Goal: Contribute content: Add original content to the website for others to see

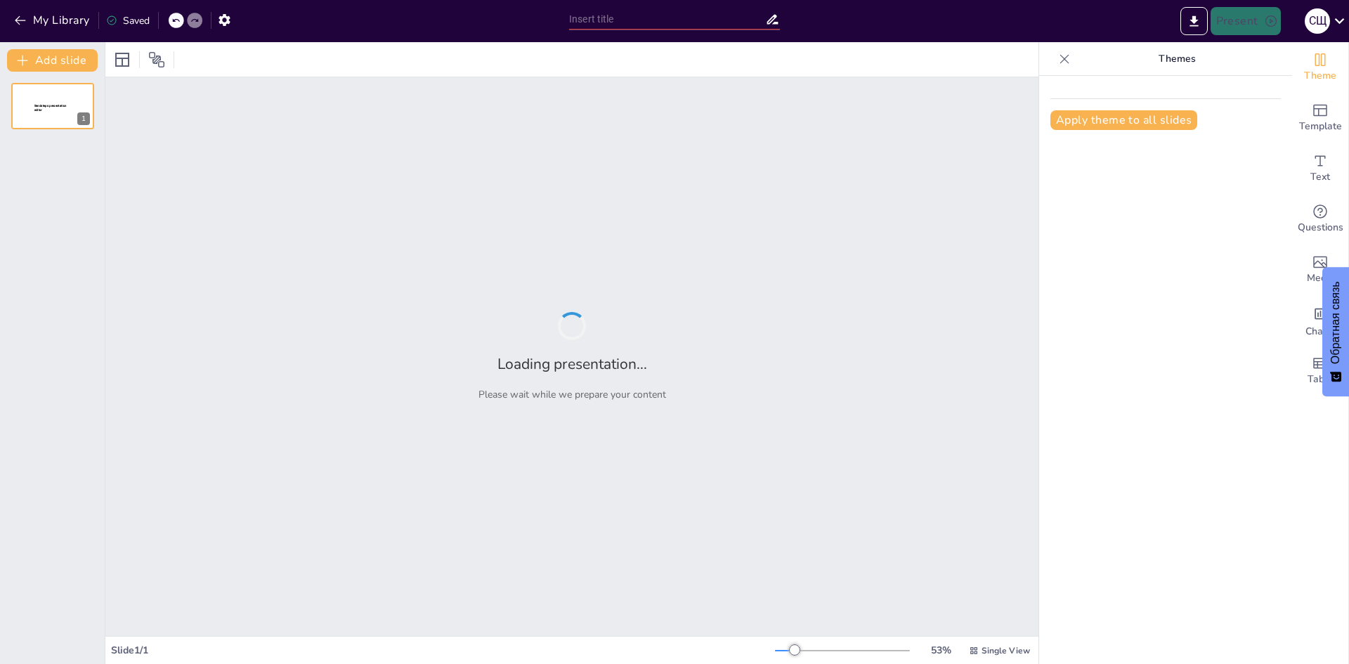
type input "Макетирование и верстка: основы профессионального дизайна"
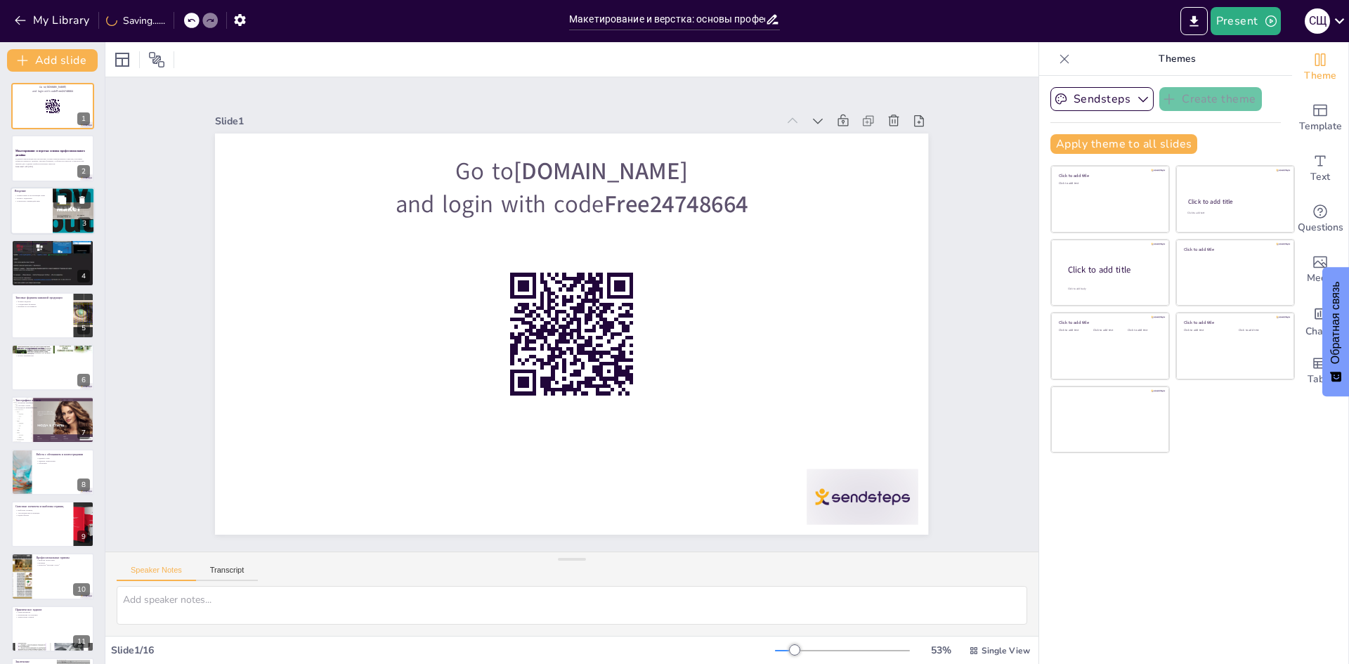
checkbox input "true"
click at [44, 209] on div at bounding box center [53, 211] width 84 height 48
type textarea "Приветствие играет важную роль в создании атмосферы на уроке. Оно помогает уста…"
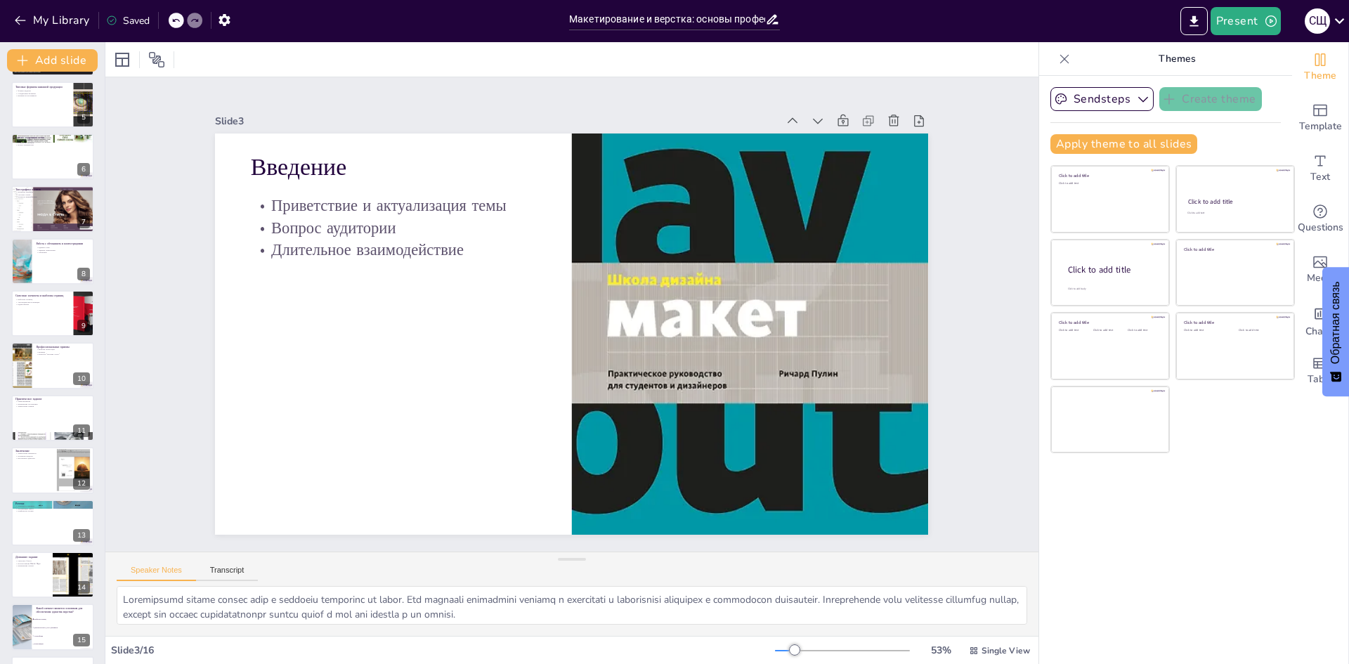
scroll to position [261, 0]
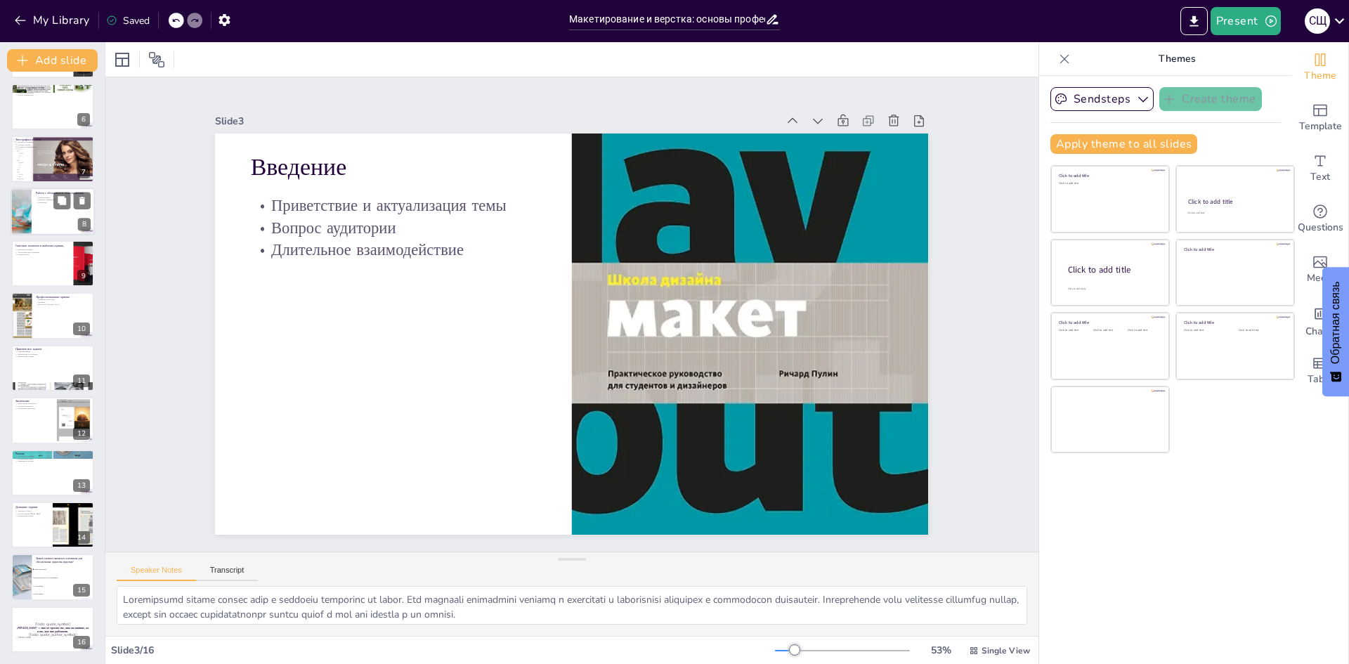
checkbox input "true"
click at [41, 220] on div at bounding box center [53, 212] width 84 height 48
type textarea "Единый стиль для всех иллюстраций помогает создать целостный и профессиональный…"
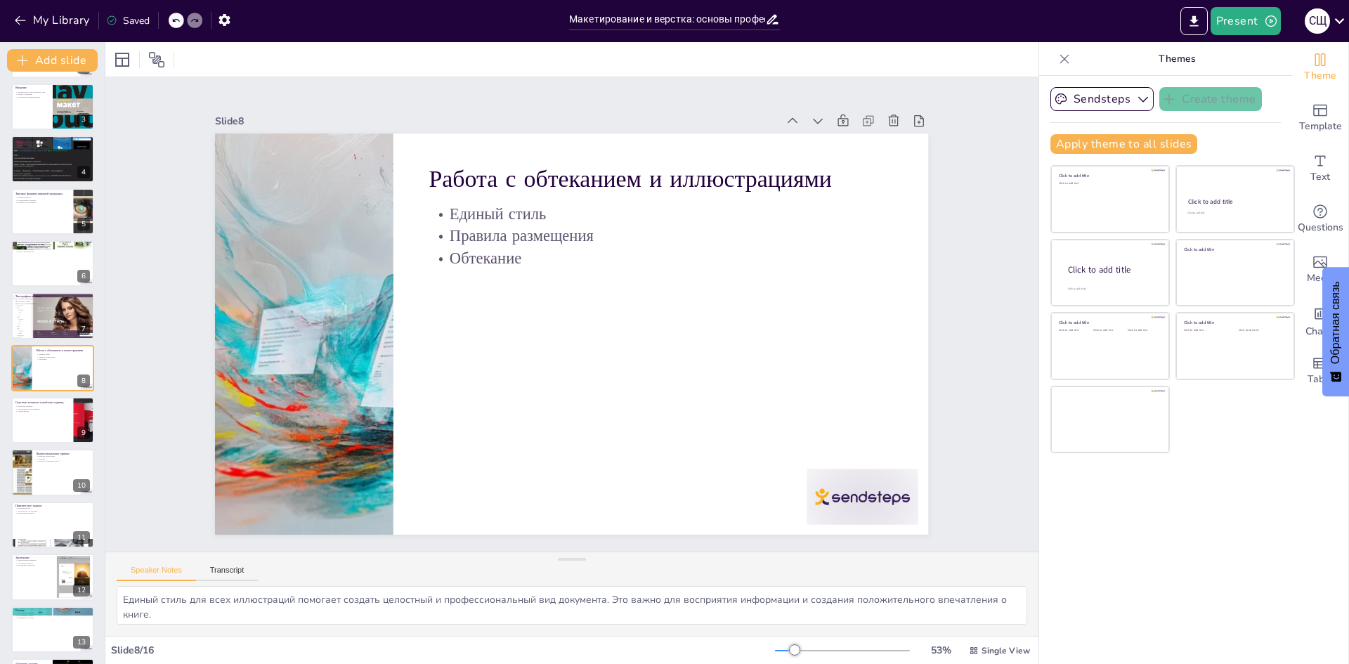
click at [39, 290] on div "Go to sendsteps.me and login with code Free24748664 1 Макетирование и верстка: …" at bounding box center [52, 394] width 105 height 831
checkbox input "true"
click at [39, 323] on div at bounding box center [52, 316] width 89 height 48
type textarea "Иерархия шрифтов помогает создать визуальную структуру текста. Правильное испол…"
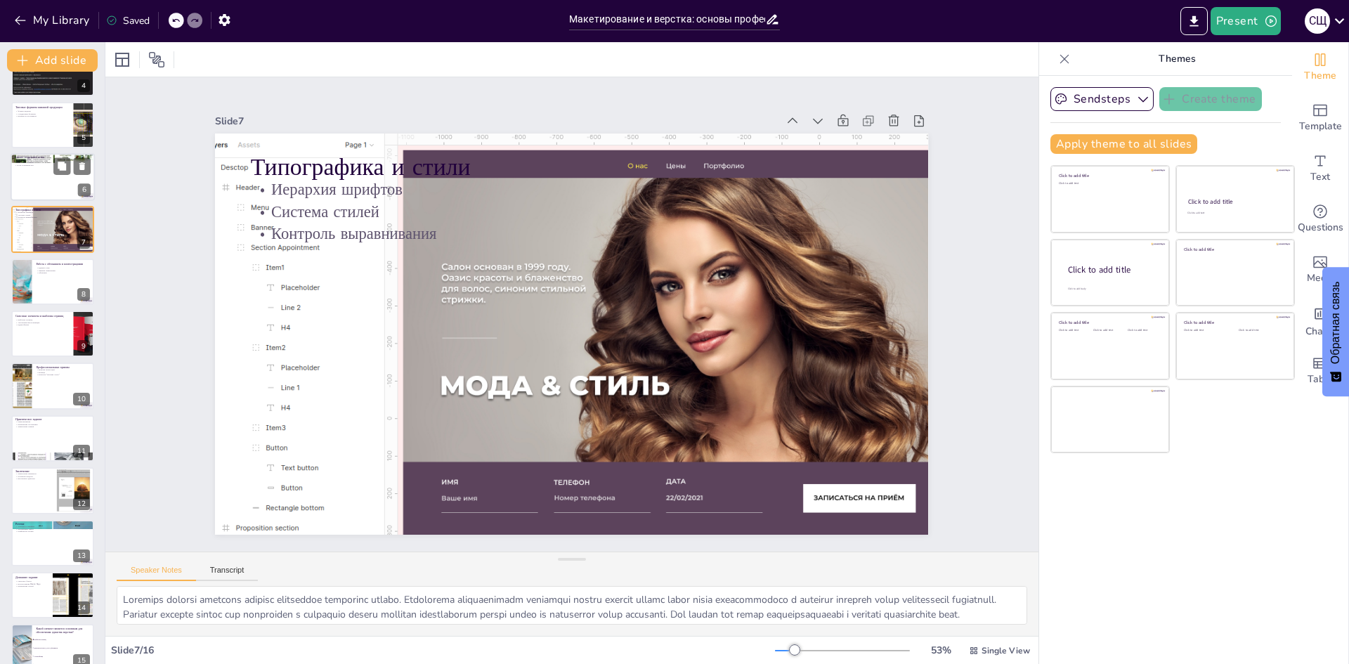
scroll to position [193, 0]
checkbox input "true"
click at [53, 336] on div at bounding box center [53, 332] width 84 height 48
type textarea "Шаблоны страниц позволяют создать единый стиль для всего документа. Это упрощае…"
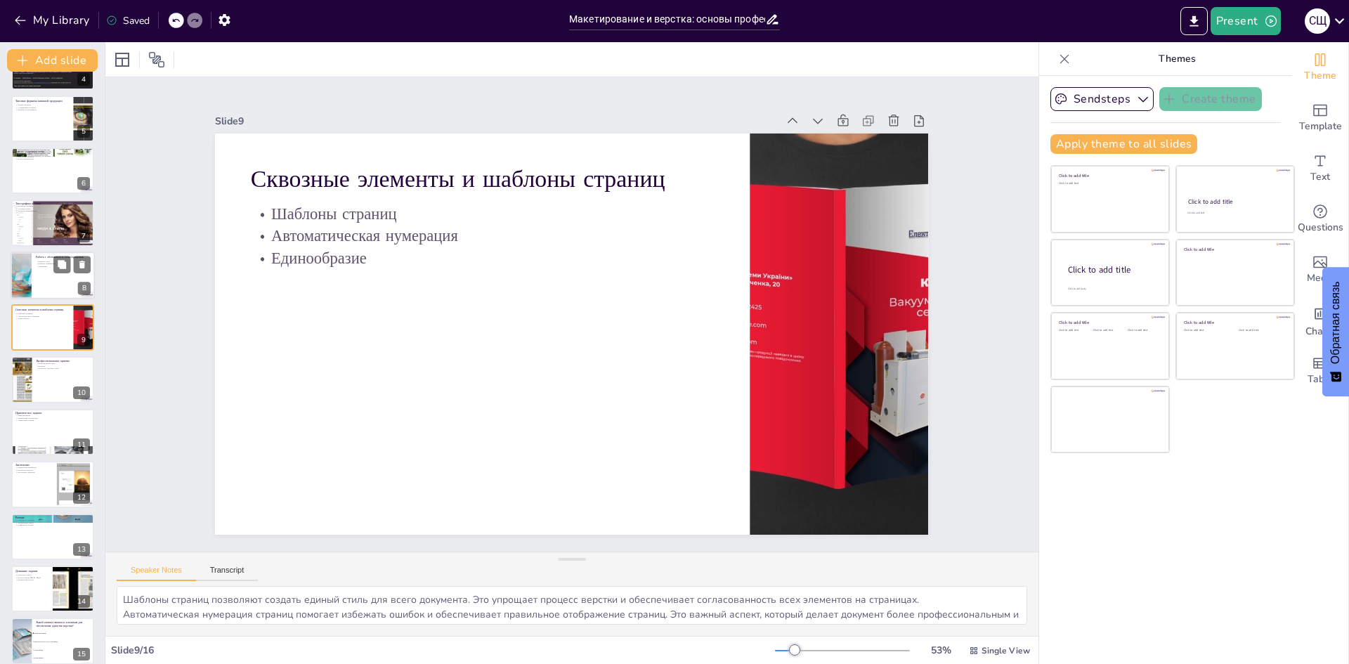
scroll to position [261, 0]
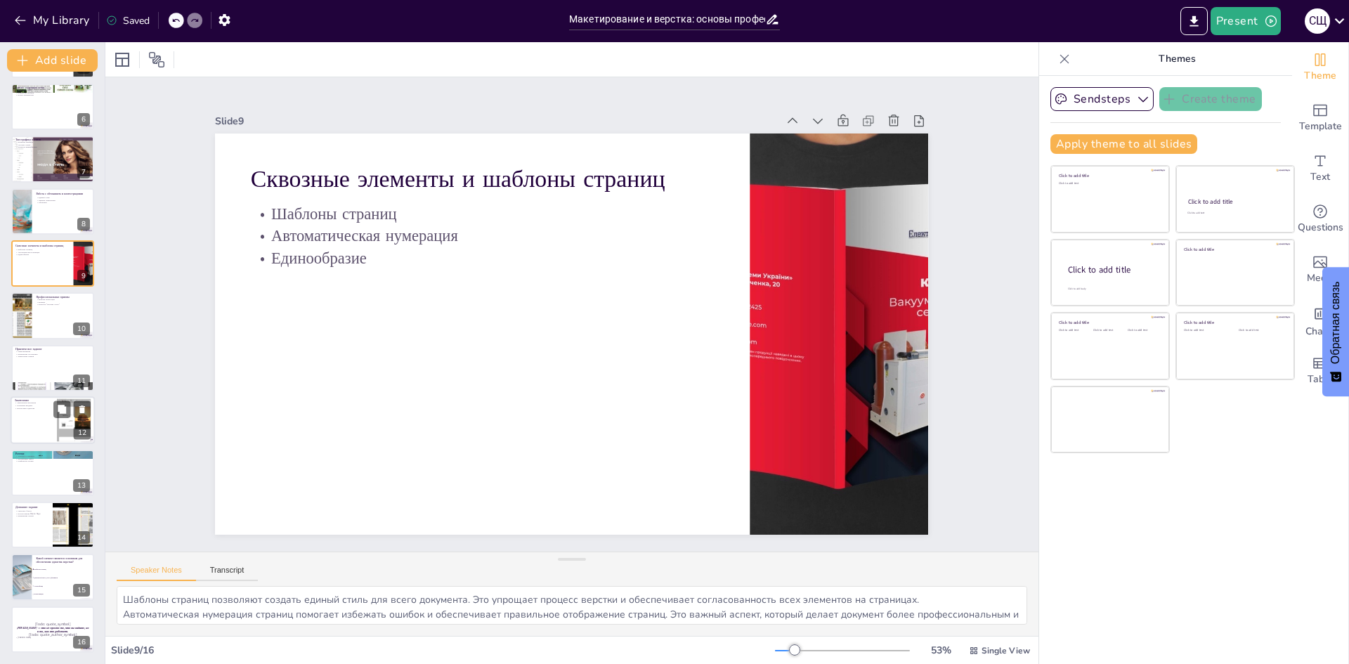
checkbox input "true"
click at [34, 417] on div at bounding box center [53, 420] width 84 height 48
type textarea "Закрепление материала в конце урока помогает студентам осознать, что они узнали…"
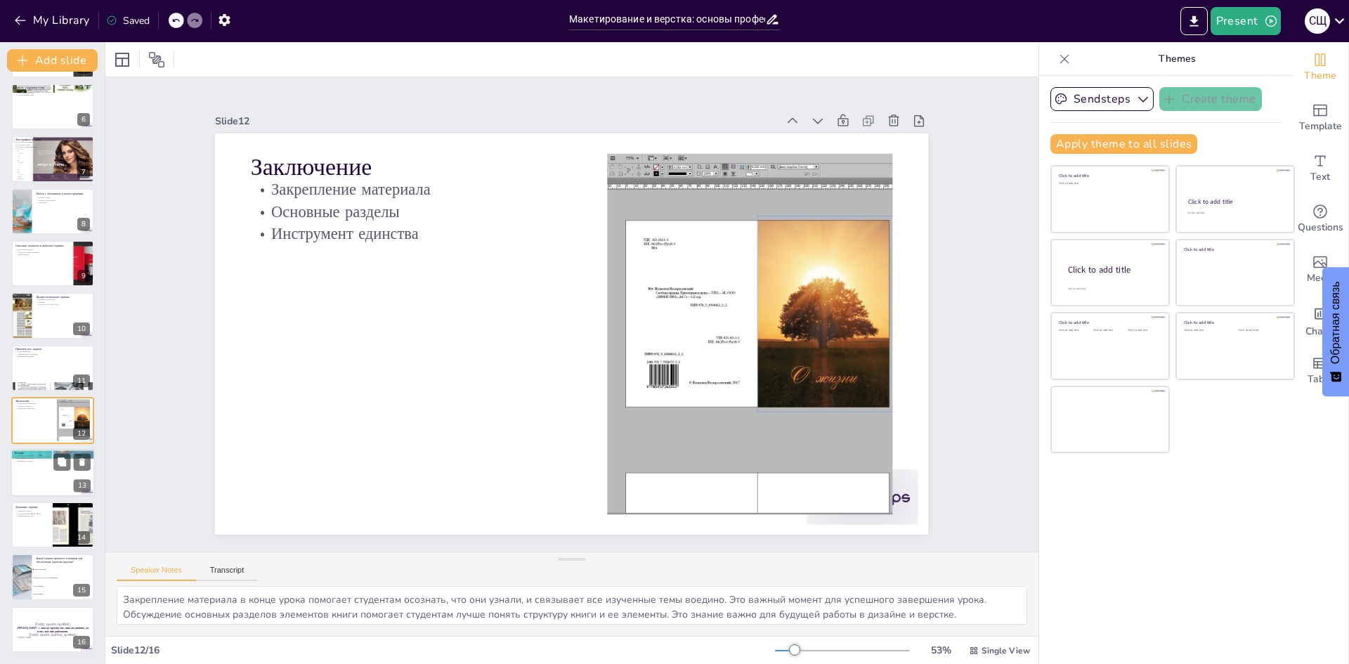
checkbox input "true"
click at [33, 476] on div at bounding box center [53, 473] width 84 height 48
type textarea "Точность и терпение — это ключевые качества, необходимые для успешной верстки. …"
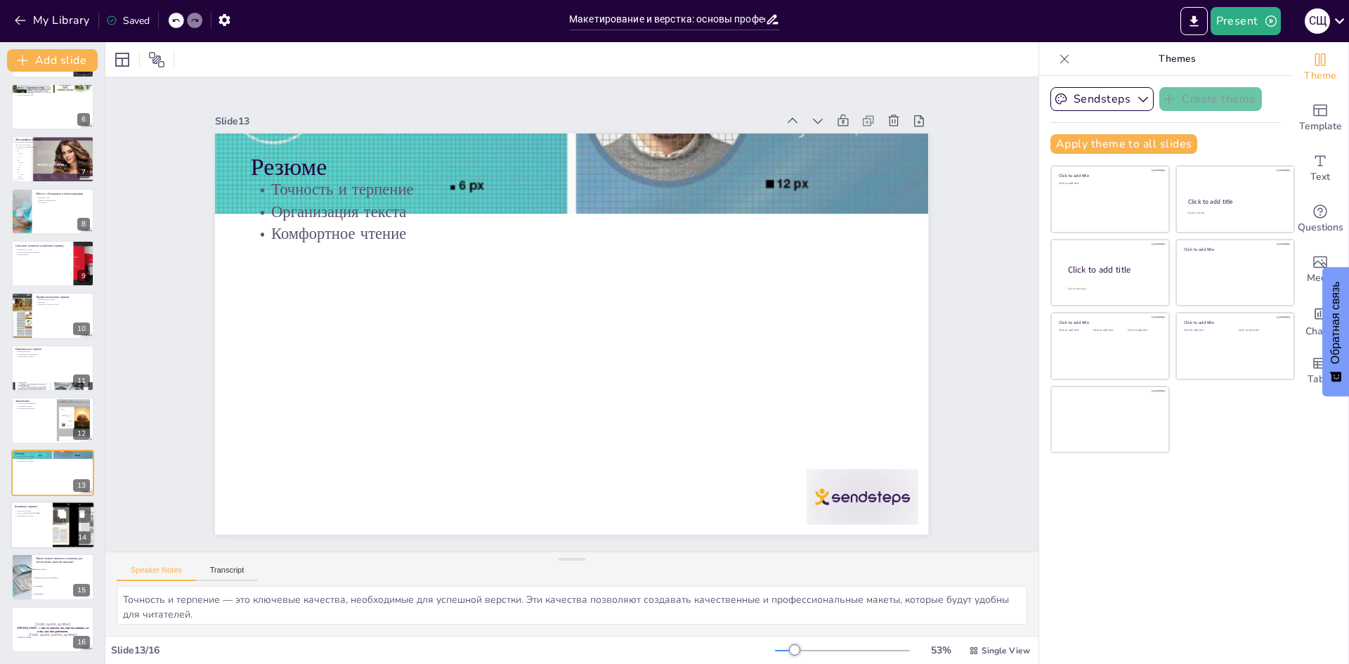
checkbox input "true"
click at [32, 523] on div at bounding box center [53, 525] width 84 height 48
type textarea "Сверстка буклета — это практическое задание, которое позволяет студентам примен…"
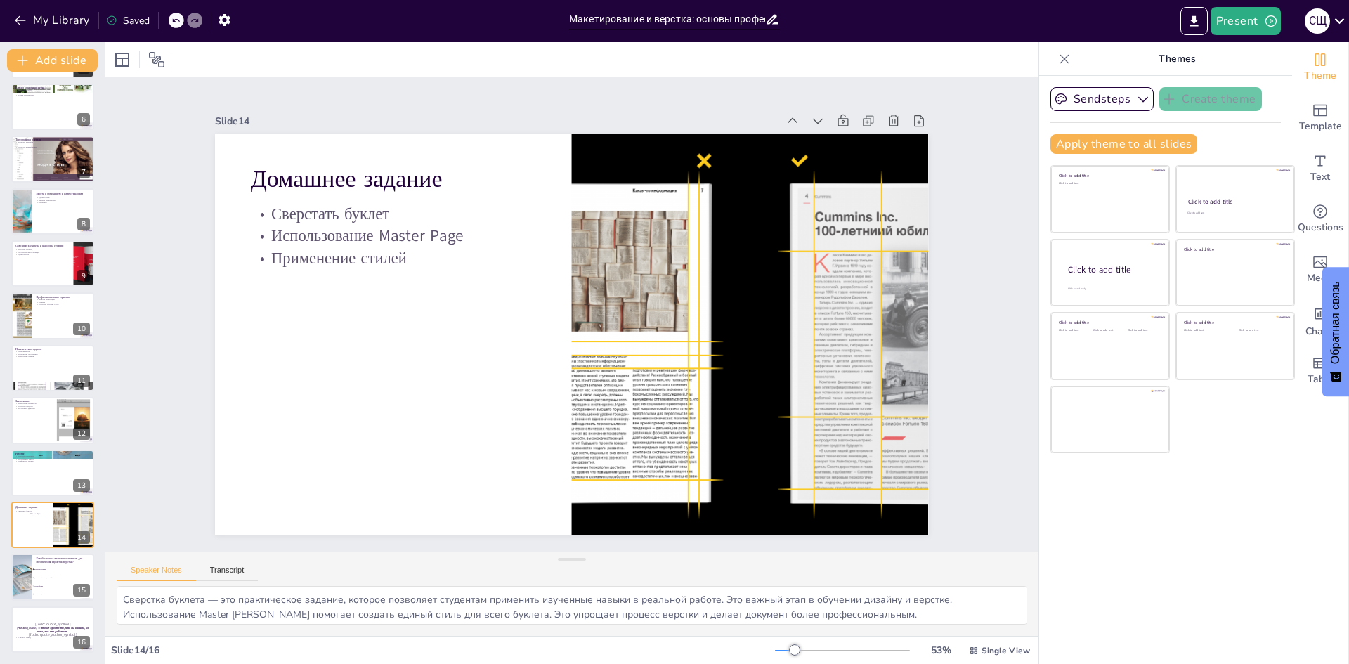
checkbox input "true"
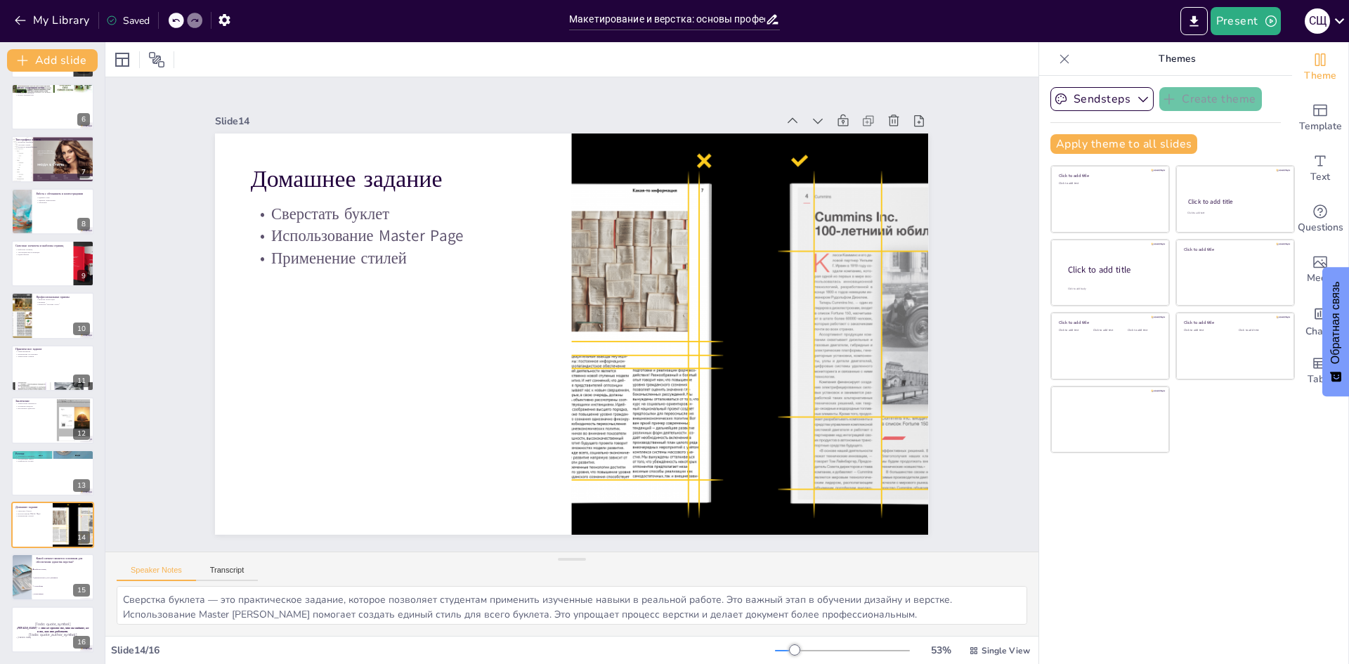
checkbox input "true"
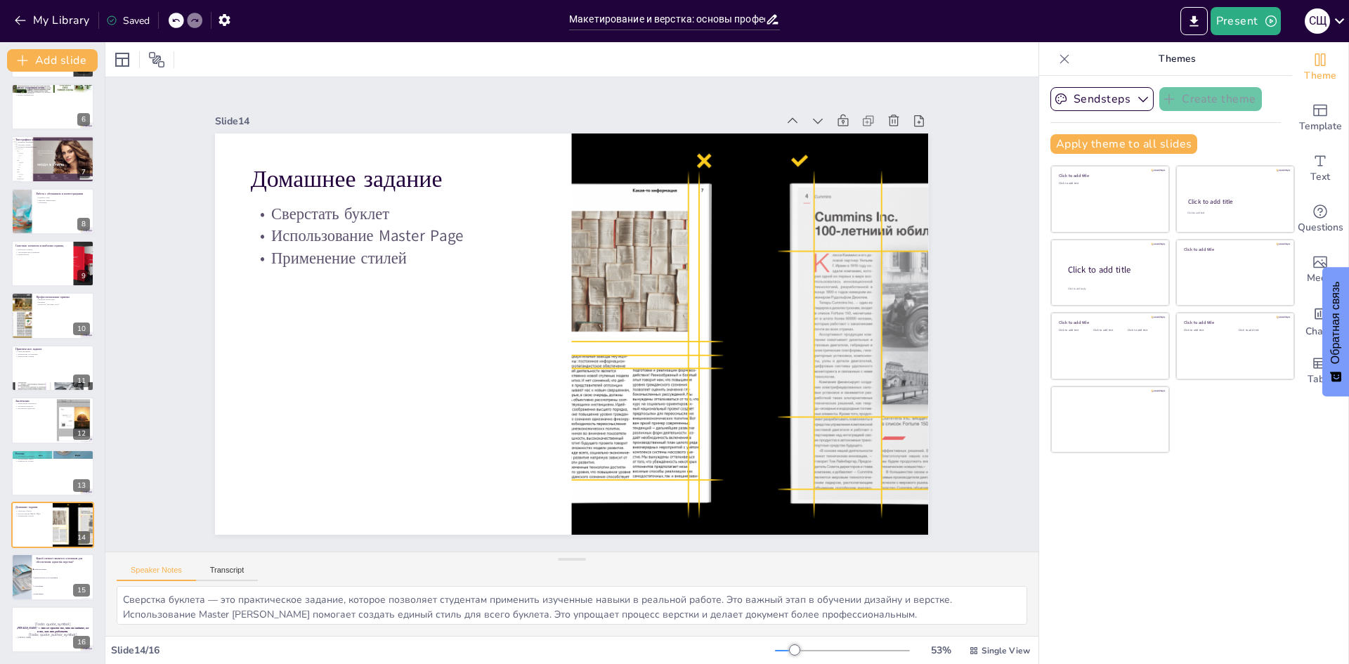
checkbox input "true"
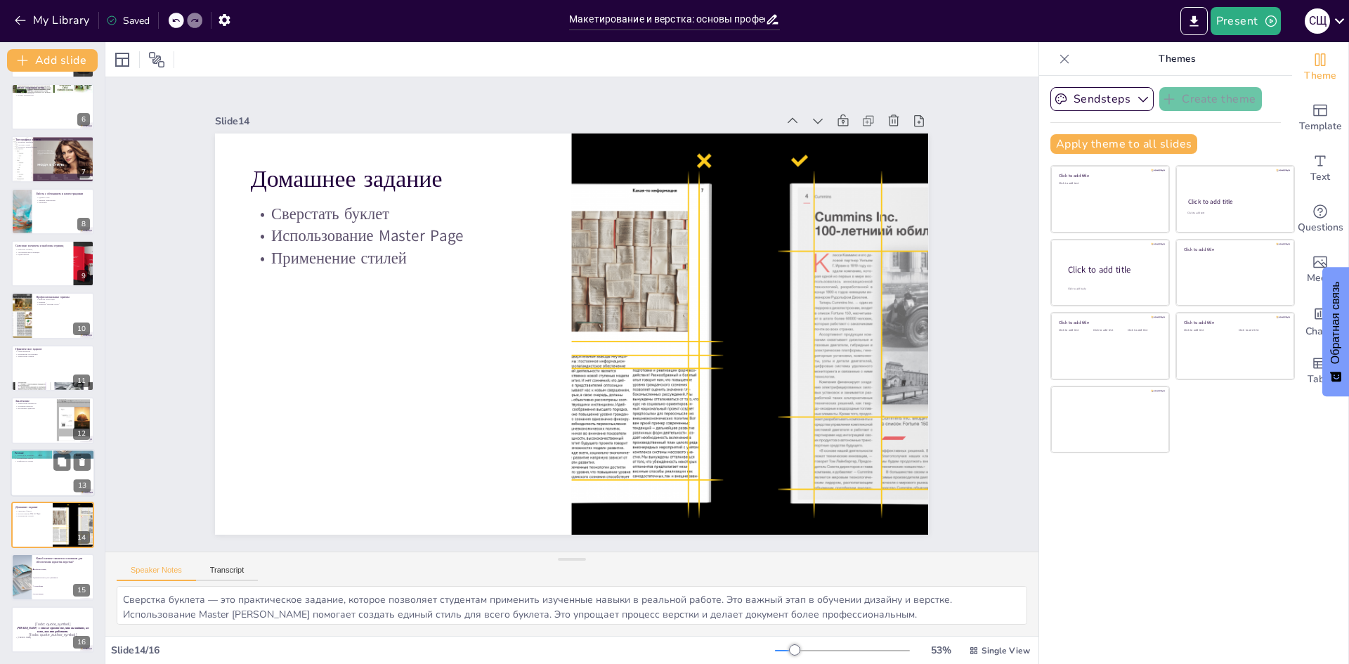
checkbox input "true"
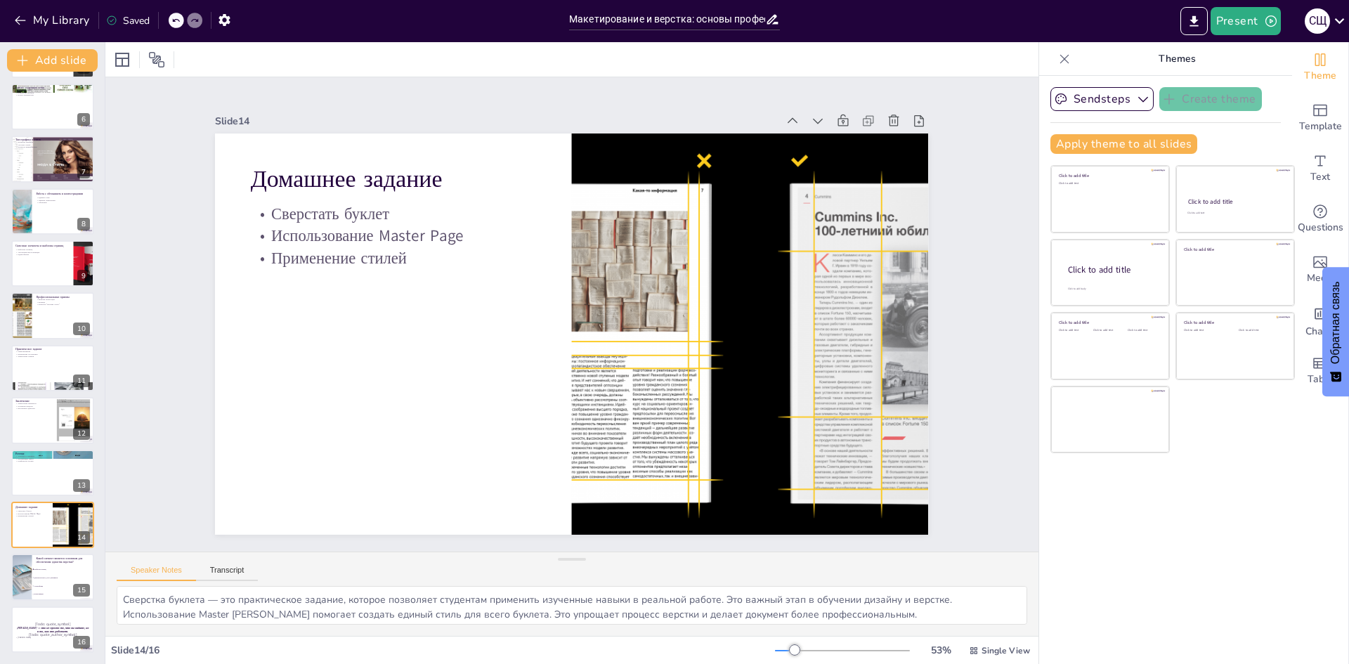
checkbox input "true"
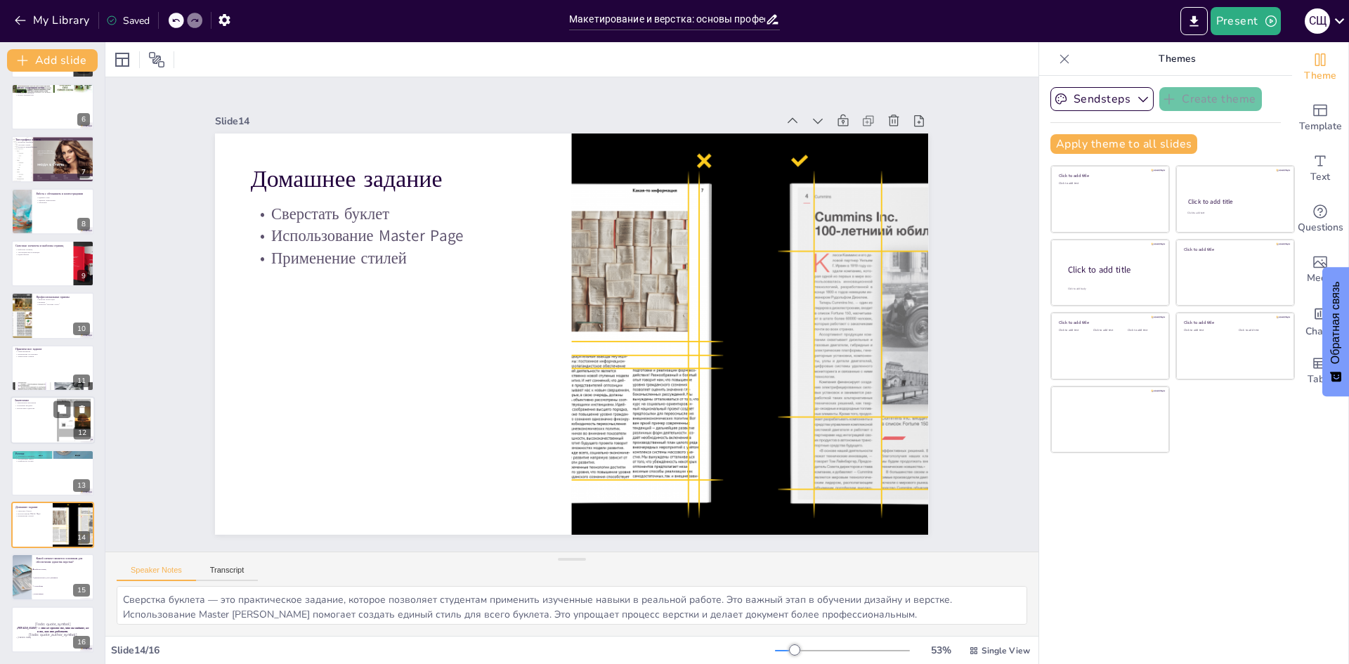
checkbox input "true"
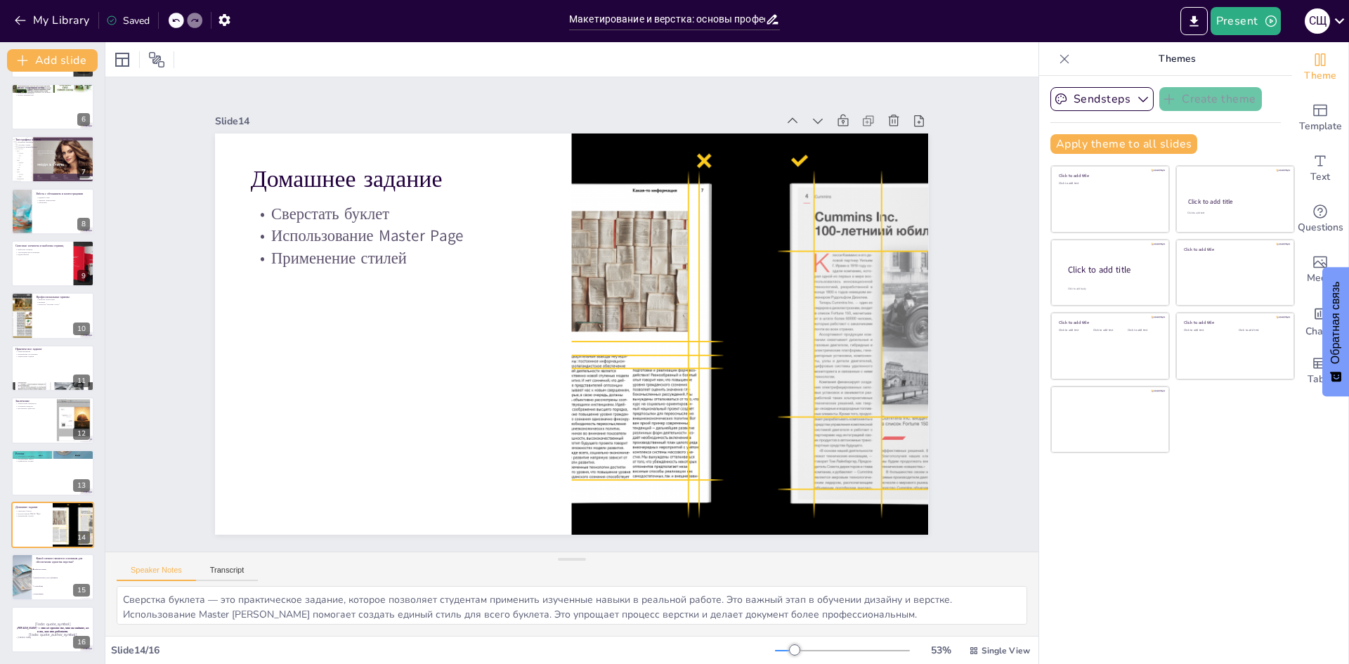
checkbox input "true"
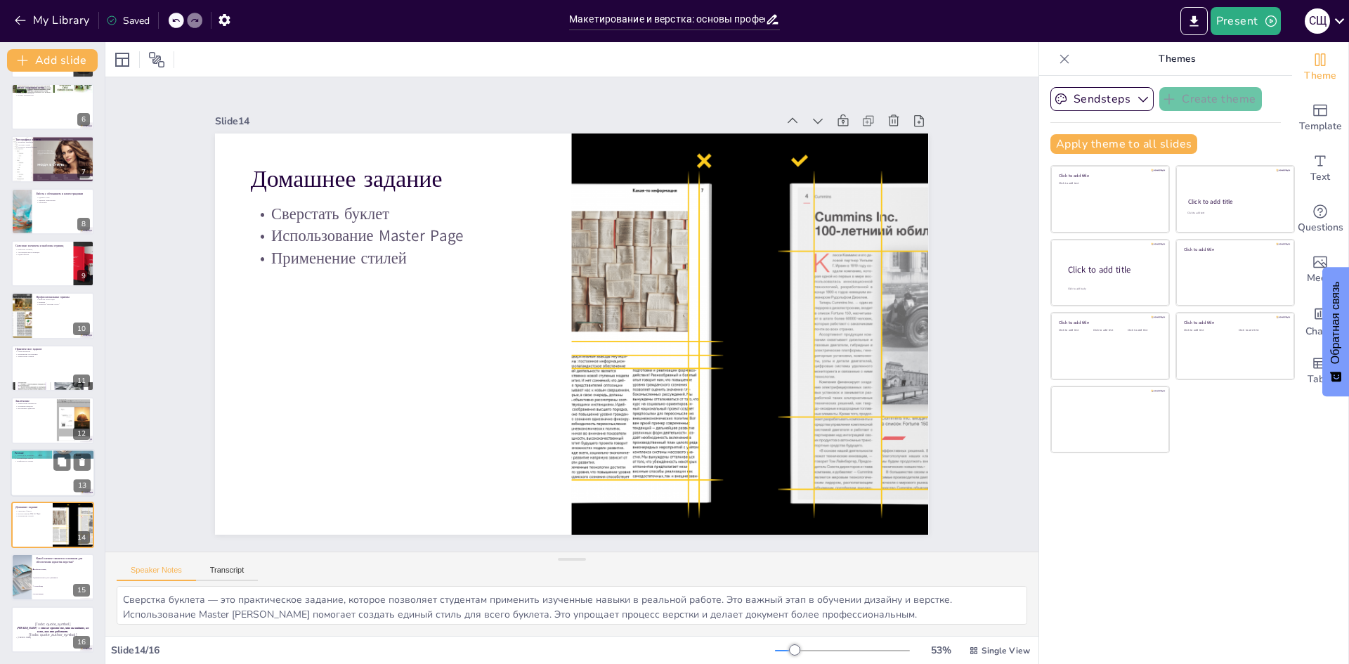
checkbox input "true"
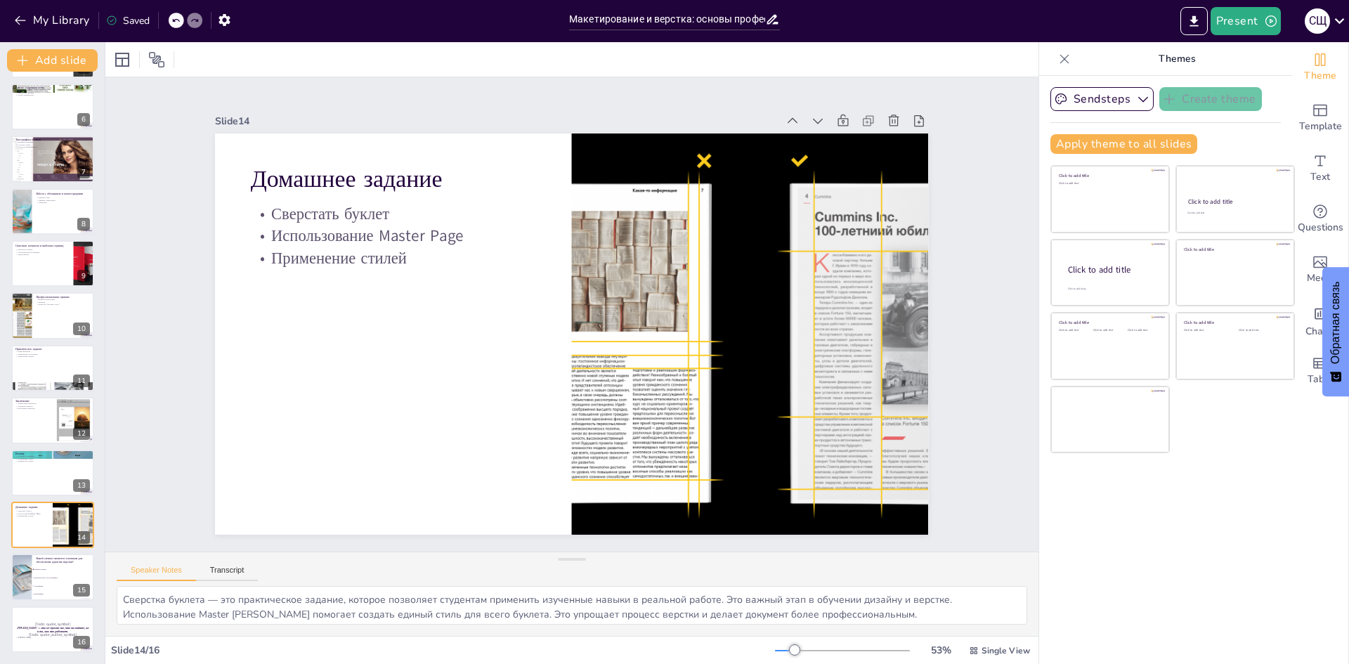
checkbox input "true"
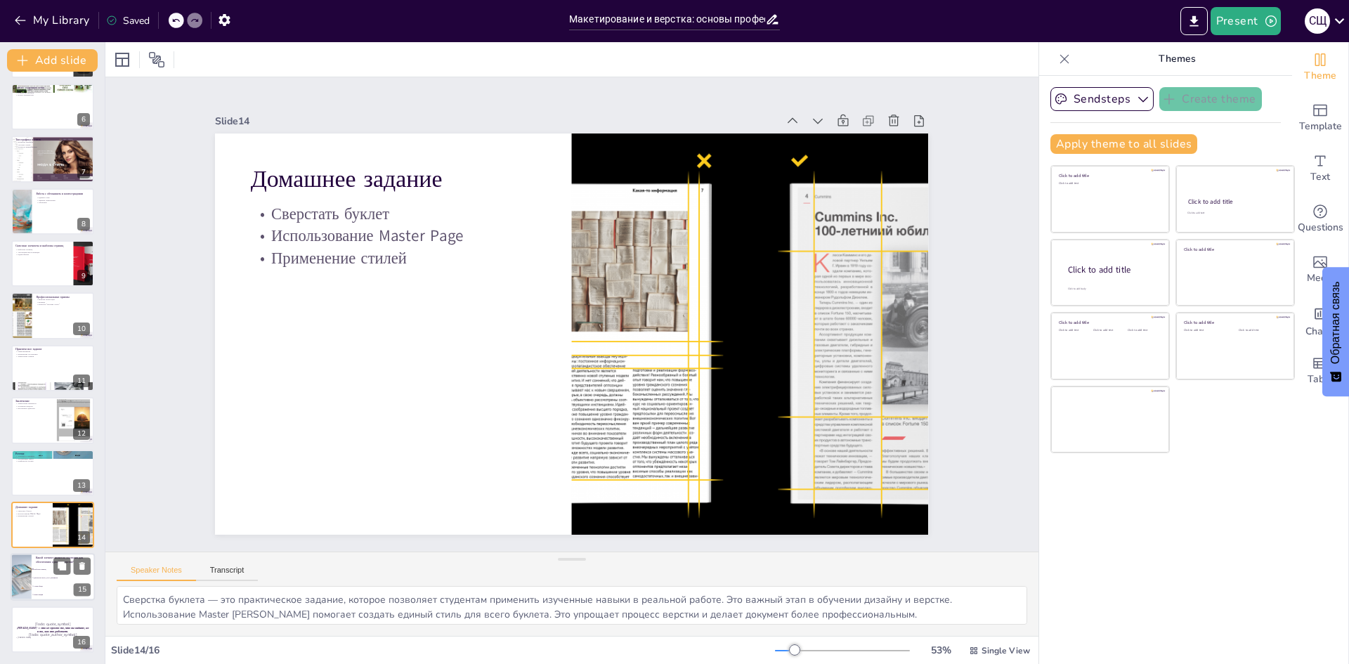
checkbox input "true"
click at [27, 566] on div at bounding box center [20, 578] width 63 height 48
type textarea "Правильный ответ — шаблоны страниц, так как они являются основным инструментом …"
checkbox input "true"
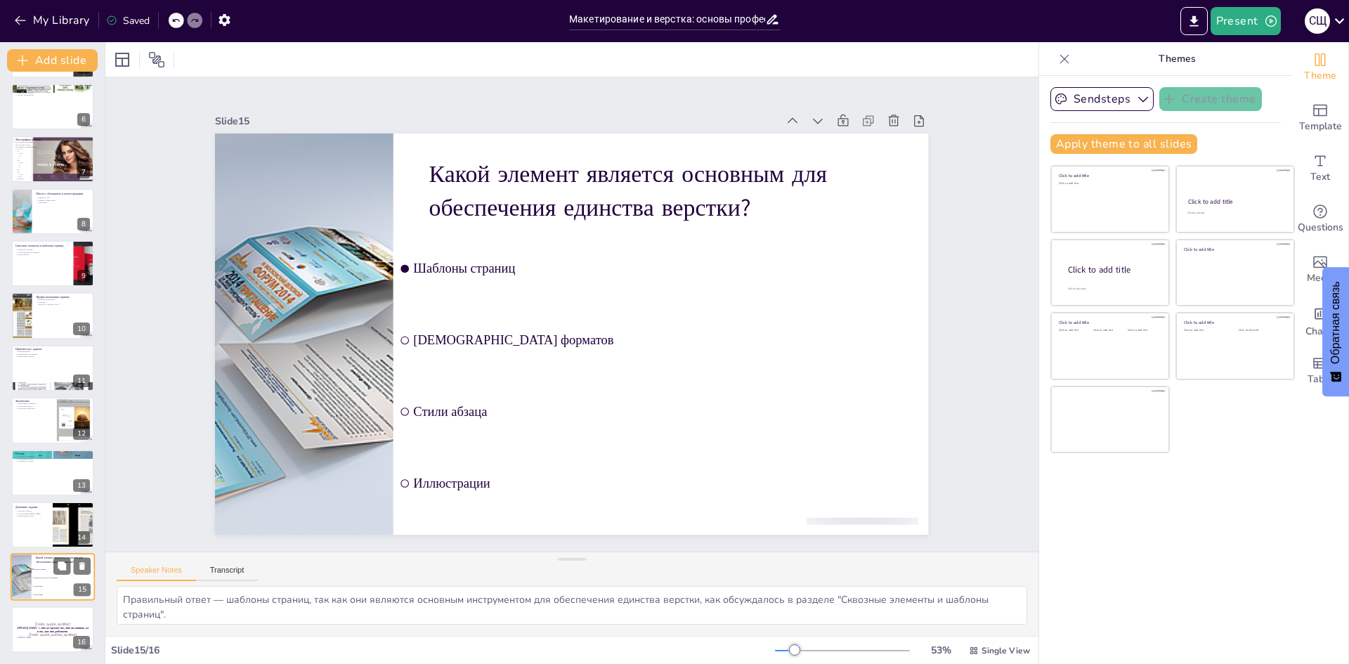
checkbox input "true"
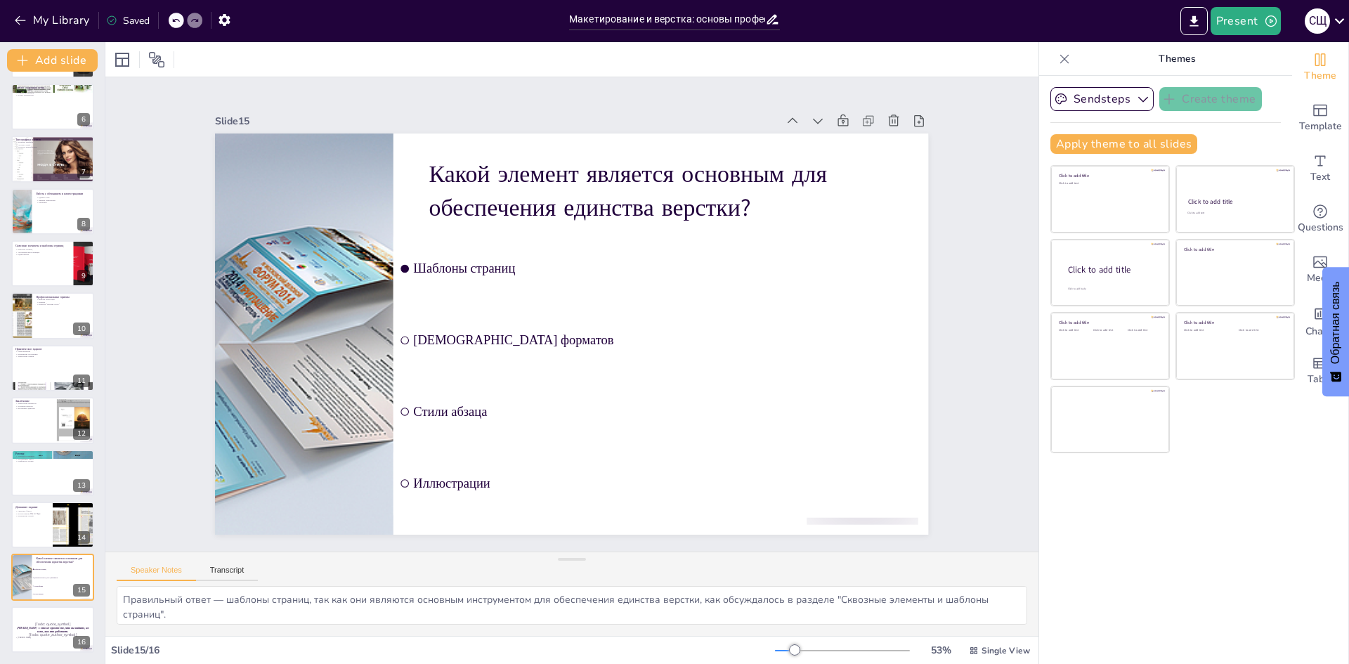
checkbox input "true"
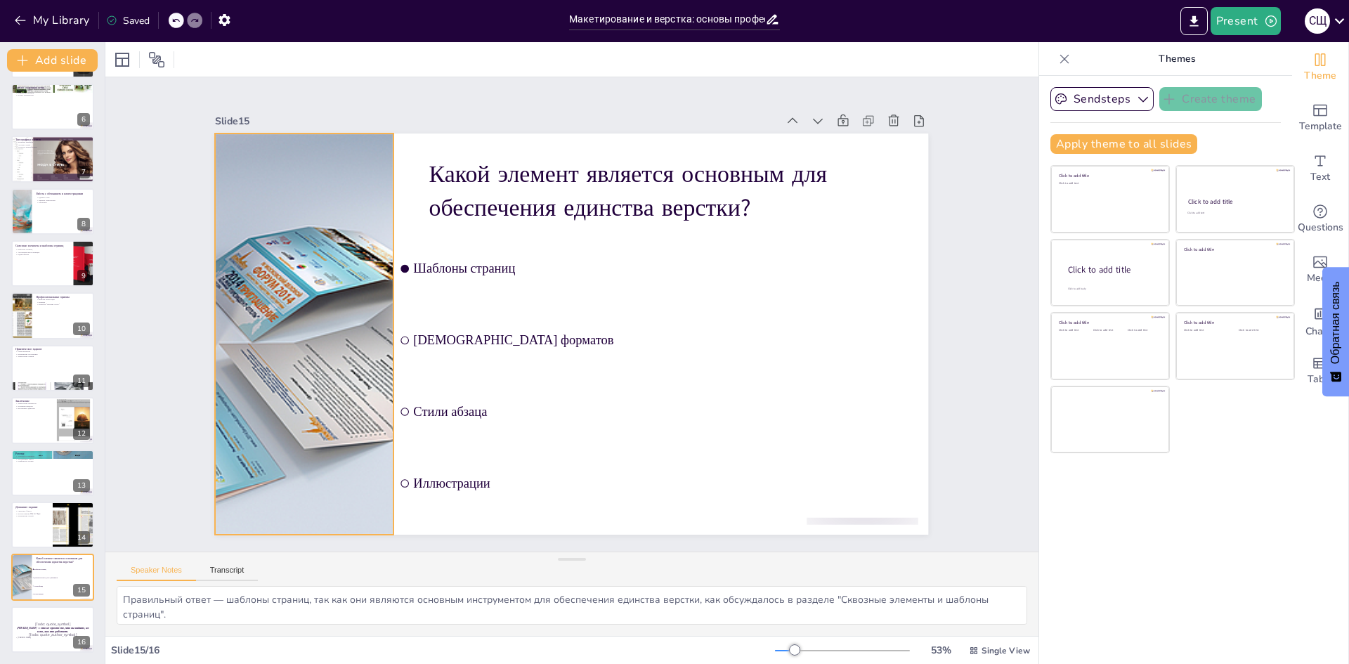
checkbox input "true"
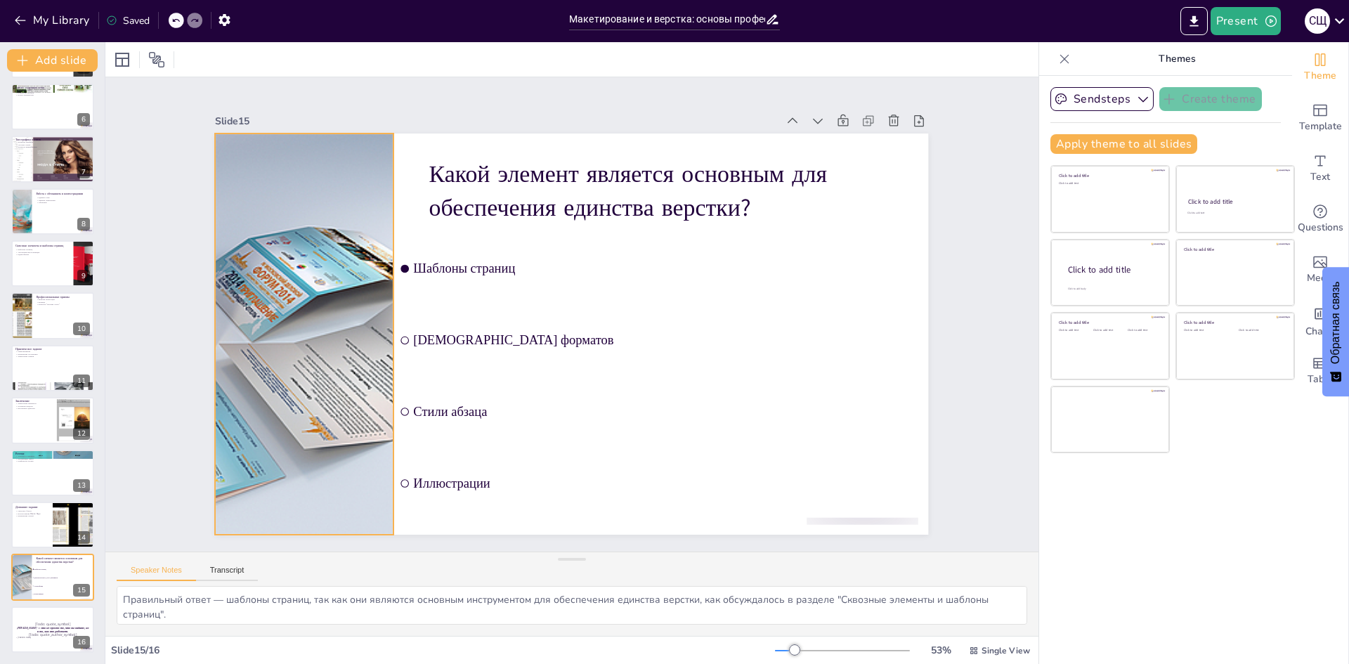
checkbox input "true"
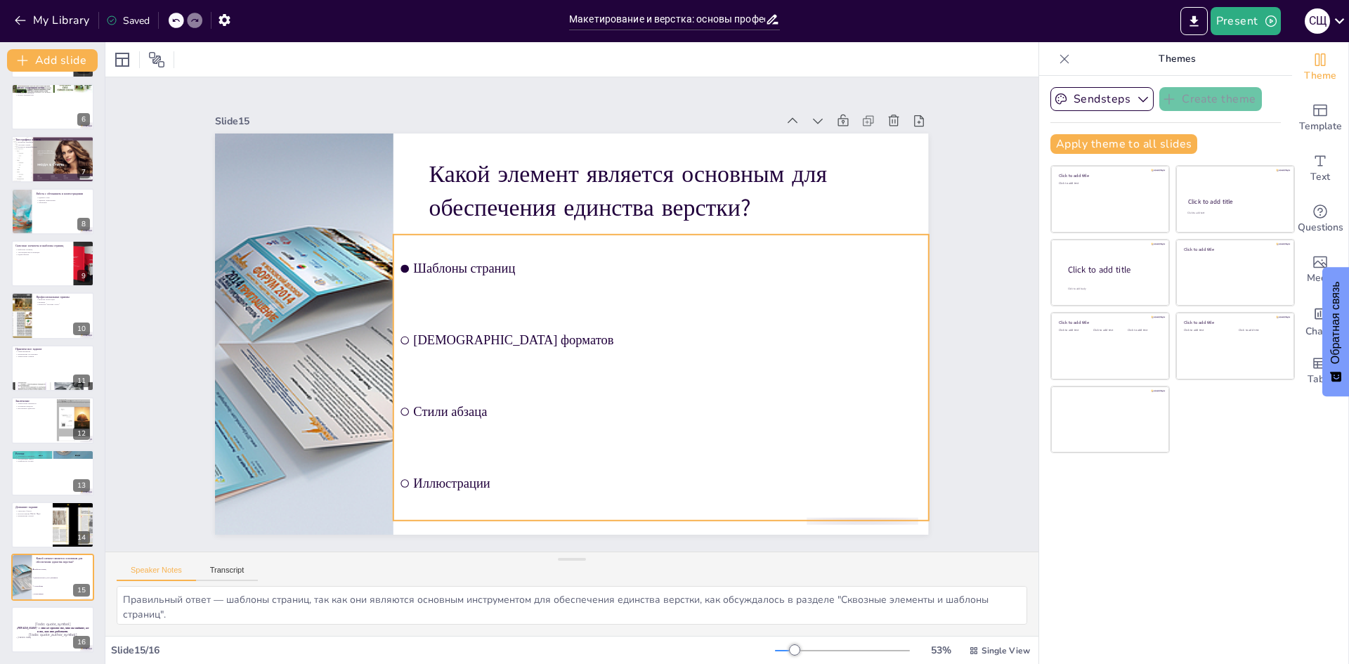
checkbox input "true"
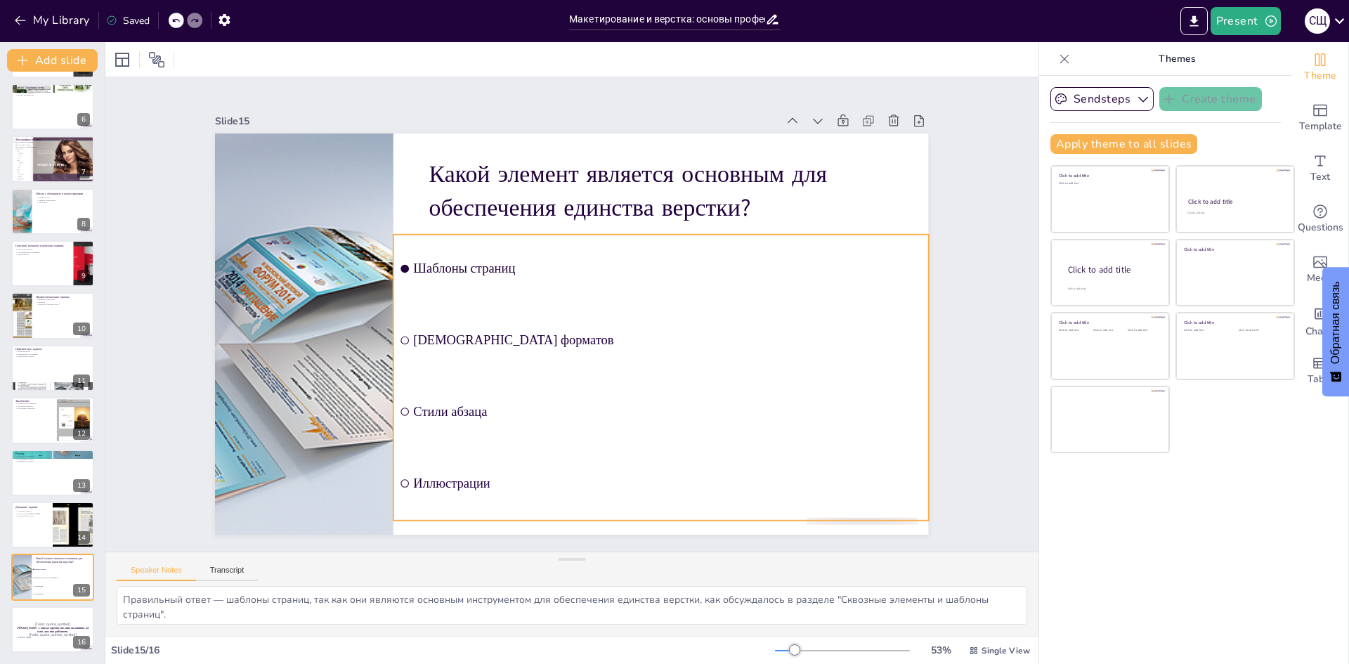
checkbox input "true"
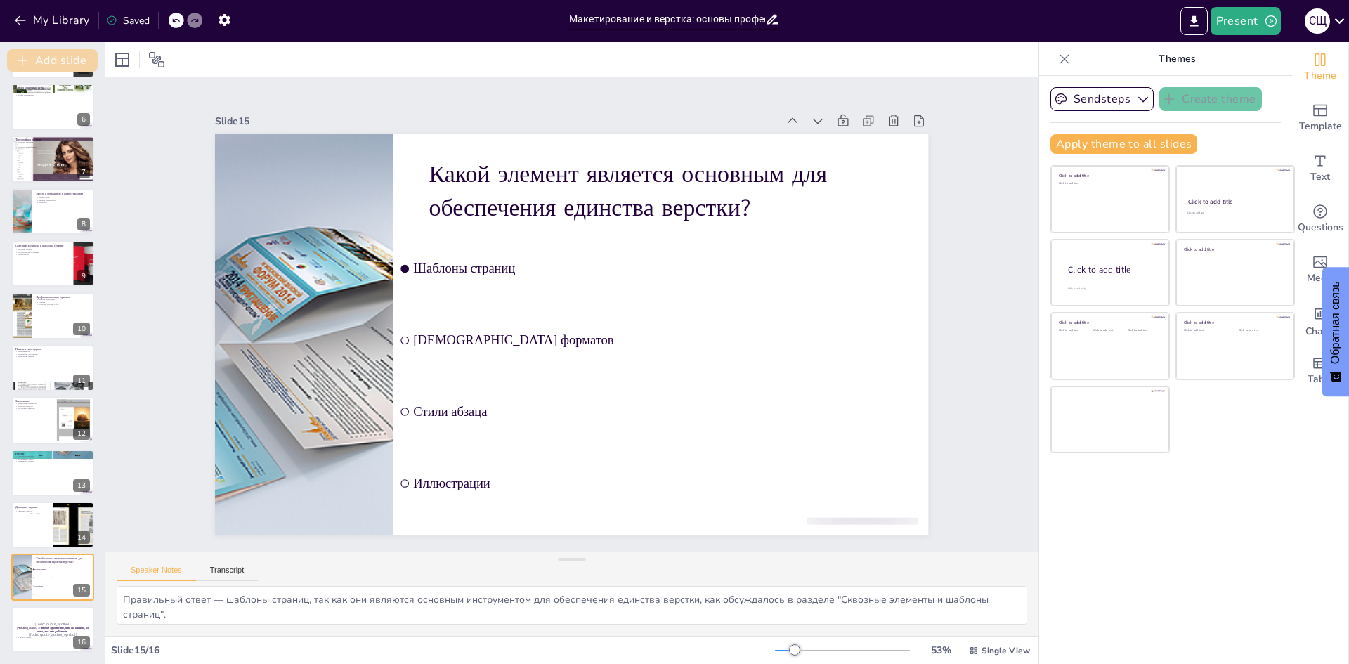
click at [24, 60] on icon "button" at bounding box center [22, 60] width 14 height 14
checkbox input "true"
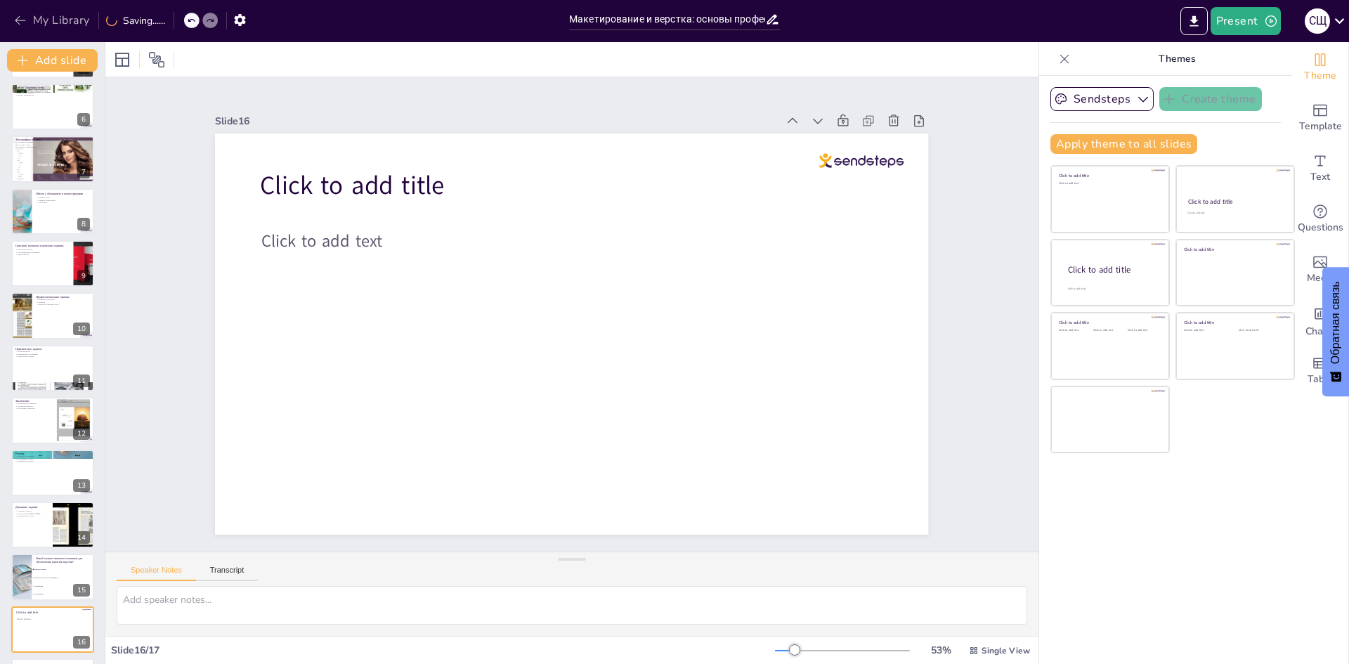
click at [24, 18] on icon "button" at bounding box center [20, 20] width 14 height 14
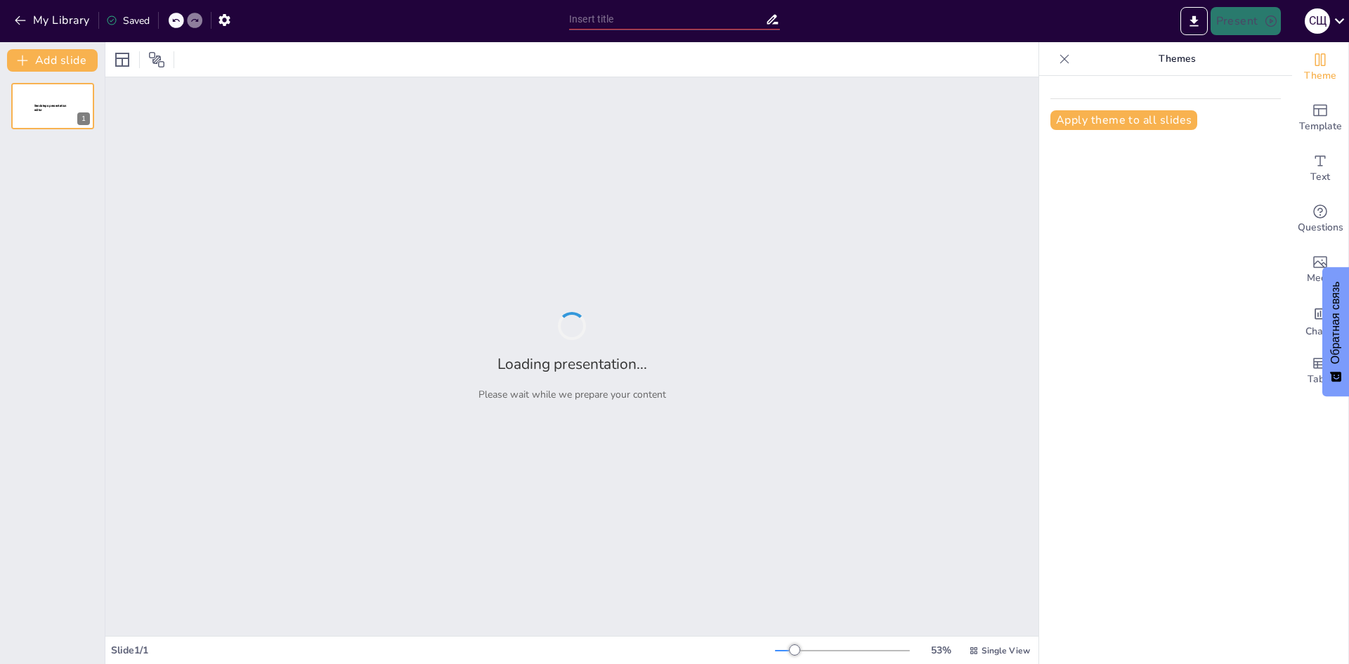
type input "Использование спецсимволов и глифов. Оформление списков, заголовков и других тип"
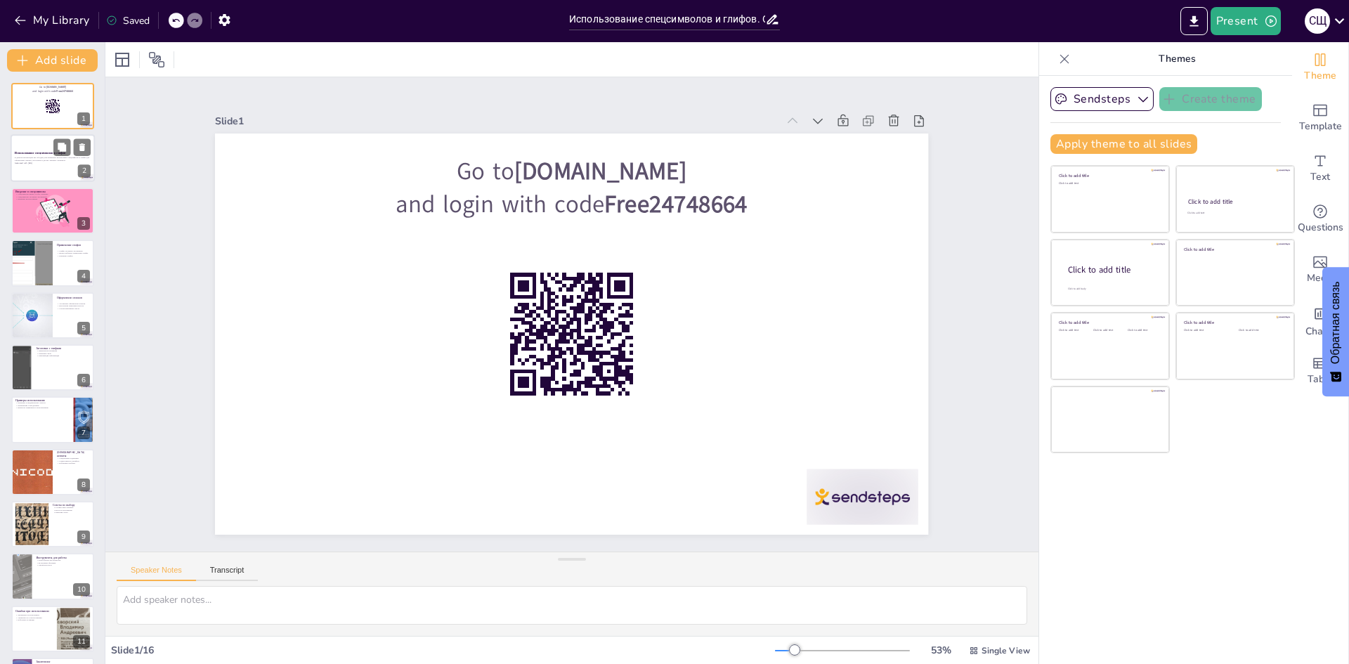
click at [36, 157] on p "В данной презентации мы обсудим, как правильно использовать спецсимволы и глифы…" at bounding box center [53, 159] width 76 height 5
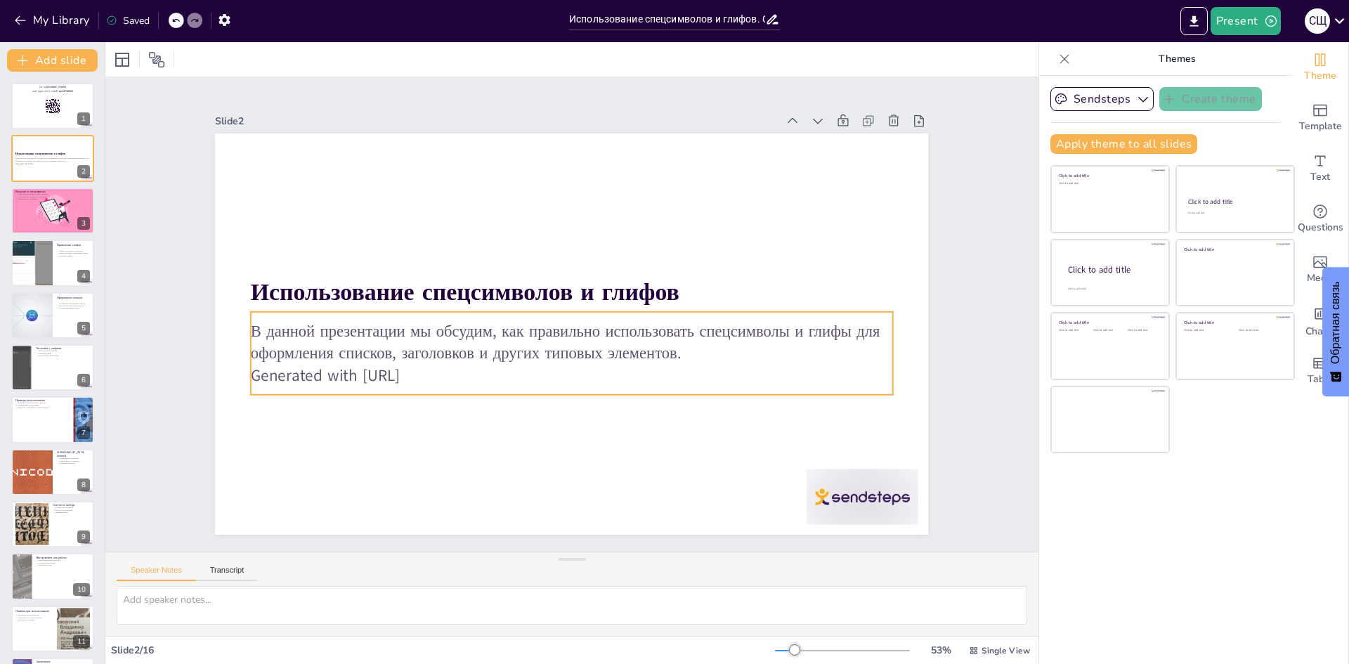
click at [443, 373] on p "Generated with [URL]" at bounding box center [531, 360] width 492 height 446
click at [441, 372] on p "Generated with Sendsteps.ai" at bounding box center [572, 376] width 642 height 22
click at [441, 372] on p "Generated with Sendsteps.ai" at bounding box center [565, 375] width 641 height 89
drag, startPoint x: 441, startPoint y: 372, endPoint x: 242, endPoint y: 366, distance: 198.2
click at [251, 366] on p "Generated with Sendsteps.ai" at bounding box center [572, 376] width 642 height 22
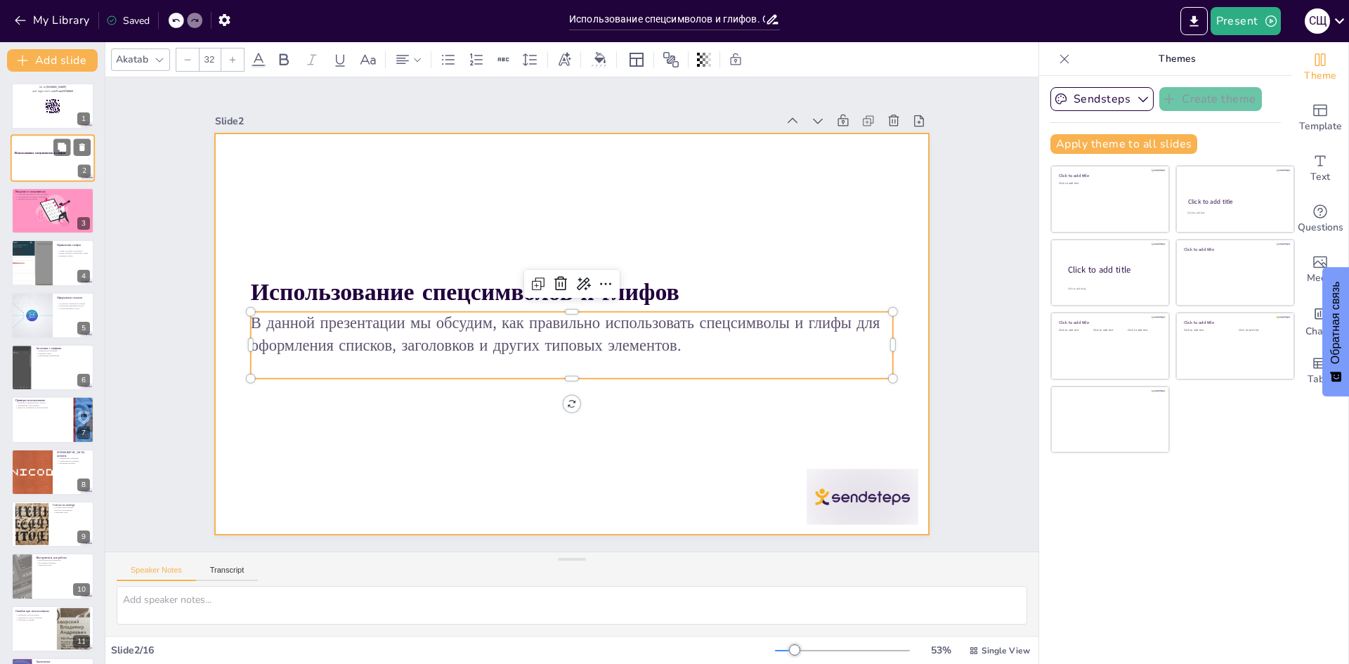
click at [35, 150] on div at bounding box center [53, 159] width 84 height 48
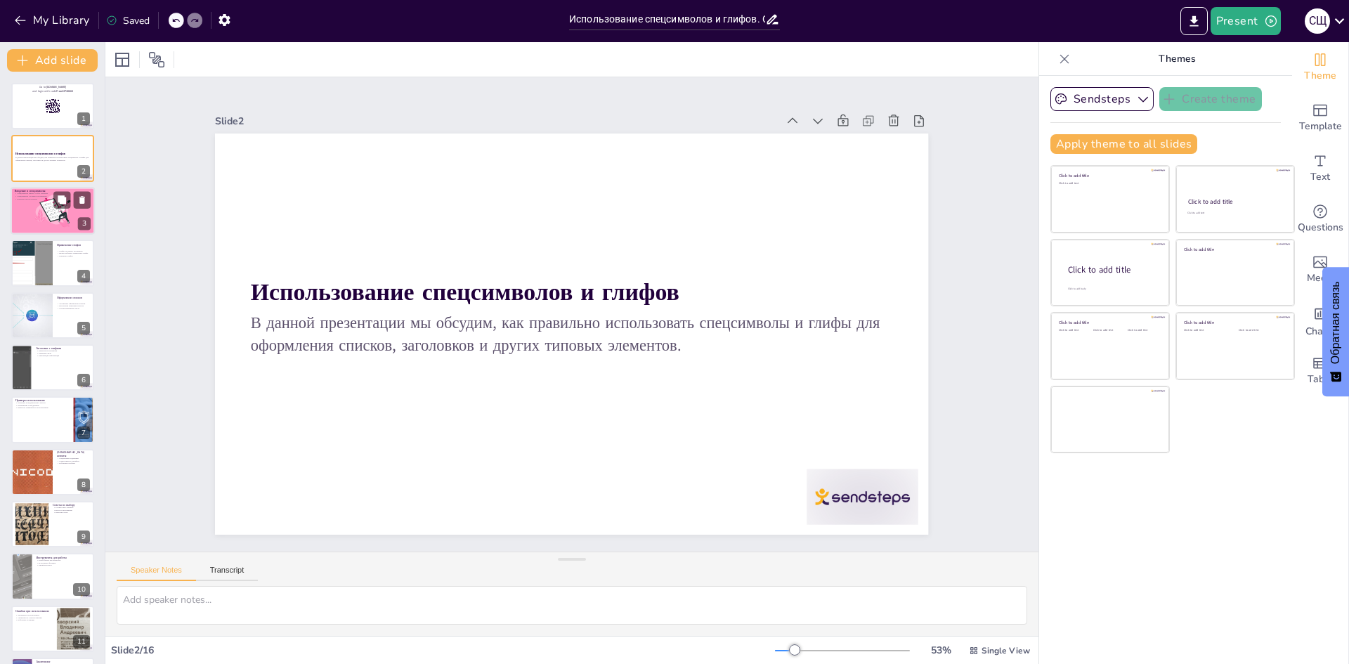
checkbox input "true"
click at [36, 214] on div at bounding box center [53, 211] width 84 height 48
type textarea "Спецсимволы - это знаки, которые не являются буквами или цифрами, но имеют особ…"
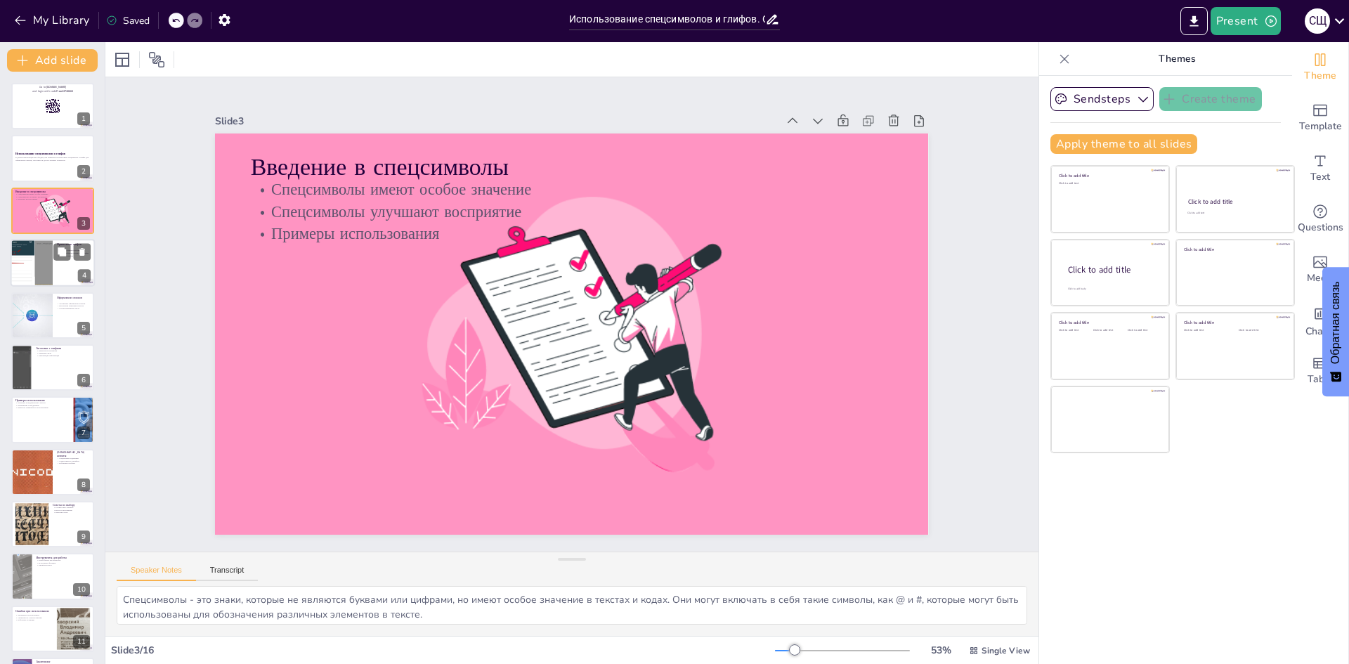
checkbox input "true"
click at [28, 270] on div at bounding box center [31, 263] width 95 height 48
type textarea "Глифы могут значительно улучшить восприятие текста, особенно в заголовках. Они …"
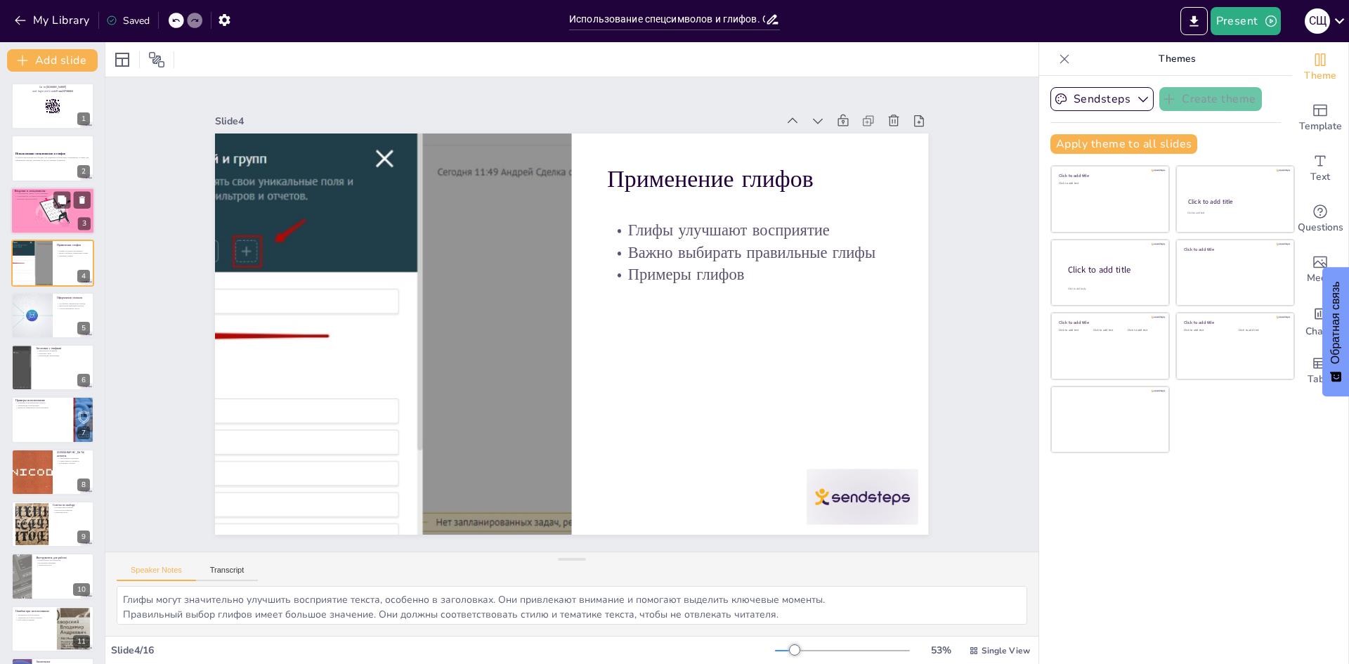
checkbox input "true"
click at [33, 202] on div at bounding box center [53, 211] width 84 height 48
type textarea "Спецсимволы - это знаки, которые не являются буквами или цифрами, но имеют особ…"
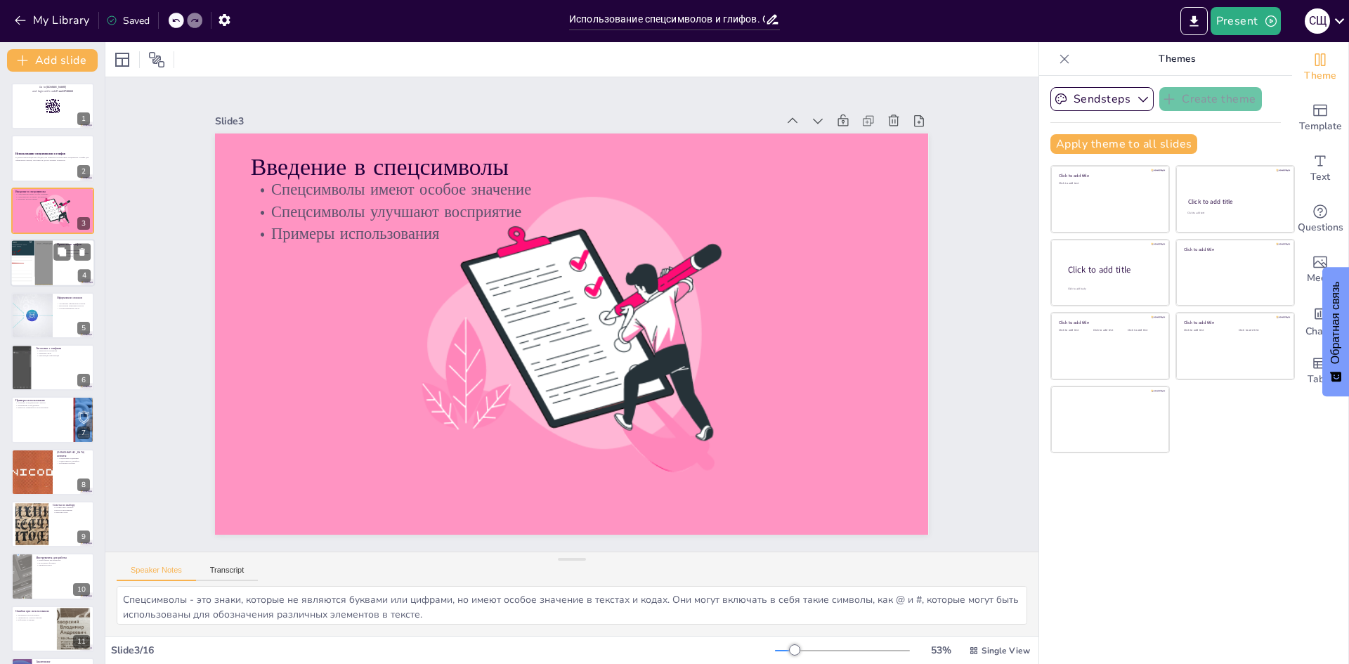
checkbox input "true"
click at [41, 265] on div at bounding box center [31, 263] width 95 height 48
type textarea "Глифы могут значительно улучшить восприятие текста, особенно в заголовках. Они …"
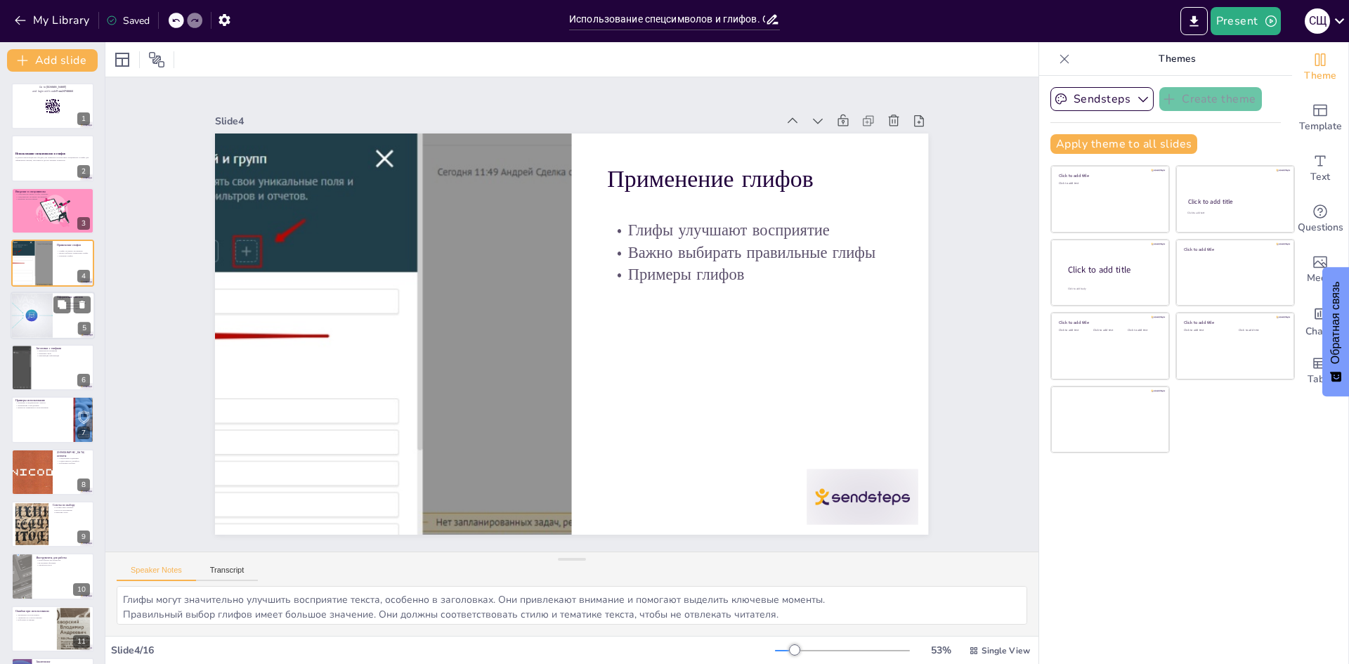
checkbox input "true"
click at [32, 311] on div at bounding box center [32, 316] width 80 height 48
type textarea "Спецсимволы могут значительно улучшить оформление списков, делая их более струк…"
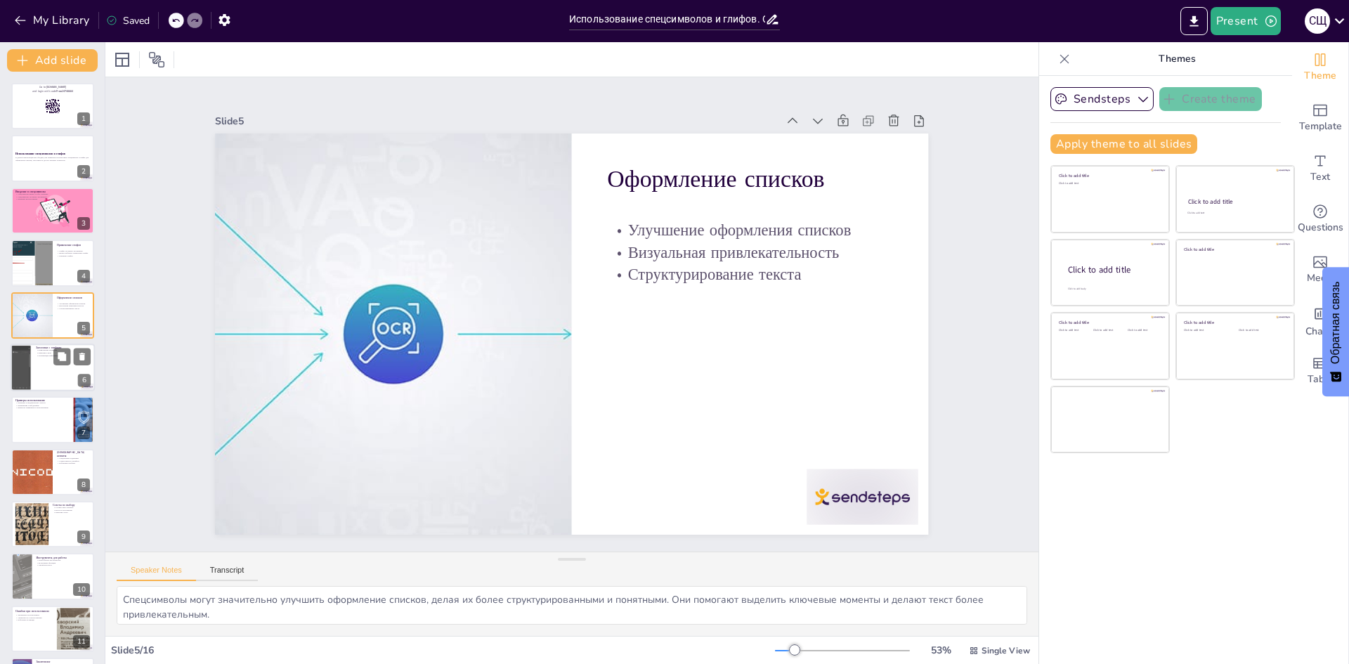
checkbox input "true"
click at [42, 368] on div at bounding box center [53, 368] width 84 height 48
type textarea "Глифы могут эффективно привлекать внимание к заголовкам, делая их более заметны…"
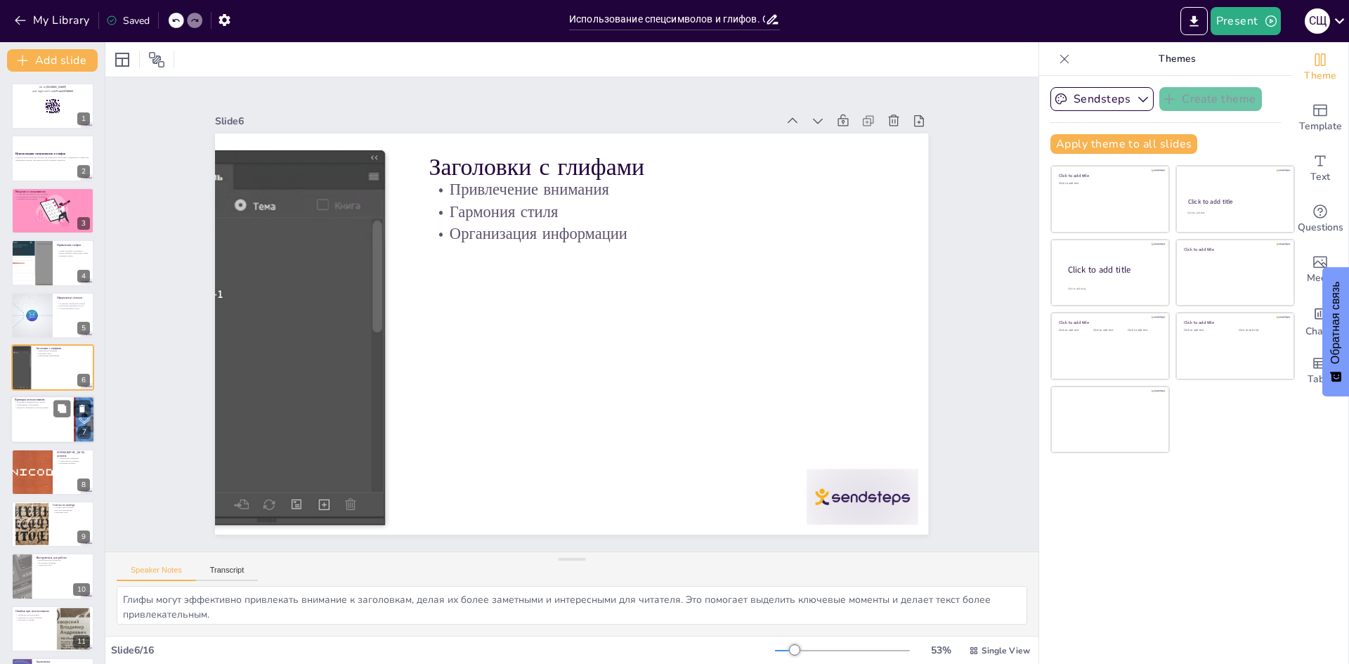
checkbox input "true"
click at [43, 422] on div at bounding box center [53, 420] width 84 height 48
type textarea "Спецсимволы могут использоваться в академических текстах для обозначения сносок…"
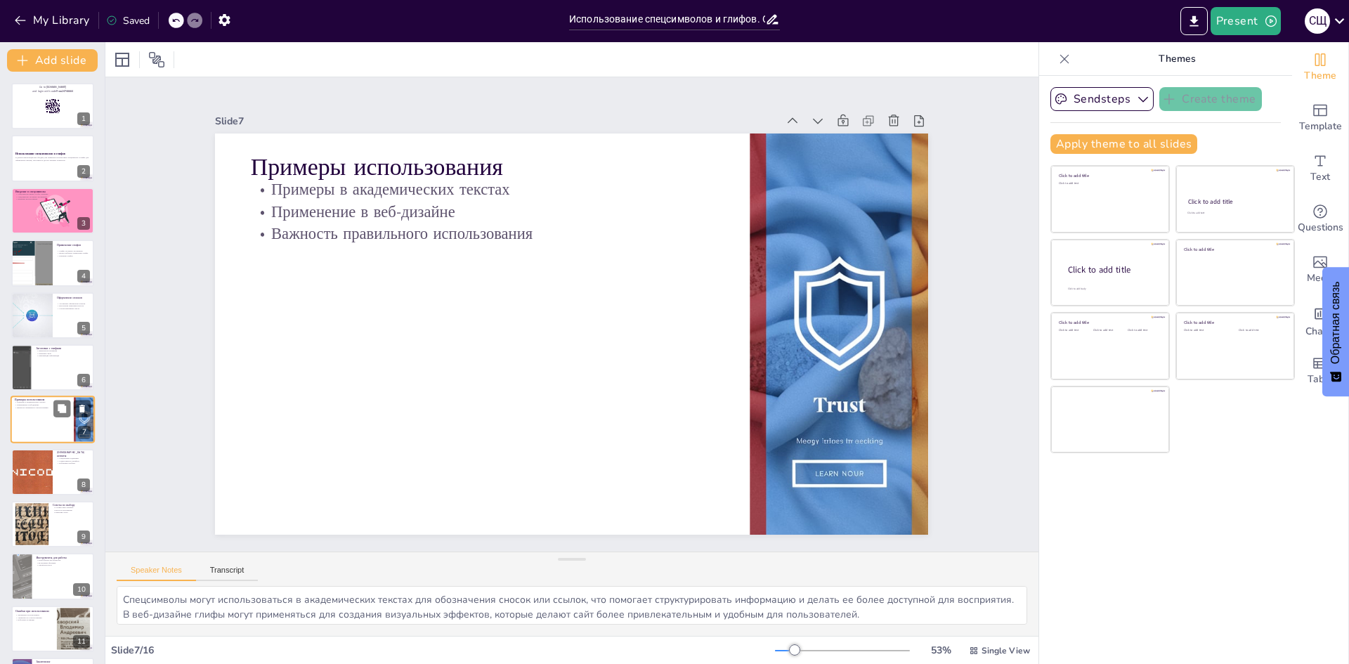
scroll to position [52, 0]
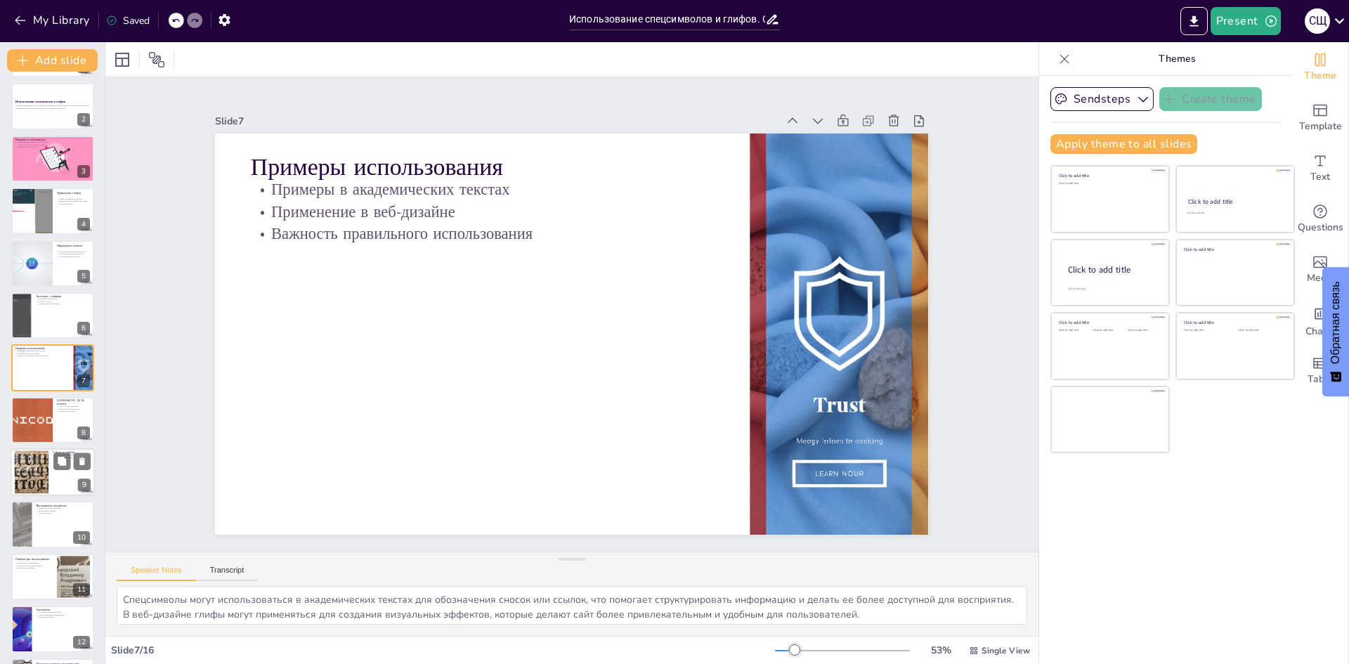
checkbox input "true"
click at [30, 471] on div at bounding box center [32, 472] width 86 height 43
type textarea "Спецсимволы и глифы должны соответствовать тематике текста, чтобы не отвлекать …"
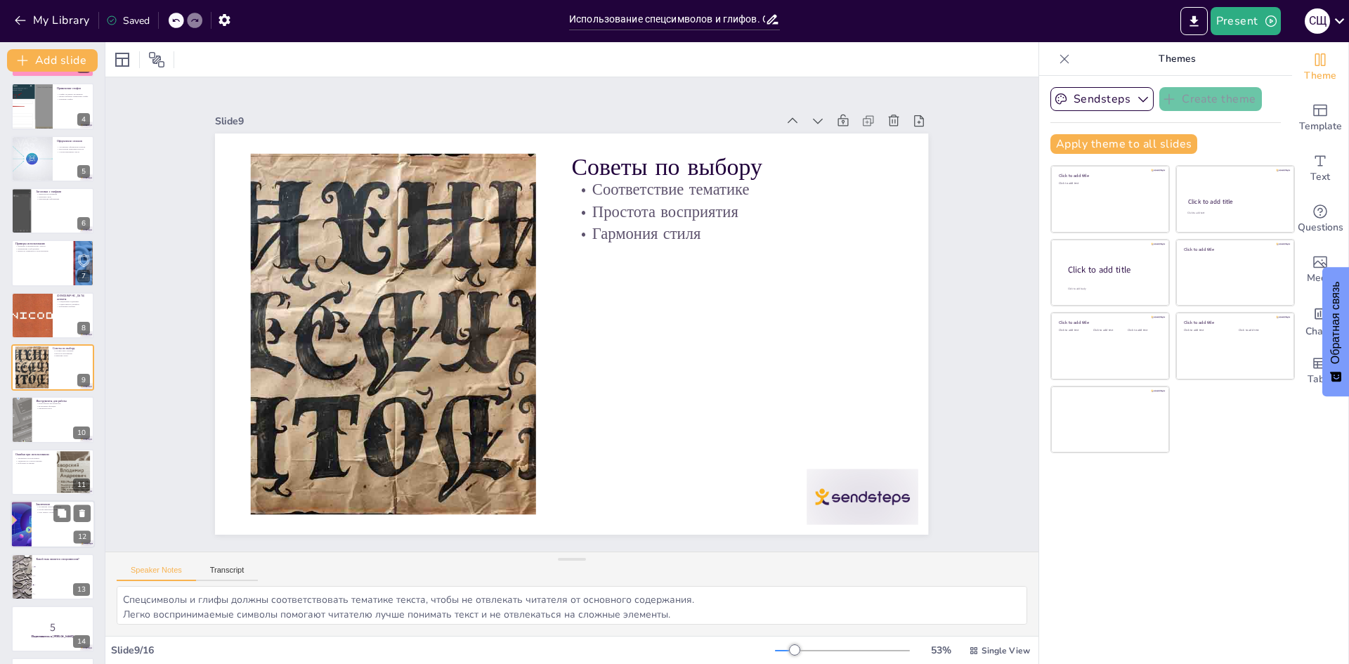
checkbox input "true"
click at [24, 519] on div at bounding box center [21, 524] width 88 height 48
type textarea "Правильное использование спецсимволов и глифов помогает значительно улучшить ка…"
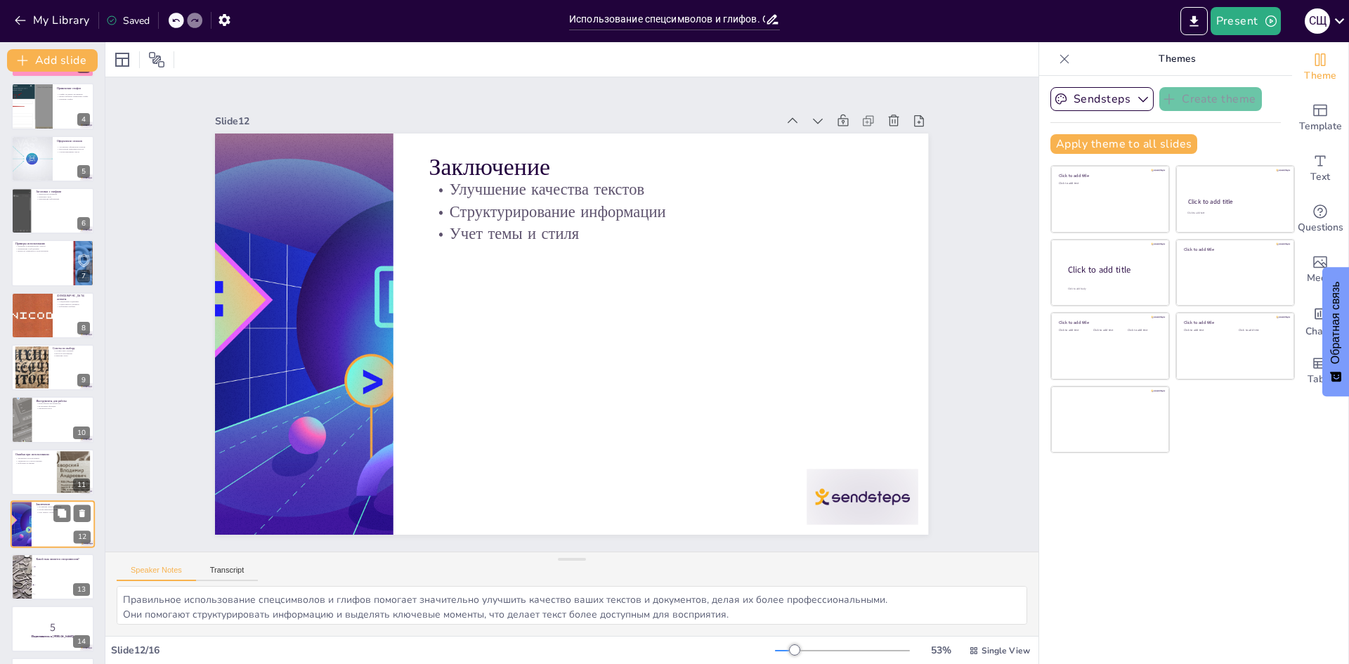
scroll to position [261, 0]
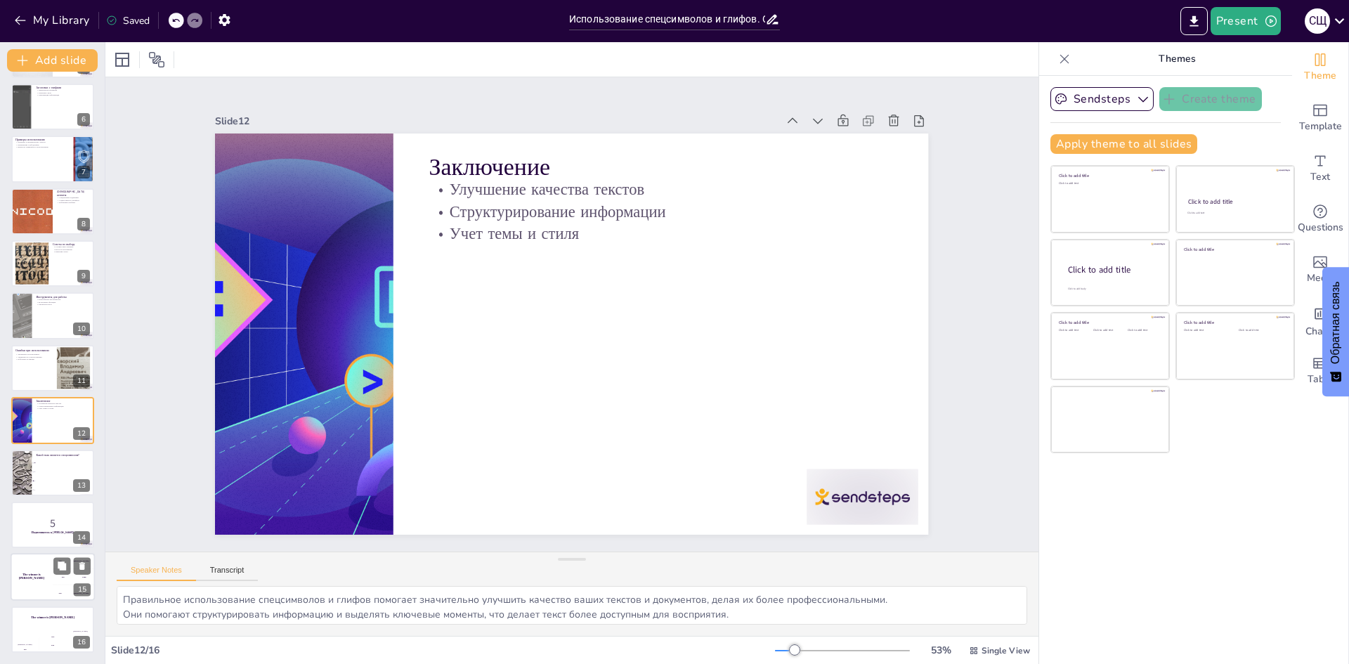
checkbox input "true"
click at [36, 568] on div "The winner is Niels 🏆" at bounding box center [32, 578] width 42 height 48
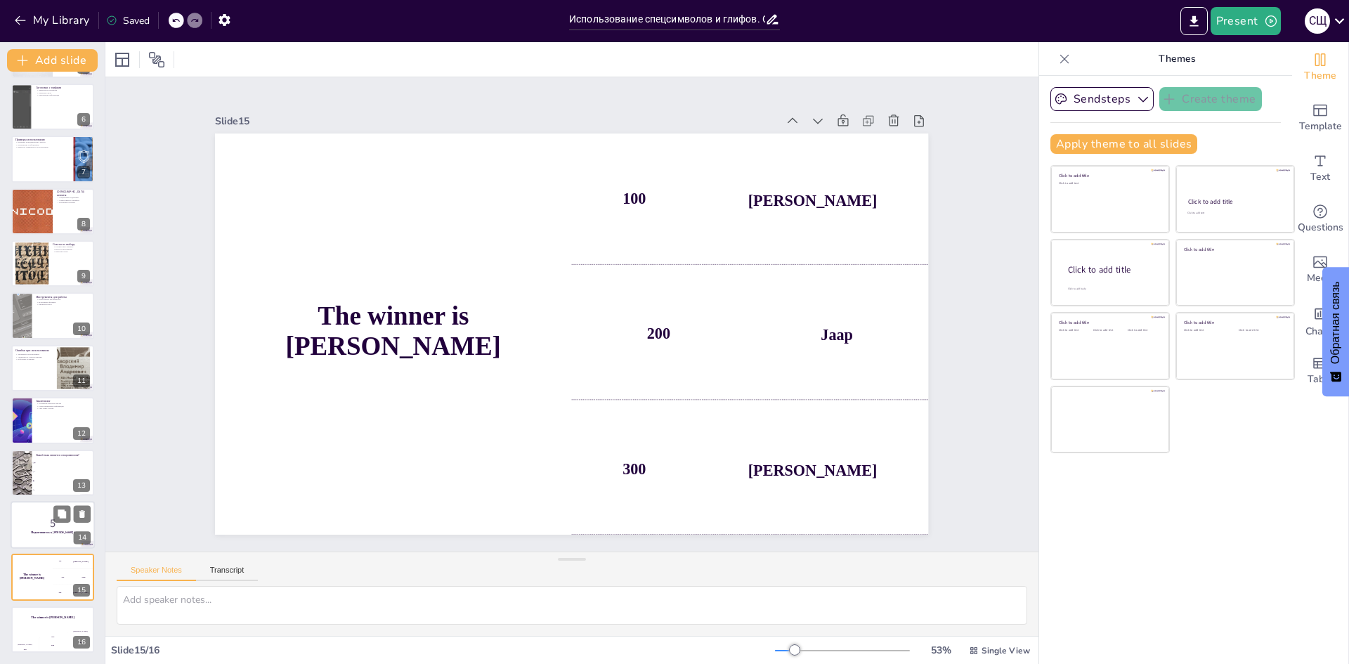
click at [34, 528] on p "5" at bounding box center [53, 523] width 76 height 15
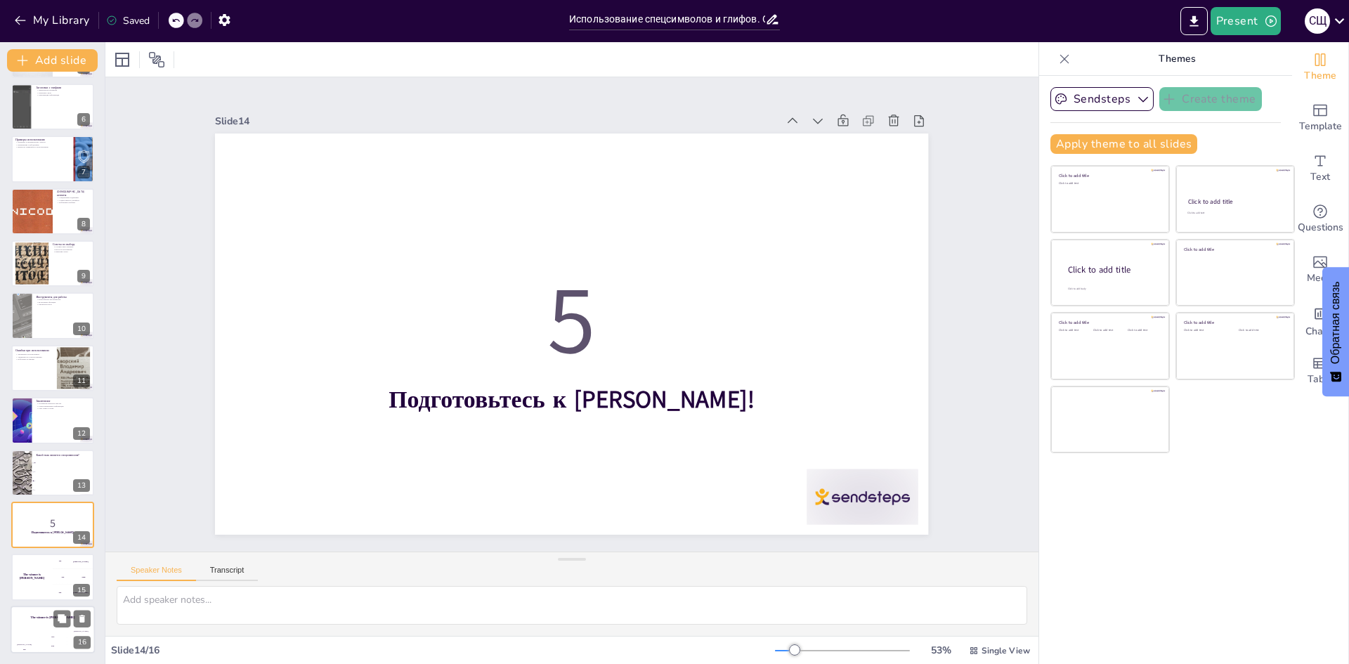
click at [37, 623] on div "The winner is Niels 🏆" at bounding box center [53, 618] width 84 height 24
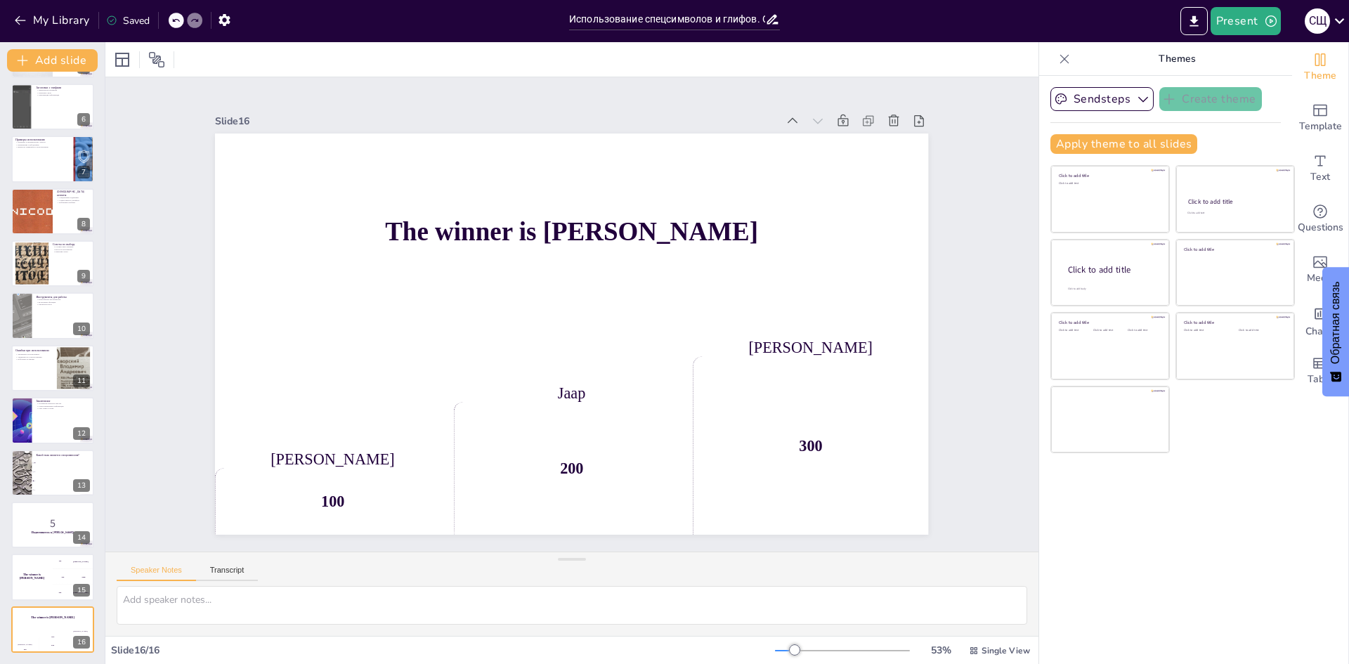
checkbox input "true"
click at [34, 22] on button "My Library" at bounding box center [53, 20] width 85 height 22
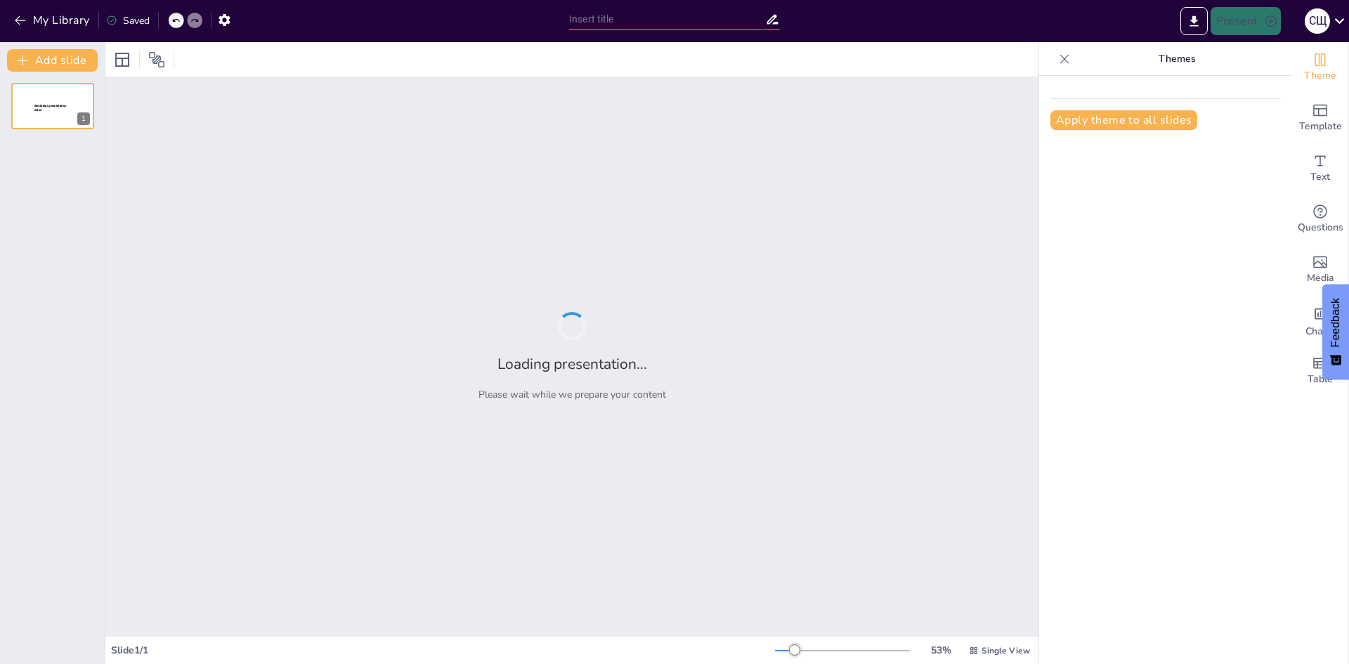
type input "Спецсимволы и глифы: Эффективное оформление текстовых элементов"
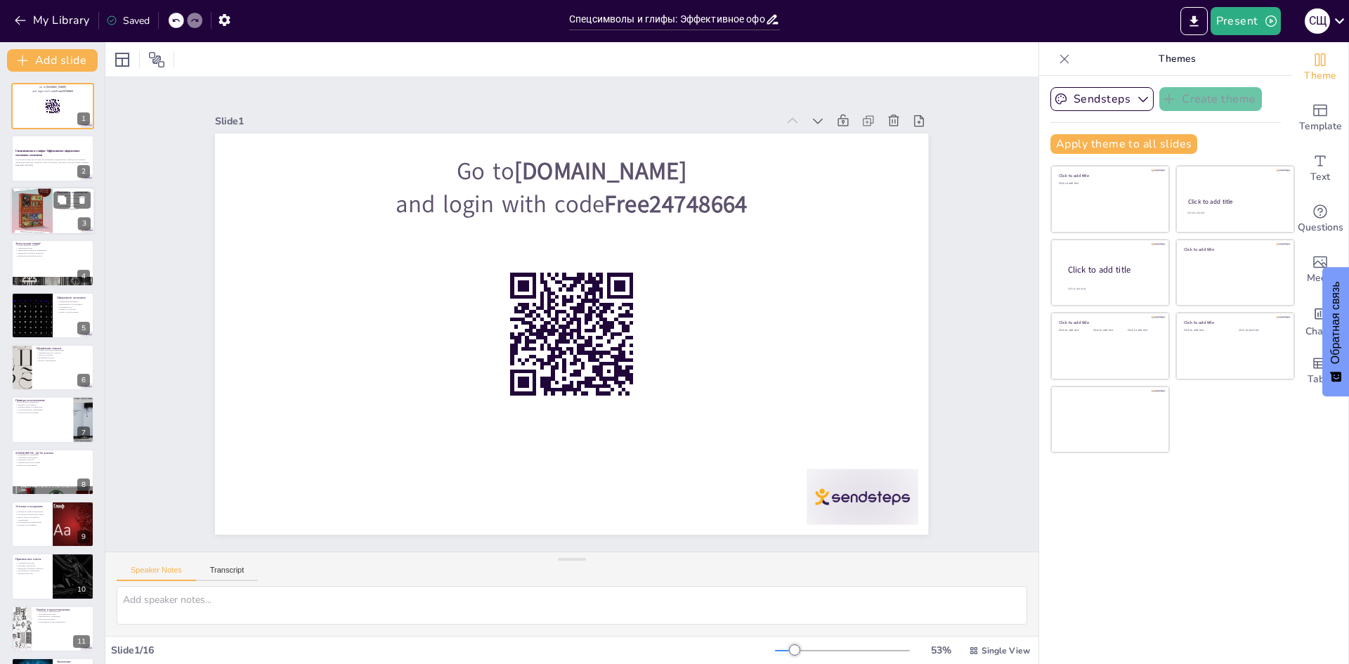
checkbox input "true"
click at [28, 200] on div at bounding box center [32, 211] width 42 height 56
type textarea "Спецсимволы представляют собой знаки, отличные от букв и цифр, которые могут ул…"
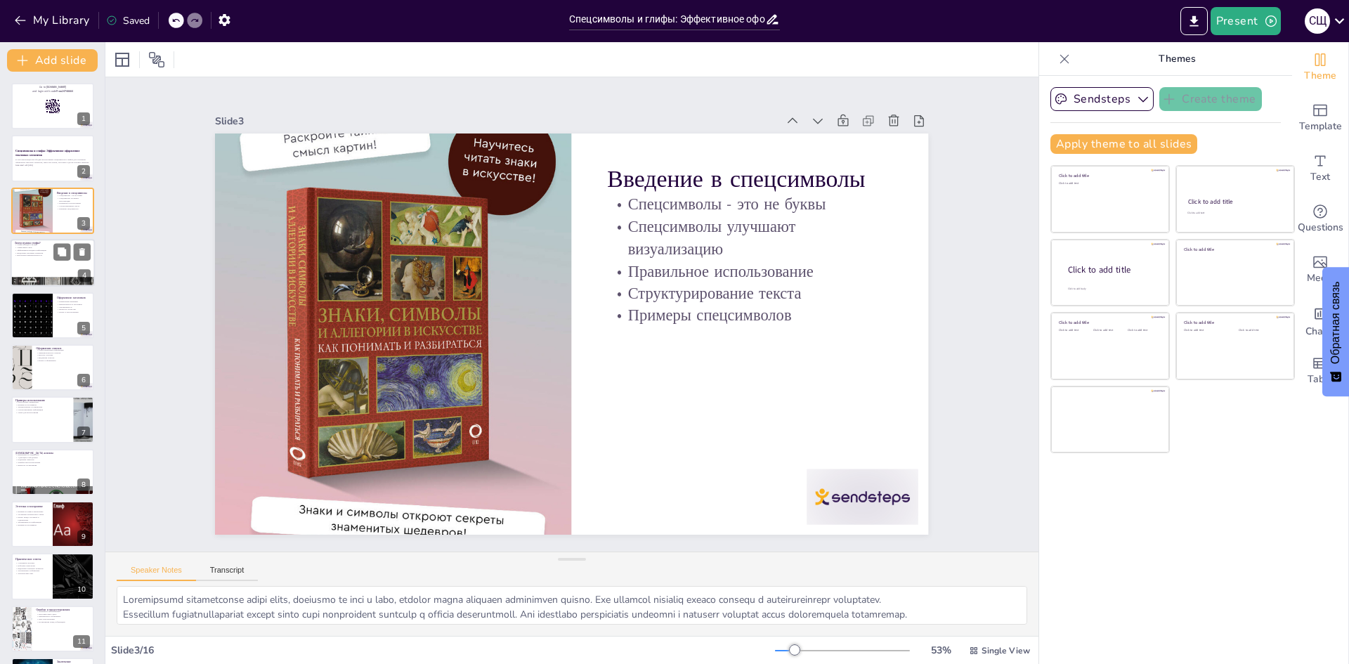
checkbox input "true"
click at [25, 256] on p "Визуальная привлекательность" at bounding box center [53, 255] width 76 height 3
type textarea "Глифы могут передавать эмоции, что делает текст более живым и привлекательным. …"
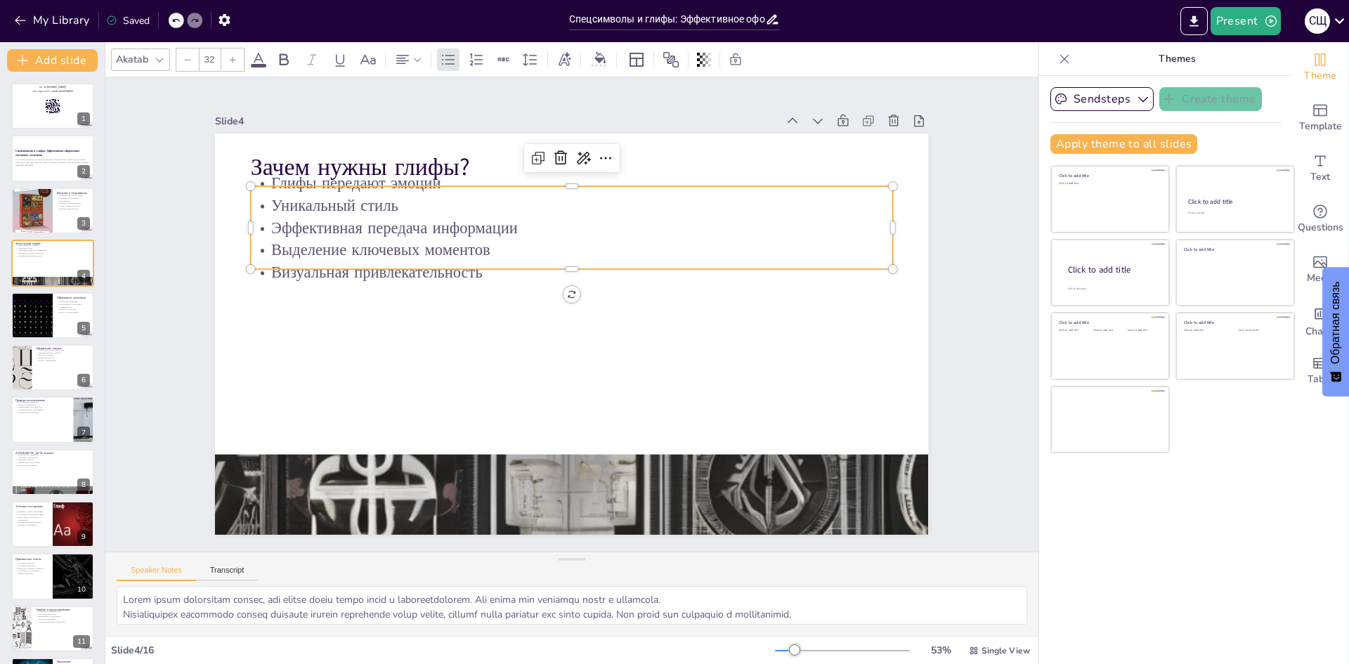
click at [601, 209] on p "Уникальный стиль" at bounding box center [678, 291] width 155 height 632
checkbox input "true"
type input "32.3"
checkbox input "true"
type input "32.8"
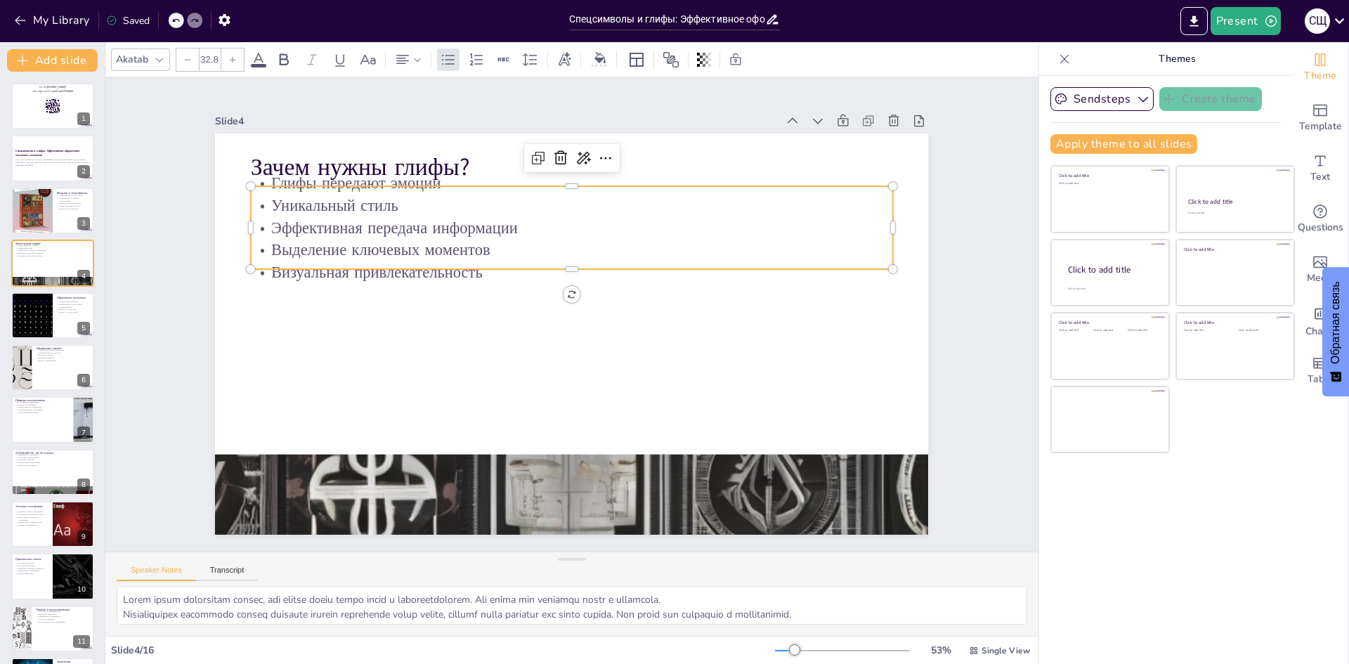
checkbox input "true"
type input "34.2"
checkbox input "true"
type input "36.1"
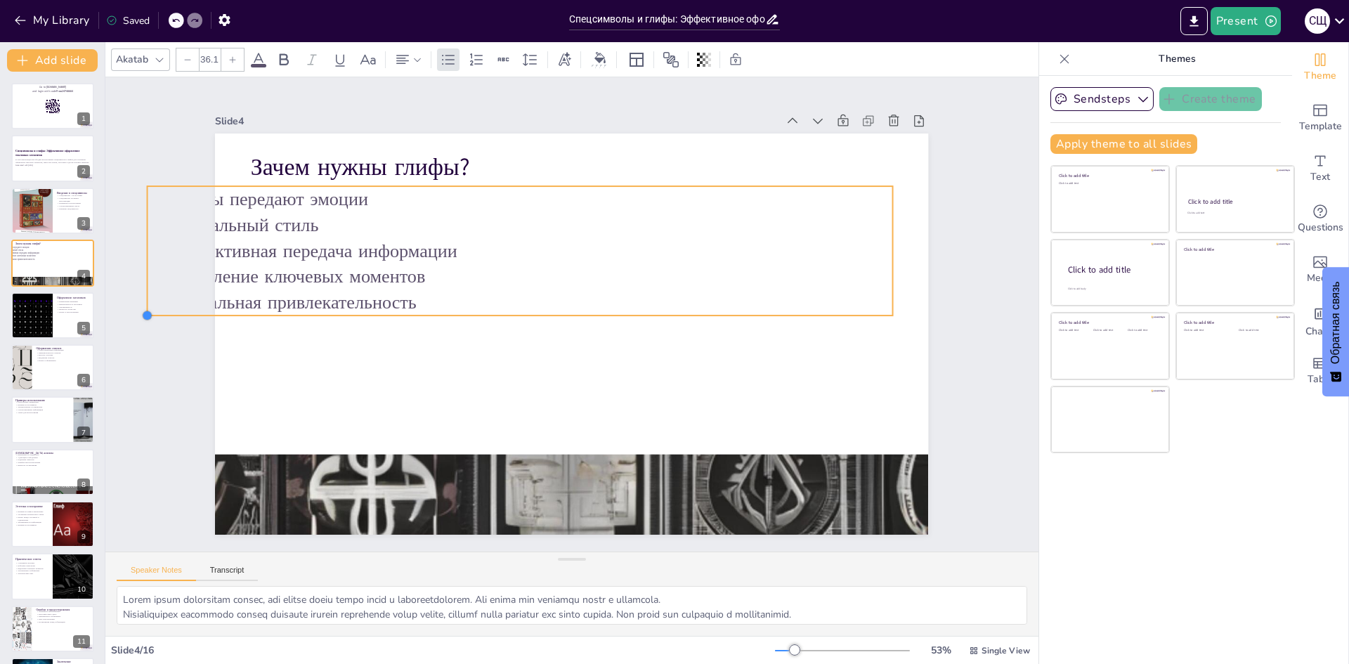
checkbox input "true"
type input "37.2"
checkbox input "true"
type input "37.4"
checkbox input "true"
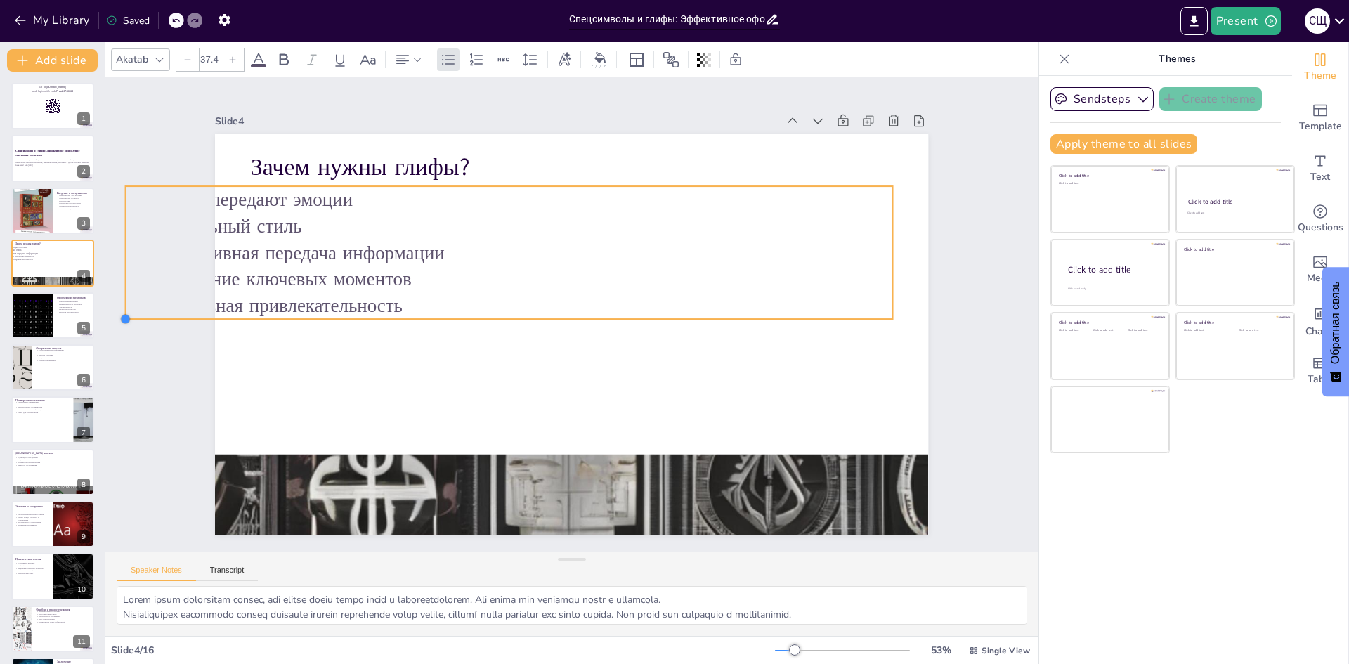
type input "38.2"
checkbox input "true"
type input "39.6"
checkbox input "true"
type input "40.4"
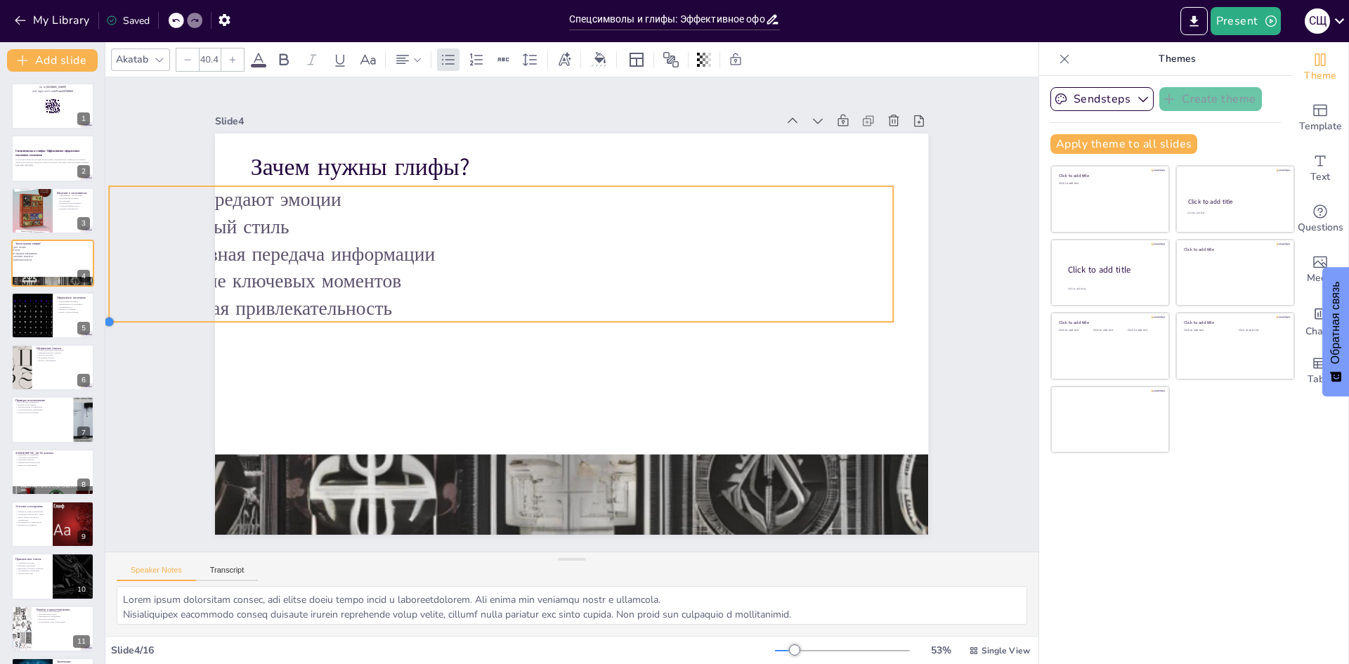
checkbox input "true"
type input "39.9"
checkbox input "true"
type input "39.1"
checkbox input "true"
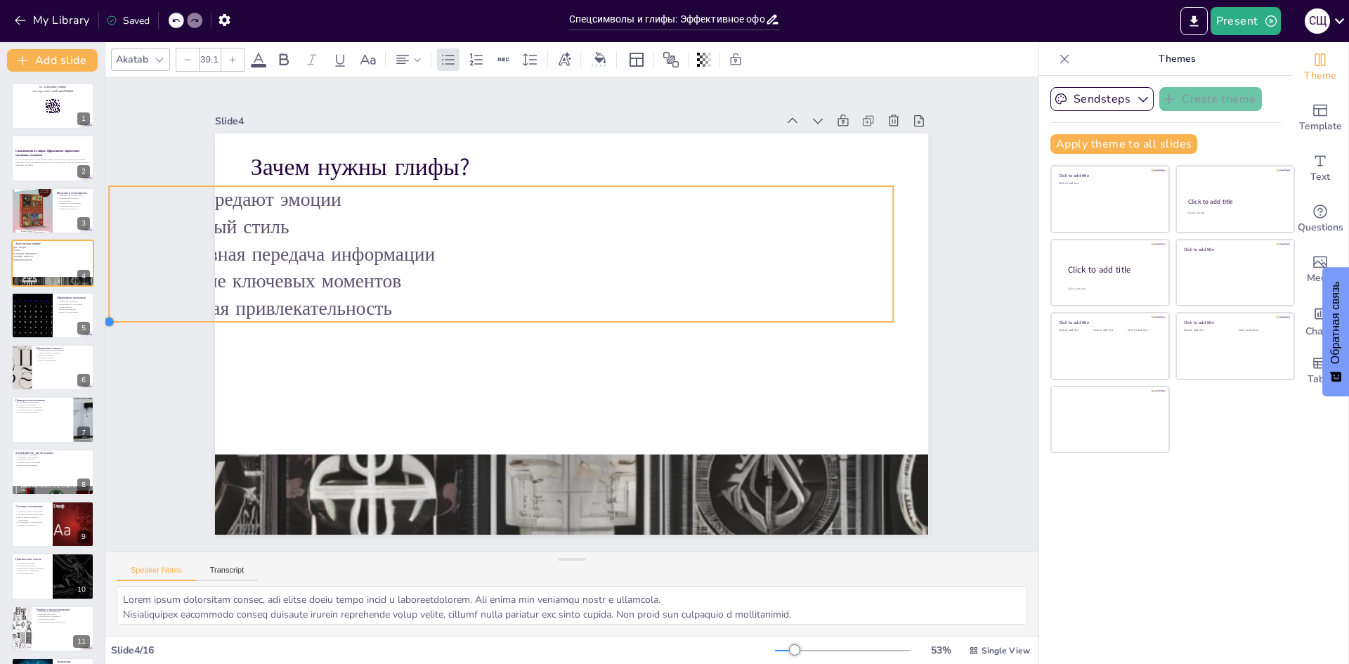
type input "36.9"
checkbox input "true"
type input "35.5"
checkbox input "true"
type input "35"
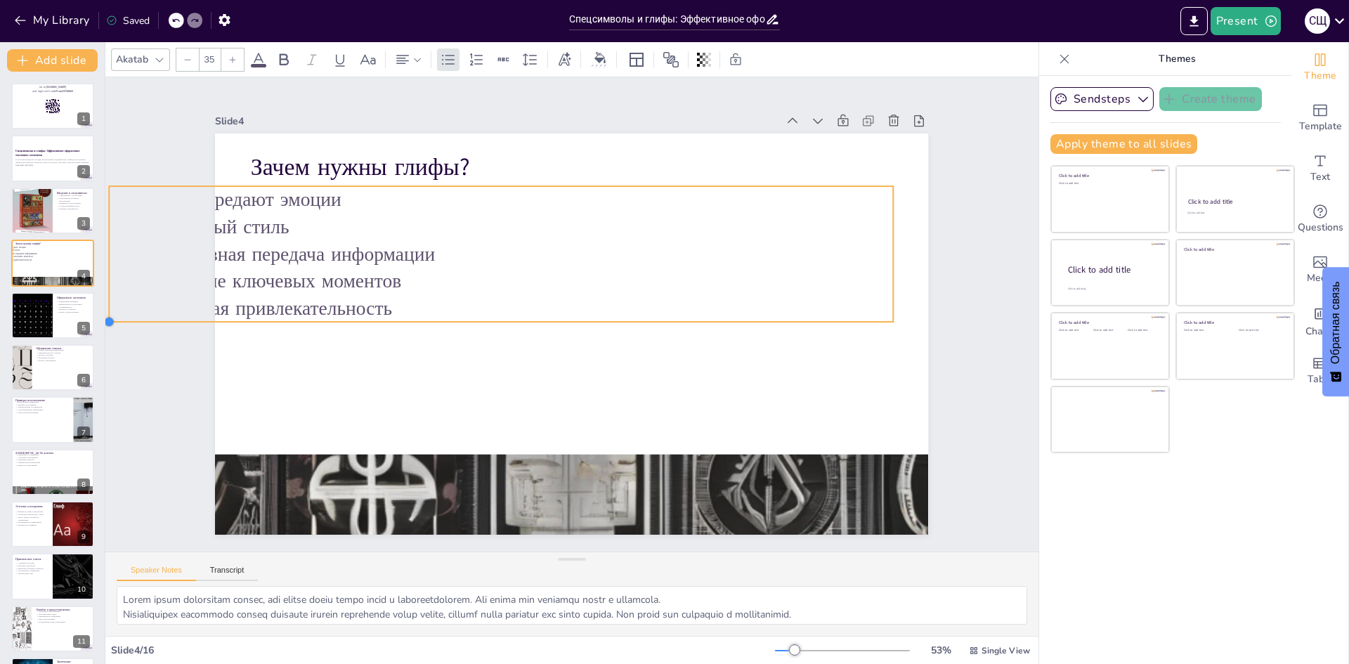
checkbox input "true"
type input "34.7"
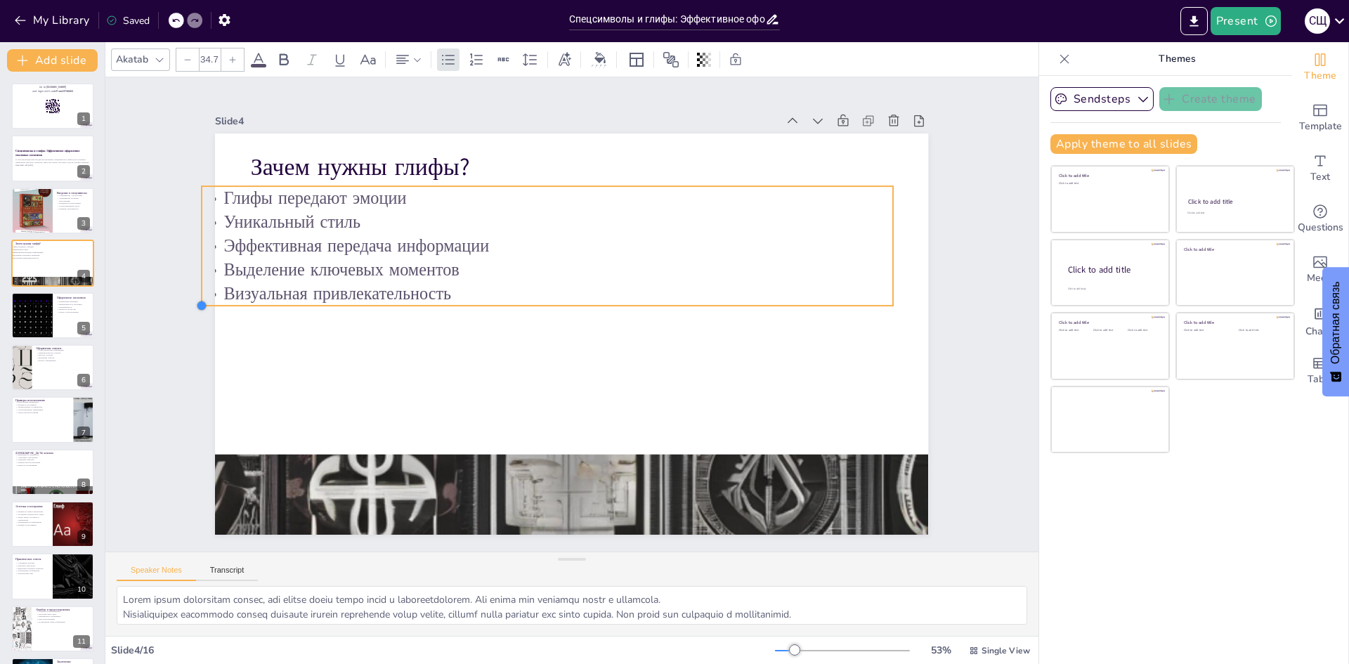
checkbox input "true"
type input "35"
checkbox input "true"
type input "34.4"
checkbox input "true"
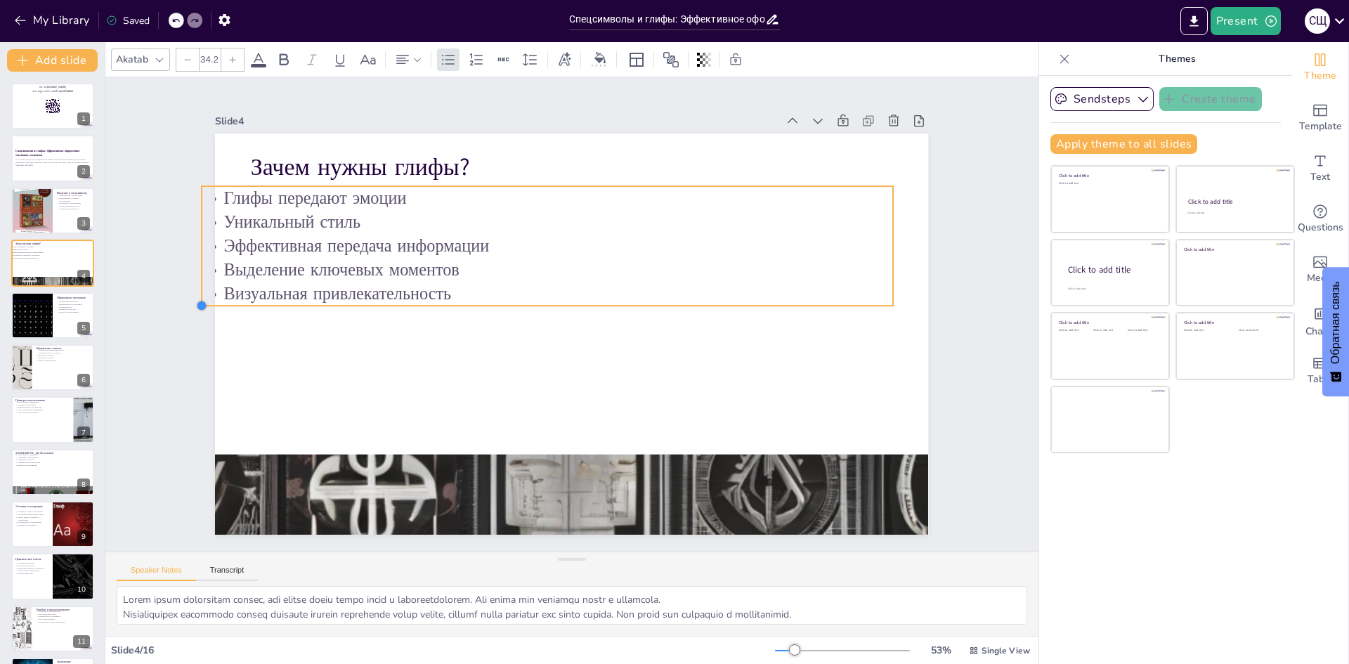
type input "33.4"
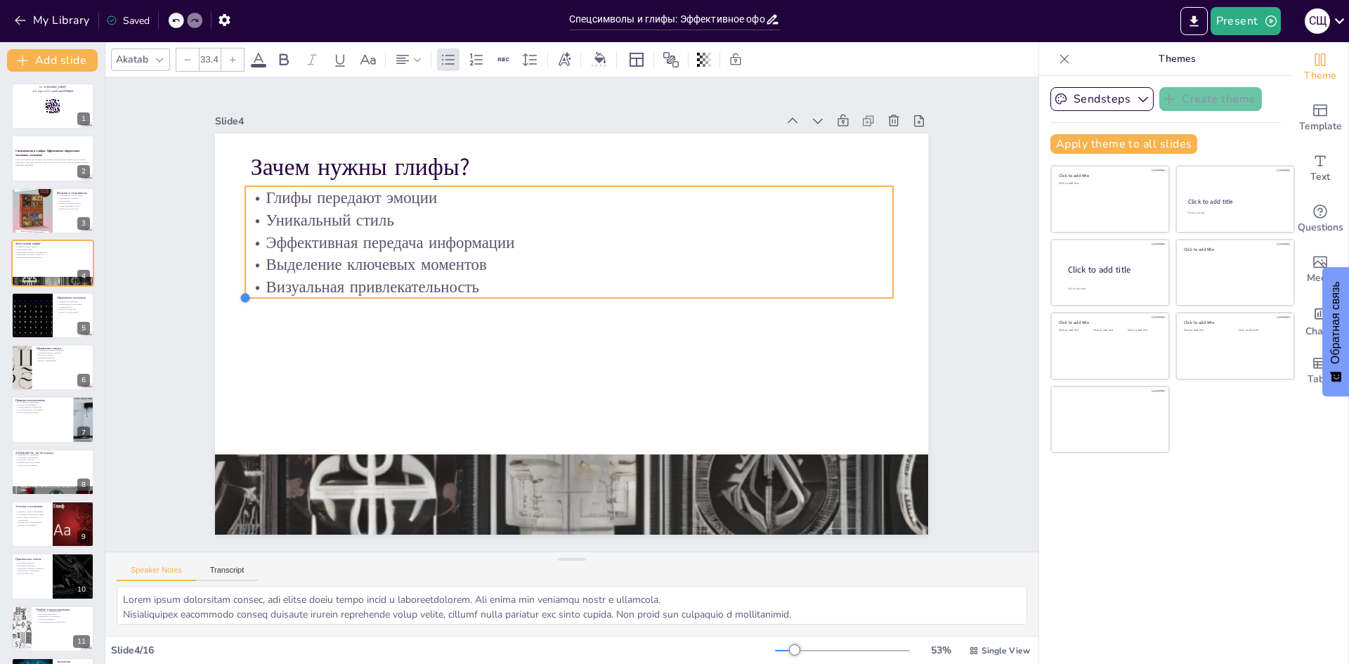
checkbox input "true"
type input "32.8"
checkbox input "true"
type input "32.3"
checkbox input "true"
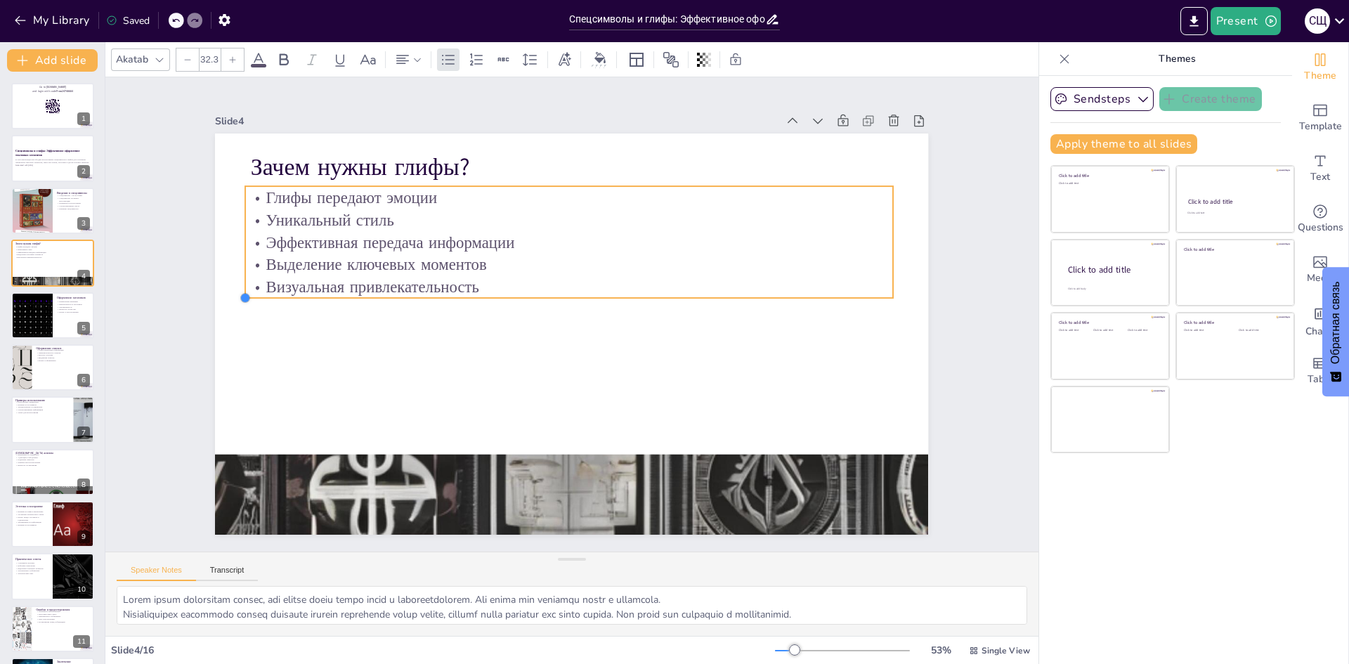
type input "31.5"
checkbox input "true"
type input "31.3"
checkbox input "true"
type input "31.2"
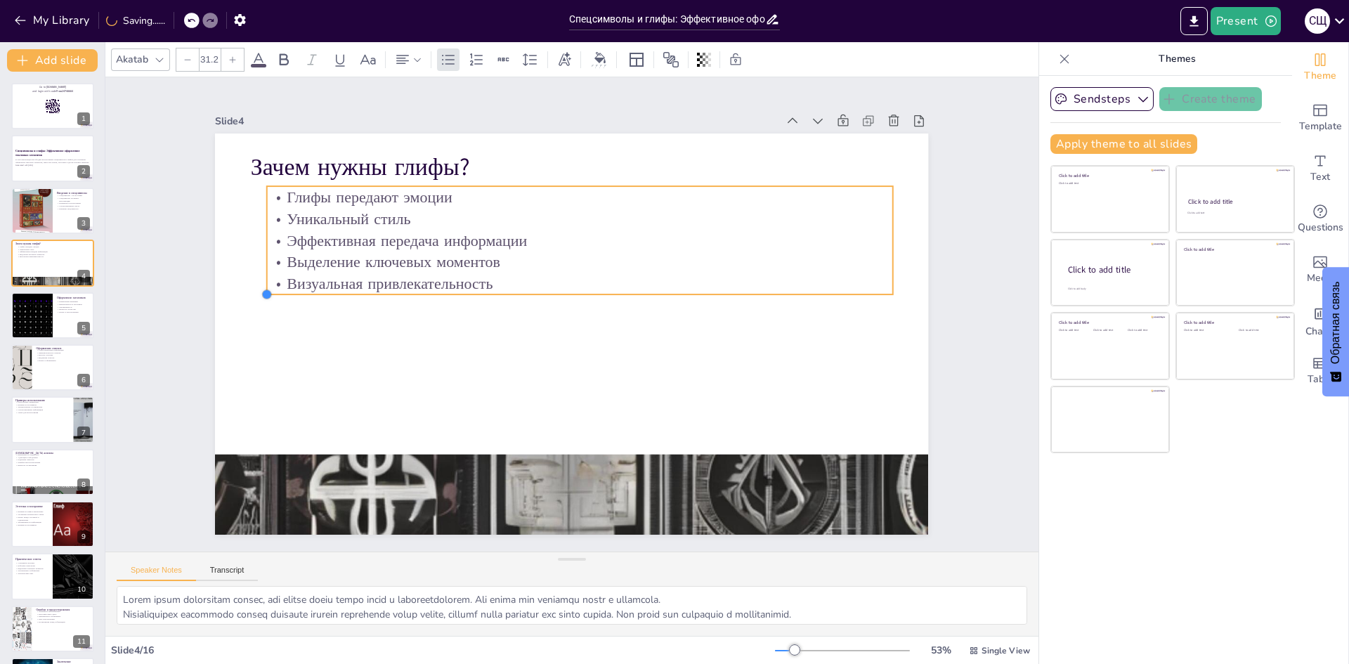
checkbox input "true"
type input "31.4"
checkbox input "true"
type input "31.5"
checkbox input "true"
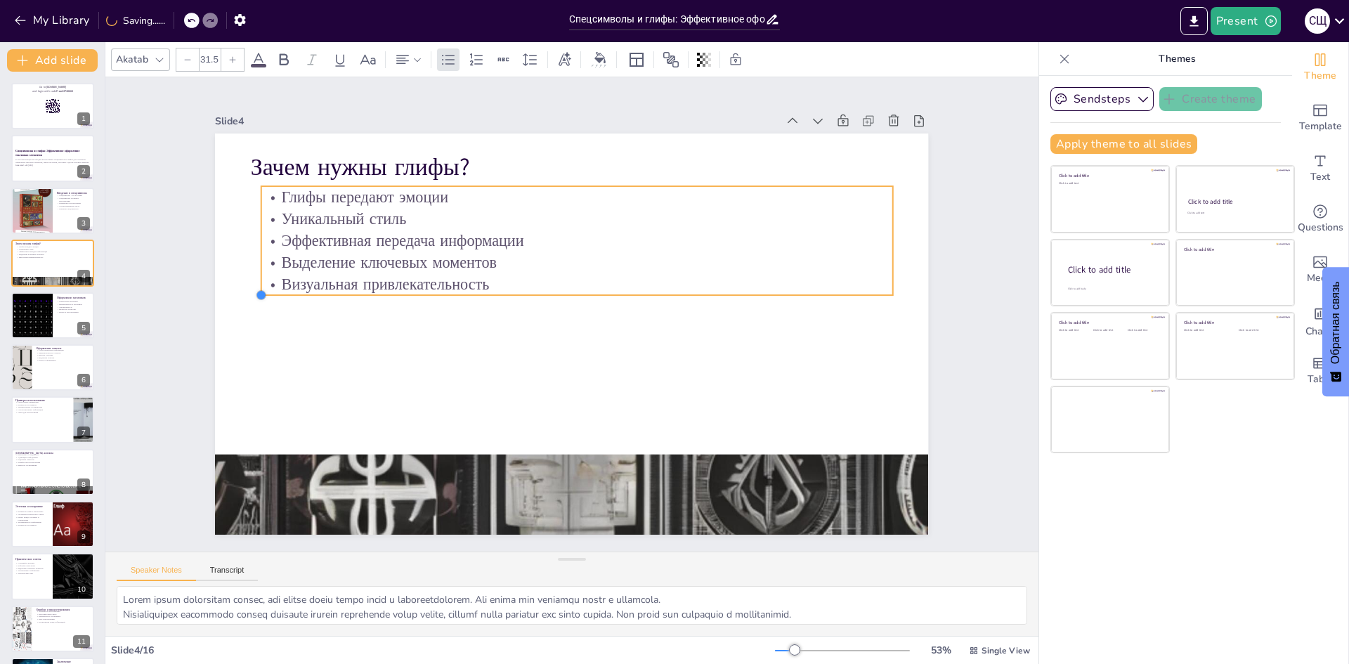
type input "31.6"
drag, startPoint x: 240, startPoint y: 263, endPoint x: 249, endPoint y: 260, distance: 8.9
click at [249, 260] on div "Зачем нужны глифы? Глифы передают эмоции Уникальный стиль Эффективная передача …" at bounding box center [558, 329] width 798 height 776
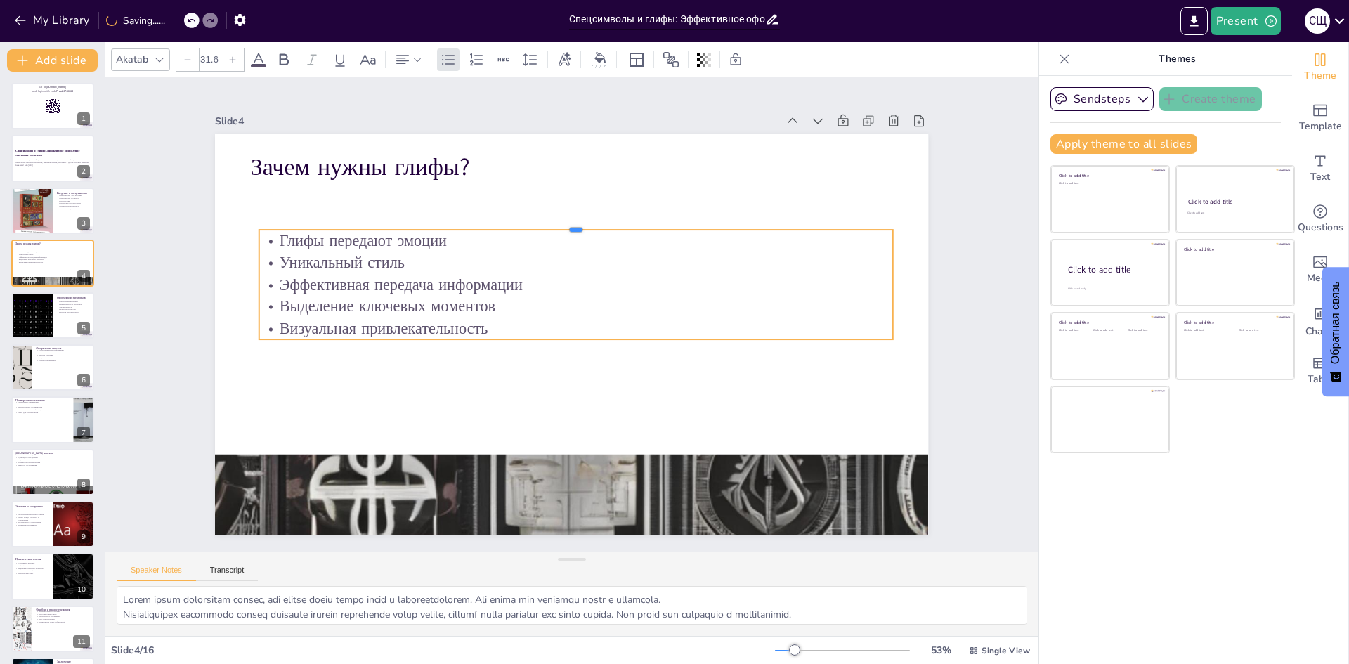
drag, startPoint x: 566, startPoint y: 180, endPoint x: 561, endPoint y: 223, distance: 43.8
click at [561, 223] on div at bounding box center [659, 290] width 207 height 606
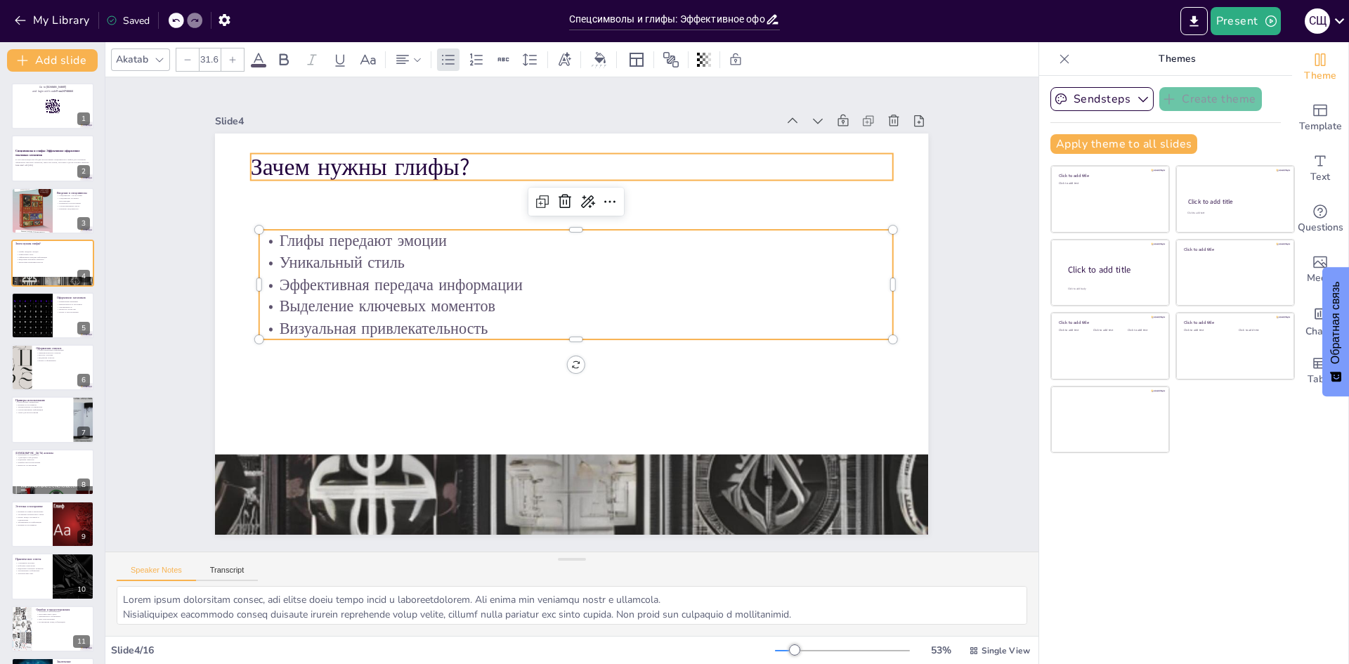
checkbox input "true"
type input "48"
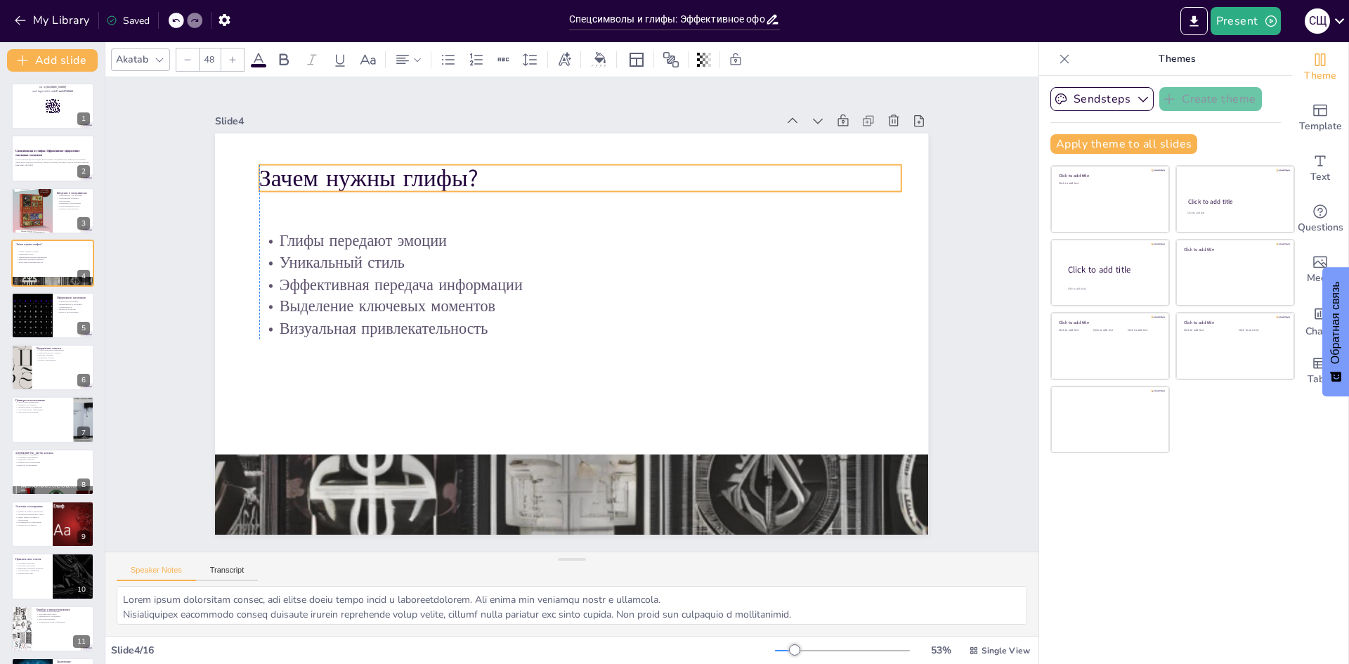
drag, startPoint x: 372, startPoint y: 164, endPoint x: 382, endPoint y: 175, distance: 15.4
click at [519, 175] on p "Зачем нужны глифы?" at bounding box center [694, 253] width 350 height 573
drag, startPoint x: 372, startPoint y: 167, endPoint x: 361, endPoint y: 163, distance: 11.8
click at [361, 163] on p "Зачем нужны глифы?" at bounding box center [642, 193] width 573 height 350
checkbox input "true"
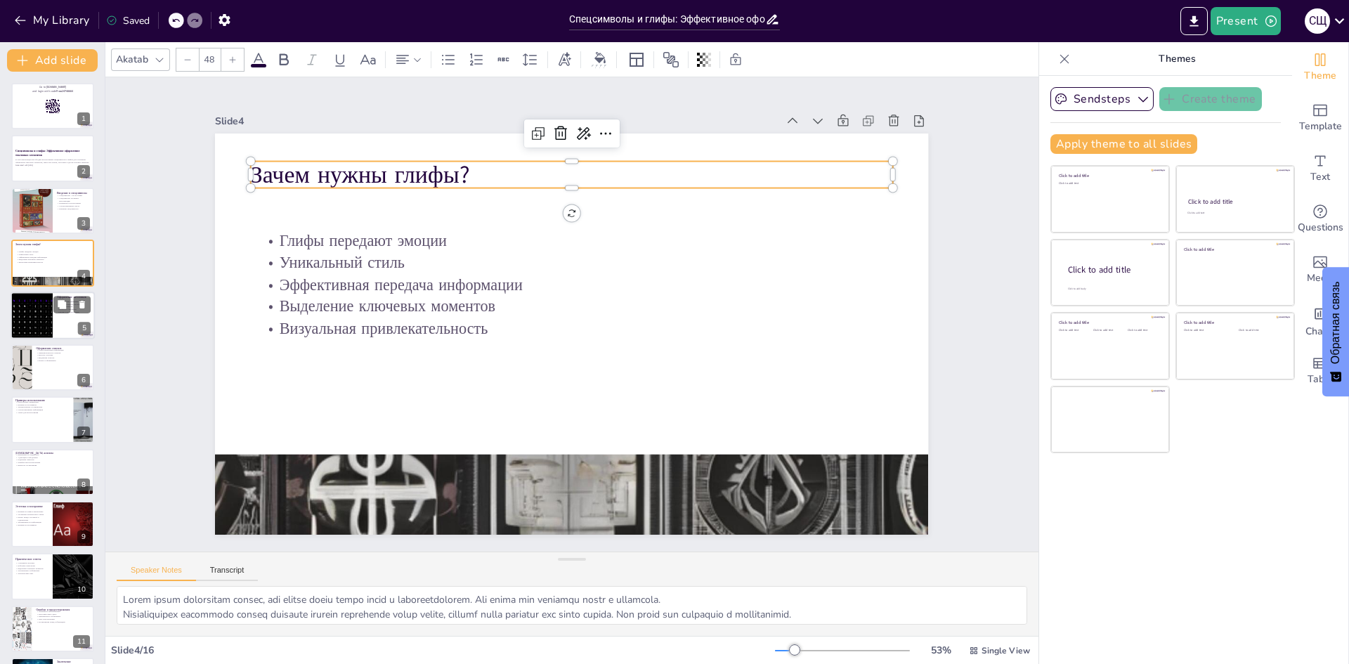
click at [49, 310] on div at bounding box center [32, 316] width 95 height 48
type textarea "Спецсимволы в заголовках помогают привлечь внимание читателя, что особенно важн…"
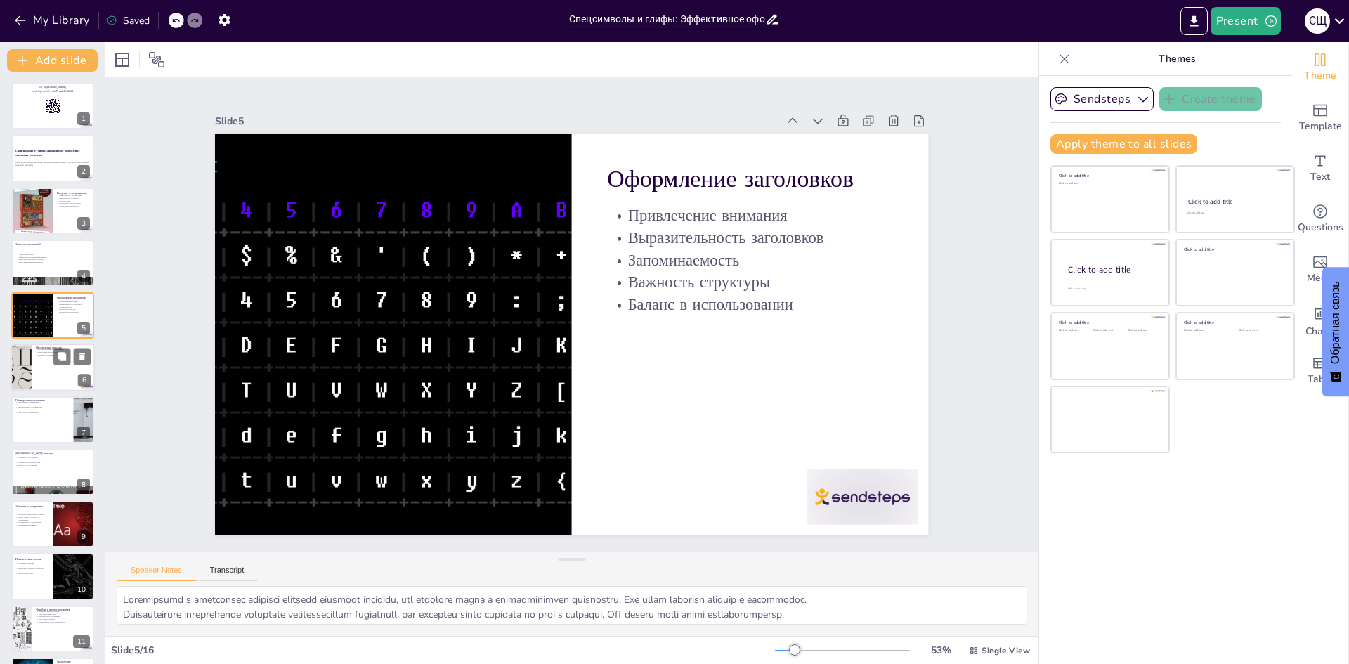
checkbox input "true"
click at [48, 370] on div at bounding box center [53, 368] width 84 height 48
type textarea "Списки помогают структурировать информацию, а спецсимволы делают их более нагля…"
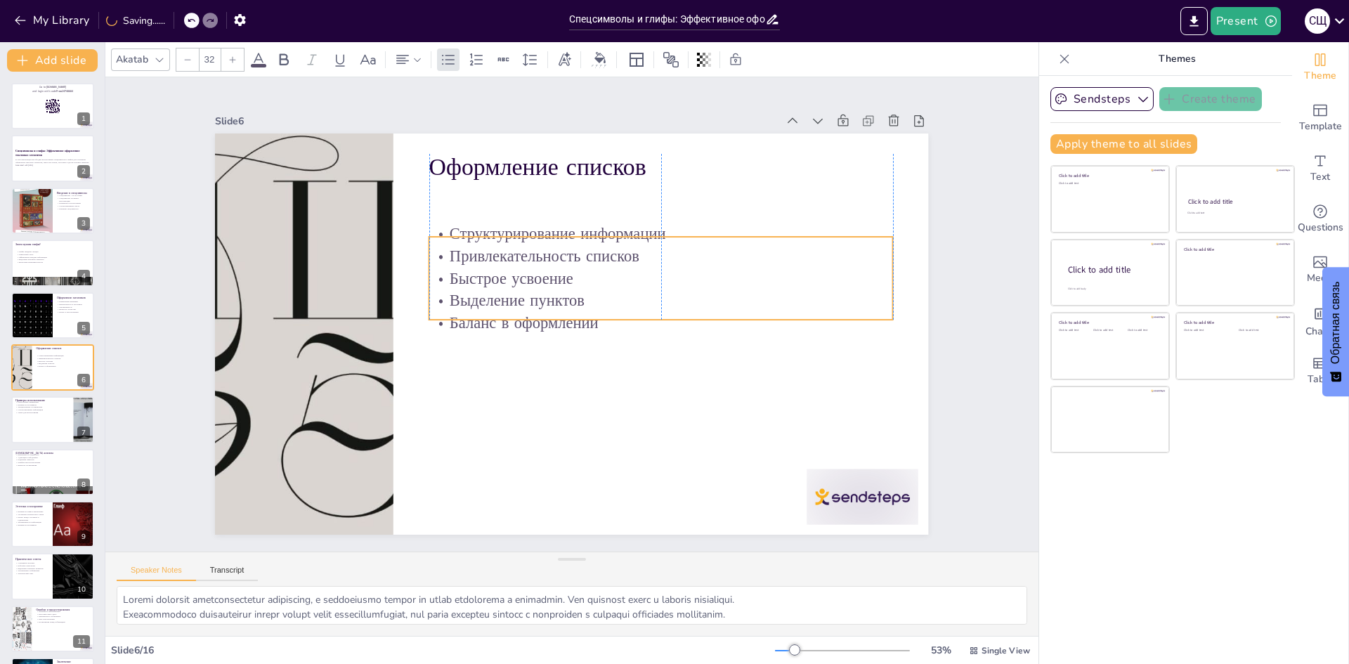
drag, startPoint x: 491, startPoint y: 220, endPoint x: 493, endPoint y: 271, distance: 50.6
click at [552, 271] on p "Быстрое усвоение" at bounding box center [634, 388] width 164 height 448
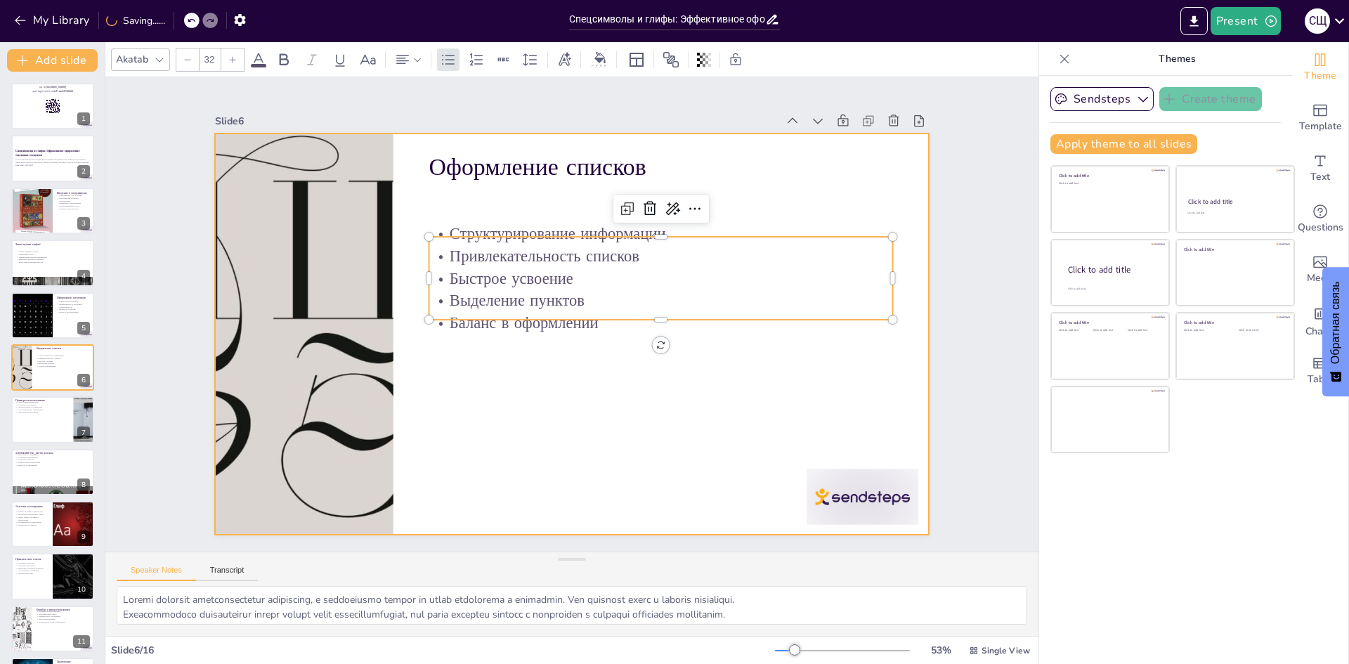
click at [481, 381] on div at bounding box center [562, 332] width 819 height 704
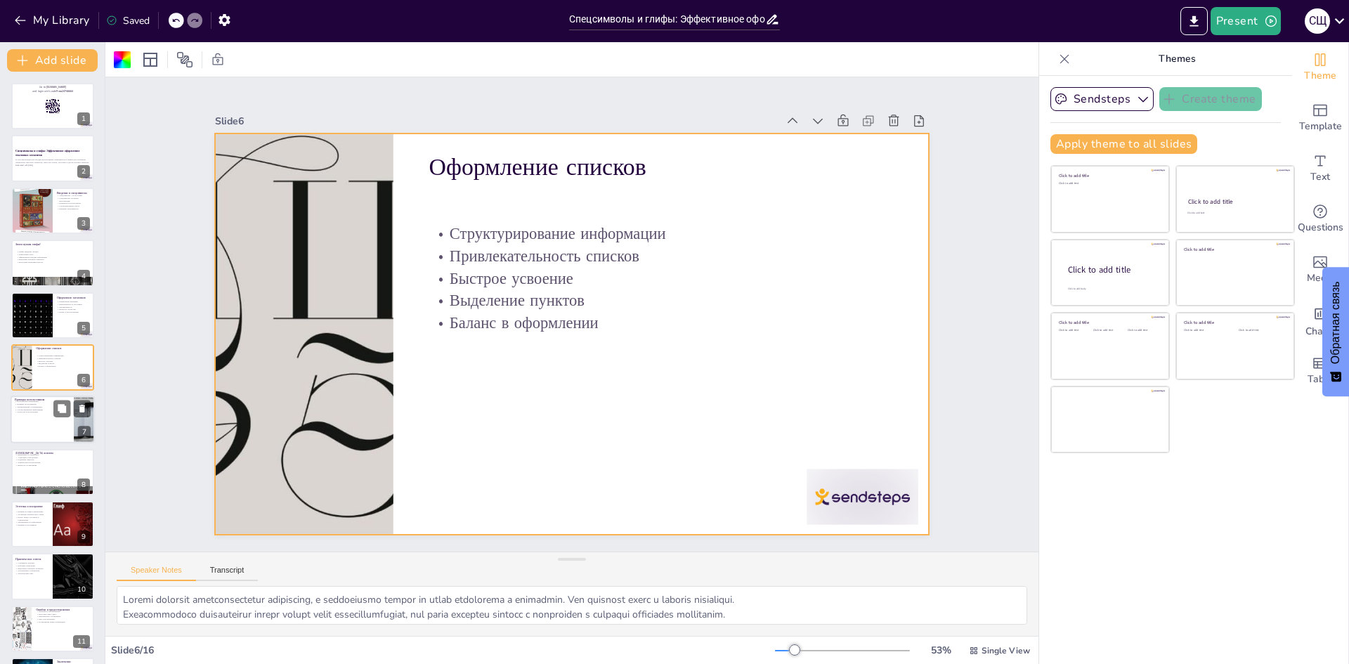
checkbox input "true"
click at [32, 419] on div at bounding box center [53, 420] width 84 height 48
type textarea "Спецсимволы и глифы используются в различных контекстах, от рекламы до учебных …"
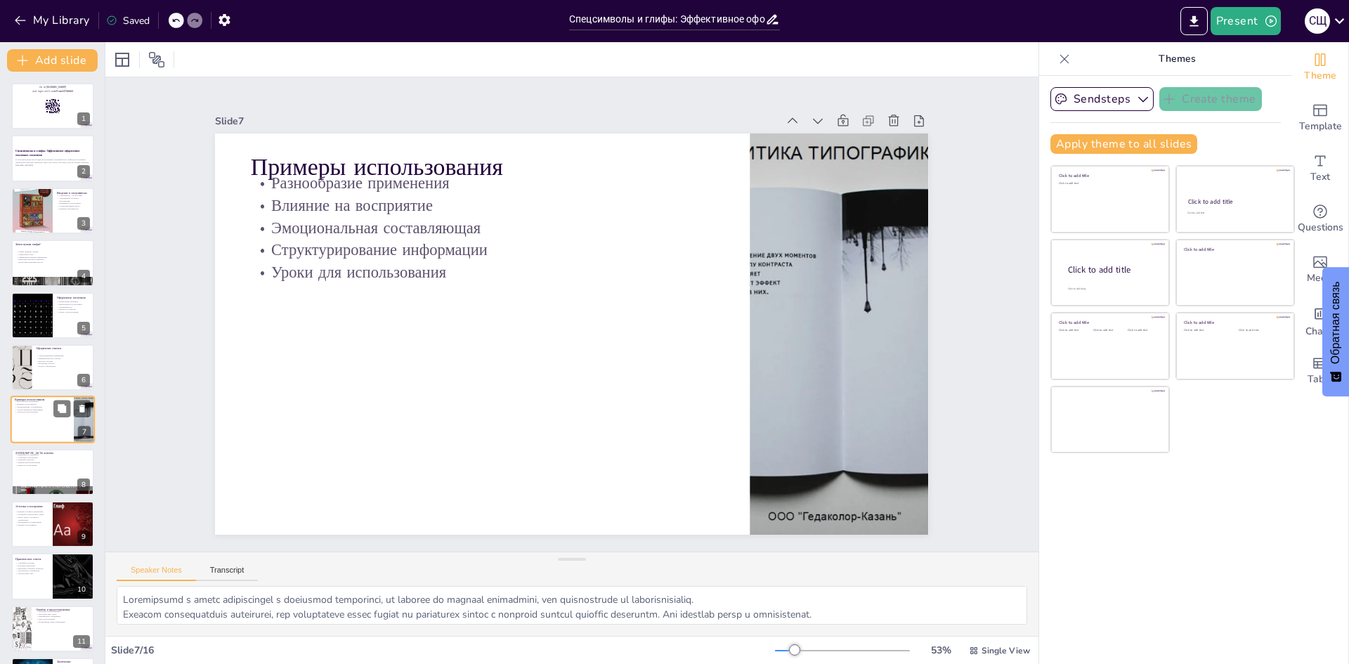
scroll to position [52, 0]
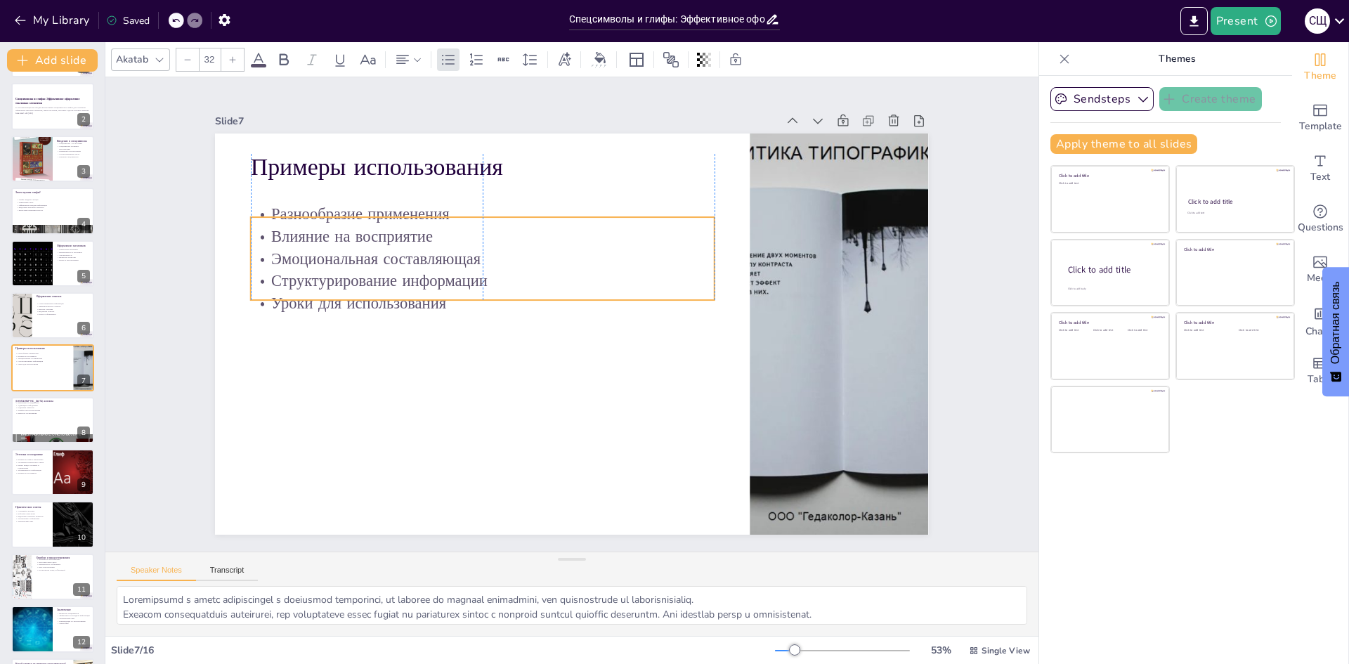
drag, startPoint x: 326, startPoint y: 235, endPoint x: 328, endPoint y: 266, distance: 31.0
click at [431, 266] on p "Структурирование информации" at bounding box center [557, 220] width 252 height 412
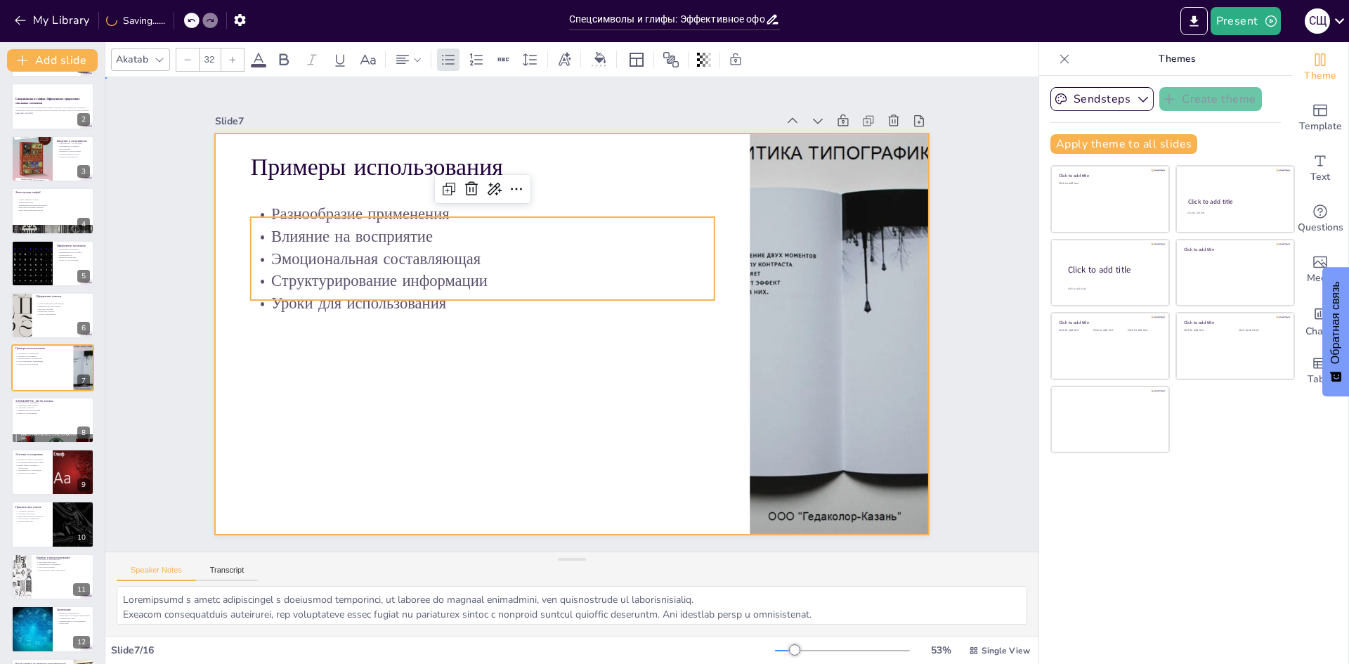
click at [320, 358] on div at bounding box center [560, 331] width 813 height 744
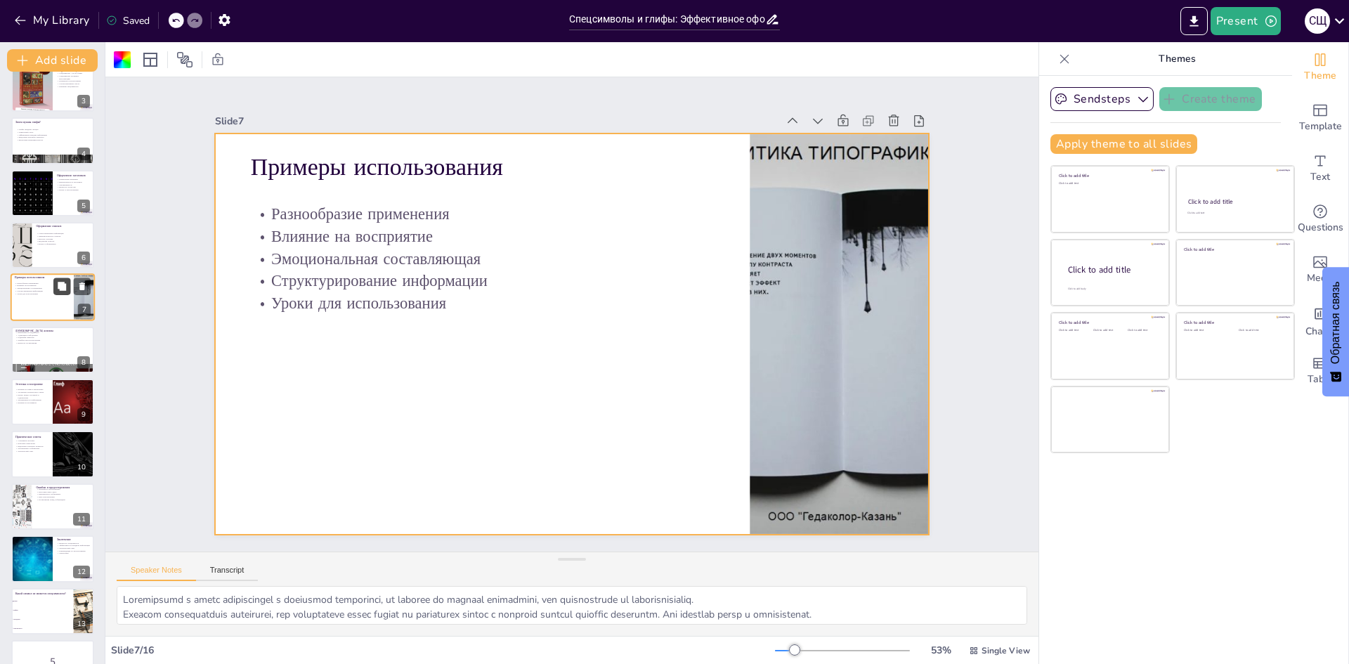
scroll to position [193, 0]
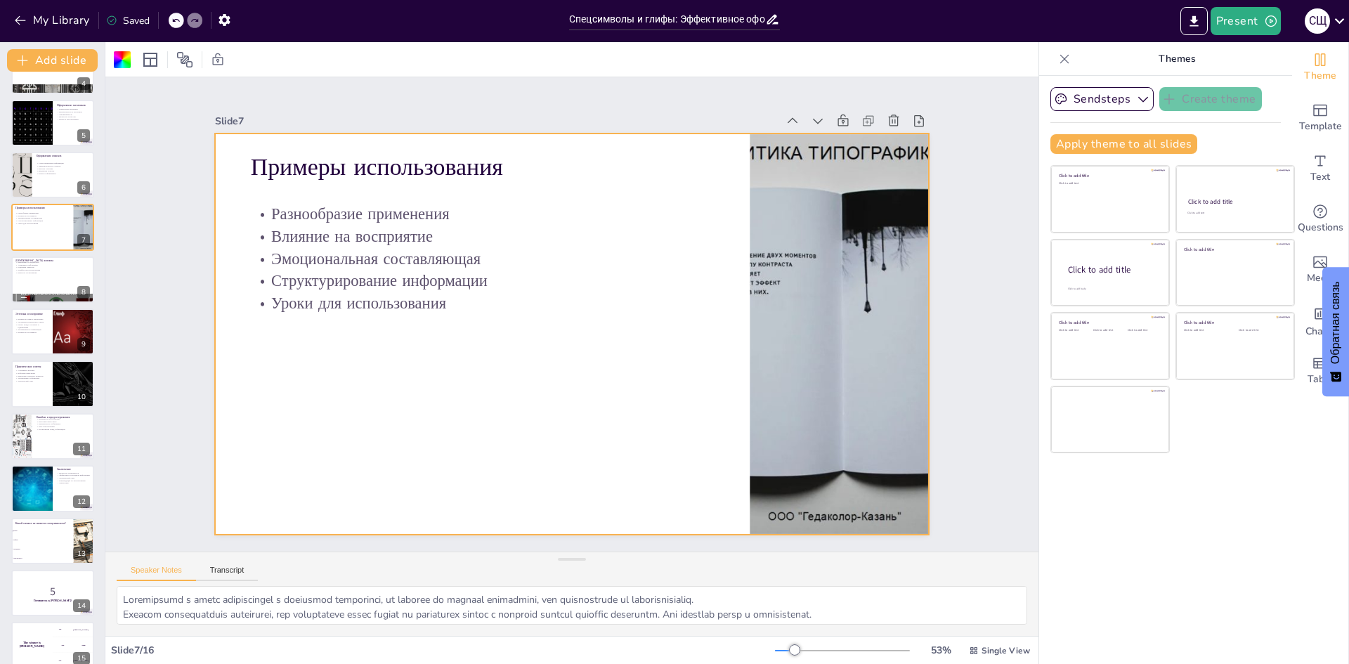
click at [1057, 56] on icon at bounding box center [1064, 59] width 14 height 14
checkbox input "true"
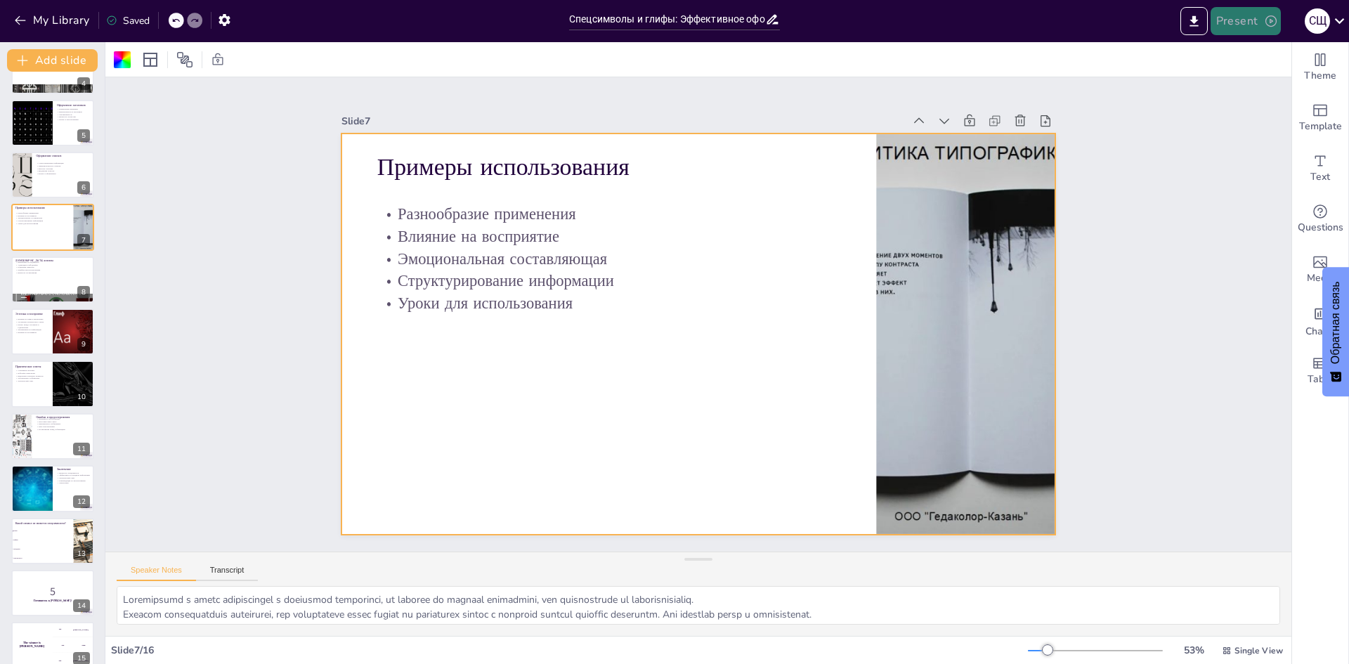
click at [1264, 20] on icon "button" at bounding box center [1271, 21] width 14 height 14
click at [1236, 49] on font "Предварительный просмотр презентации" at bounding box center [1318, 52] width 191 height 11
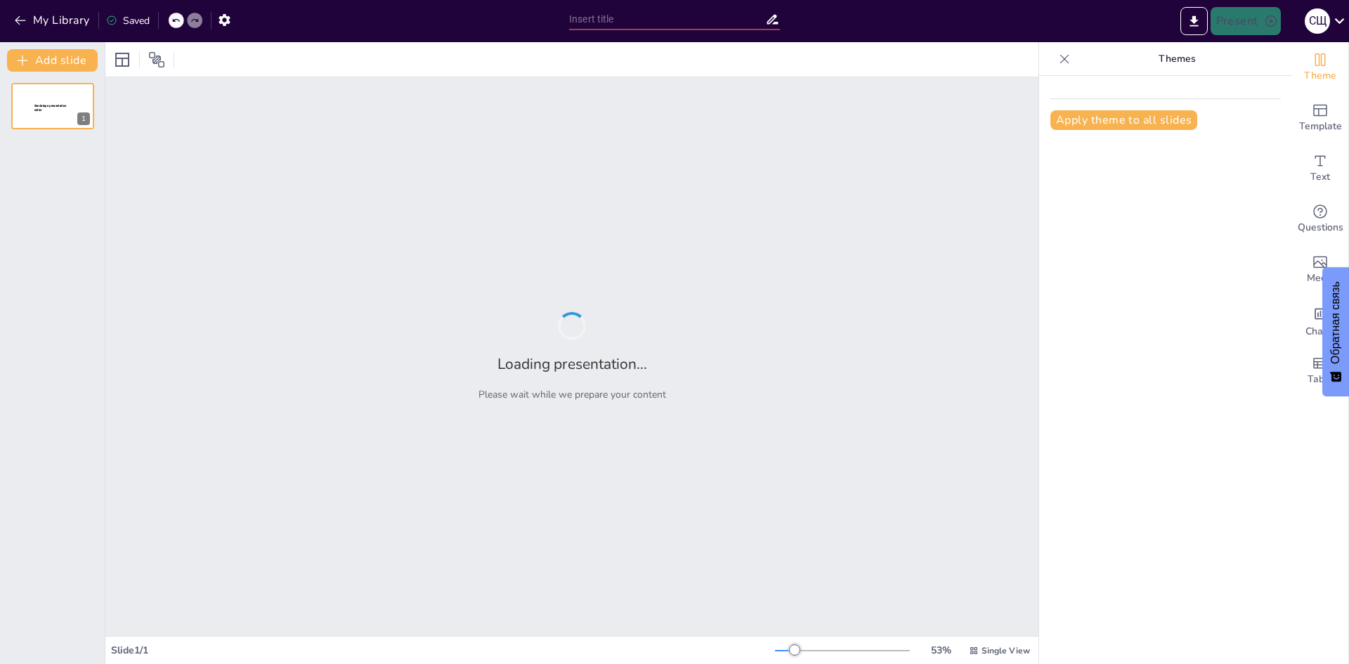
type input "New Sendsteps"
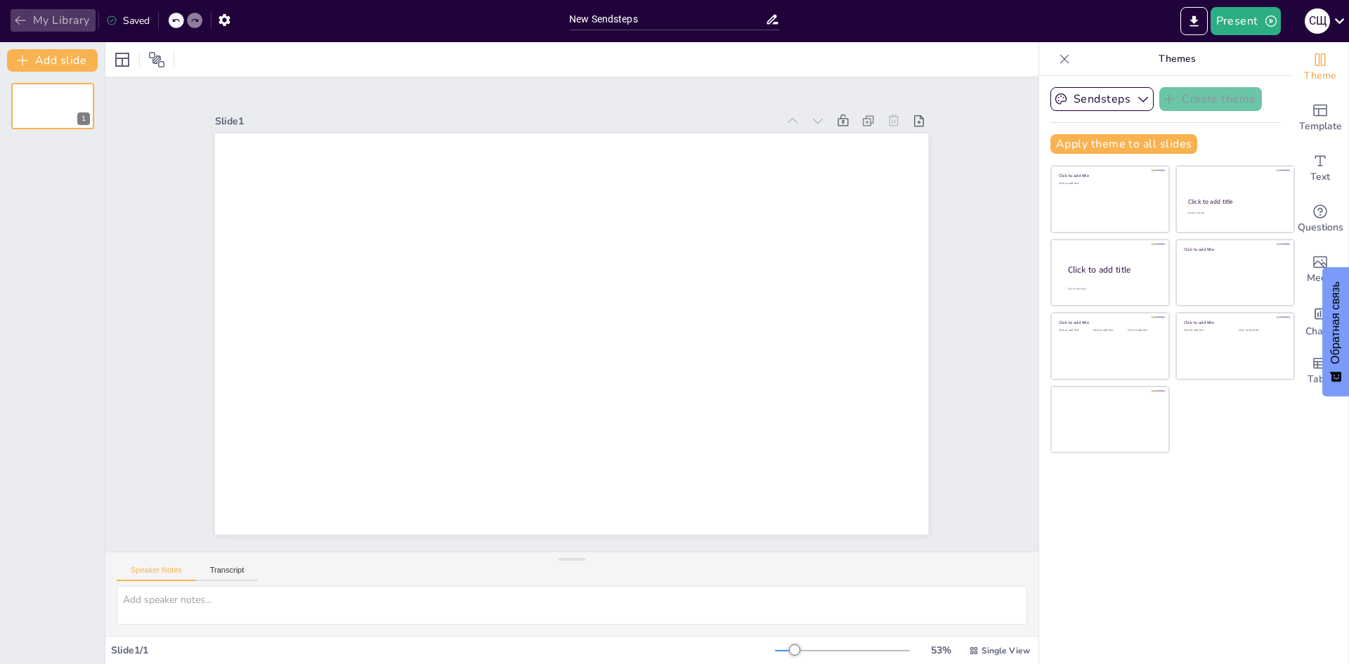
click at [18, 18] on icon "button" at bounding box center [20, 20] width 11 height 9
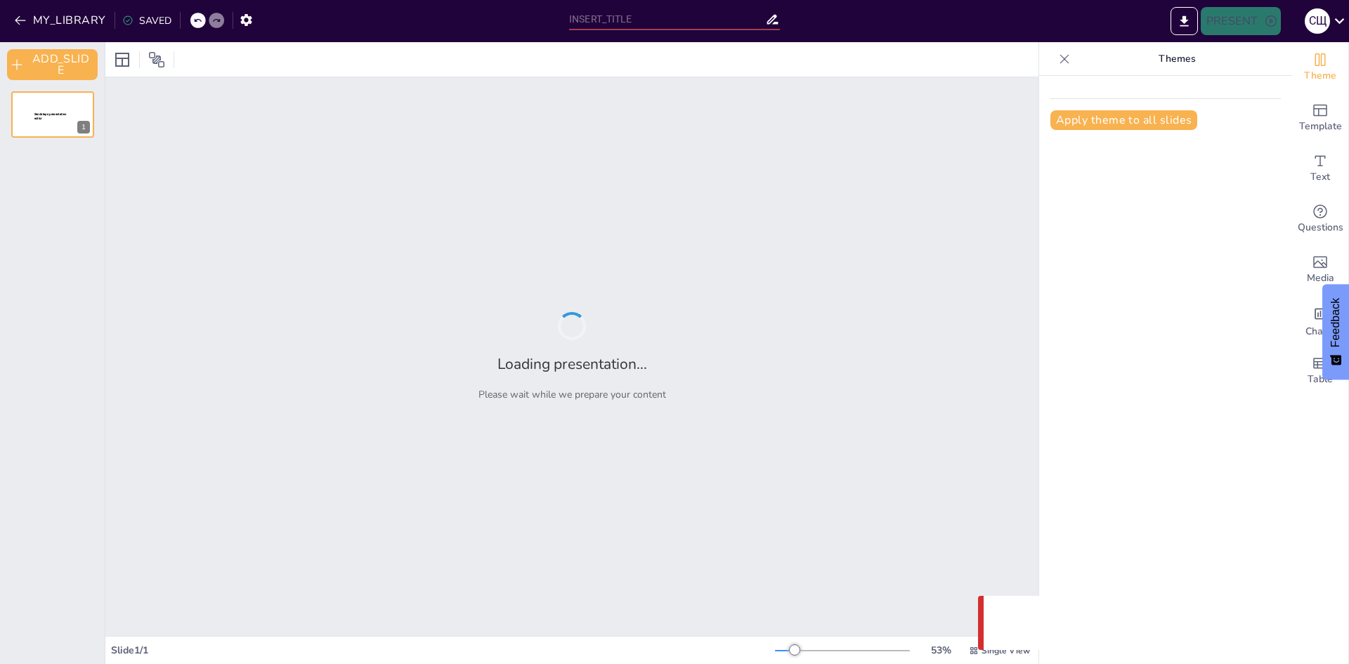
type input "Особенности макетирования и верстки длинных документов"
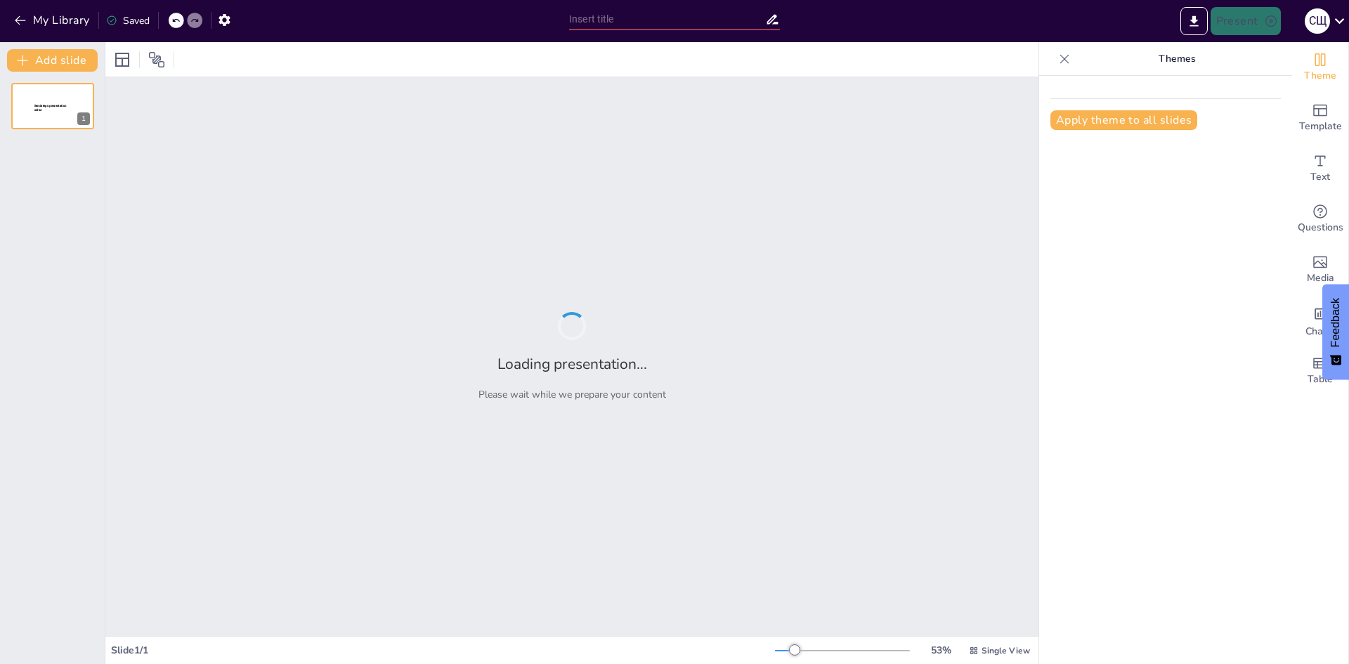
type input "Введение в спецсимволы и глифы в многостраничном дизайне"
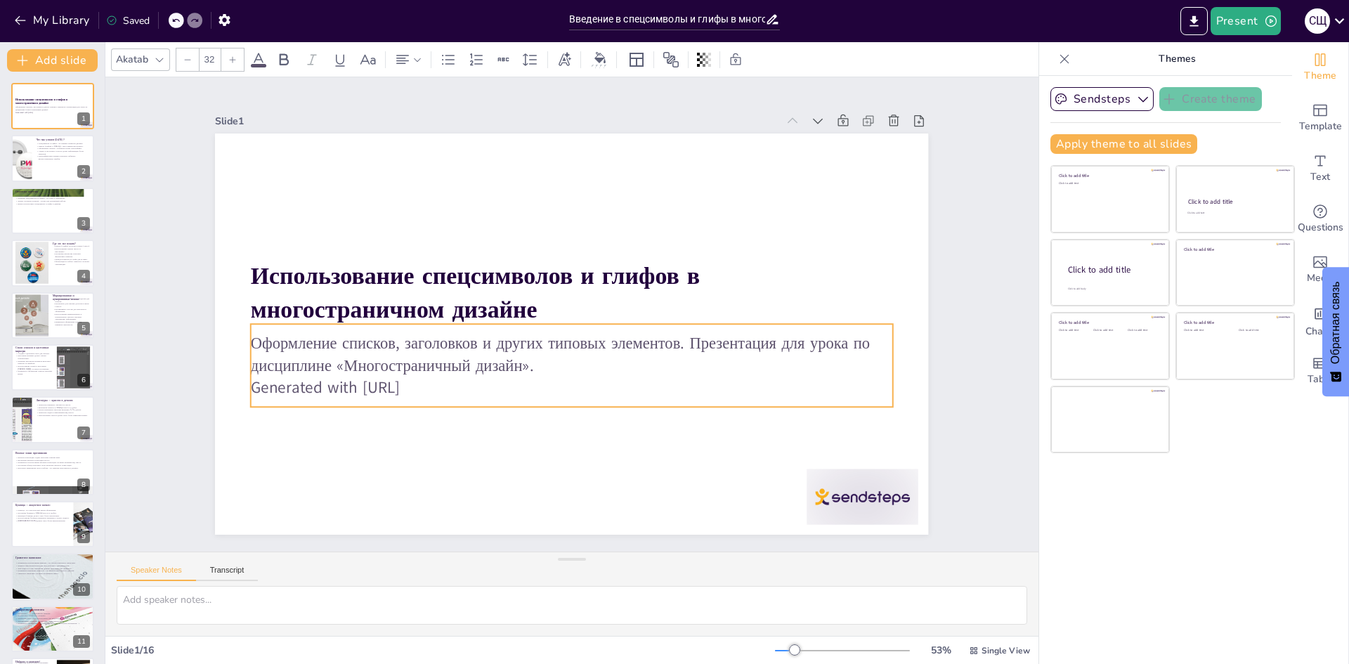
click at [450, 384] on p "Generated with [URL]" at bounding box center [499, 299] width 155 height 632
click at [441, 387] on p "Generated with [URL]" at bounding box center [596, 388] width 618 height 220
click at [535, 387] on p "Generated with [URL]" at bounding box center [645, 339] width 220 height 618
click at [439, 249] on p "Generated with [URL]" at bounding box center [572, 237] width 642 height 22
drag, startPoint x: 439, startPoint y: 387, endPoint x: 334, endPoint y: 404, distance: 106.0
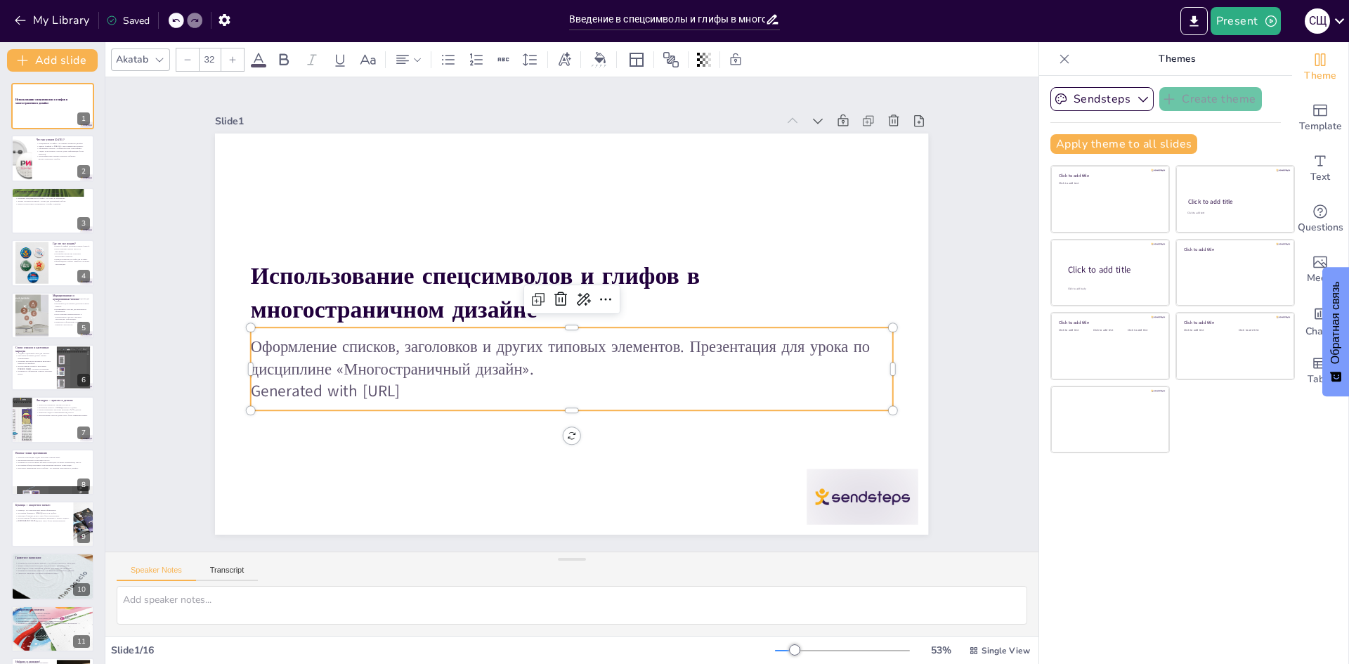
click at [518, 404] on div "Оформление списков, заголовков и других типовых элементов. Презентация для урок…" at bounding box center [625, 302] width 215 height 645
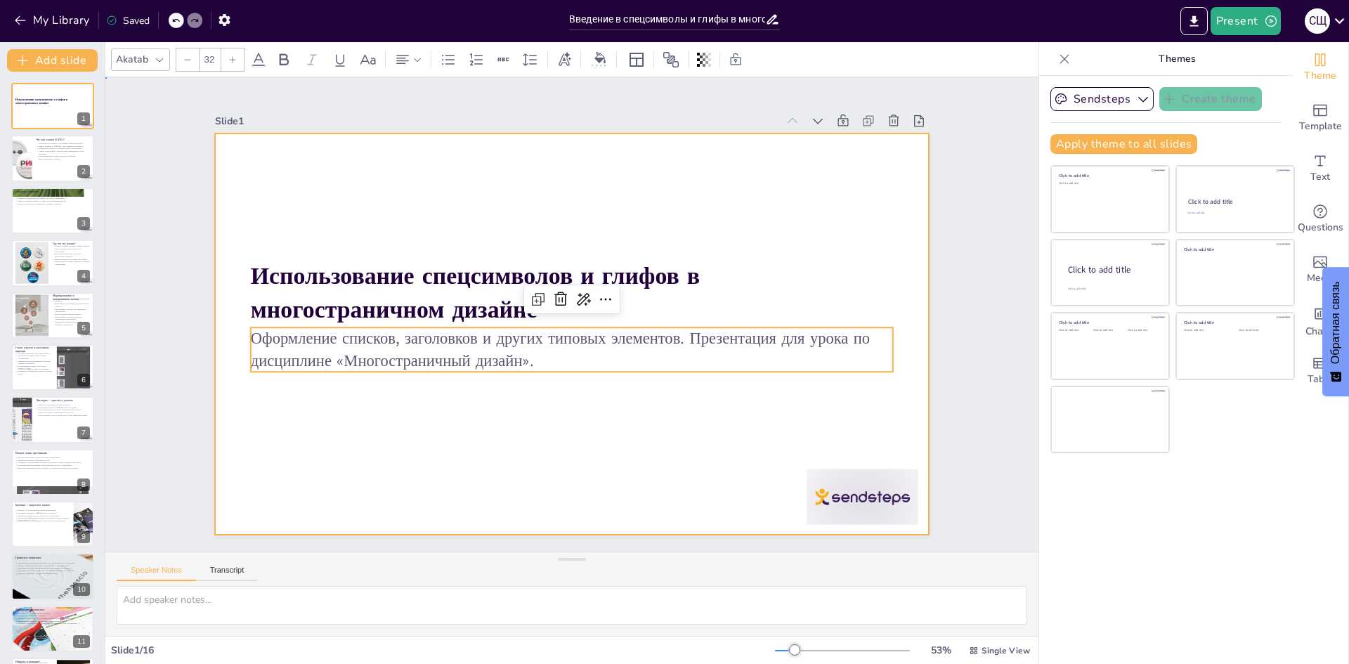
click at [308, 414] on div at bounding box center [555, 303] width 743 height 813
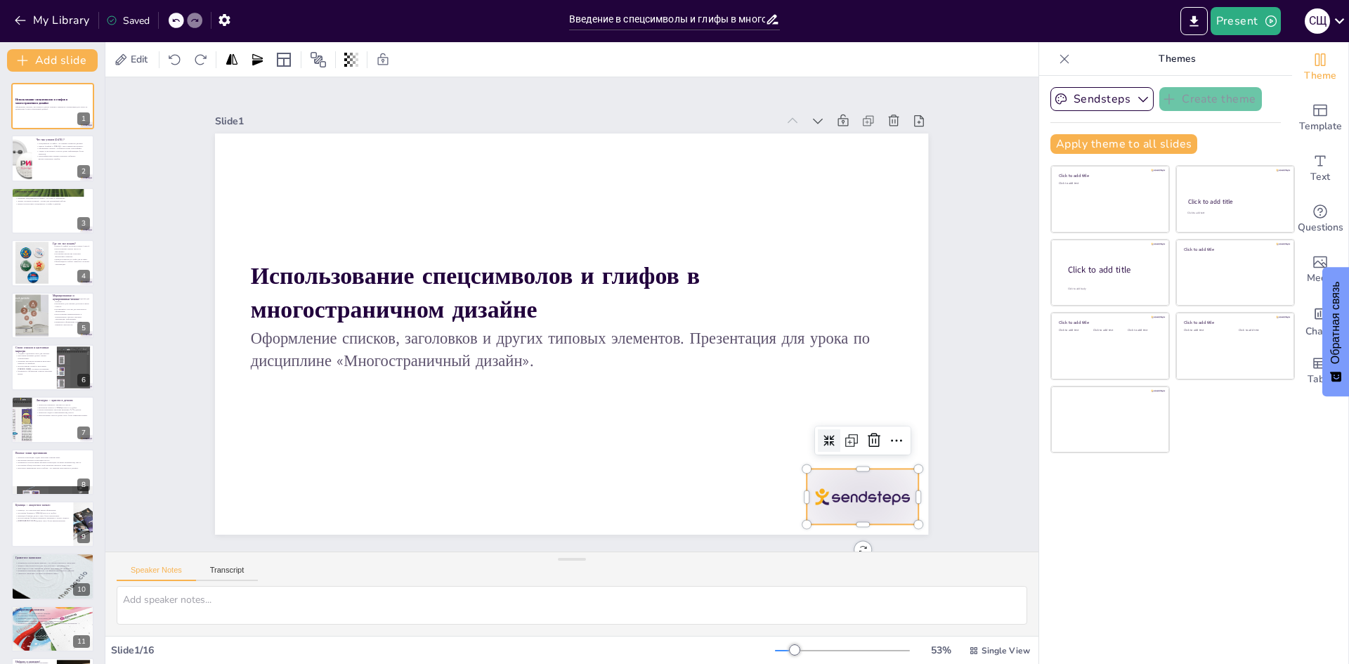
click at [386, 115] on div at bounding box center [325, 76] width 121 height 78
click at [275, 435] on icon at bounding box center [263, 423] width 24 height 24
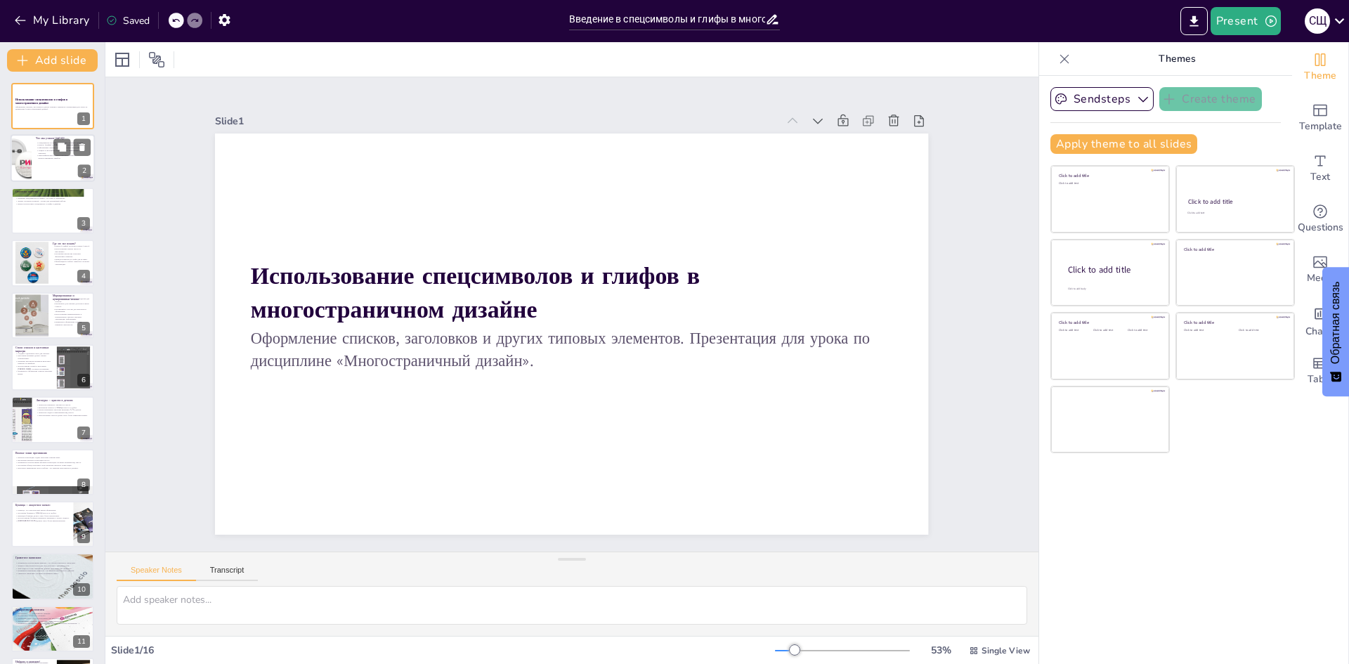
click at [38, 160] on div at bounding box center [53, 159] width 84 height 48
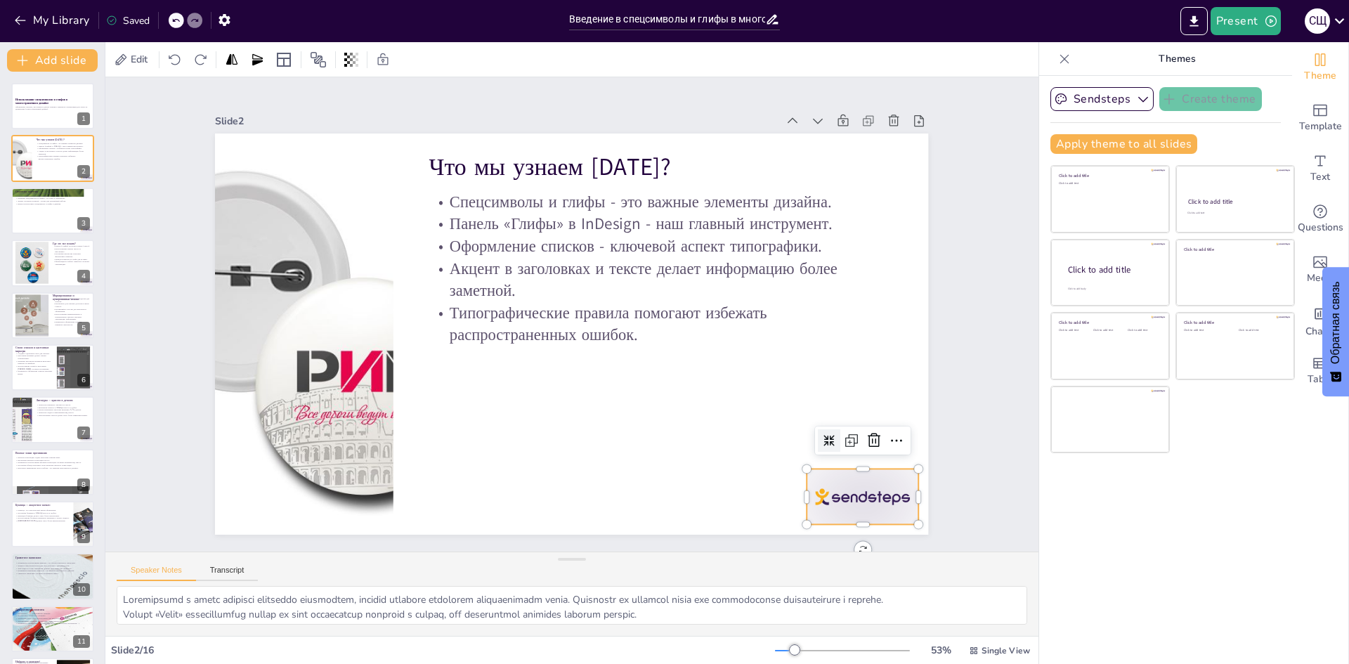
click at [294, 431] on div at bounding box center [234, 373] width 120 height 116
click at [454, 608] on icon at bounding box center [445, 616] width 17 height 17
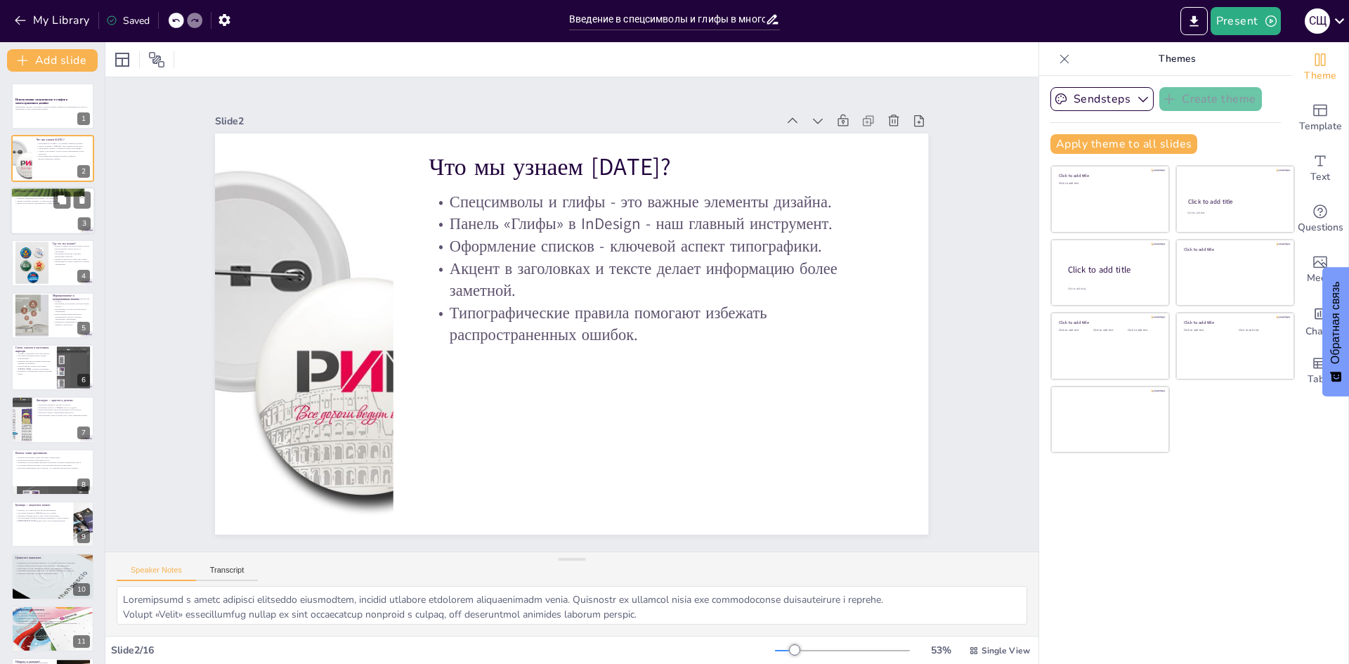
click at [40, 211] on div at bounding box center [53, 211] width 84 height 48
type textarea "Loremipsumd sitametc adipisc elitseddoe, tempori utlabore etdolore magnaaliqu, …"
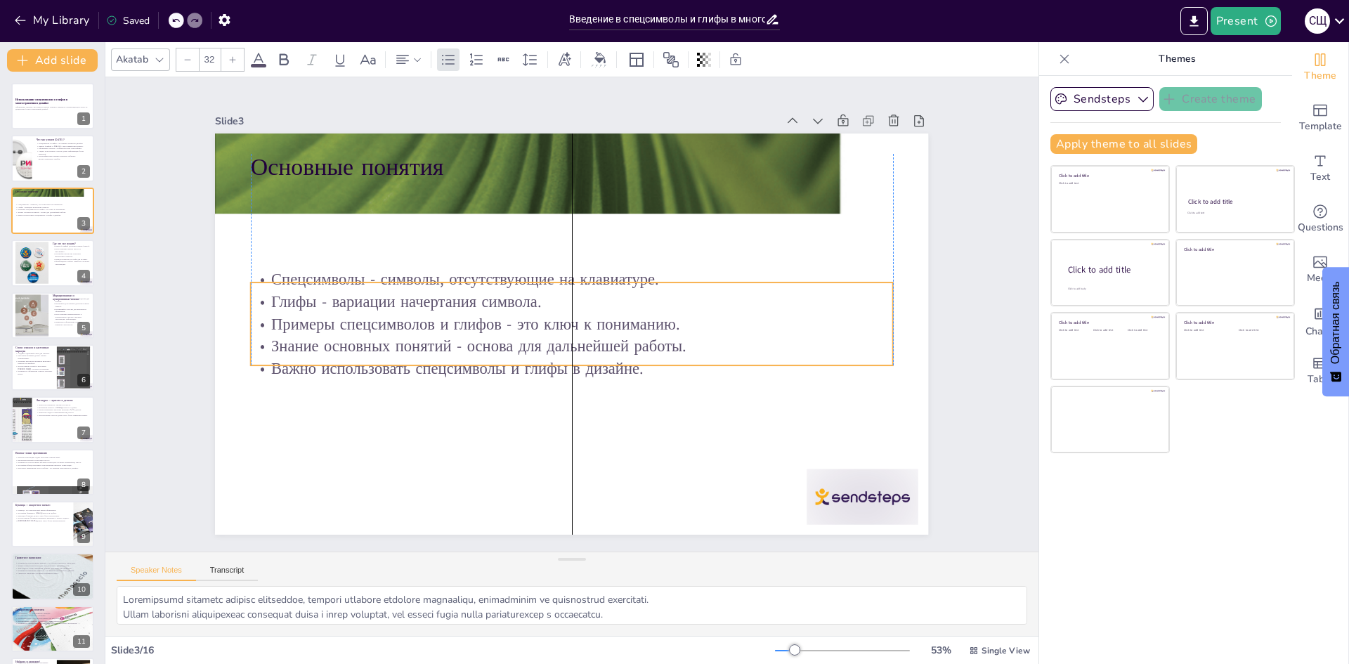
drag, startPoint x: 382, startPoint y: 232, endPoint x: 384, endPoint y: 328, distance: 96.3
click at [570, 328] on p "Примеры спецсимволов и глифов - это ключ к пониманию." at bounding box center [582, 315] width 24 height 642
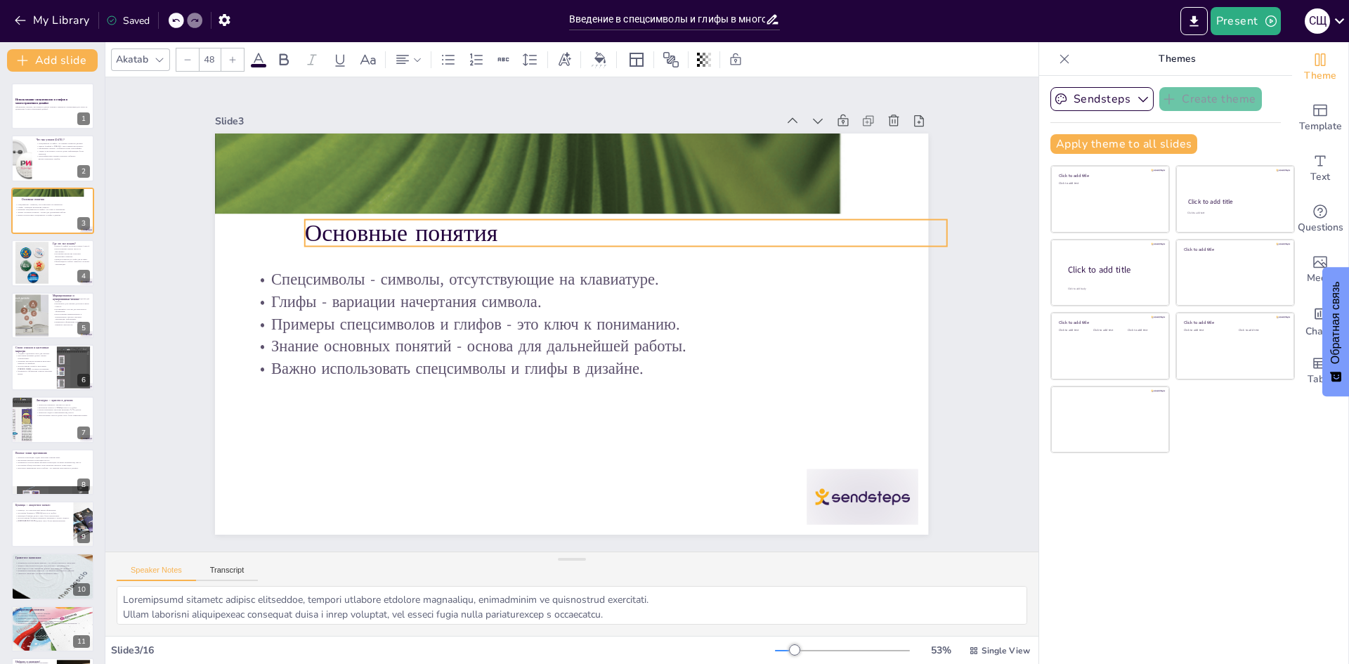
drag, startPoint x: 320, startPoint y: 160, endPoint x: 374, endPoint y: 226, distance: 85.4
click at [374, 226] on p "Основные понятия" at bounding box center [597, 409] width 454 height 500
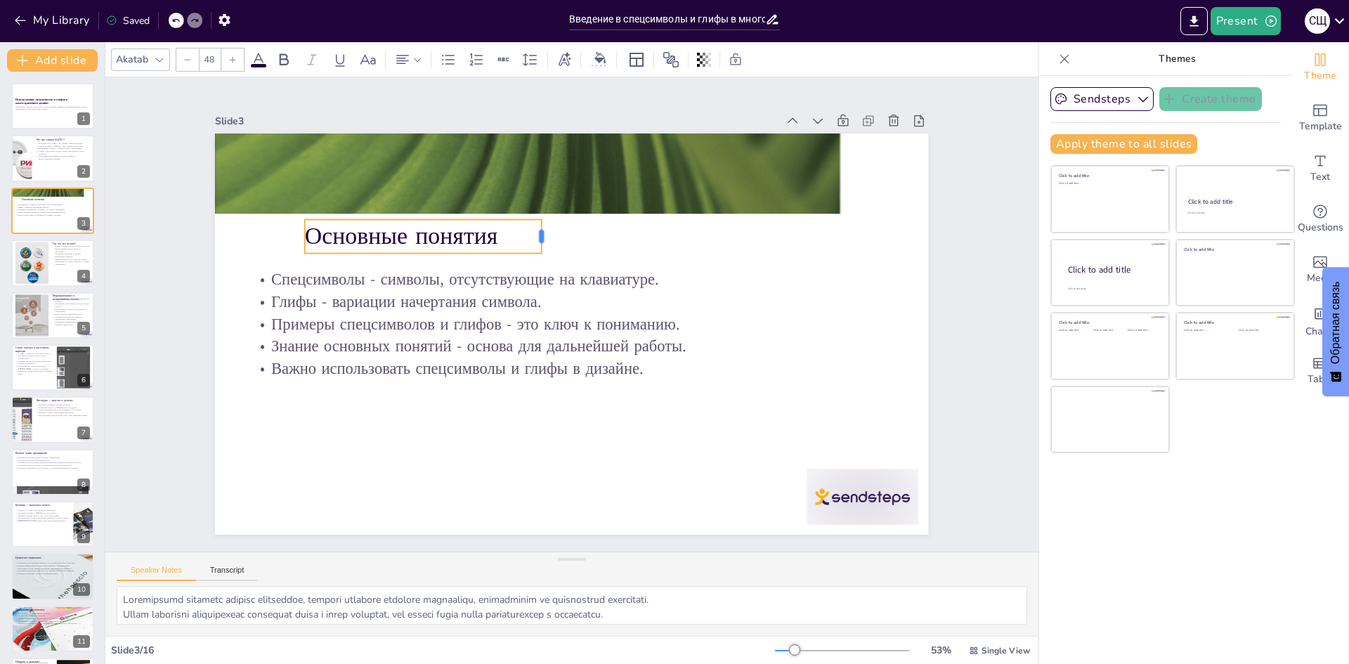
drag, startPoint x: 939, startPoint y: 230, endPoint x: 533, endPoint y: 248, distance: 406.5
click at [533, 248] on div "Основные понятия Спецсимволы - символы, отсутствующие на клавиатуре. Глифы - ва…" at bounding box center [570, 334] width 751 height 473
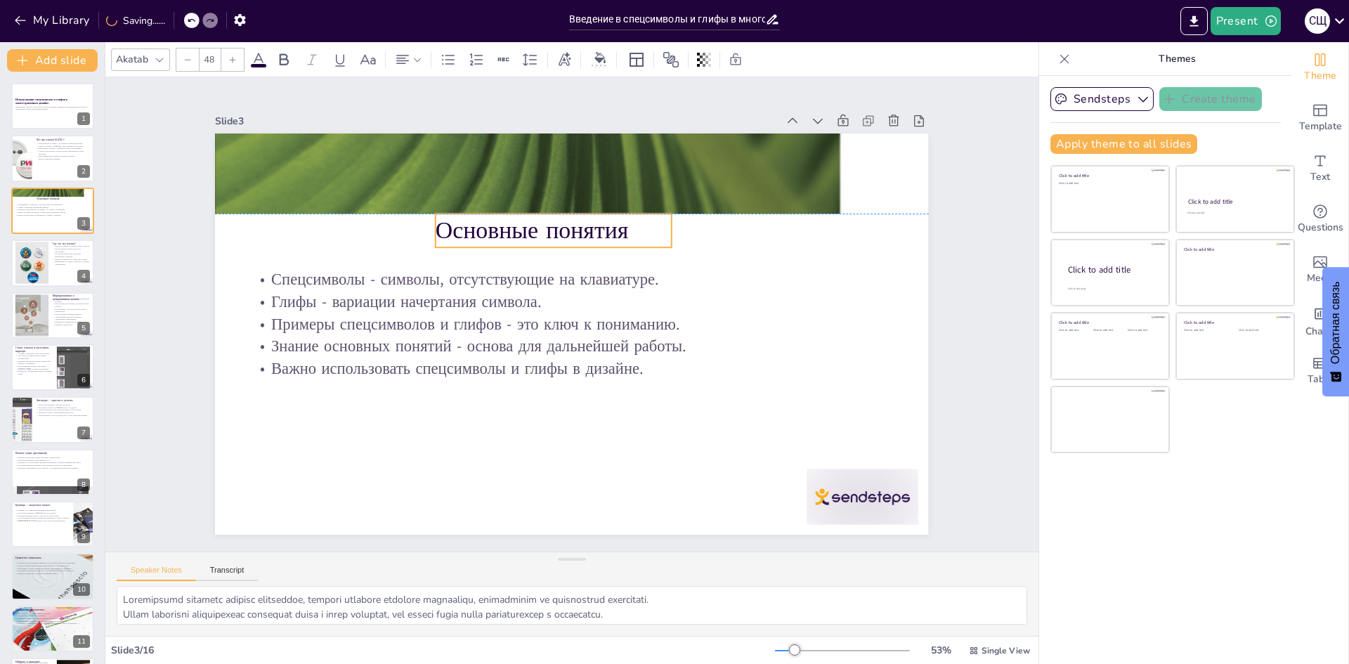
drag, startPoint x: 425, startPoint y: 228, endPoint x: 556, endPoint y: 227, distance: 130.7
click at [556, 367] on p "Основные понятия" at bounding box center [599, 396] width 238 height 58
click at [533, 229] on p "Основные понятия" at bounding box center [492, 315] width 81 height 237
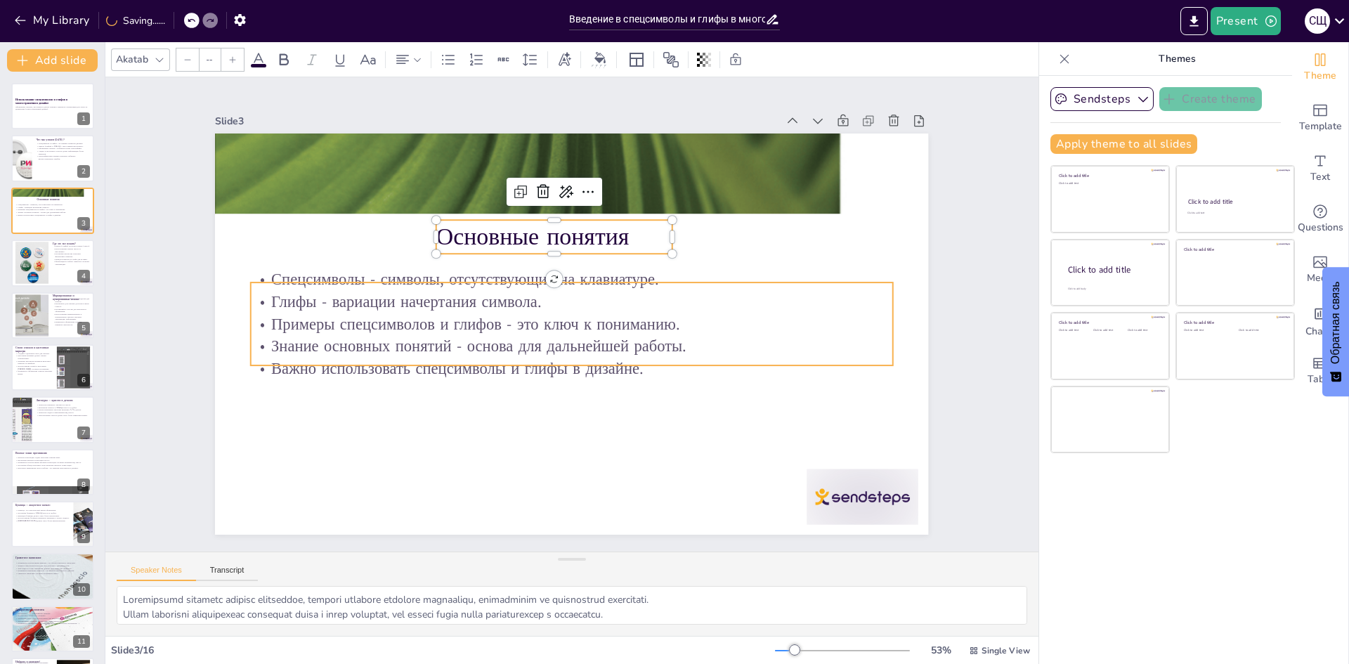
type input "32"
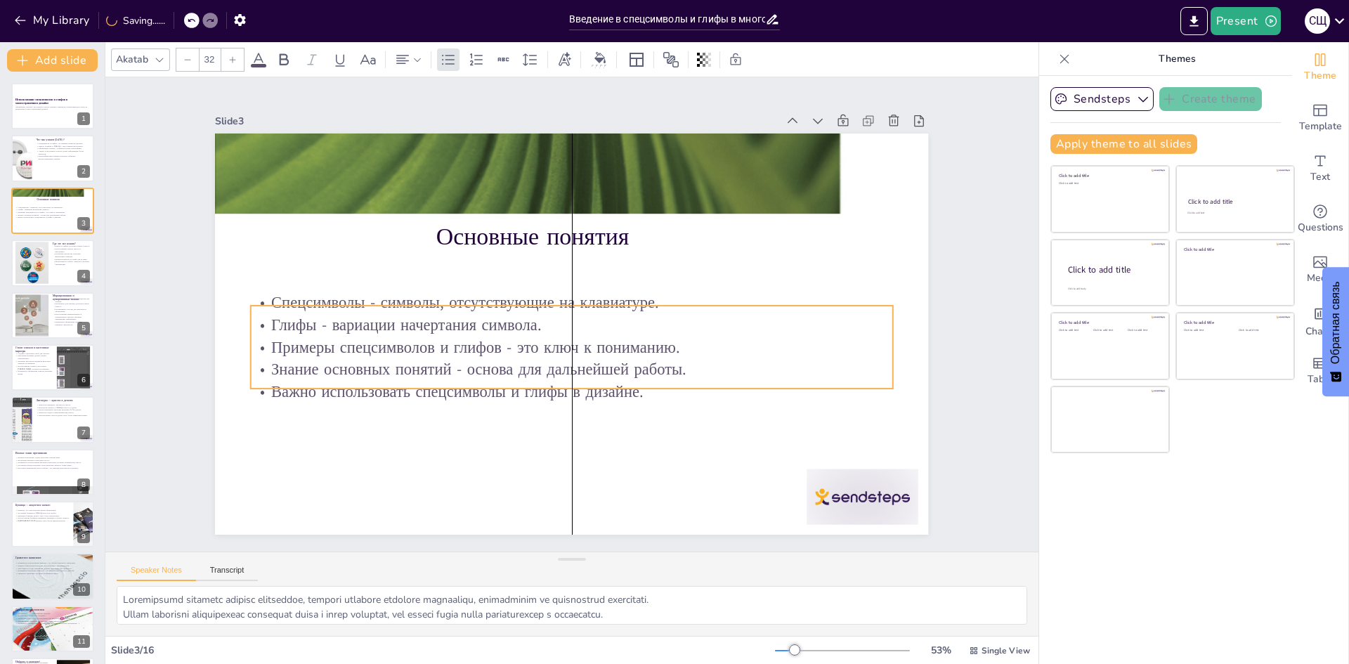
drag, startPoint x: 429, startPoint y: 304, endPoint x: 431, endPoint y: 327, distance: 23.2
click at [431, 327] on p "Глифы - вариации начертания символа." at bounding box center [574, 325] width 632 height 156
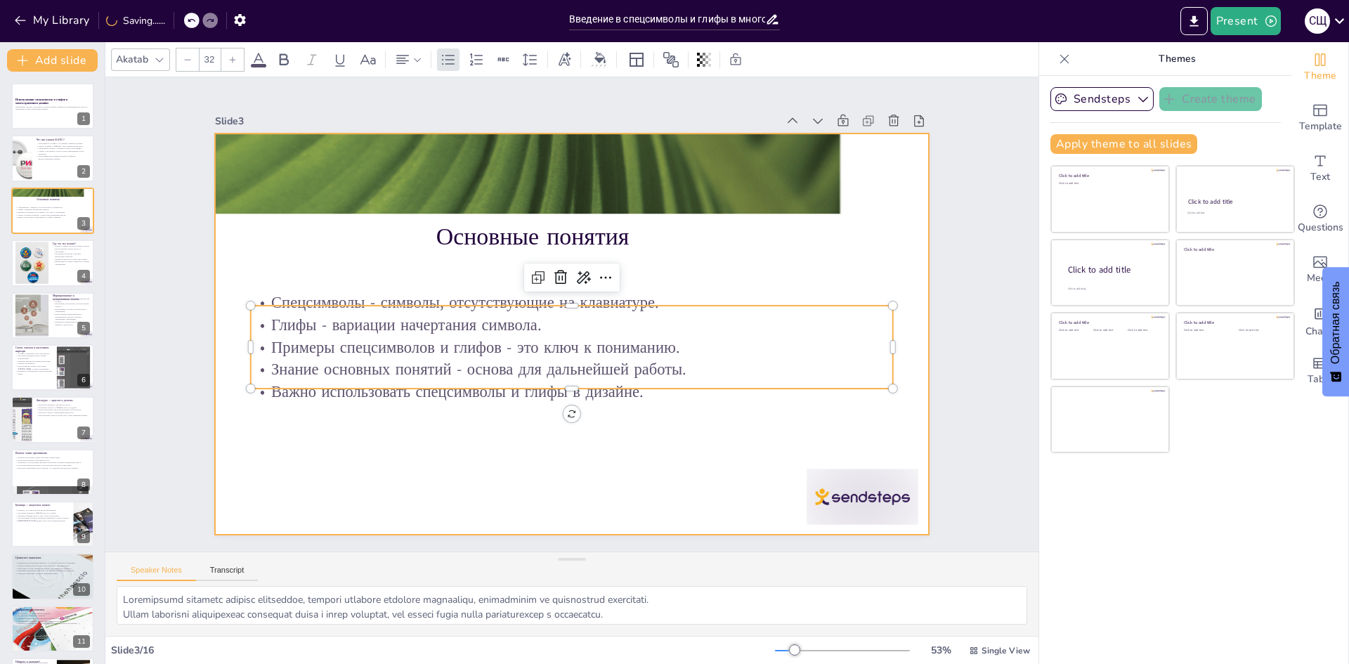
click at [672, 443] on div at bounding box center [586, 327] width 775 height 799
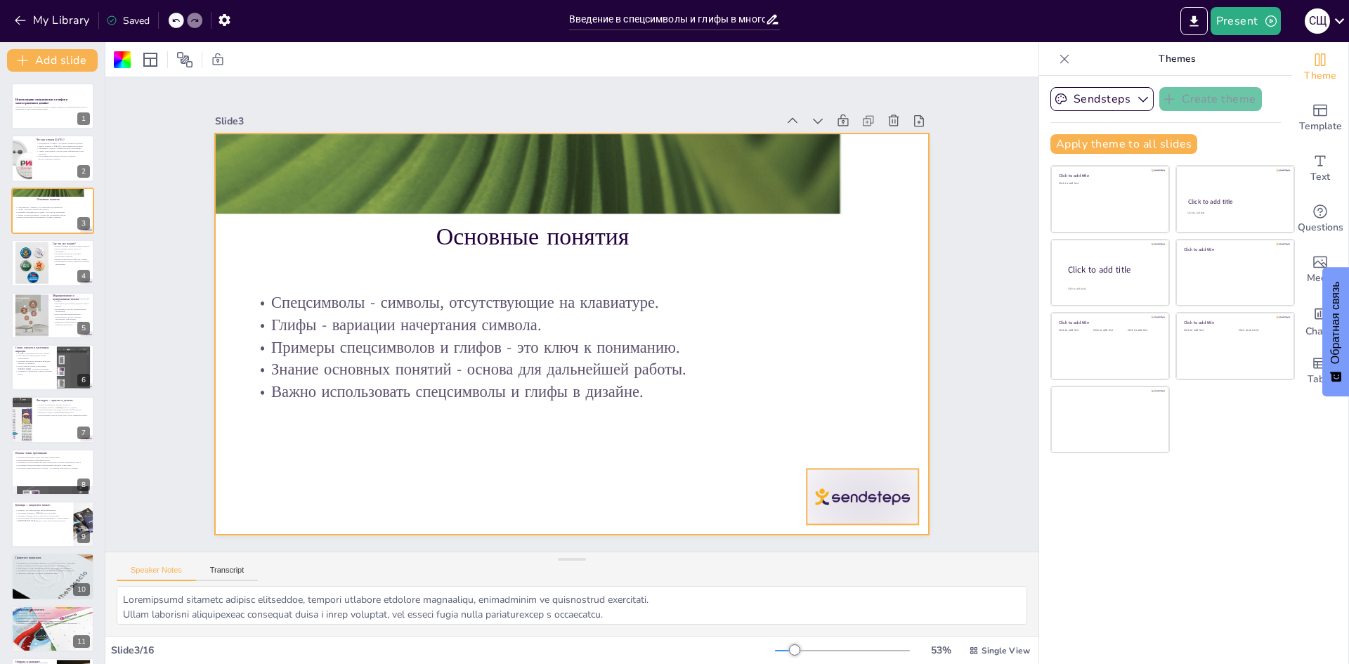
click at [852, 471] on div at bounding box center [894, 432] width 121 height 78
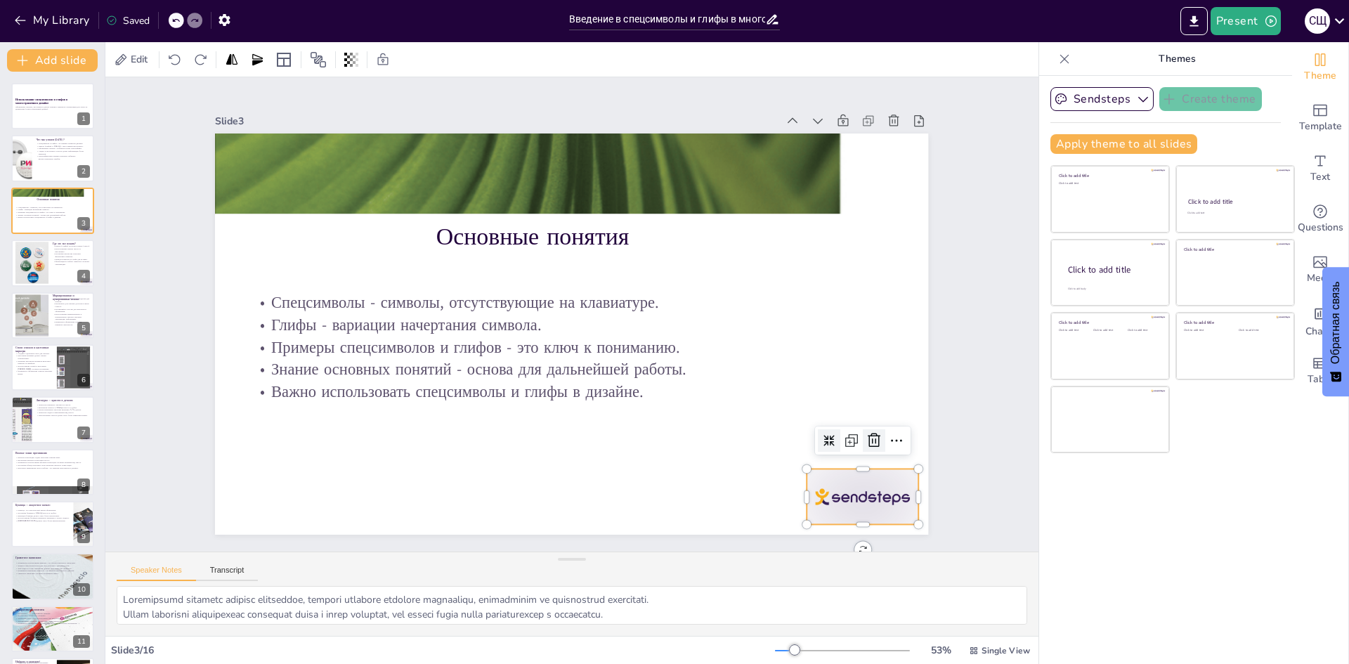
click at [869, 218] on icon at bounding box center [881, 206] width 24 height 24
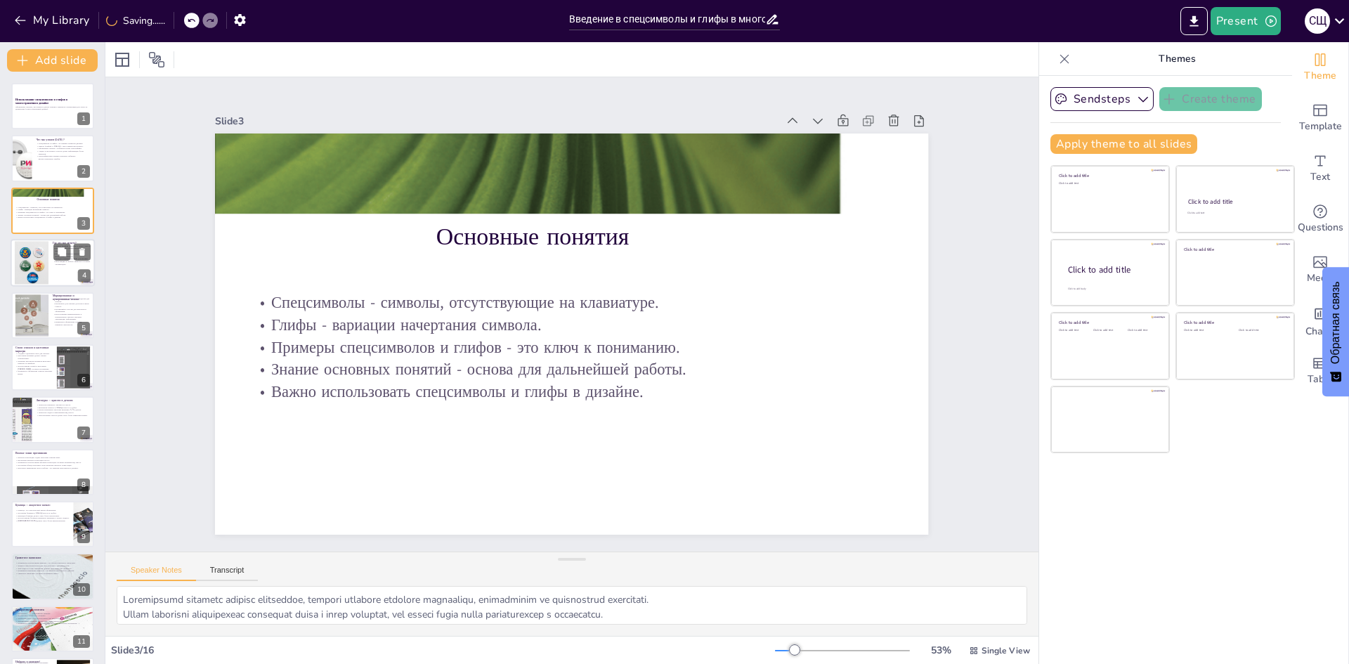
click at [44, 274] on div at bounding box center [32, 262] width 34 height 51
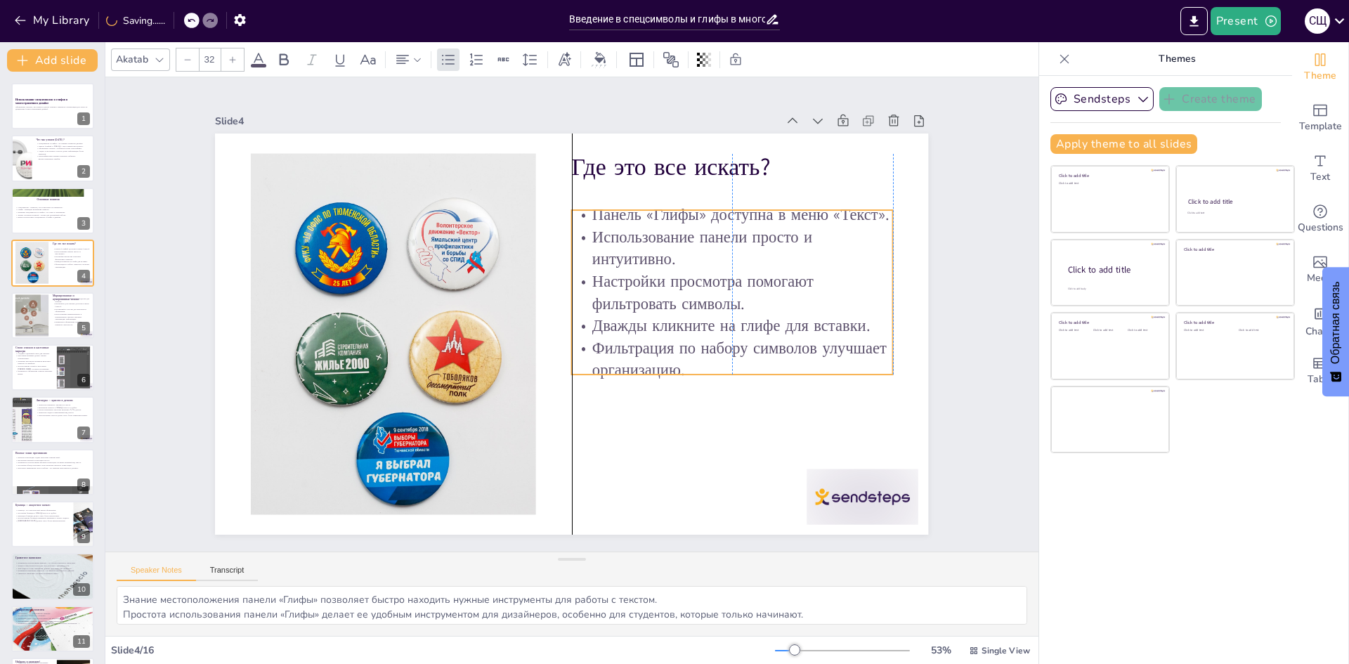
drag, startPoint x: 696, startPoint y: 235, endPoint x: 696, endPoint y: 259, distance: 23.9
click at [624, 350] on p "Использование панели просто и интуитивно." at bounding box center [481, 462] width 285 height 225
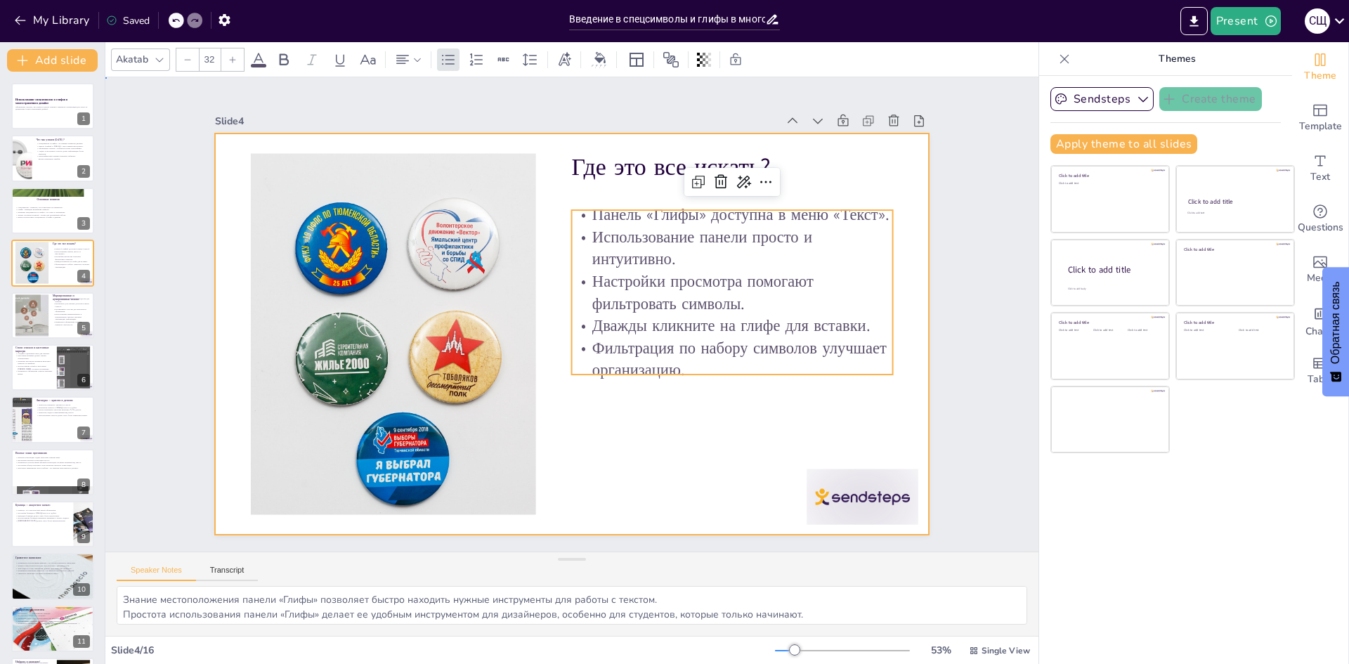
click at [624, 410] on div at bounding box center [591, 310] width 543 height 782
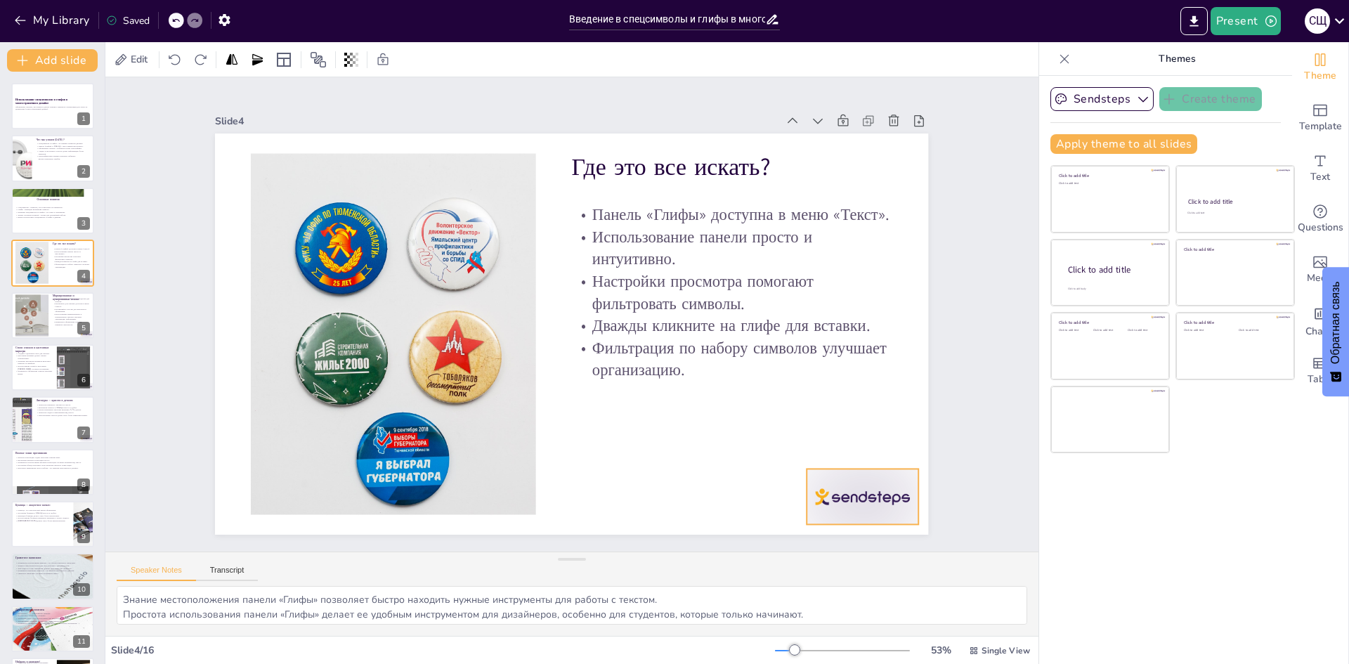
click at [826, 551] on div at bounding box center [764, 599] width 124 height 96
click at [443, 31] on icon at bounding box center [431, 19] width 24 height 24
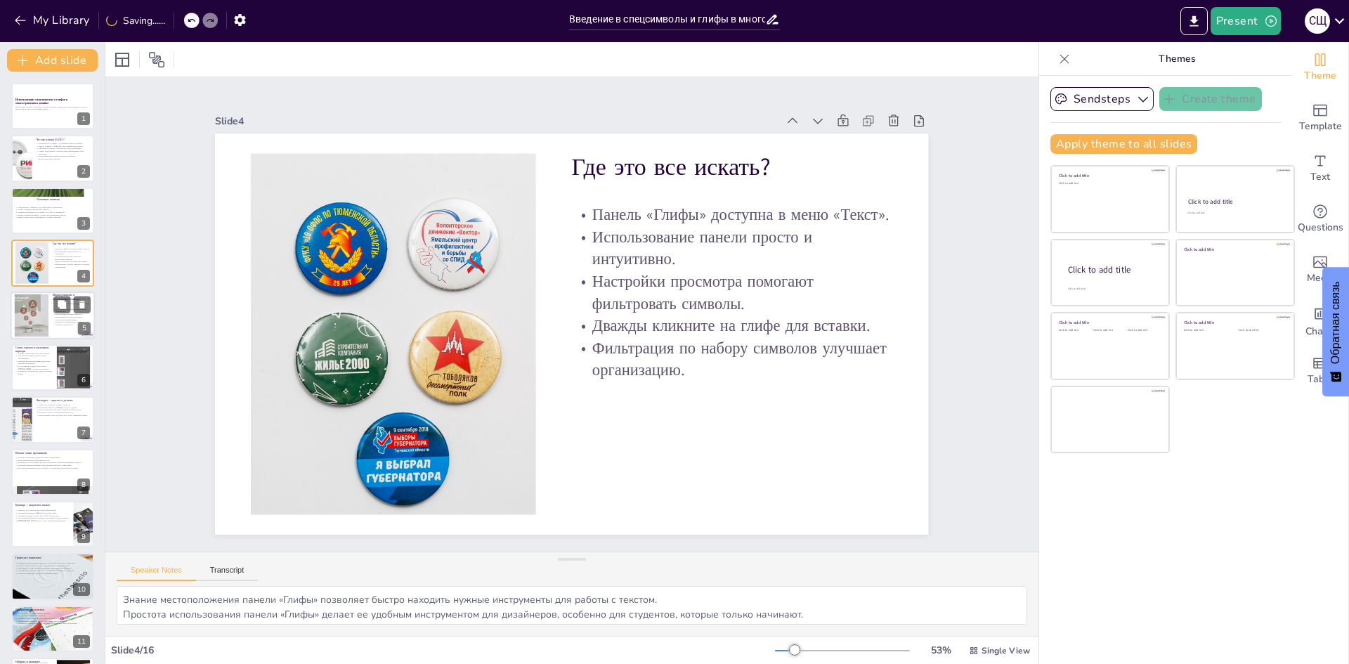
click at [30, 313] on div at bounding box center [32, 315] width 76 height 43
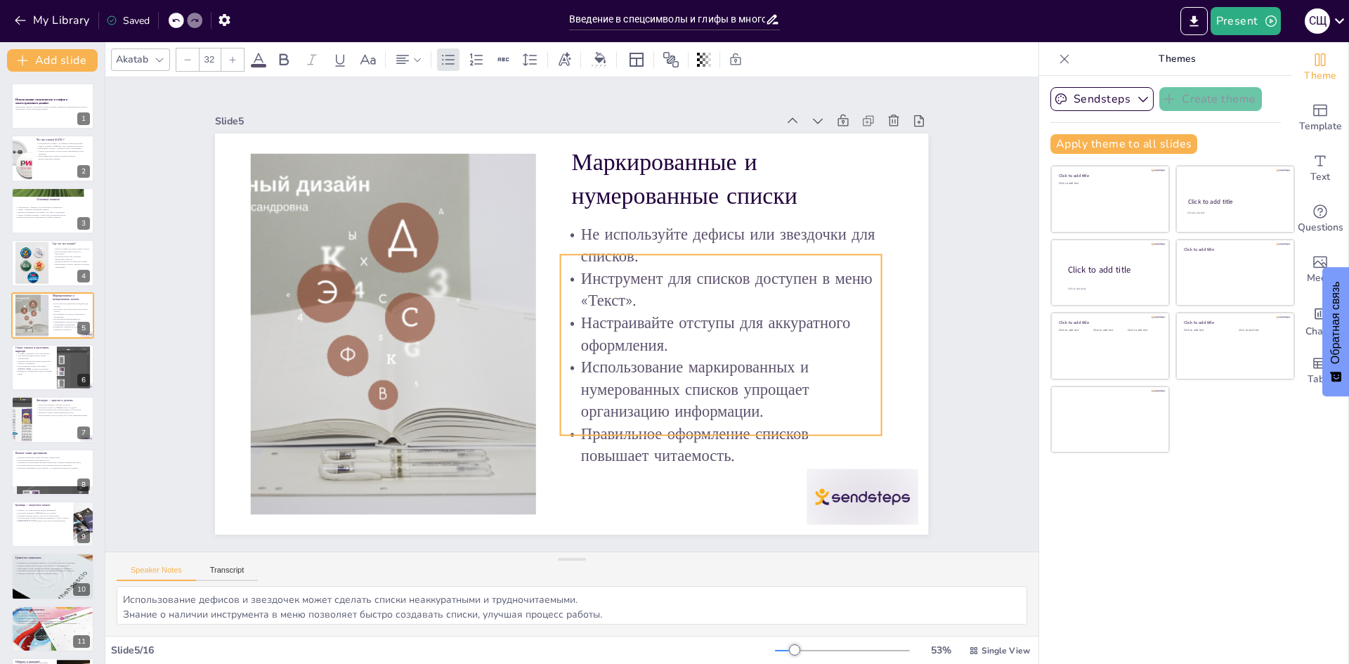
drag, startPoint x: 649, startPoint y: 275, endPoint x: 637, endPoint y: 319, distance: 45.7
click at [583, 319] on p "Настраивайте отступы для аккуратного оформления." at bounding box center [433, 373] width 300 height 200
click at [300, 469] on div at bounding box center [242, 409] width 116 height 120
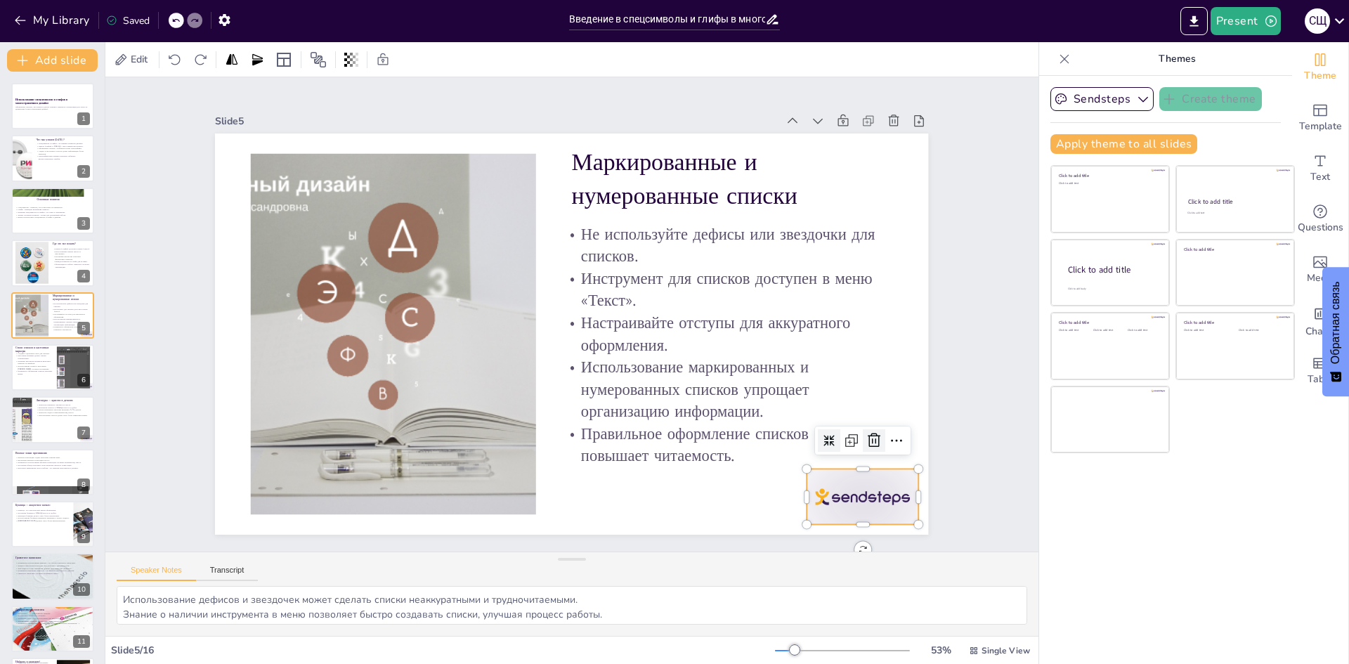
click at [556, 630] on icon at bounding box center [545, 640] width 21 height 21
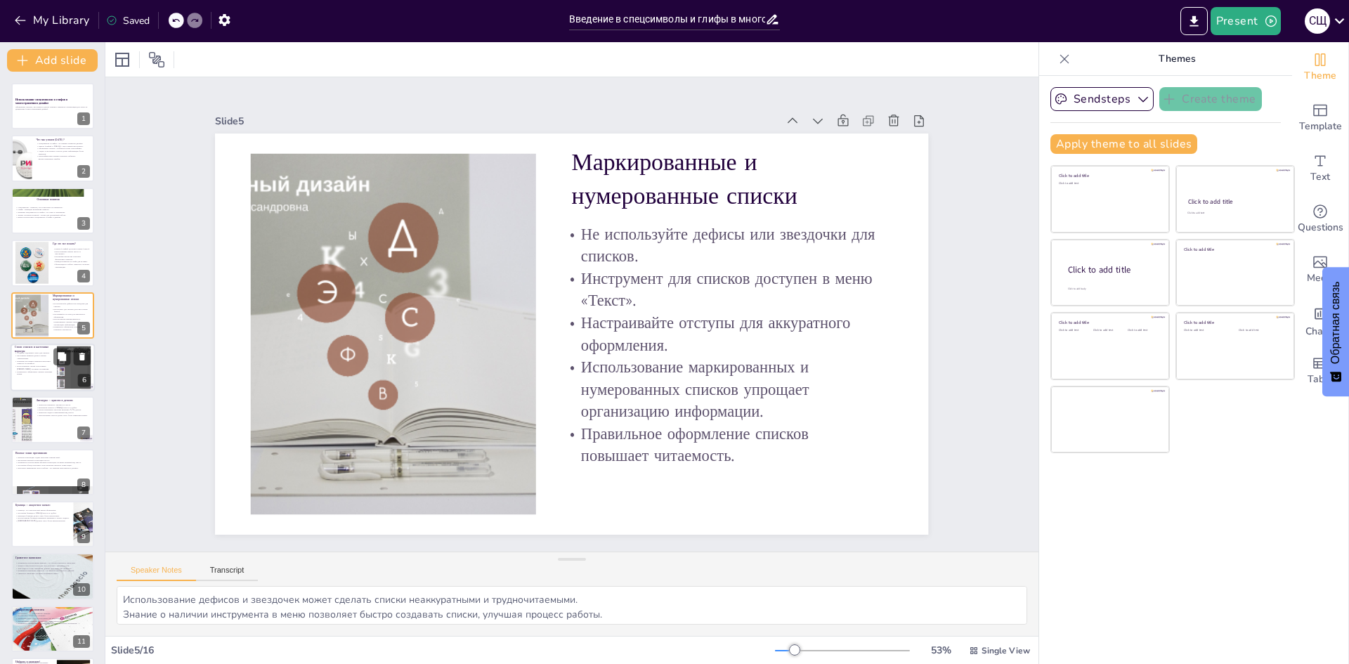
click at [20, 365] on p "Использование стилей и кастомных [PERSON_NAME] улучшает восприятие." at bounding box center [34, 367] width 38 height 5
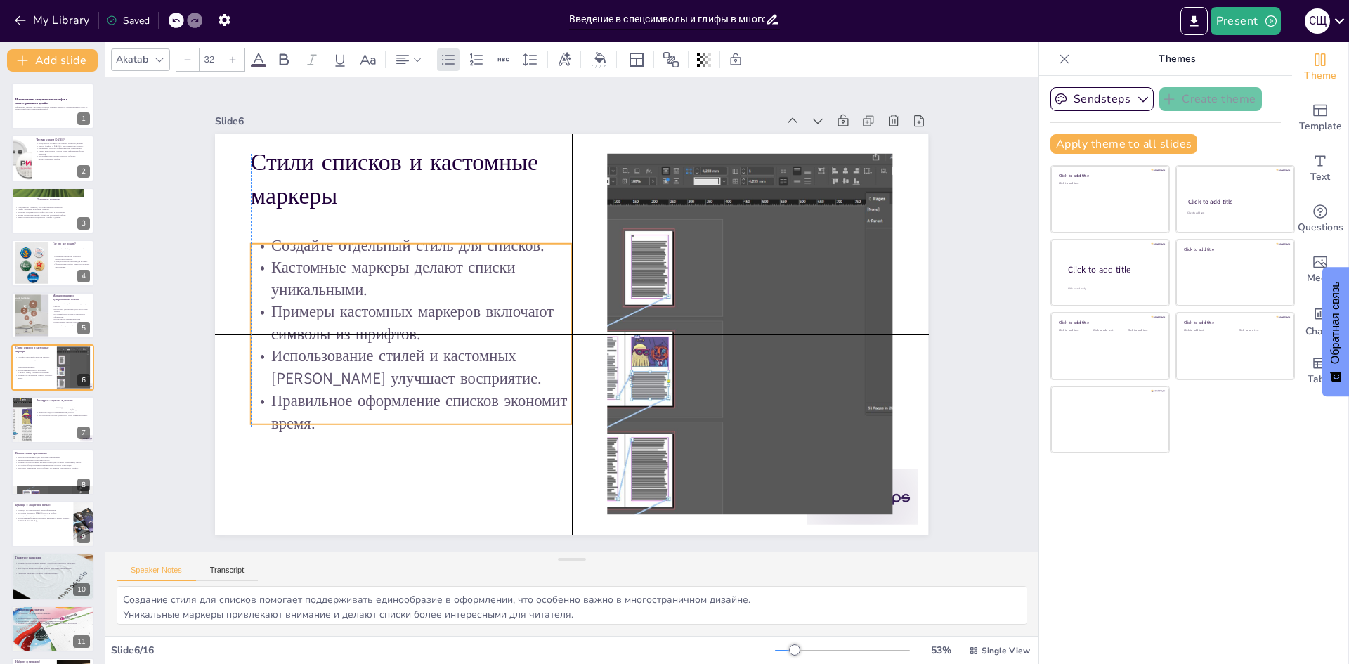
drag, startPoint x: 328, startPoint y: 293, endPoint x: 324, endPoint y: 329, distance: 36.1
click at [373, 329] on p "Примеры кастомных маркеров включают символы из шрифтов." at bounding box center [485, 449] width 224 height 286
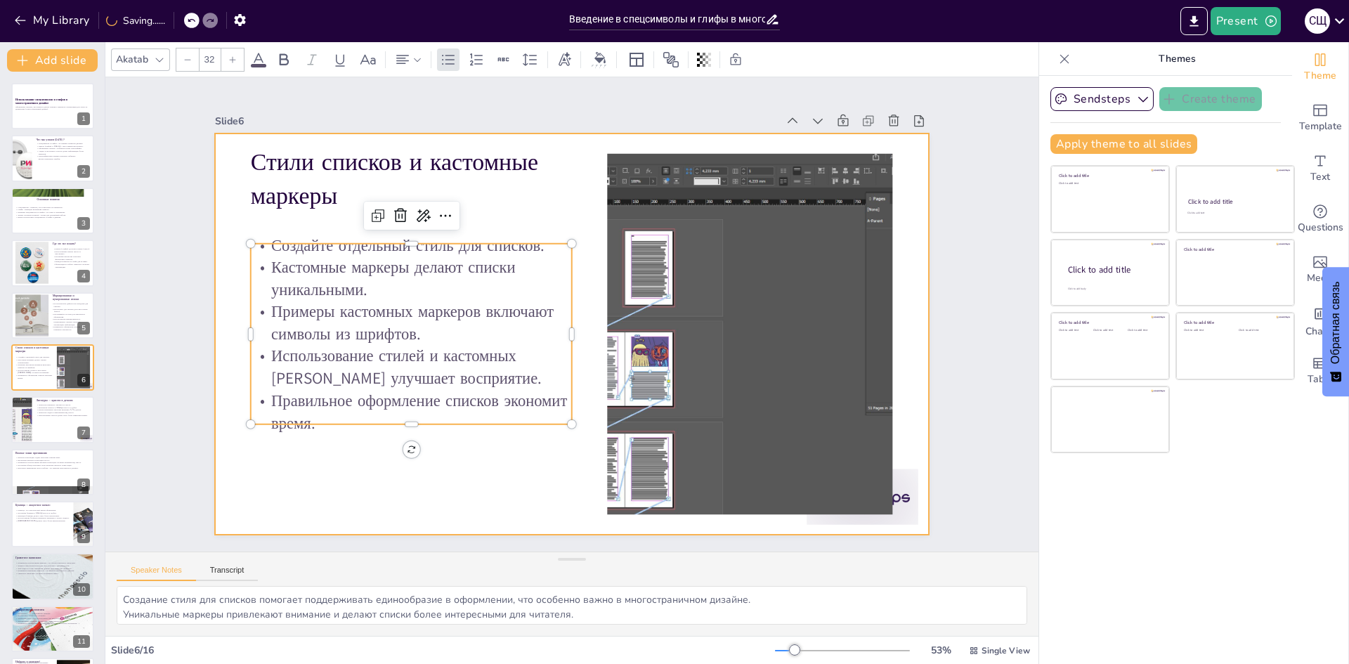
click at [327, 462] on div at bounding box center [562, 296] width 819 height 705
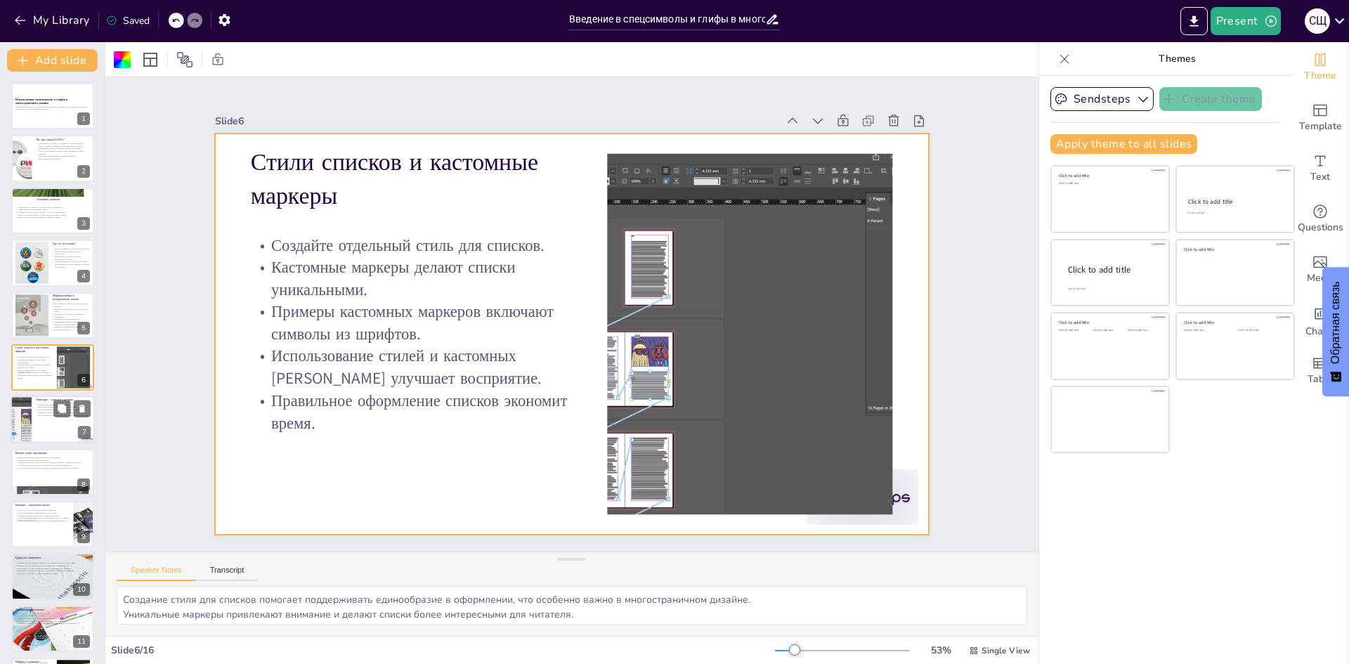
click at [46, 430] on div at bounding box center [53, 420] width 84 height 48
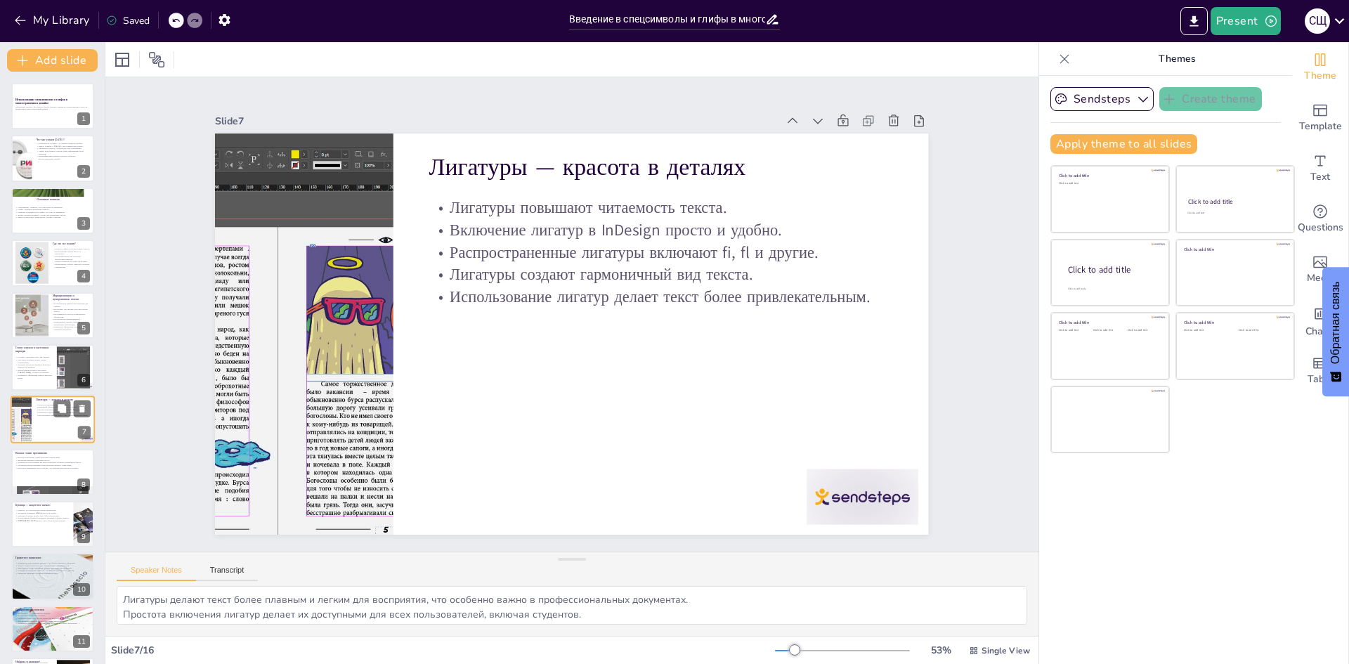
scroll to position [52, 0]
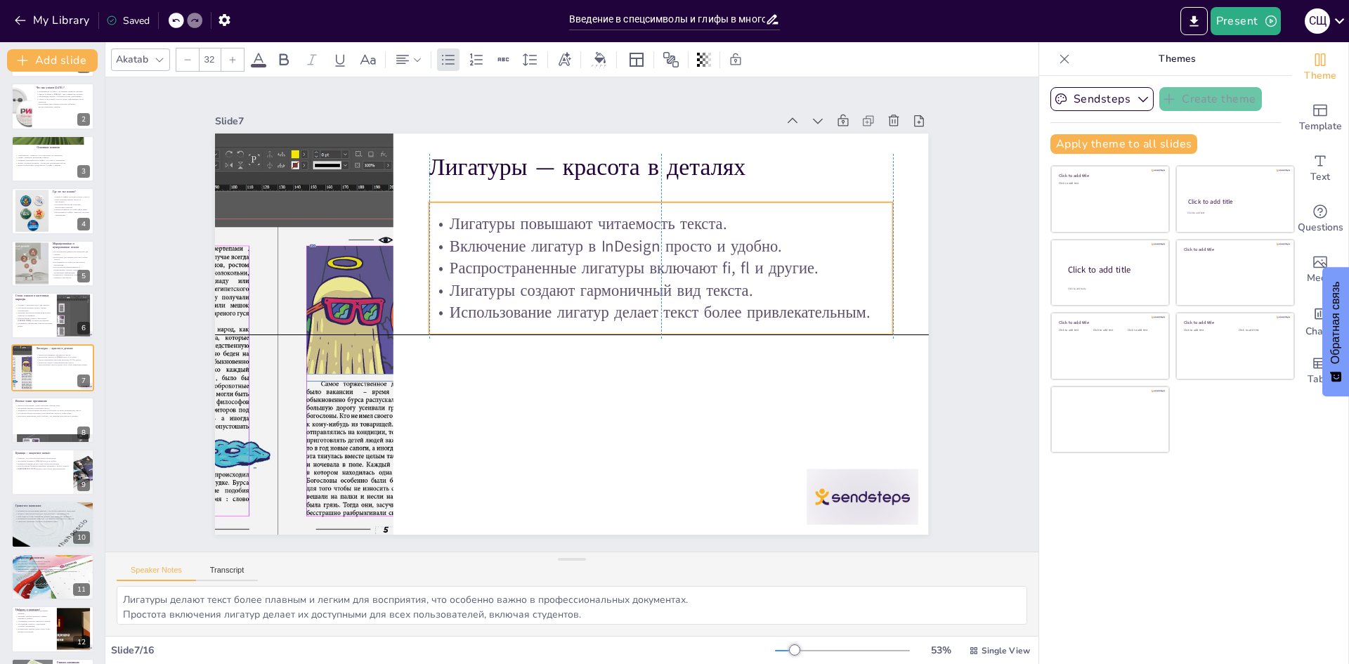
drag, startPoint x: 571, startPoint y: 264, endPoint x: 571, endPoint y: 285, distance: 20.4
click at [571, 285] on p "Лигатуры создают гармоничный вид текста." at bounding box center [638, 380] width 252 height 412
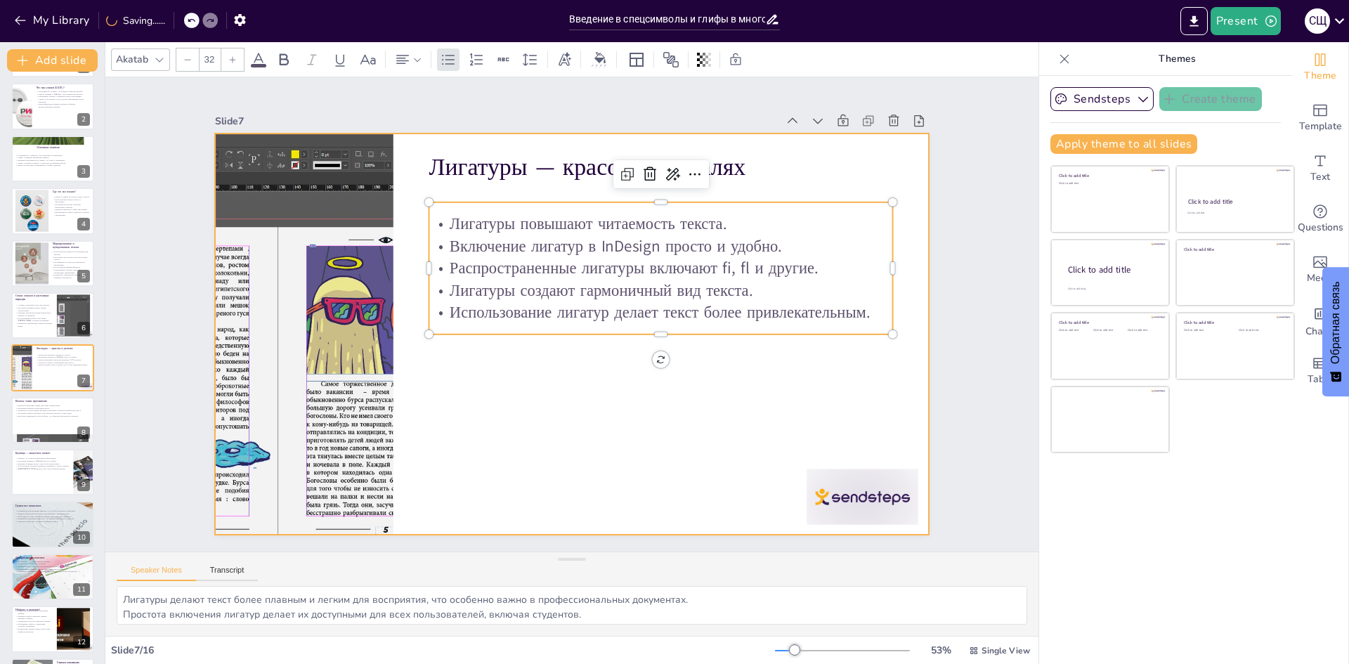
click at [767, 405] on div at bounding box center [591, 313] width 474 height 752
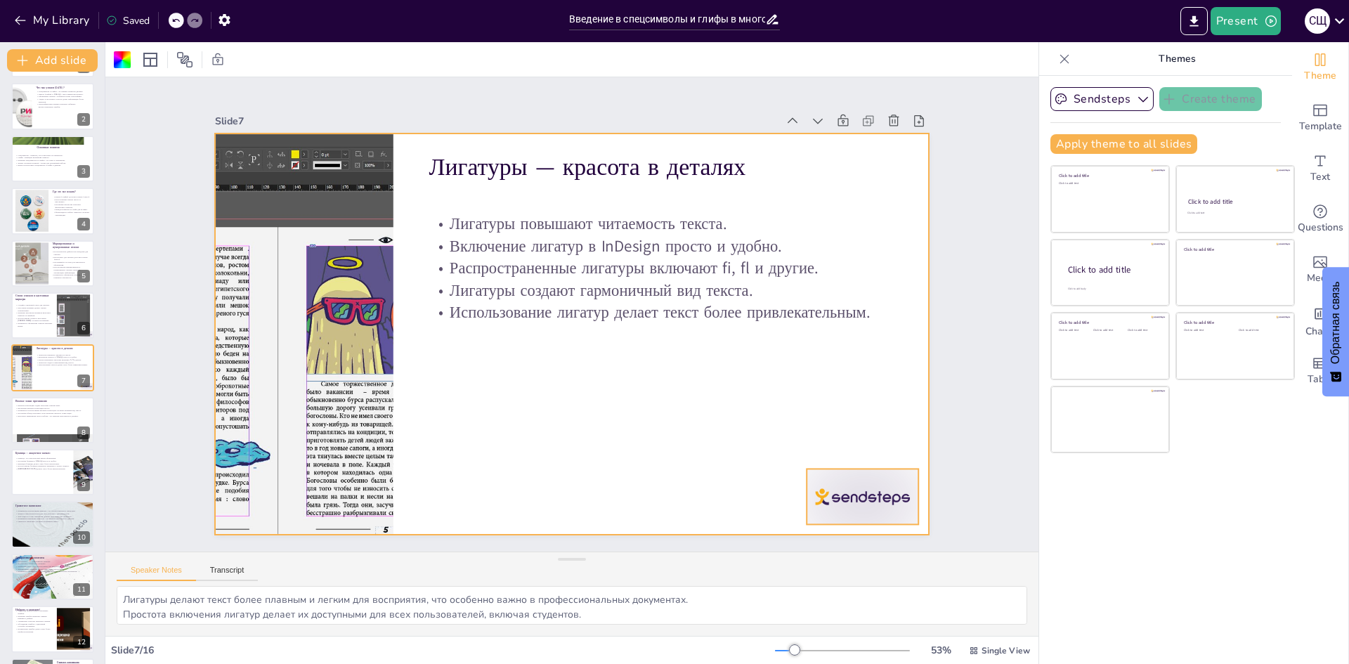
click at [795, 566] on div at bounding box center [733, 618] width 124 height 104
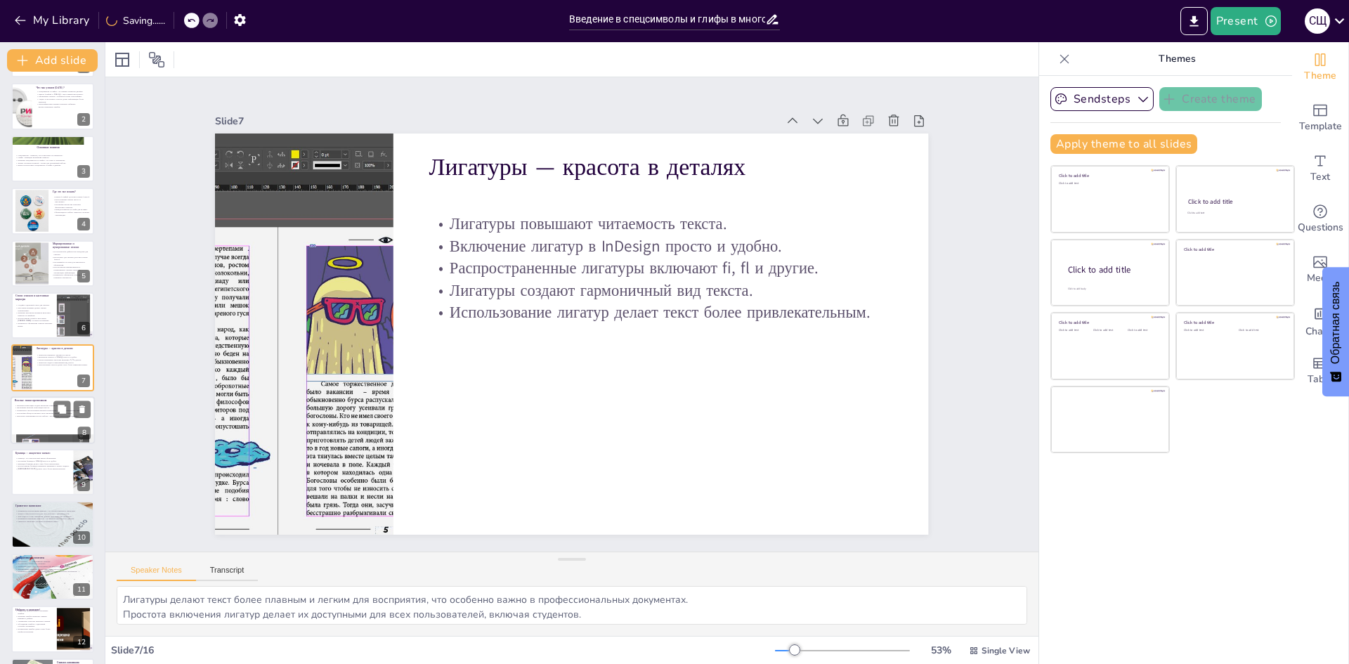
click at [41, 424] on div at bounding box center [53, 420] width 84 height 48
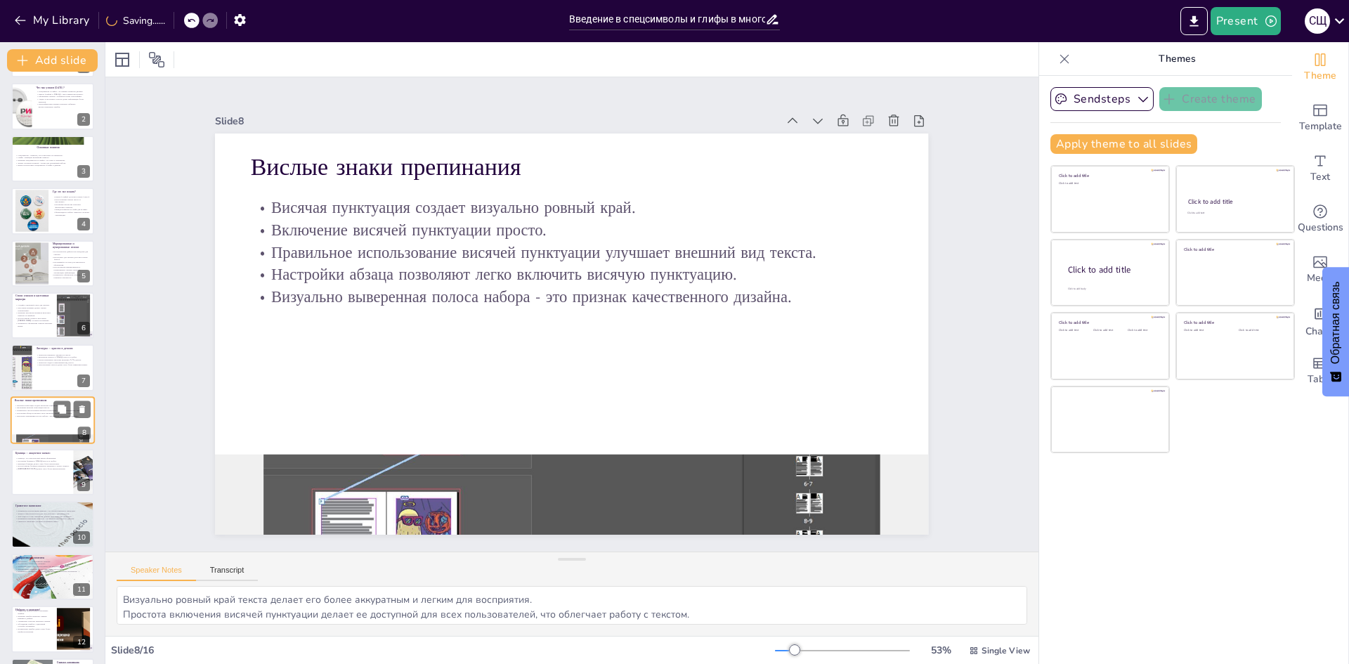
scroll to position [104, 0]
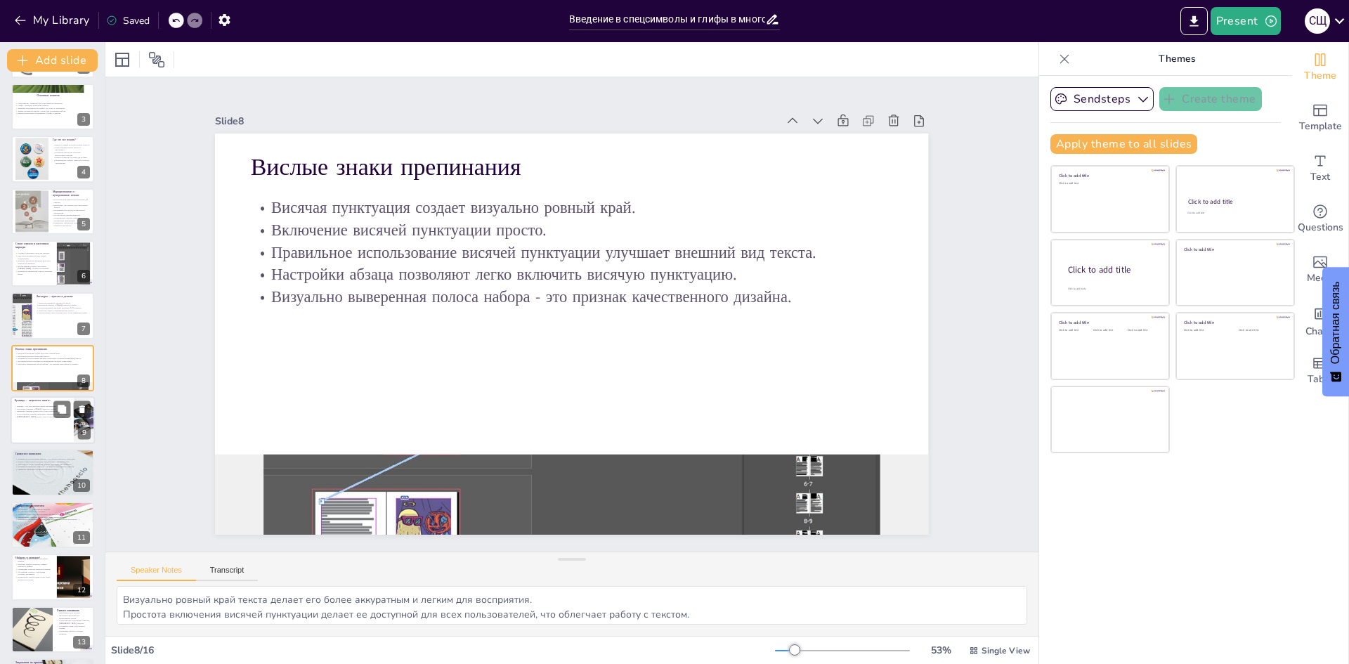
click at [28, 415] on p "[DEMOGRAPHIC_DATA] делают текст более выразительным." at bounding box center [42, 416] width 55 height 3
type textarea "Использование буквицы как классического приема помогает создать выразительное н…"
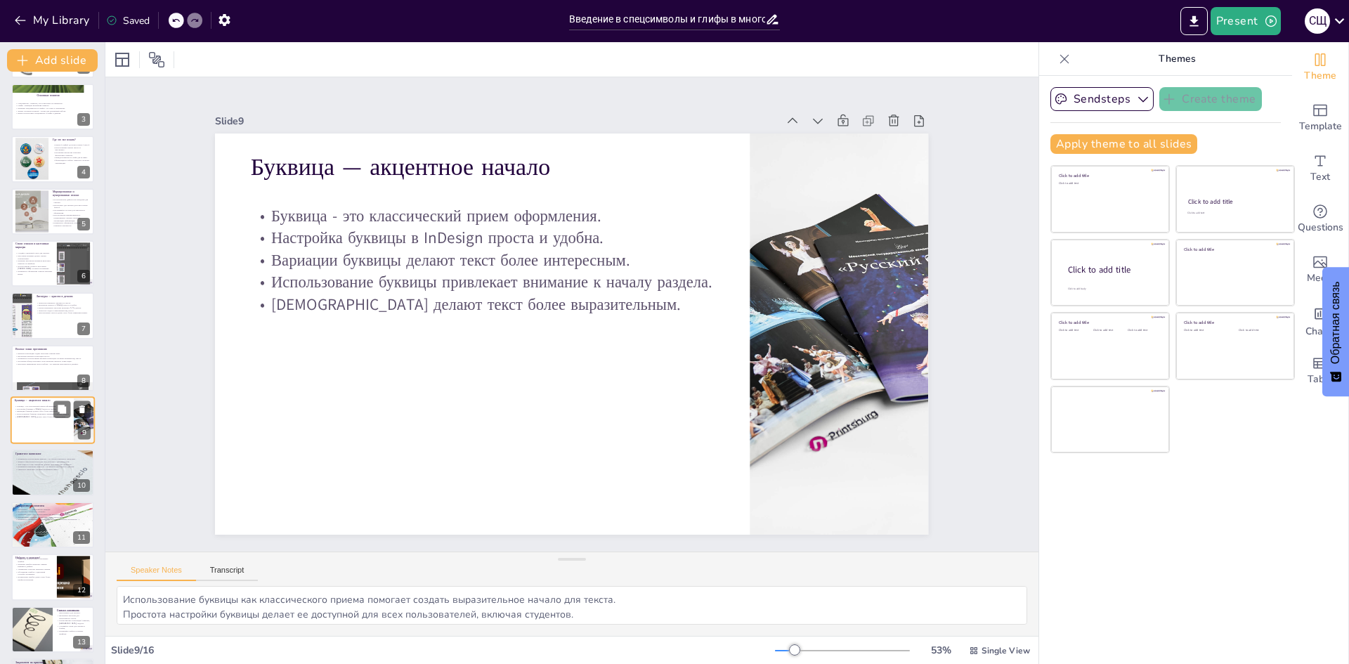
scroll to position [157, 0]
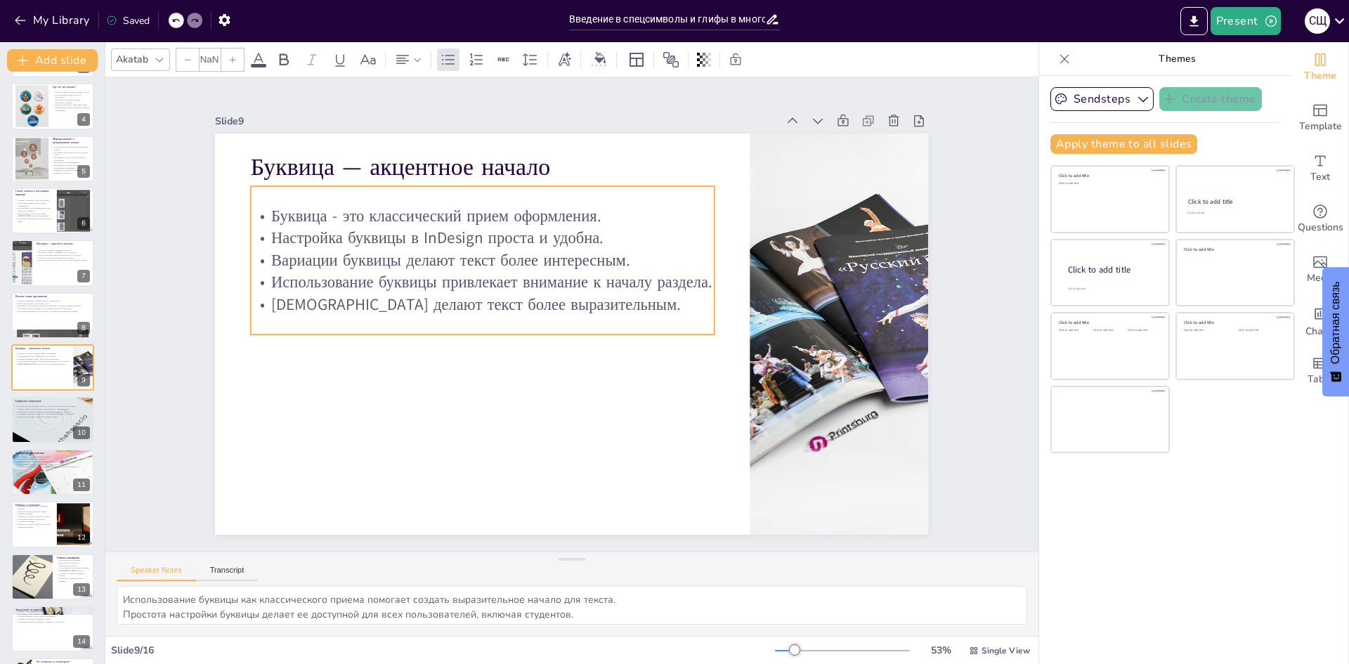
type input "32"
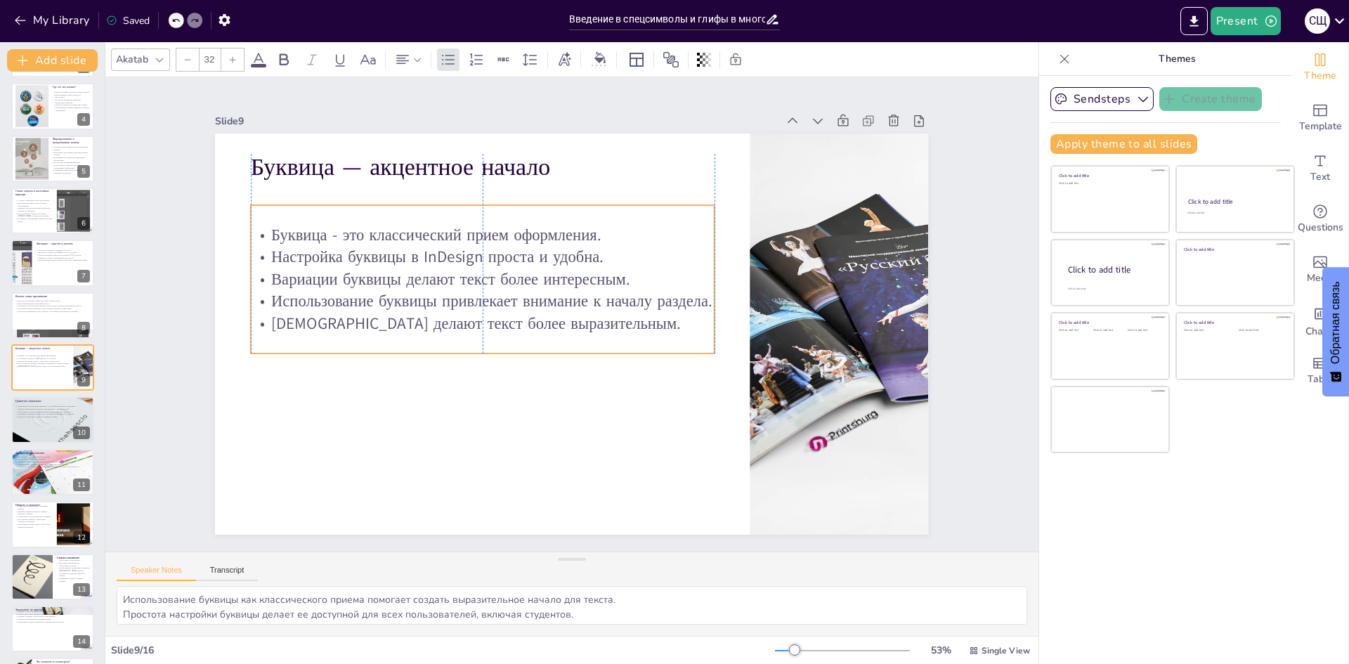
drag, startPoint x: 346, startPoint y: 255, endPoint x: 345, endPoint y: 274, distance: 19.0
click at [442, 274] on p "Вариации буквицы делают текст более интересным." at bounding box center [605, 404] width 327 height 359
click at [34, 423] on div at bounding box center [53, 420] width 84 height 48
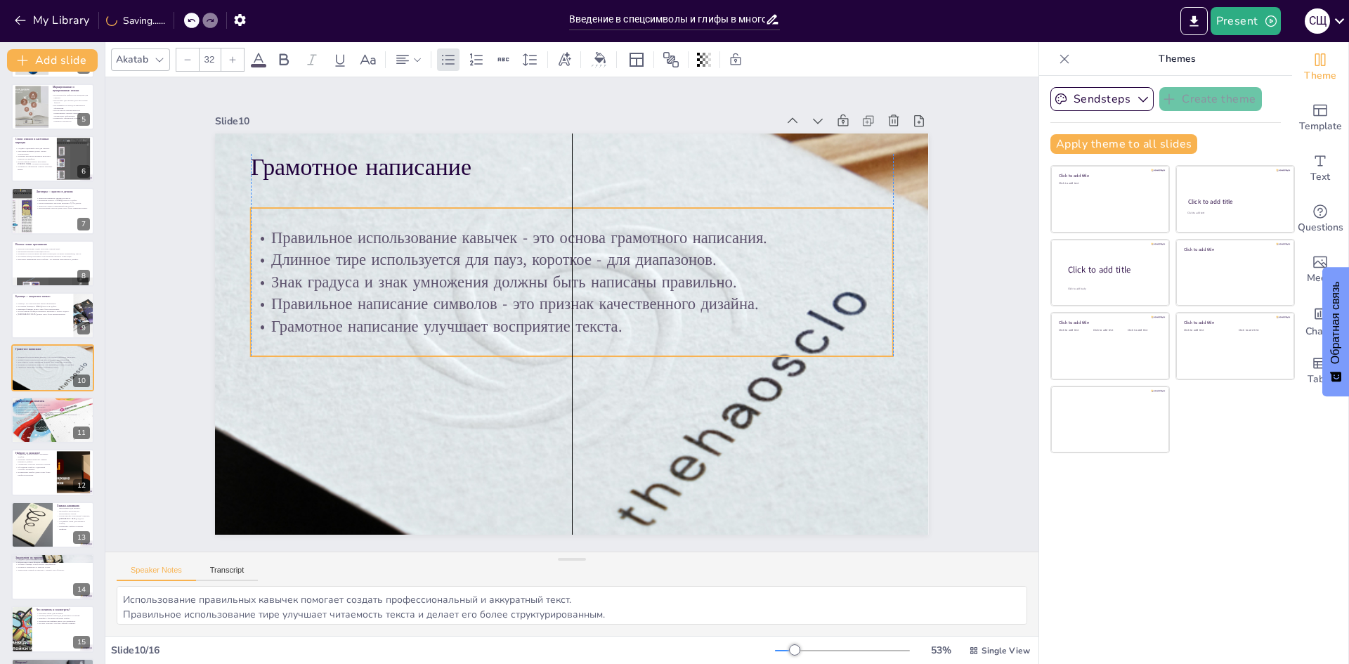
drag, startPoint x: 436, startPoint y: 249, endPoint x: 432, endPoint y: 271, distance: 22.1
click at [432, 271] on p "Знак градуса и знак умножения должны быть написаны правильно." at bounding box center [548, 336] width 447 height 491
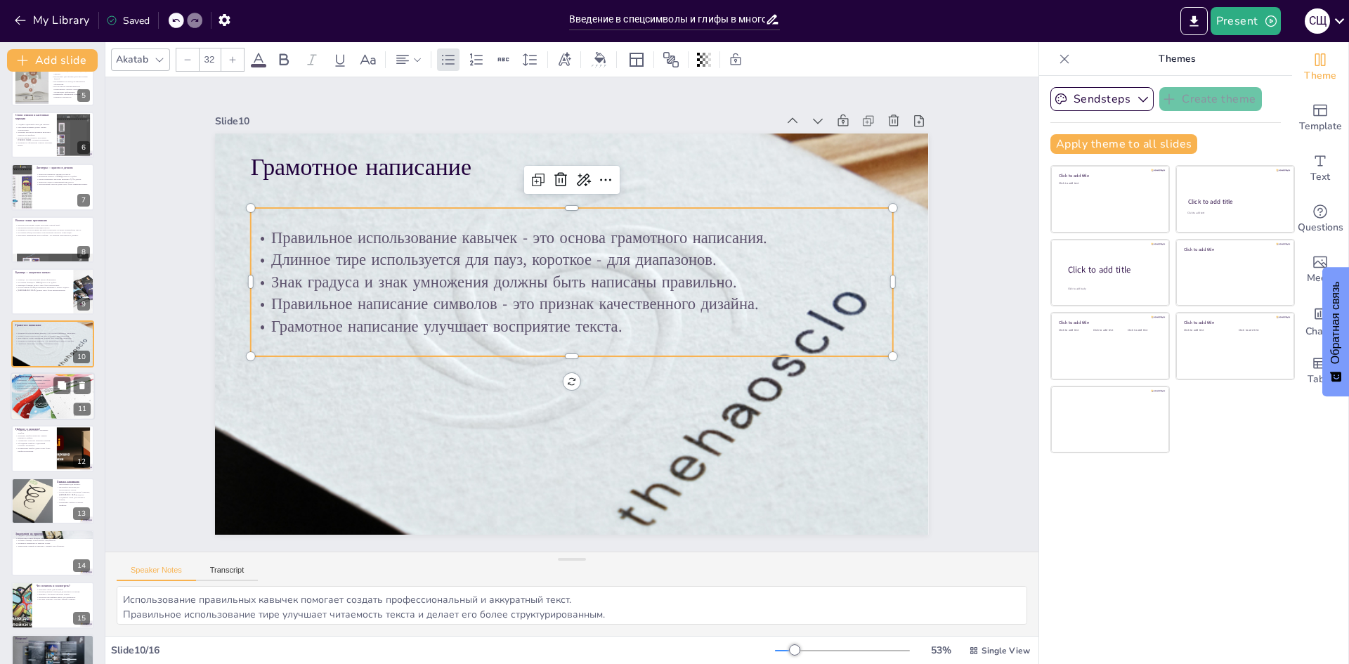
scroll to position [261, 0]
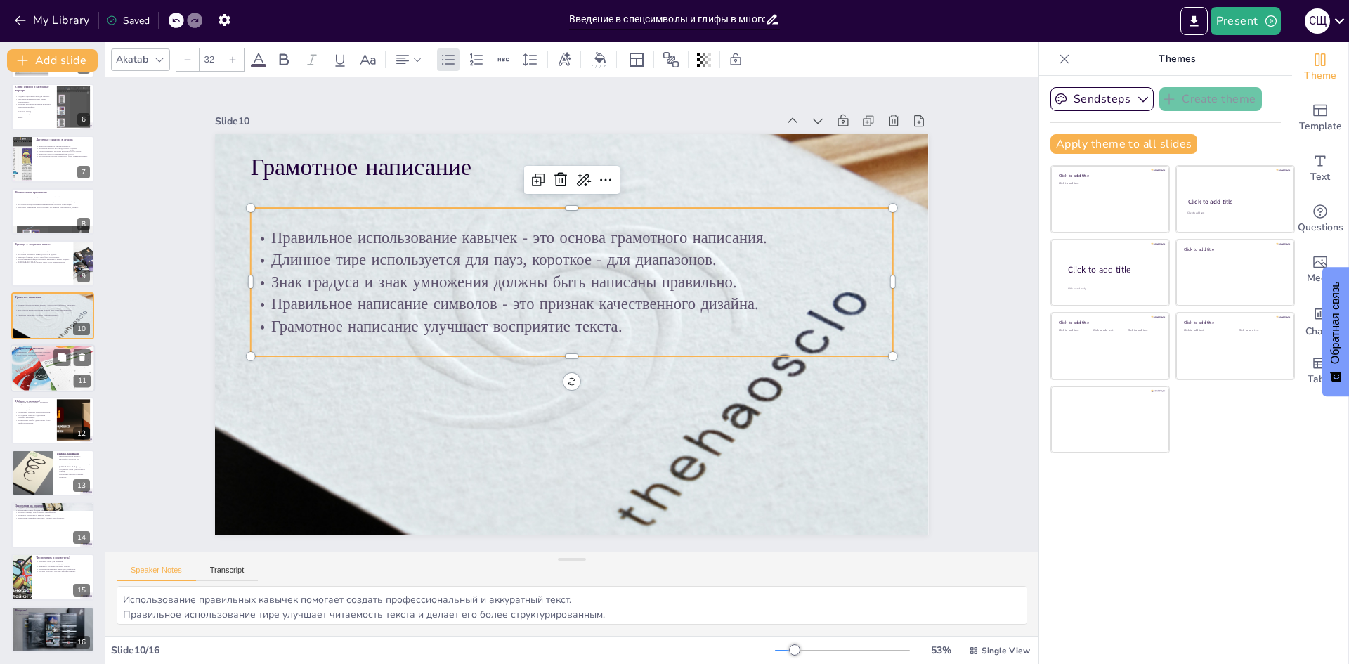
click at [37, 361] on p "Правильное оформление с орнаментами улучшает визуальное восприятие." at bounding box center [53, 362] width 76 height 3
type textarea "Декоративные элементы помогают добавить уникальности и выразительности тексту, …"
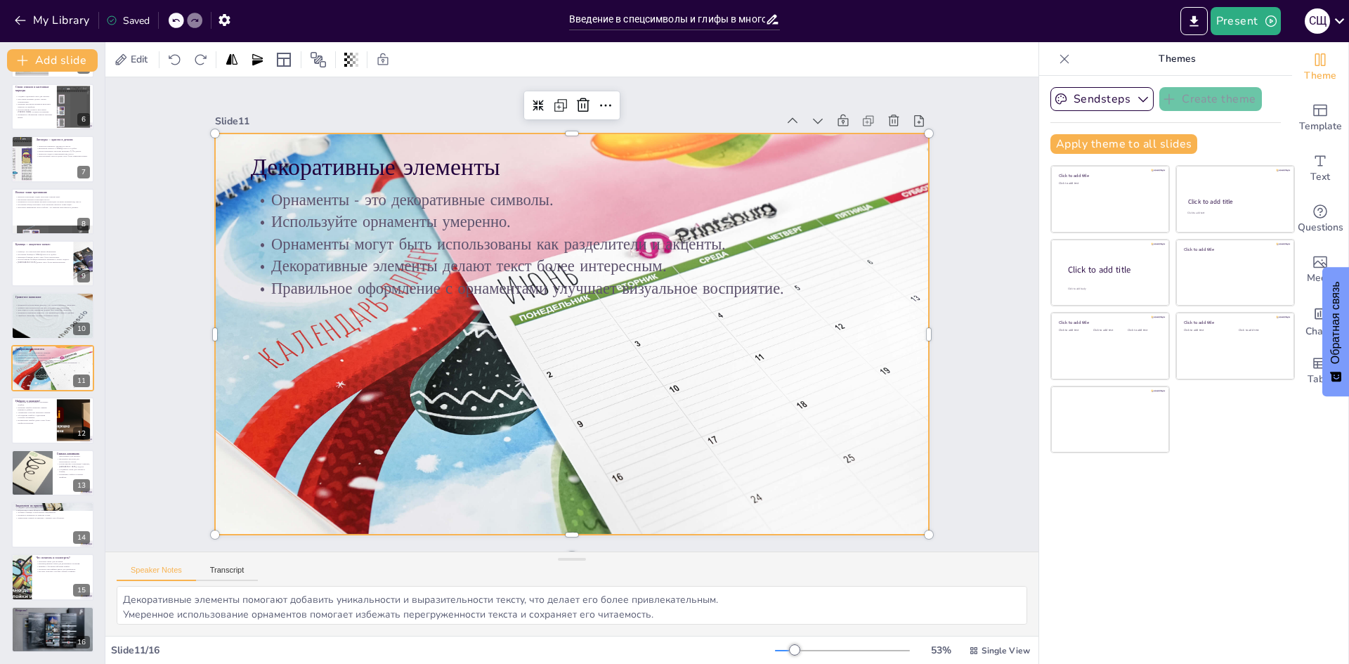
click at [876, 412] on div at bounding box center [576, 295] width 797 height 613
click at [881, 306] on div at bounding box center [561, 331] width 855 height 768
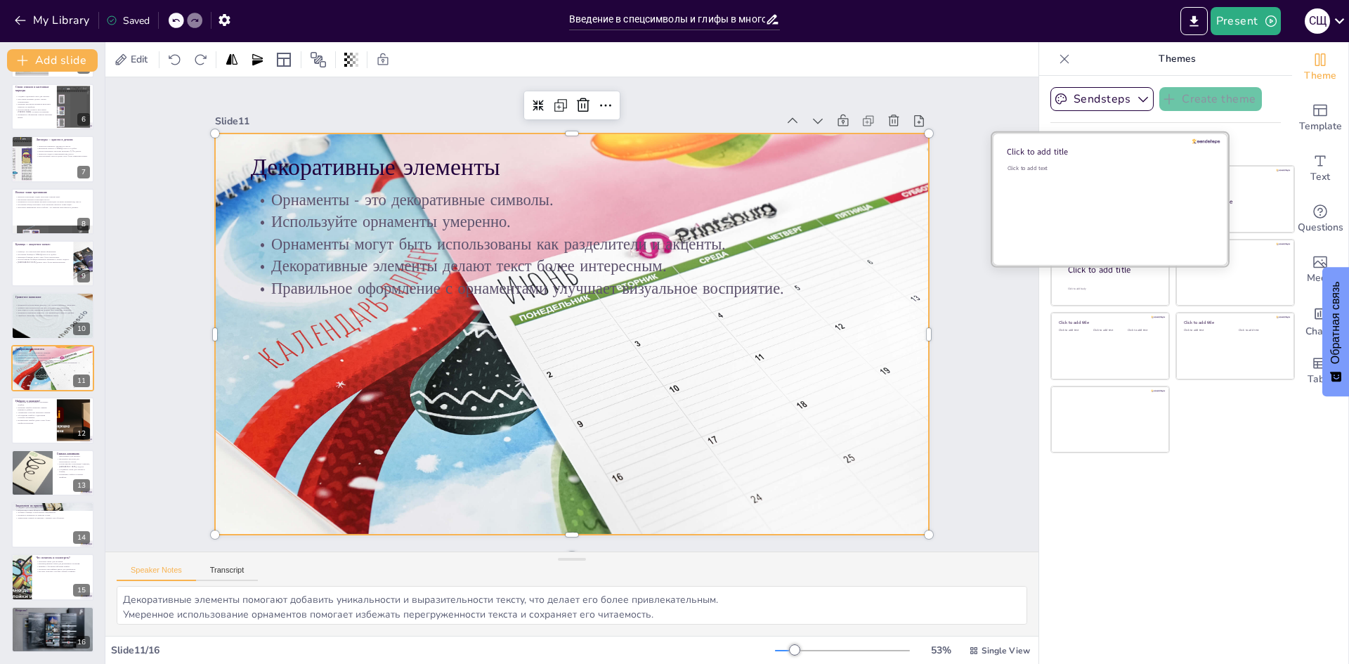
click at [1107, 202] on div "Click to add text" at bounding box center [1108, 207] width 201 height 87
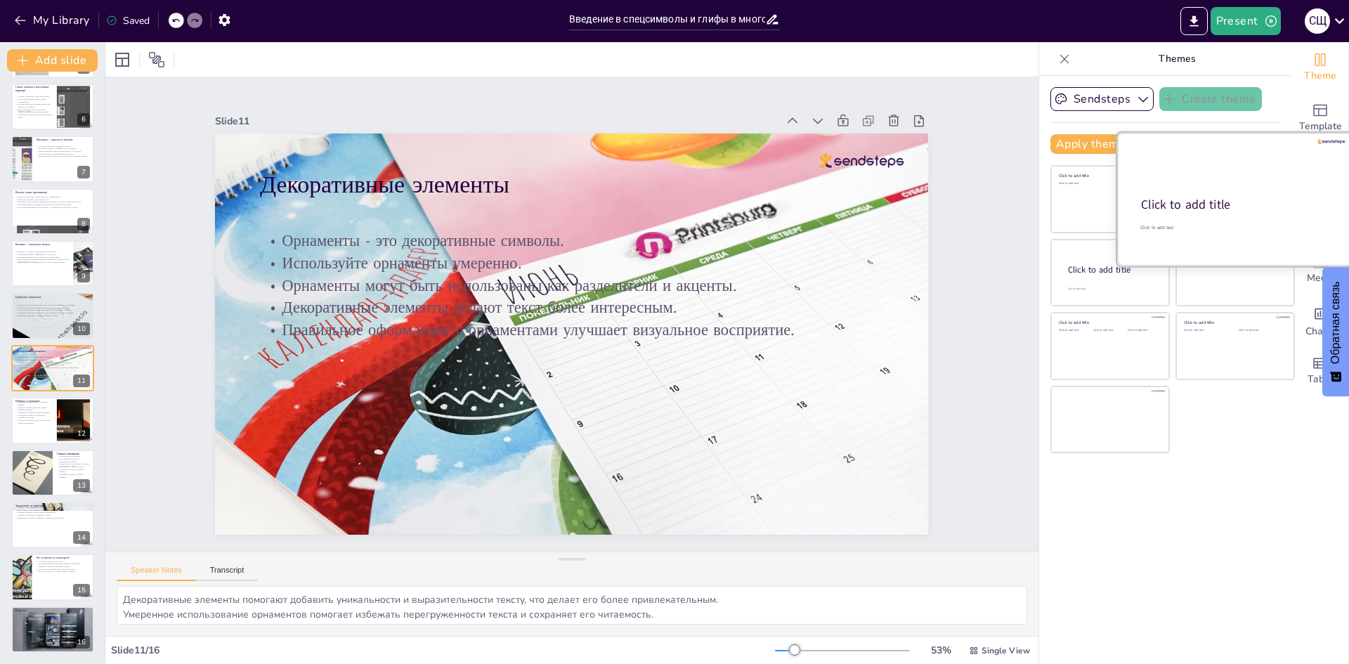
click at [1249, 199] on div "Click to add title" at bounding box center [1234, 205] width 186 height 17
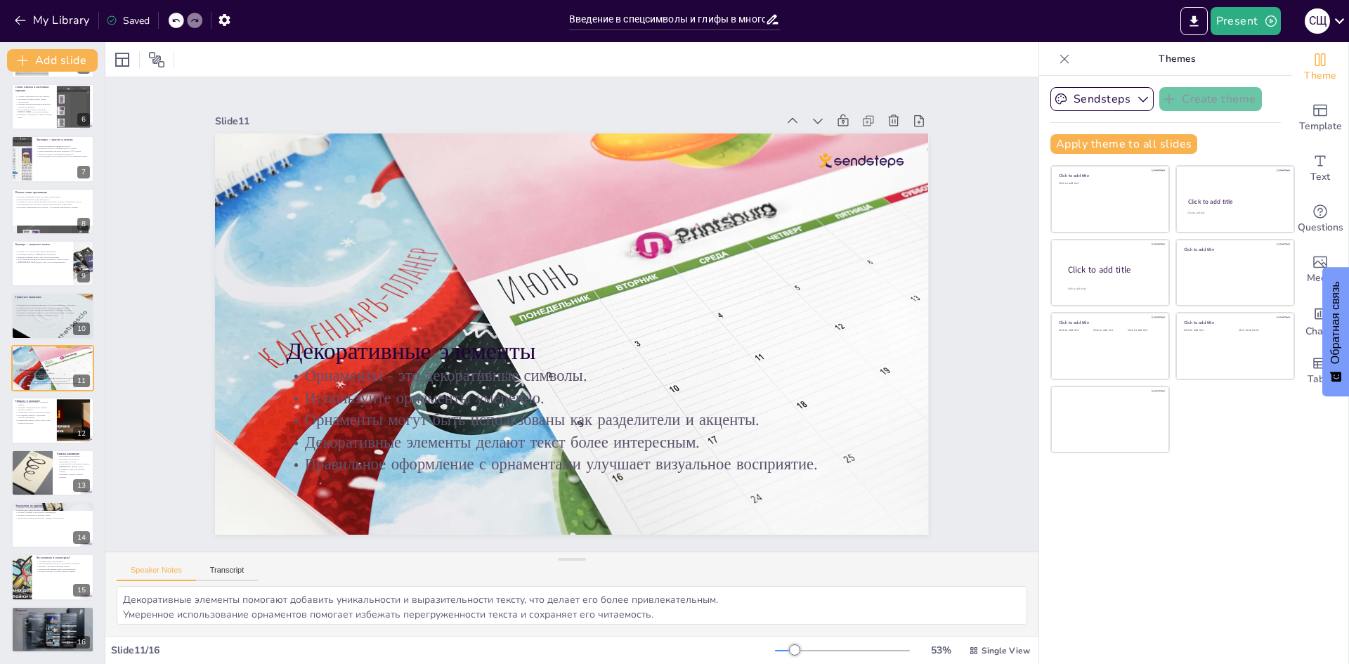
click at [174, 19] on icon at bounding box center [175, 21] width 7 height 4
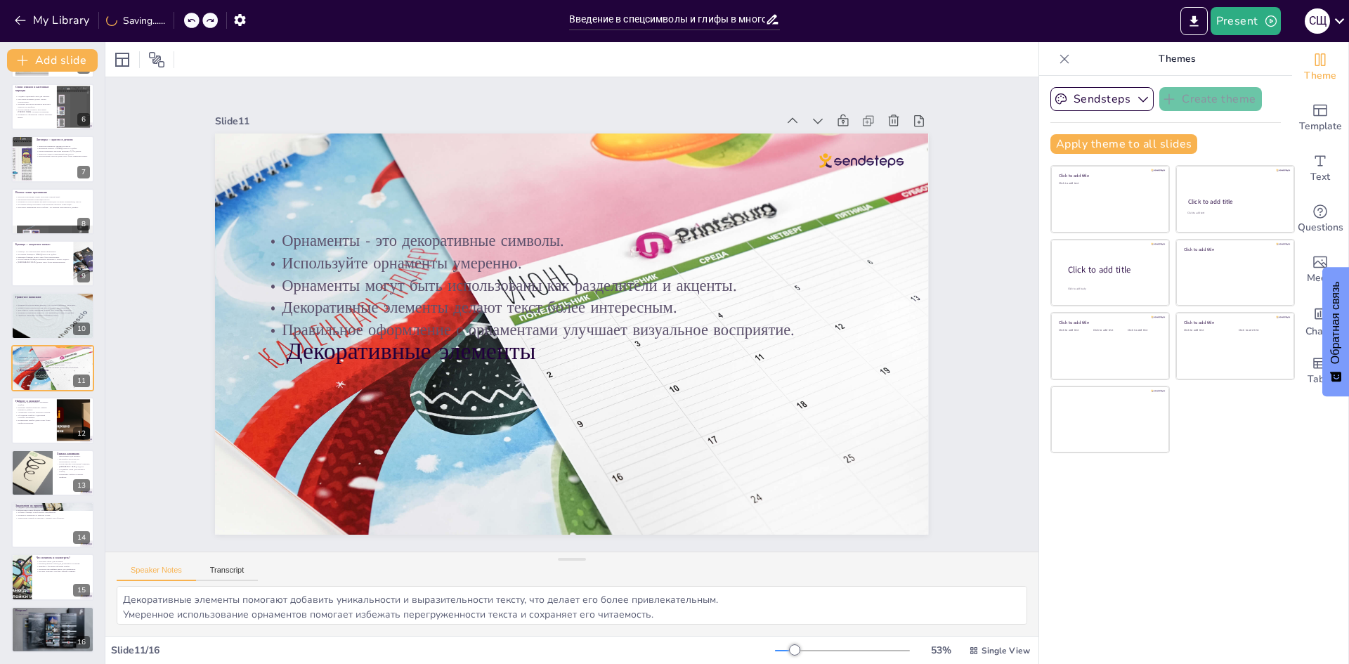
click at [174, 19] on div "My Library Saving......" at bounding box center [126, 19] width 253 height 25
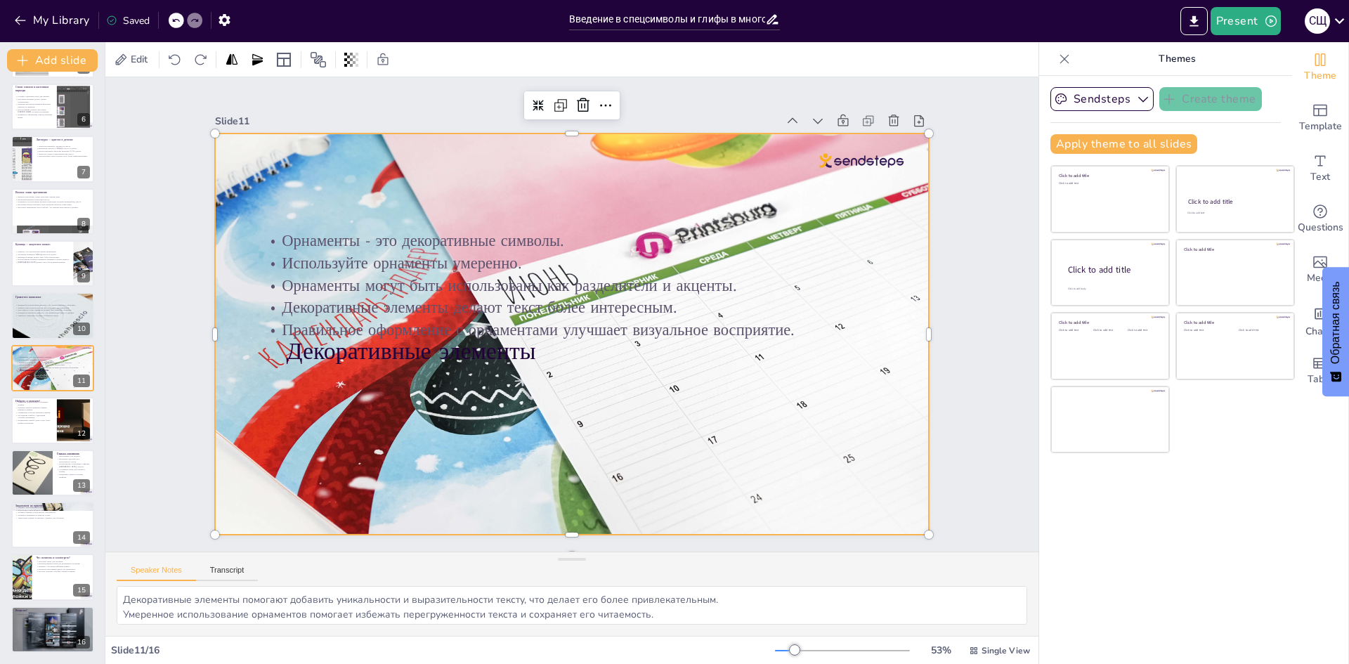
click at [859, 499] on div at bounding box center [563, 332] width 845 height 724
click at [589, 101] on icon at bounding box center [583, 103] width 11 height 4
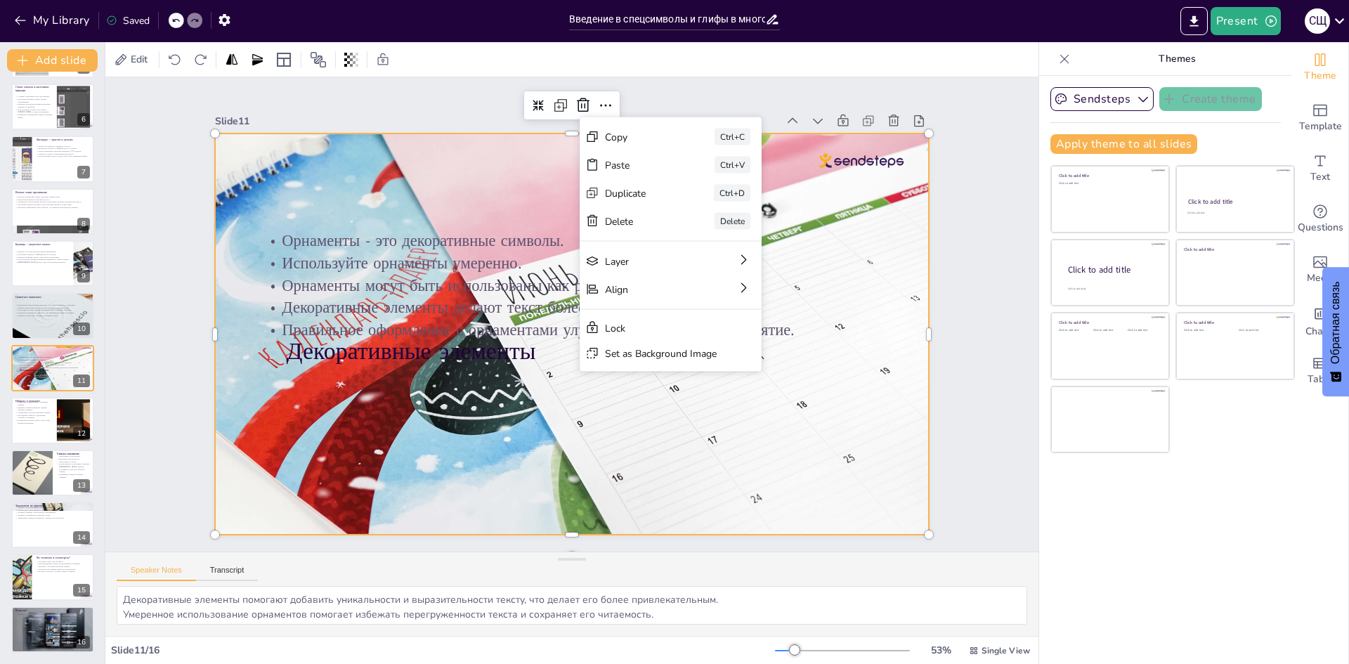
click at [821, 406] on div at bounding box center [569, 333] width 759 height 547
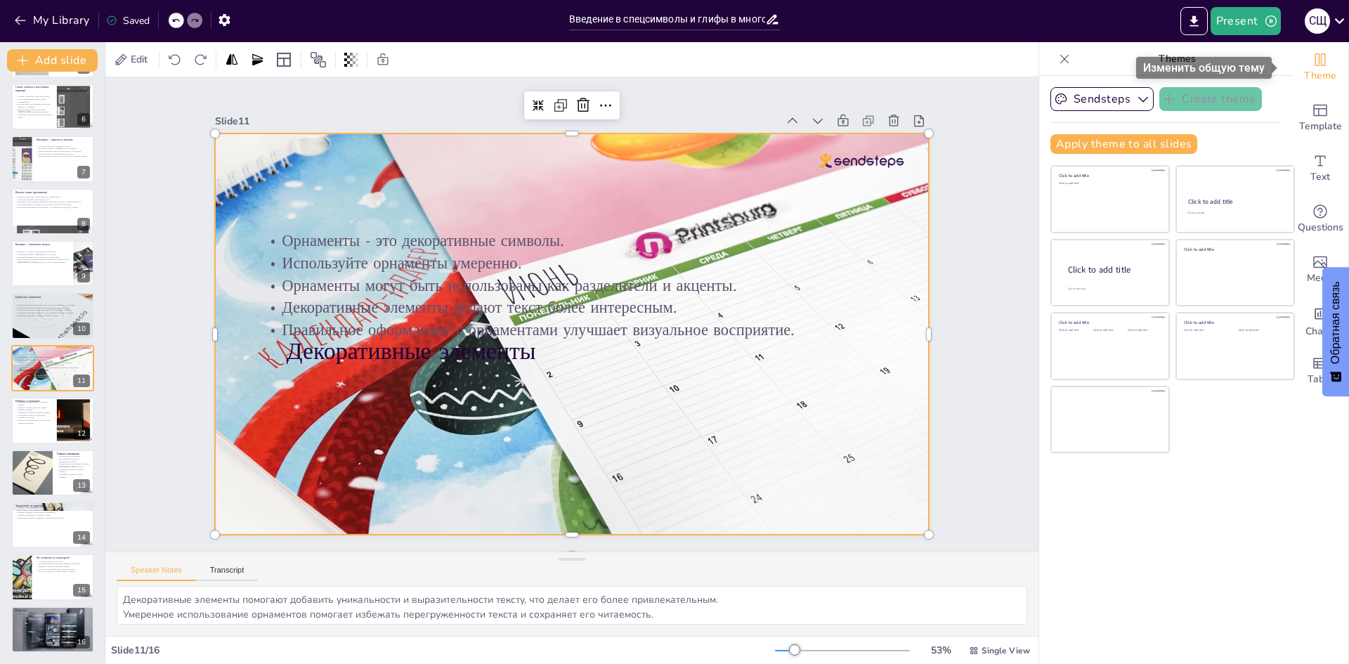
click at [1309, 72] on span "Theme" at bounding box center [1320, 75] width 32 height 15
click at [1312, 66] on icon "Change the overall theme" at bounding box center [1320, 59] width 17 height 17
click at [849, 429] on div at bounding box center [588, 325] width 804 height 857
click at [973, 393] on div "Slide 1 Использование спецсимволов и глифов в многостраничном дизайне Оформлени…" at bounding box center [572, 314] width 1046 height 813
click at [760, 397] on div at bounding box center [556, 303] width 804 height 857
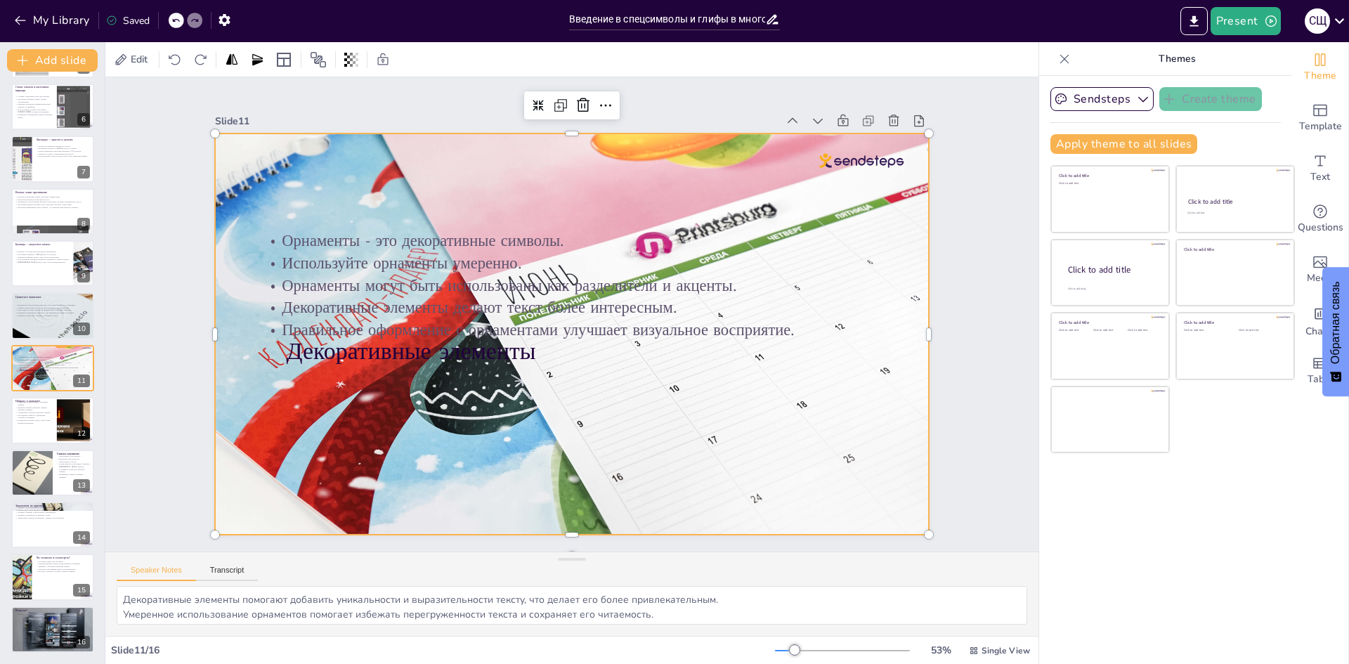
click at [760, 397] on div at bounding box center [579, 296] width 845 height 724
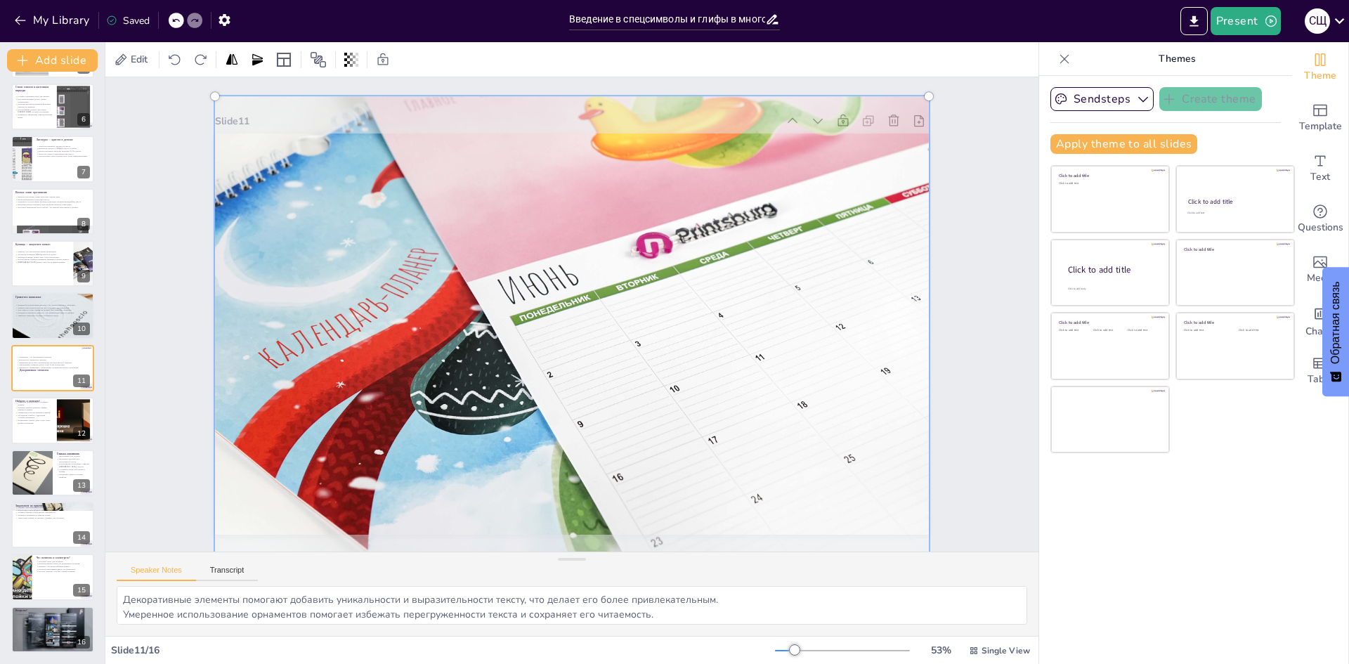
click at [760, 397] on div at bounding box center [578, 333] width 847 height 695
click at [177, 22] on icon at bounding box center [175, 20] width 8 height 8
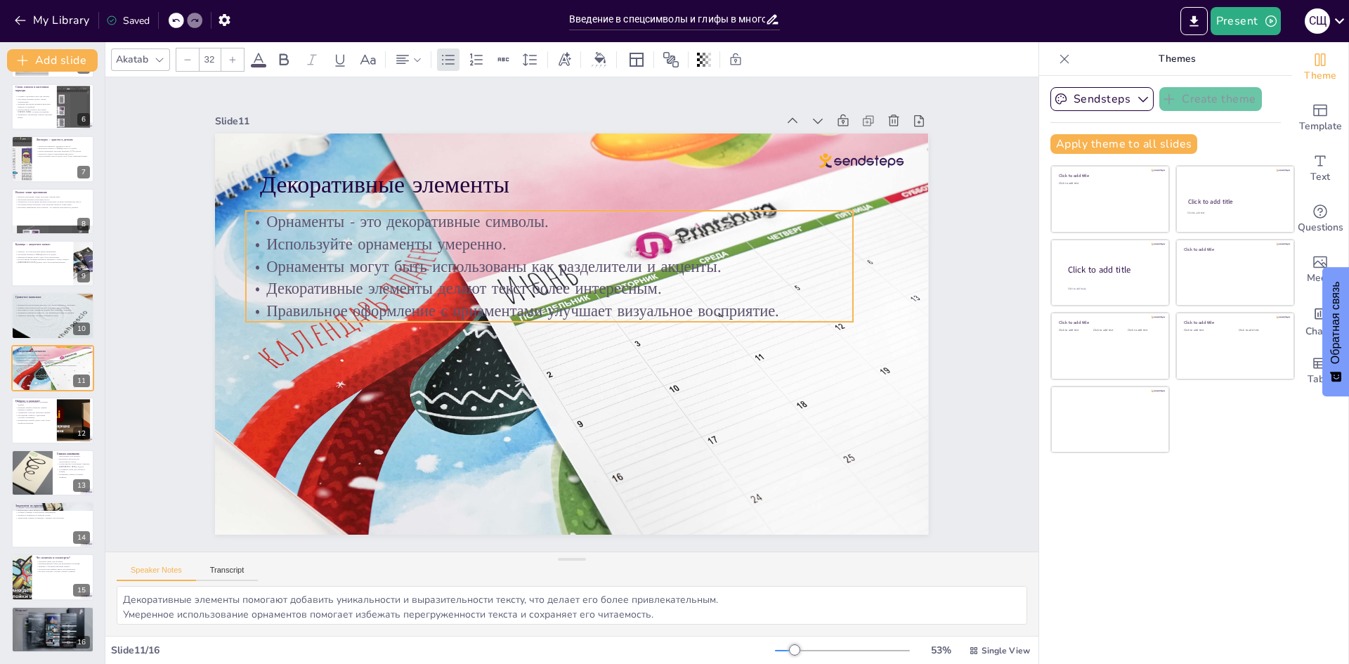
drag, startPoint x: 415, startPoint y: 263, endPoint x: 399, endPoint y: 245, distance: 24.5
click at [434, 245] on p "Используйте орнаменты умеренно." at bounding box center [508, 351] width 148 height 598
click at [1312, 117] on icon "Add ready made slides" at bounding box center [1320, 110] width 17 height 17
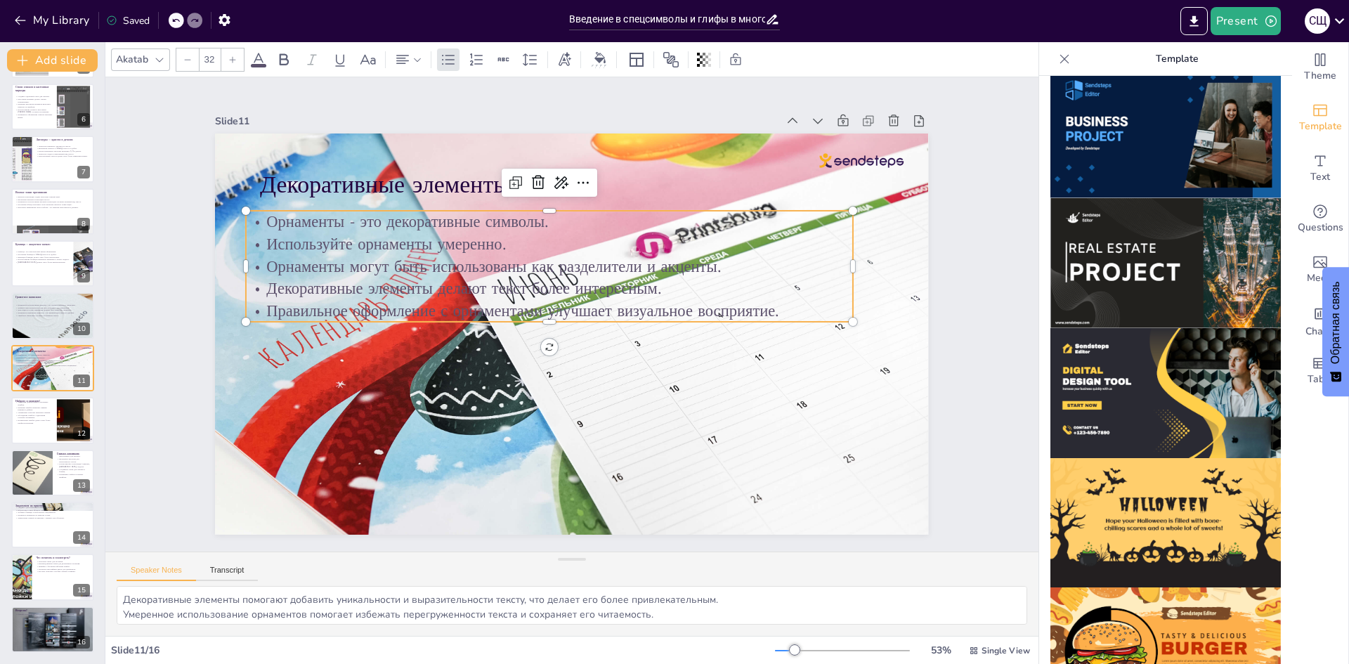
scroll to position [1194, 0]
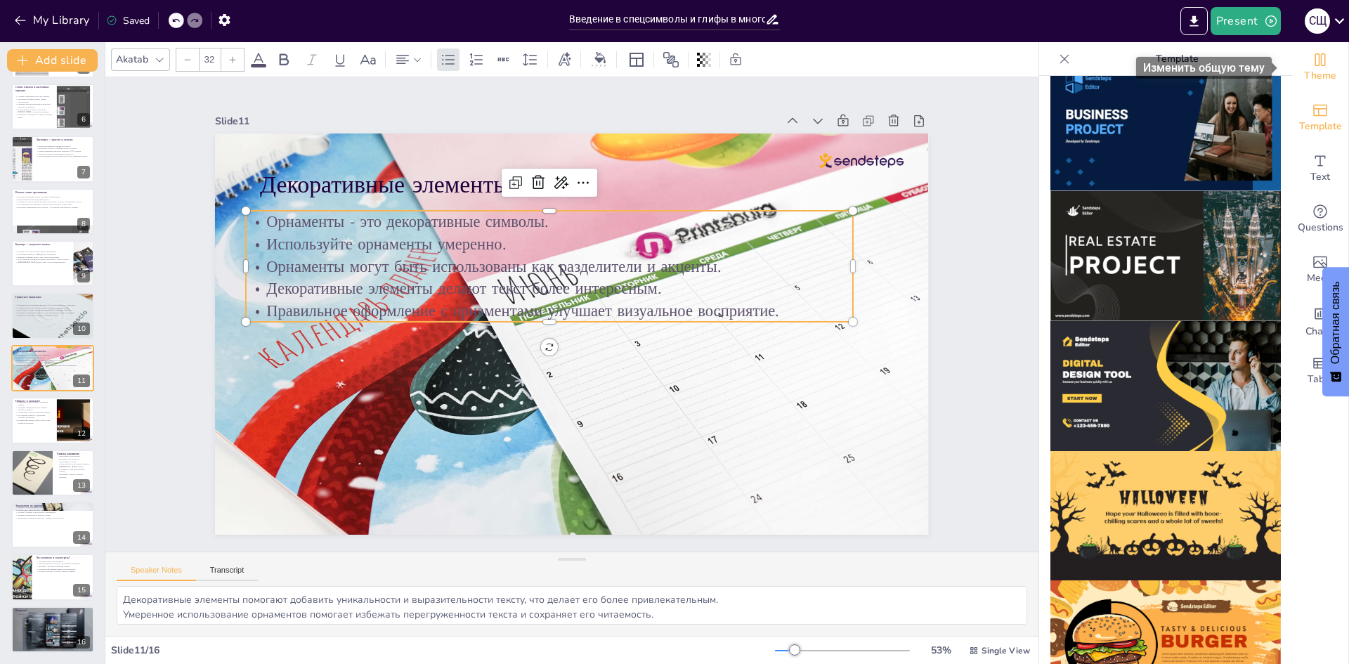
click at [1315, 61] on icon "Change the overall theme" at bounding box center [1320, 59] width 11 height 13
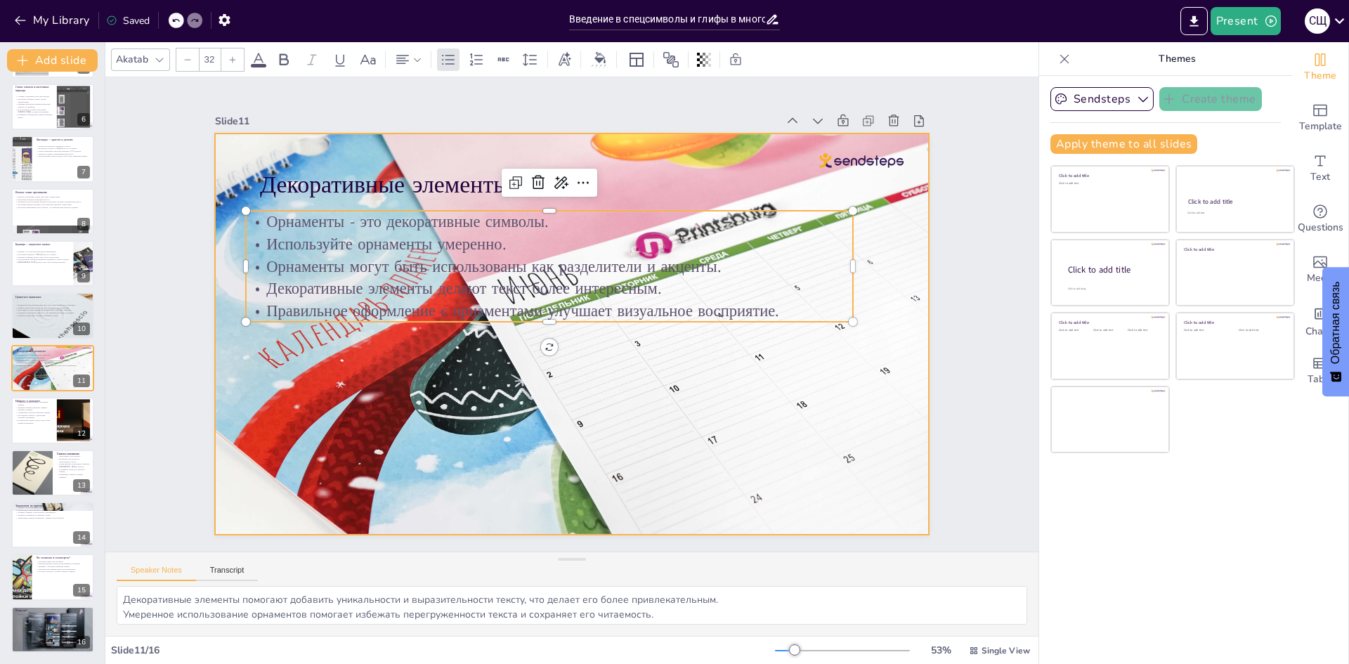
click at [819, 356] on div at bounding box center [559, 329] width 848 height 831
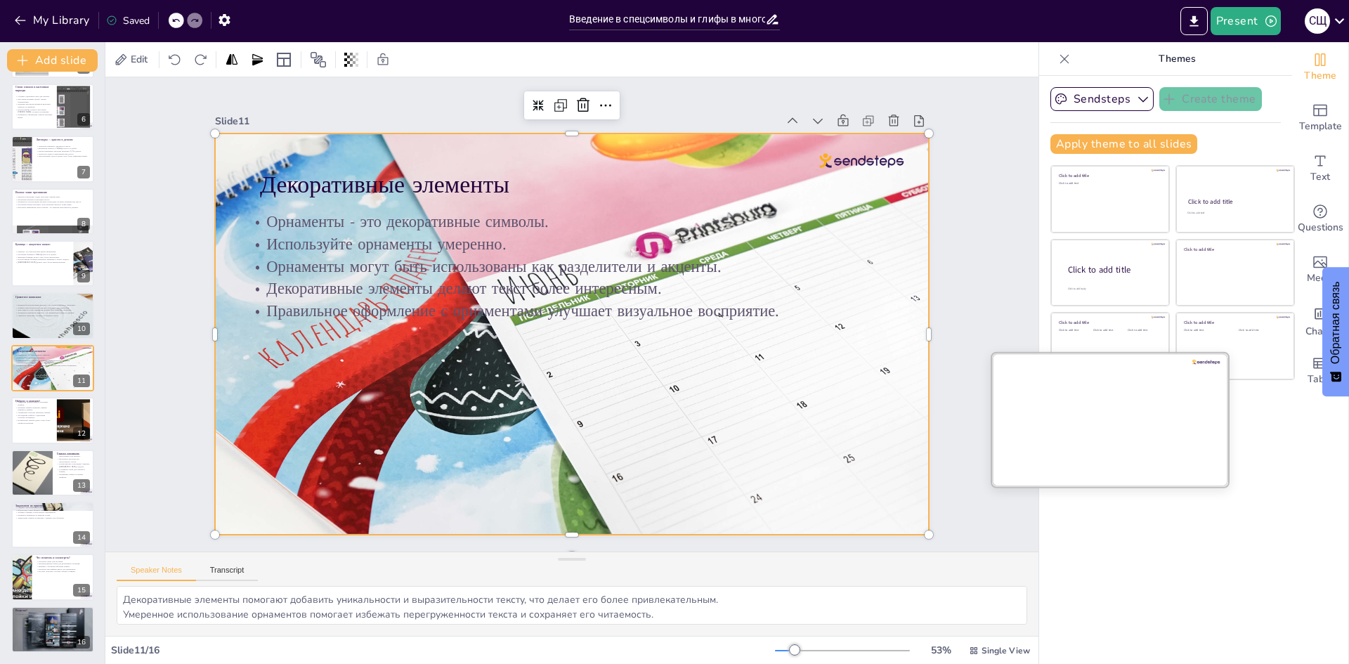
click at [1100, 434] on div at bounding box center [1110, 419] width 236 height 133
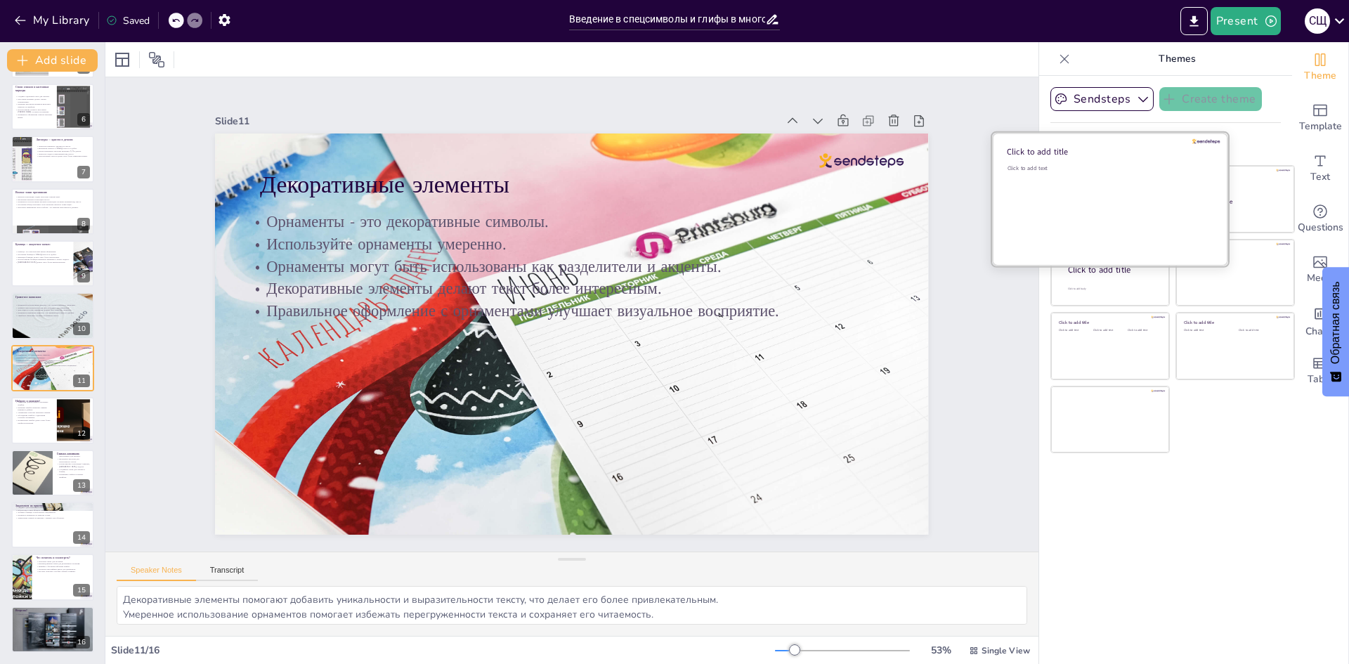
click at [1098, 176] on div "Click to add text" at bounding box center [1108, 207] width 201 height 87
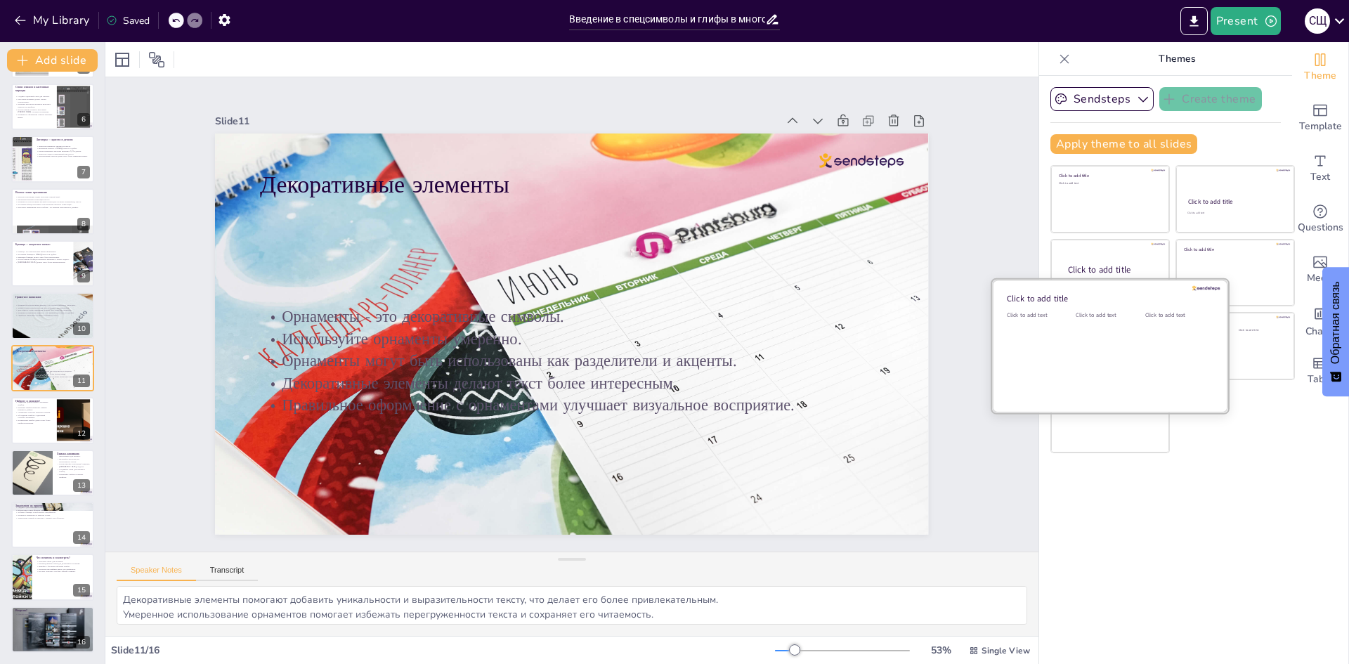
drag, startPoint x: 1088, startPoint y: 401, endPoint x: 1086, endPoint y: 411, distance: 10.1
click at [1088, 403] on div at bounding box center [1110, 346] width 236 height 133
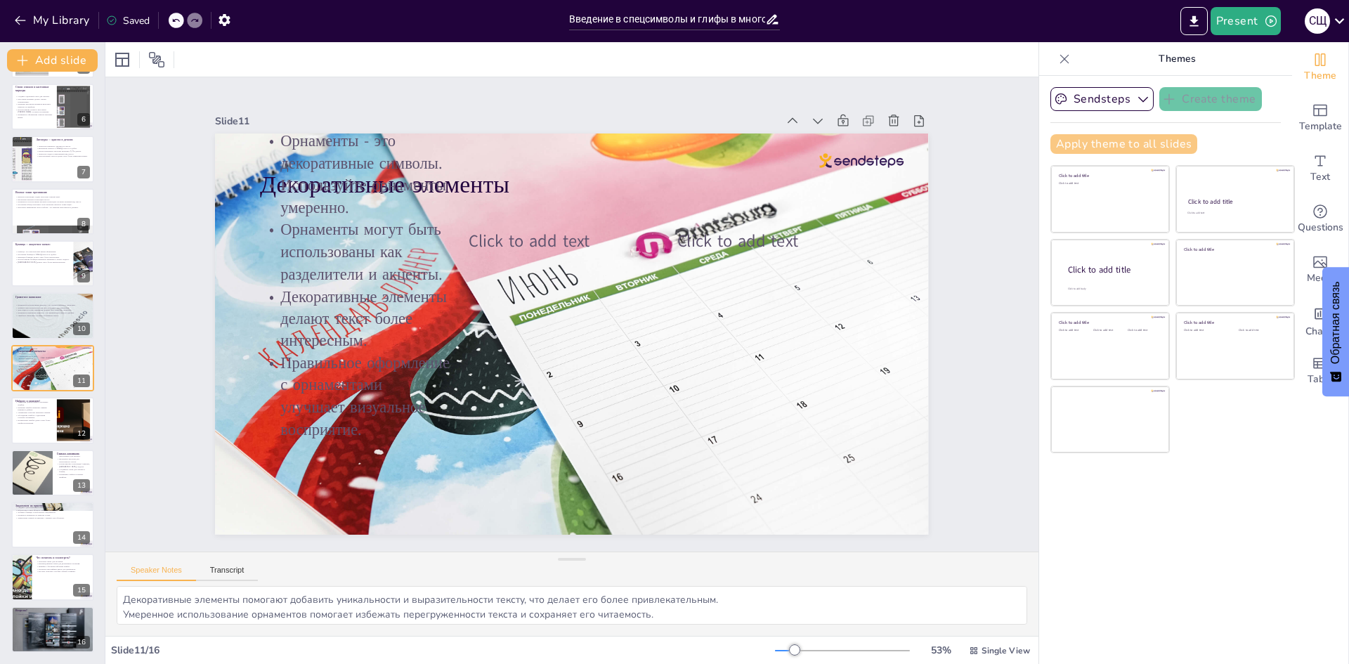
click at [1069, 138] on button "Apply theme to all slides" at bounding box center [1123, 144] width 147 height 20
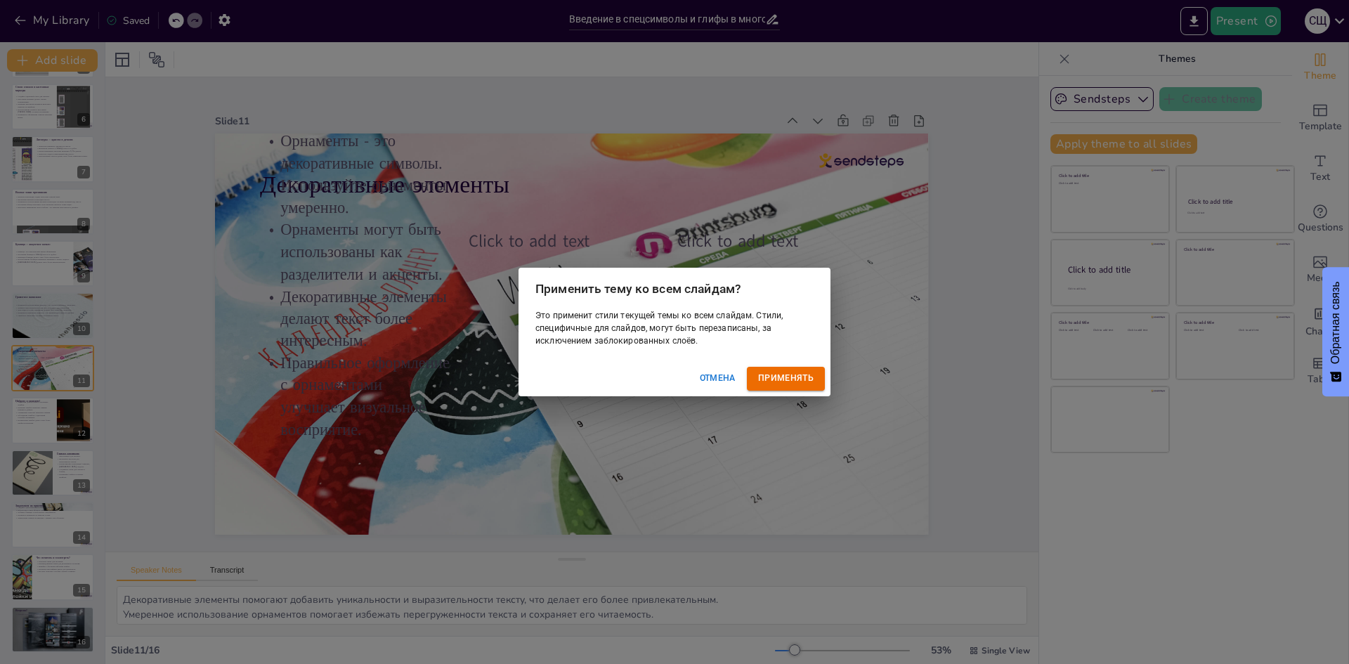
click at [724, 379] on font "Отмена" at bounding box center [718, 378] width 36 height 10
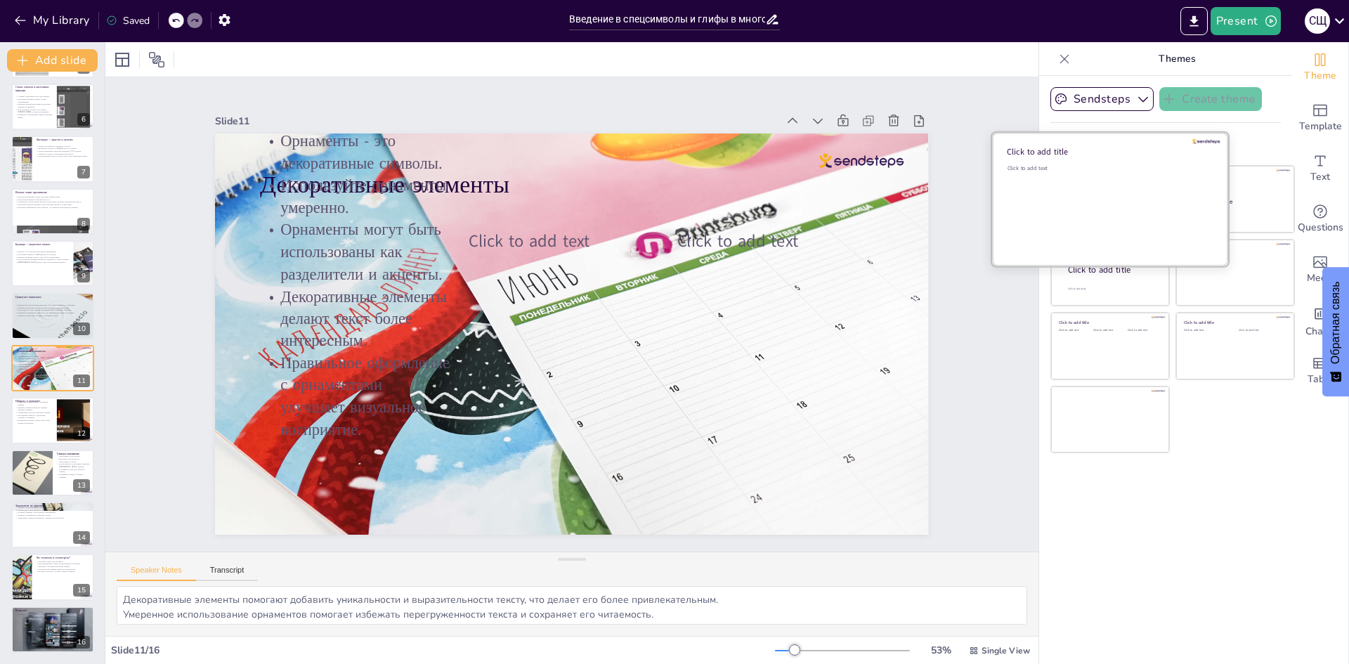
click at [1082, 191] on div "Click to add text" at bounding box center [1108, 207] width 201 height 87
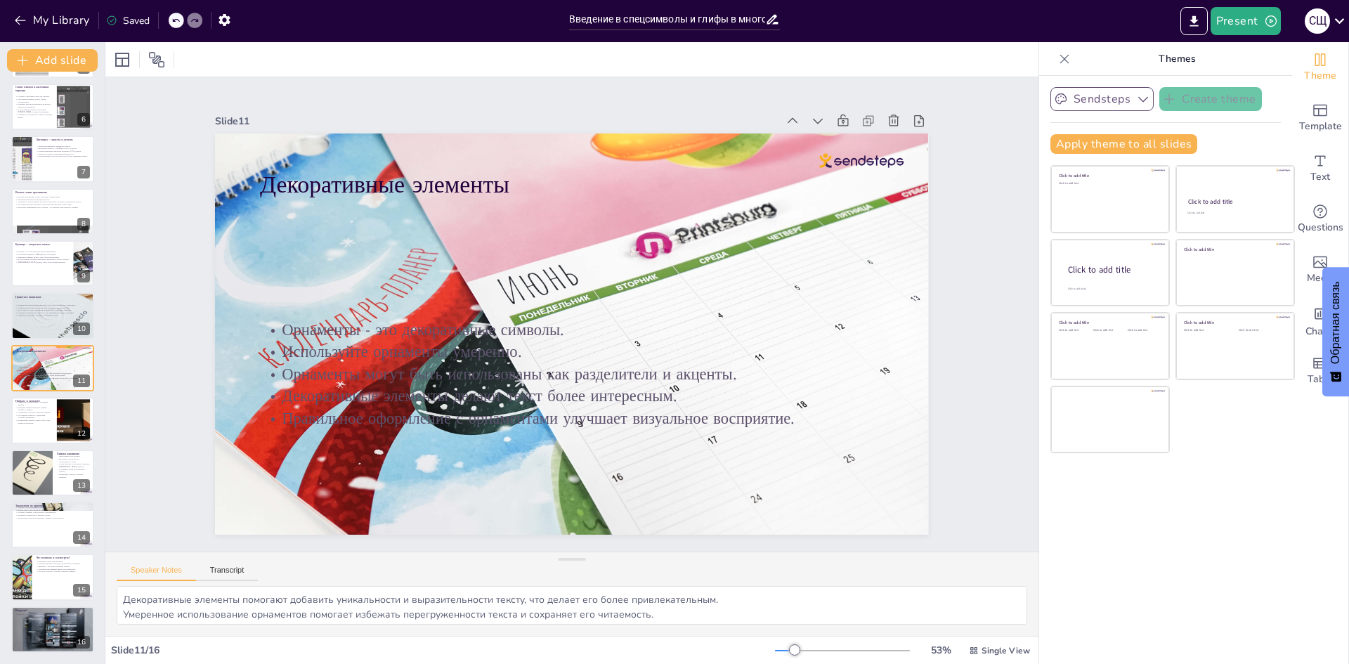
click at [1136, 102] on icon "button" at bounding box center [1143, 99] width 14 height 14
click at [1115, 147] on span "Sendsteps" at bounding box center [1112, 147] width 63 height 13
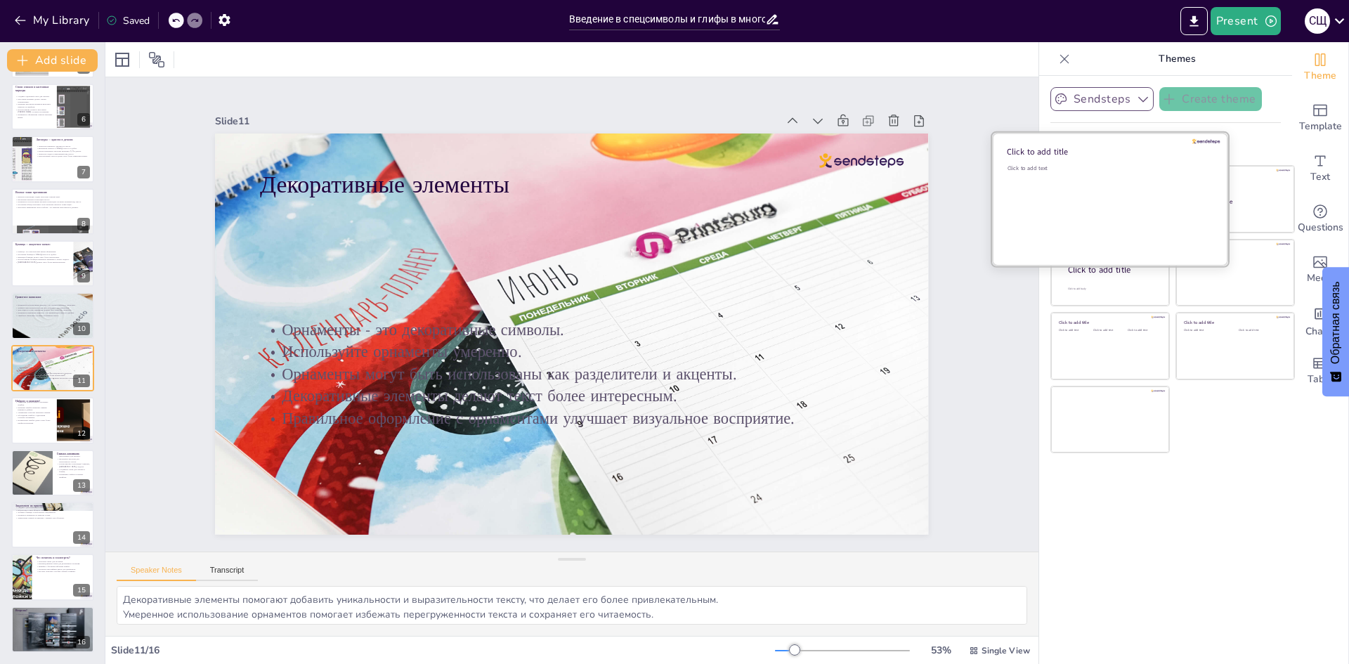
click at [1089, 188] on div "Click to add text" at bounding box center [1108, 207] width 201 height 87
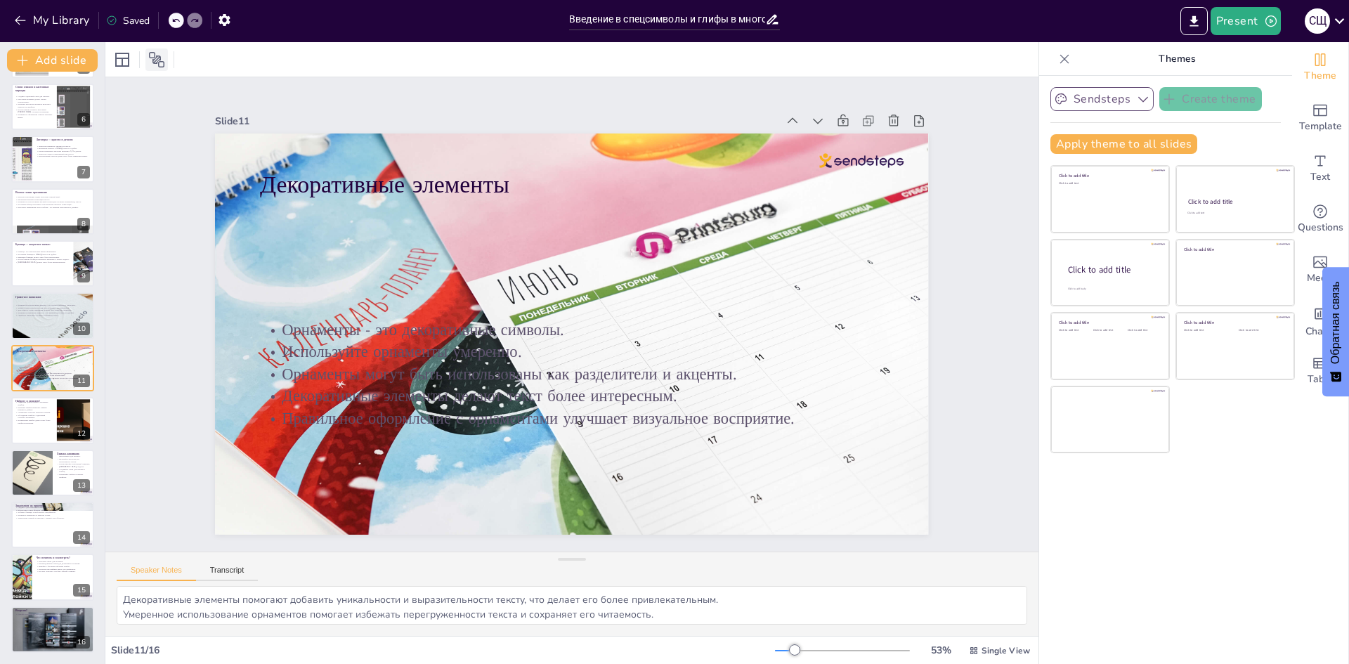
click at [156, 54] on icon at bounding box center [156, 59] width 17 height 17
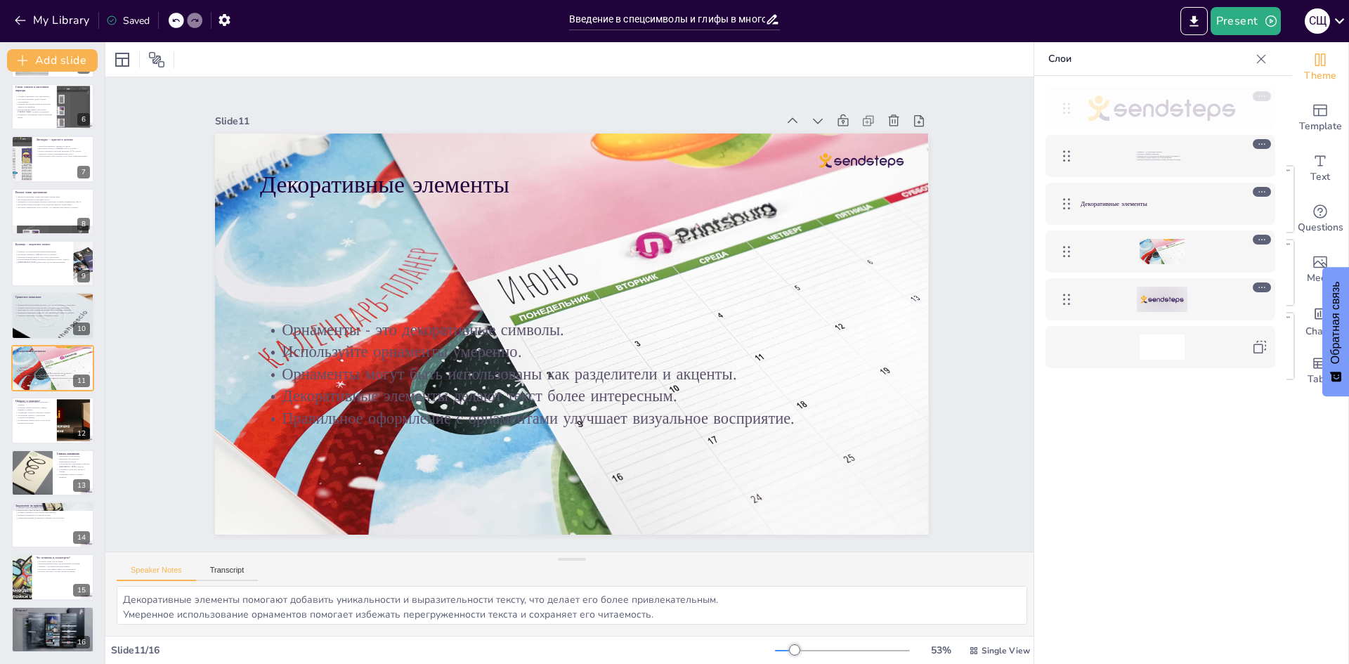
click at [1064, 105] on icon at bounding box center [1066, 108] width 17 height 17
drag, startPoint x: 1064, startPoint y: 105, endPoint x: 1265, endPoint y: 91, distance: 201.4
click at [1265, 91] on icon at bounding box center [1262, 96] width 10 height 10
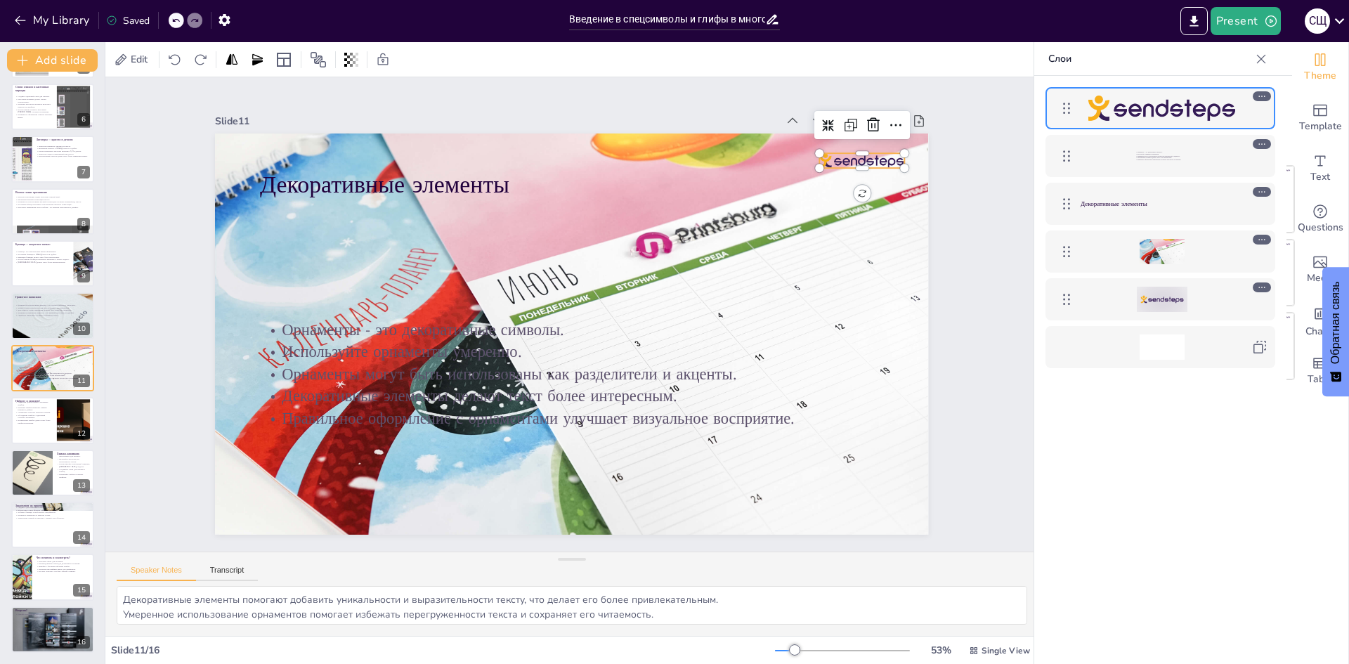
click at [1260, 96] on icon at bounding box center [1261, 96] width 6 height 1
click at [326, 552] on icon at bounding box center [316, 562] width 20 height 20
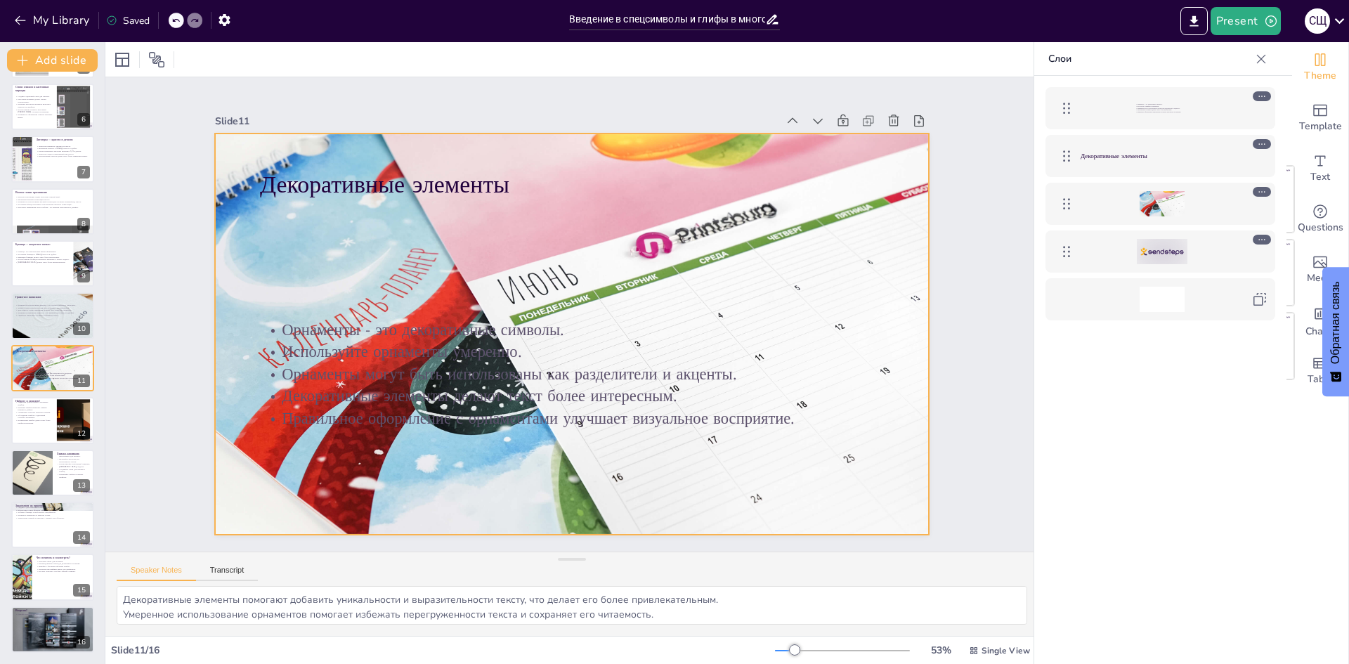
click at [819, 214] on div at bounding box center [572, 294] width 714 height 477
click at [485, 495] on icon at bounding box center [477, 503] width 16 height 16
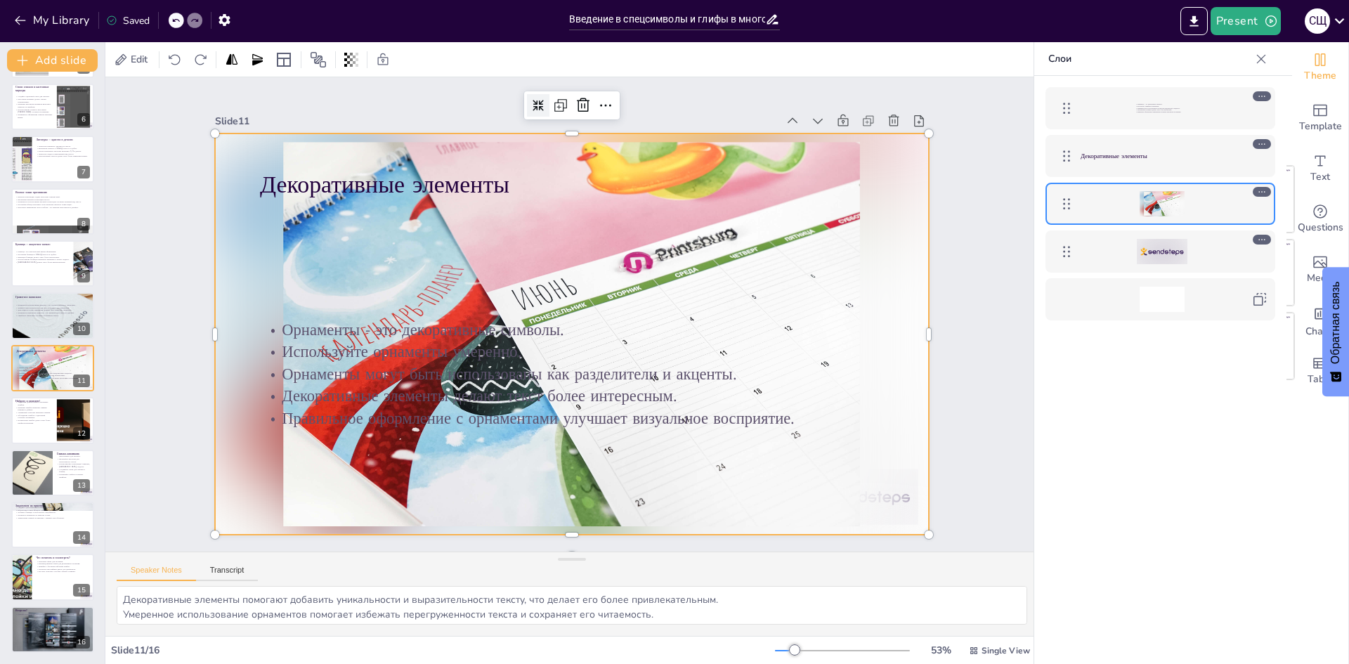
click at [315, 205] on div at bounding box center [552, 317] width 474 height 752
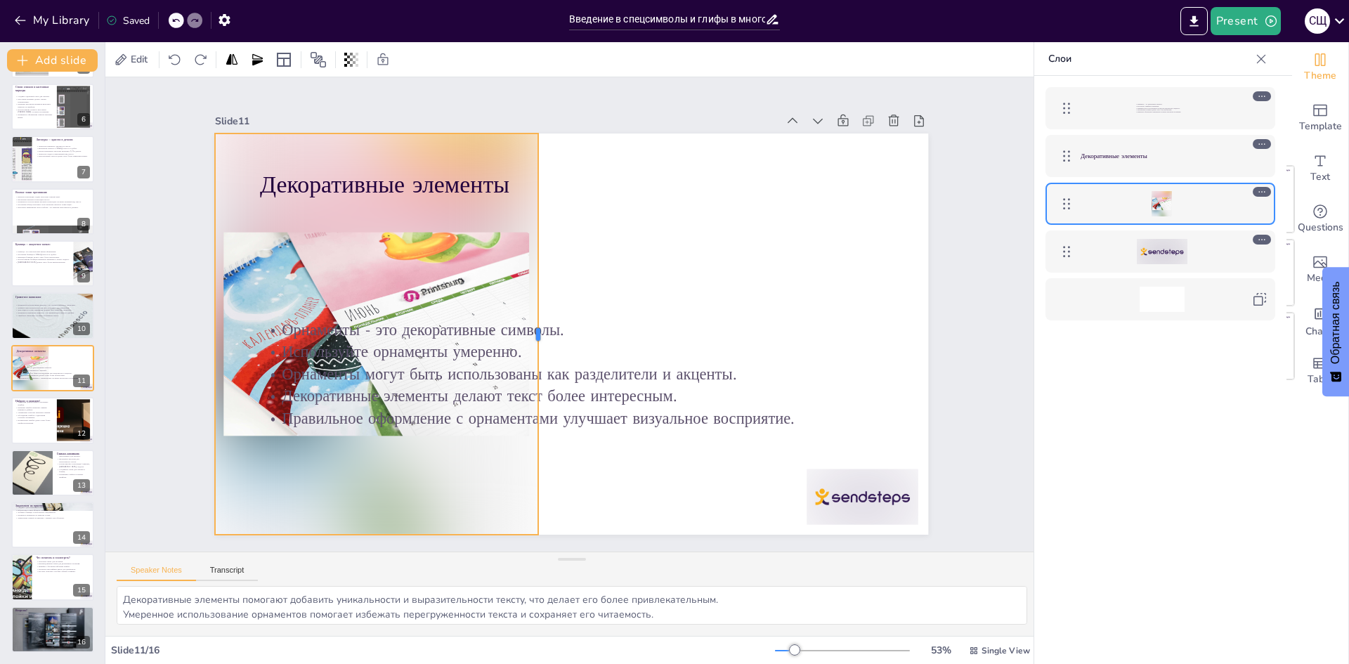
drag, startPoint x: 919, startPoint y: 328, endPoint x: 528, endPoint y: 337, distance: 390.8
click at [528, 337] on div at bounding box center [548, 339] width 95 height 395
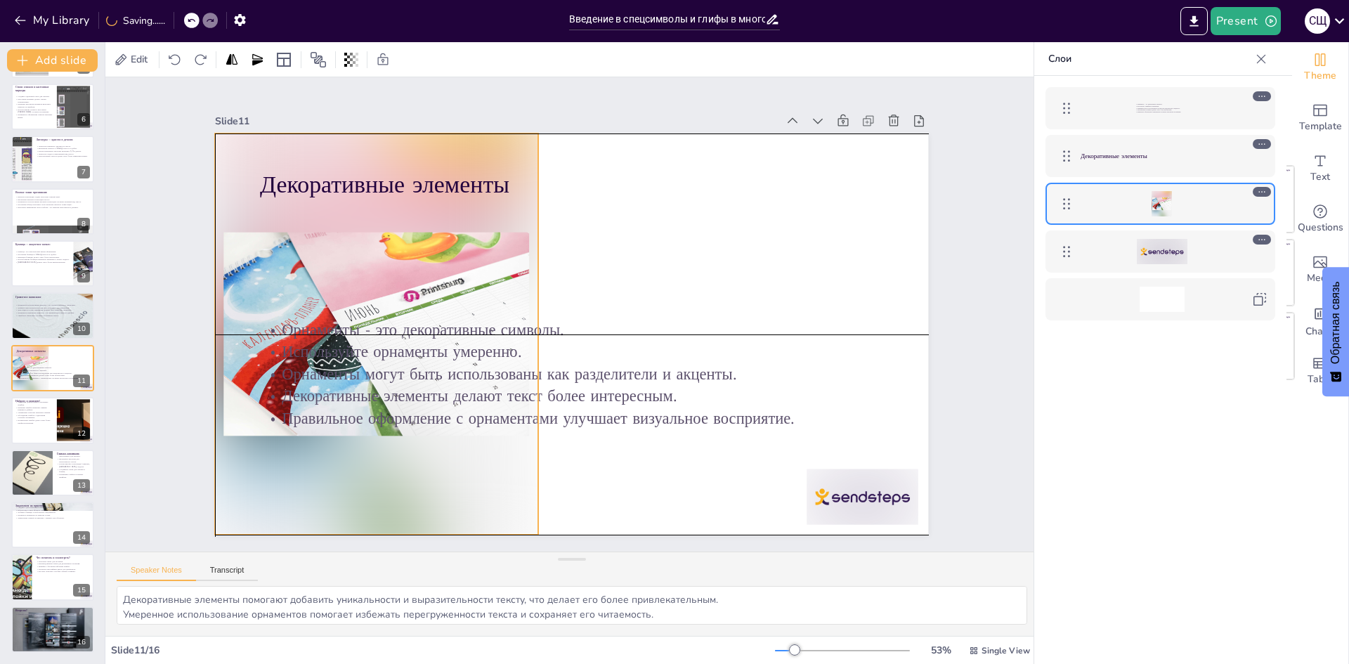
click at [398, 291] on p "Декоративные элементы" at bounding box center [632, 430] width 568 height 278
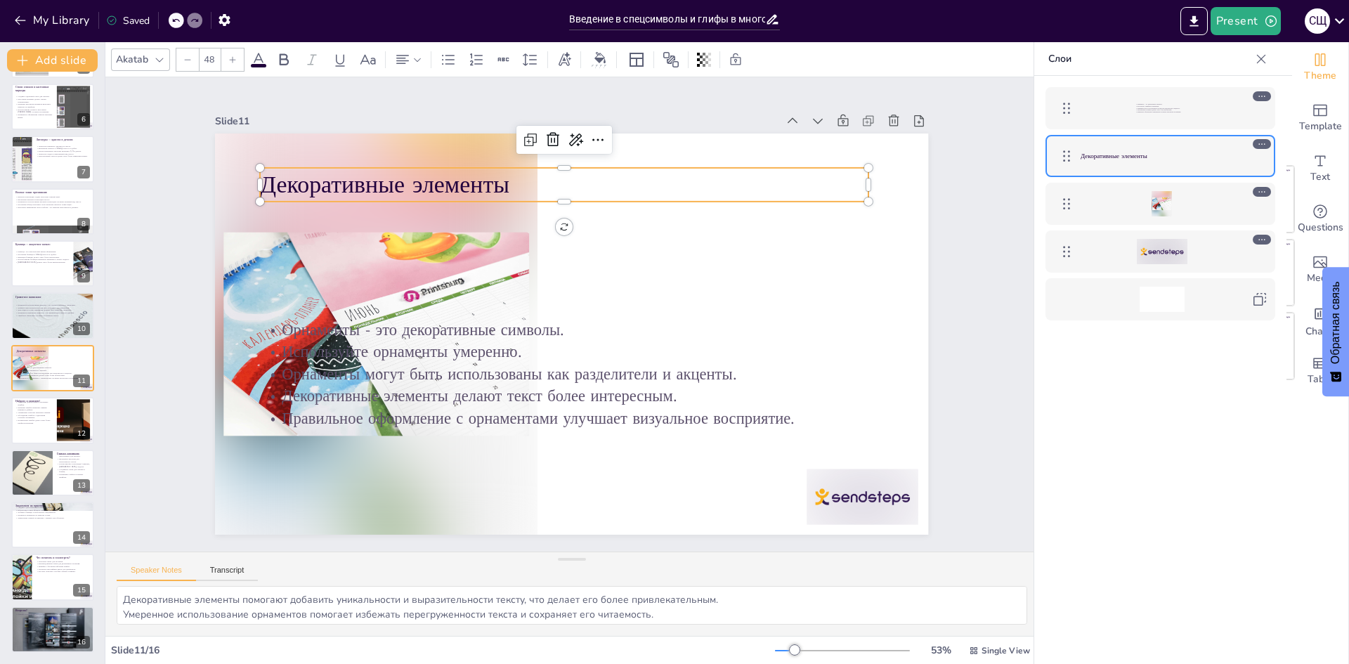
click at [580, 185] on p "Декоративные элементы" at bounding box center [577, 184] width 608 height 96
drag, startPoint x: 580, startPoint y: 185, endPoint x: 632, endPoint y: 184, distance: 51.3
click at [651, 184] on p "Декоративные элементы" at bounding box center [699, 370] width 96 height 608
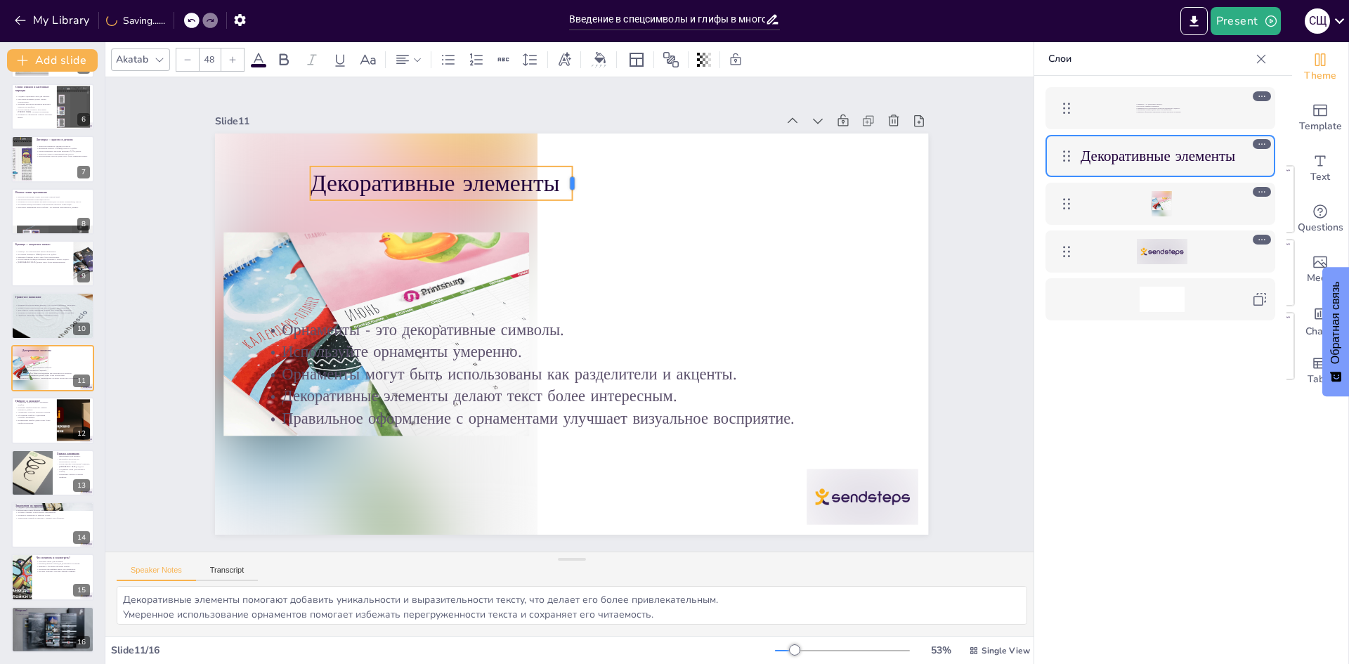
drag, startPoint x: 909, startPoint y: 178, endPoint x: 563, endPoint y: 188, distance: 346.5
click at [458, 315] on div at bounding box center [441, 322] width 34 height 15
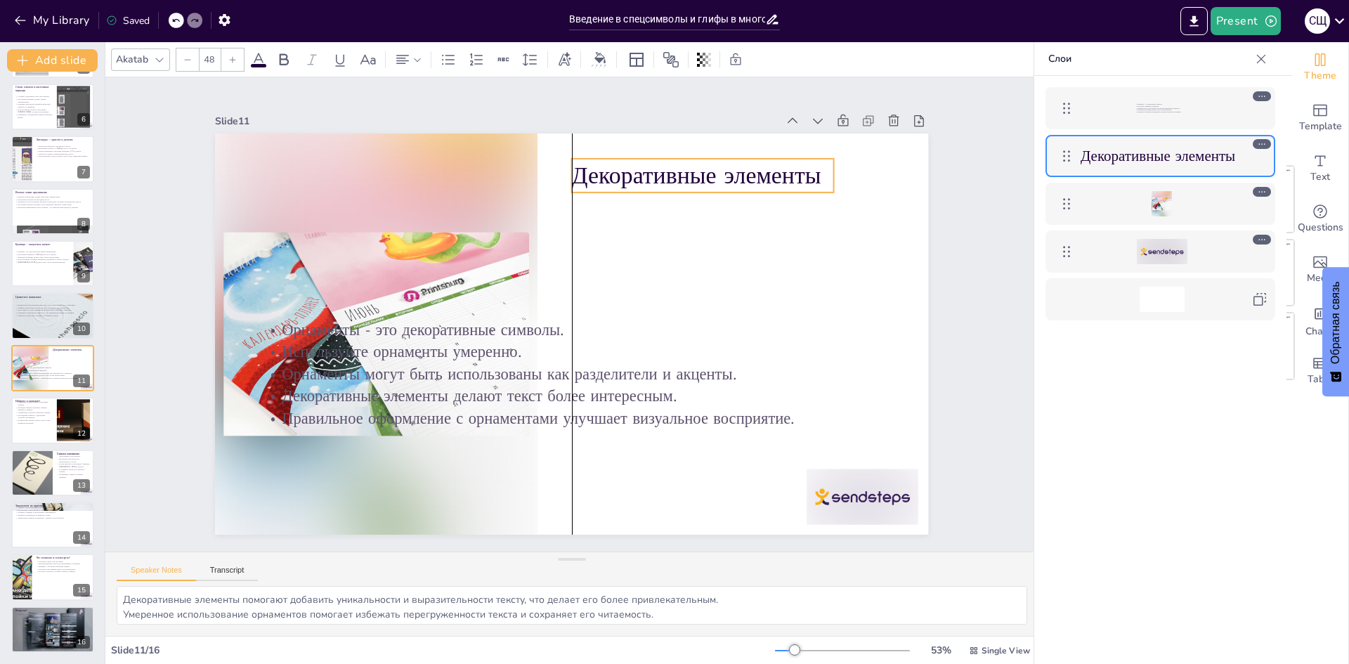
drag, startPoint x: 552, startPoint y: 181, endPoint x: 819, endPoint y: 173, distance: 267.1
click at [688, 396] on p "Декоративные элементы" at bounding box center [588, 504] width 200 height 217
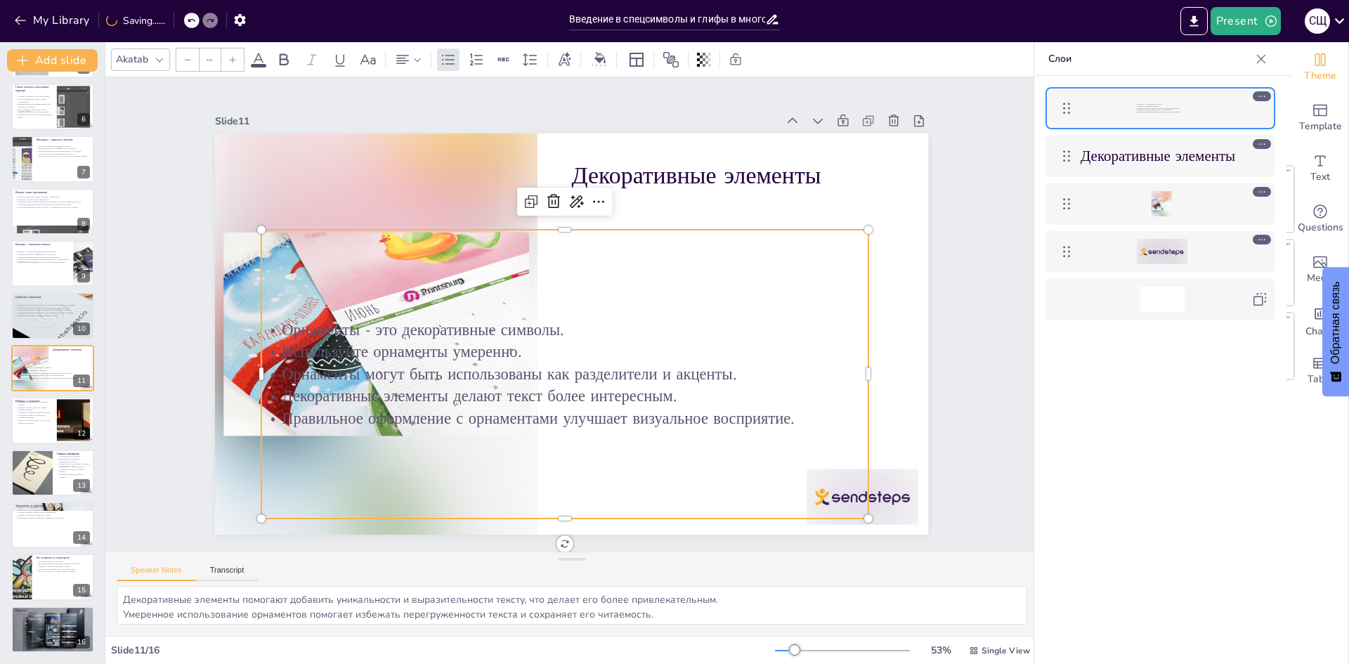
type input "32"
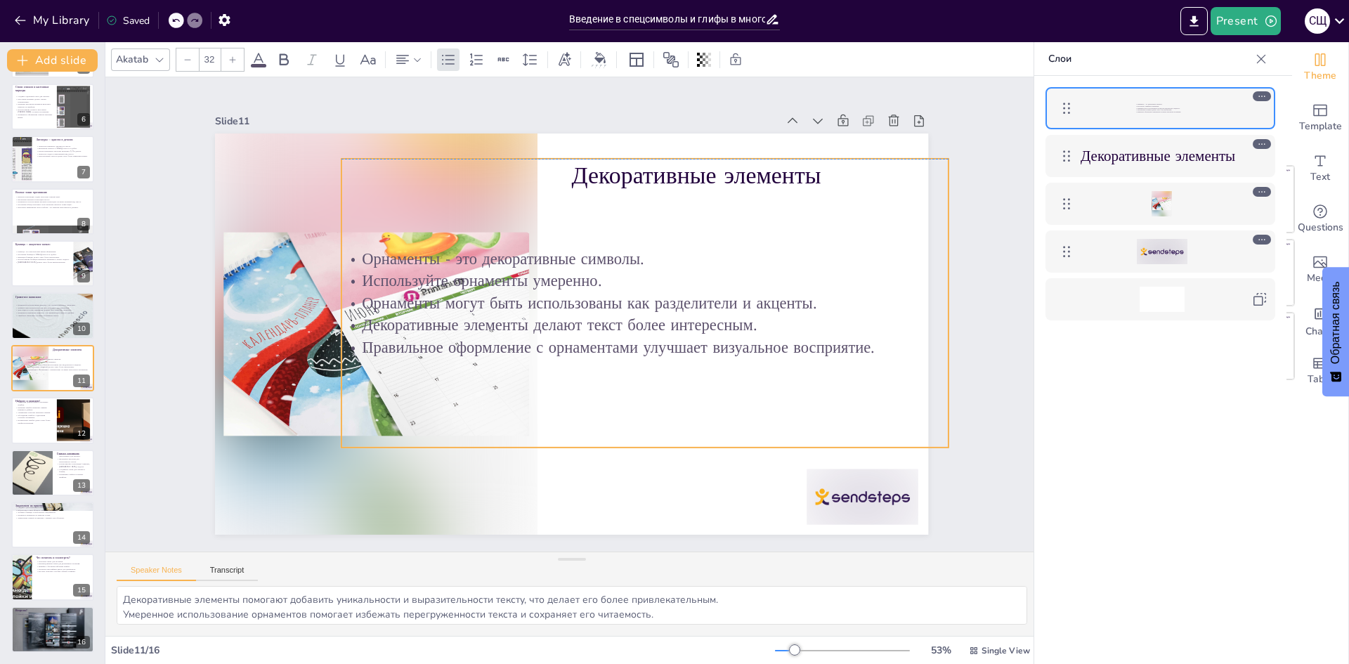
drag, startPoint x: 502, startPoint y: 385, endPoint x: 582, endPoint y: 318, distance: 104.3
click at [582, 318] on p "Декоративные элементы делают текст более интересным." at bounding box center [605, 248] width 208 height 584
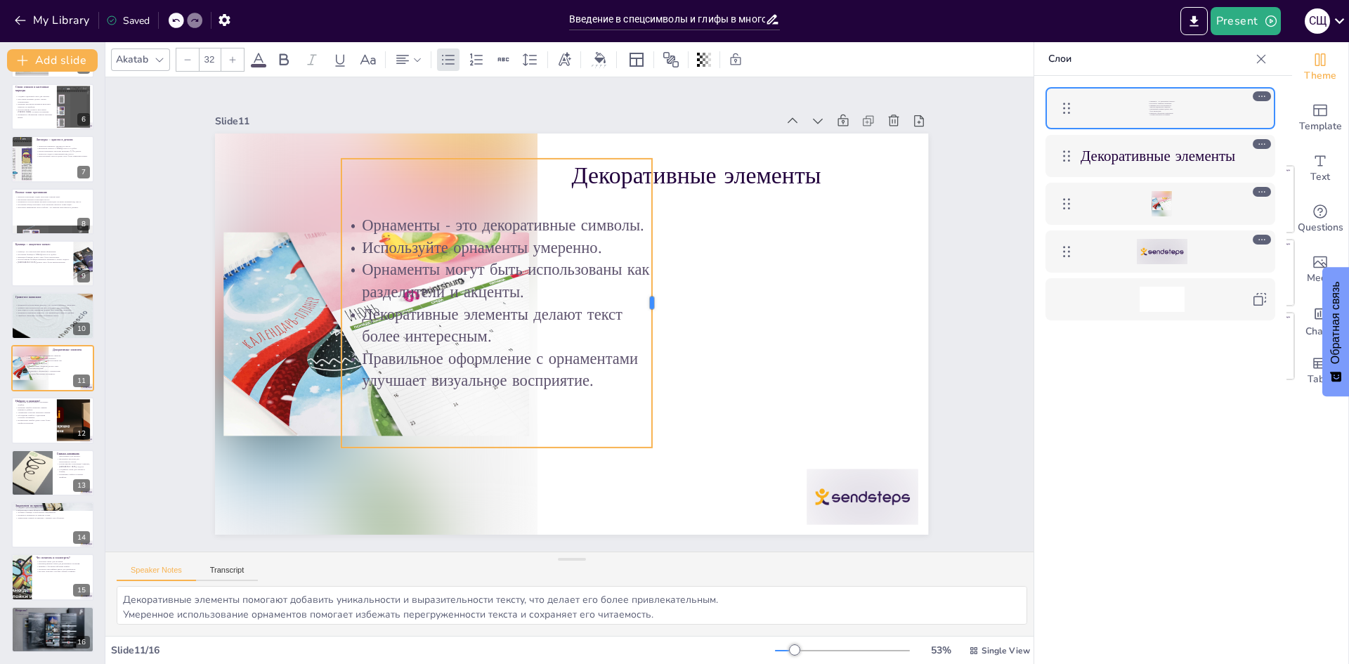
drag, startPoint x: 942, startPoint y: 299, endPoint x: 645, endPoint y: 339, distance: 299.2
click at [645, 339] on div at bounding box center [658, 320] width 71 height 285
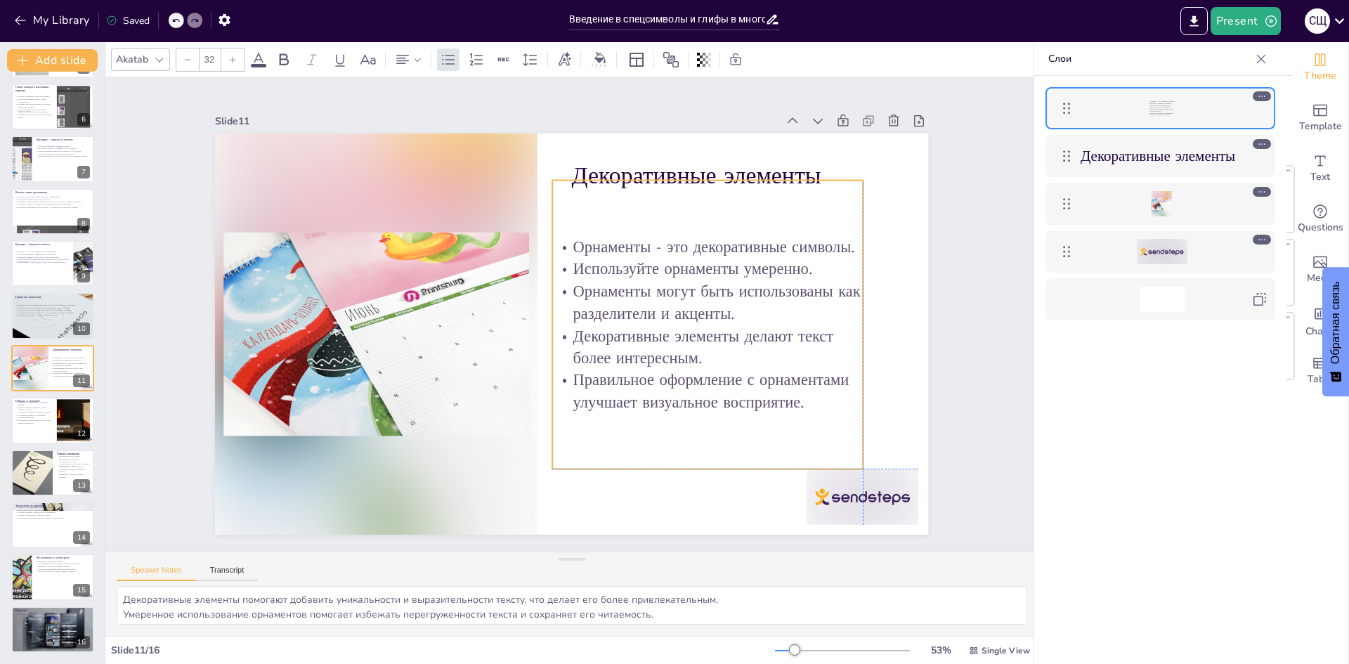
drag, startPoint x: 566, startPoint y: 311, endPoint x: 776, endPoint y: 335, distance: 211.4
click at [619, 317] on p "Декоративные элементы делают текст более интересным." at bounding box center [480, 208] width 277 height 218
click at [455, 564] on div at bounding box center [421, 622] width 67 height 117
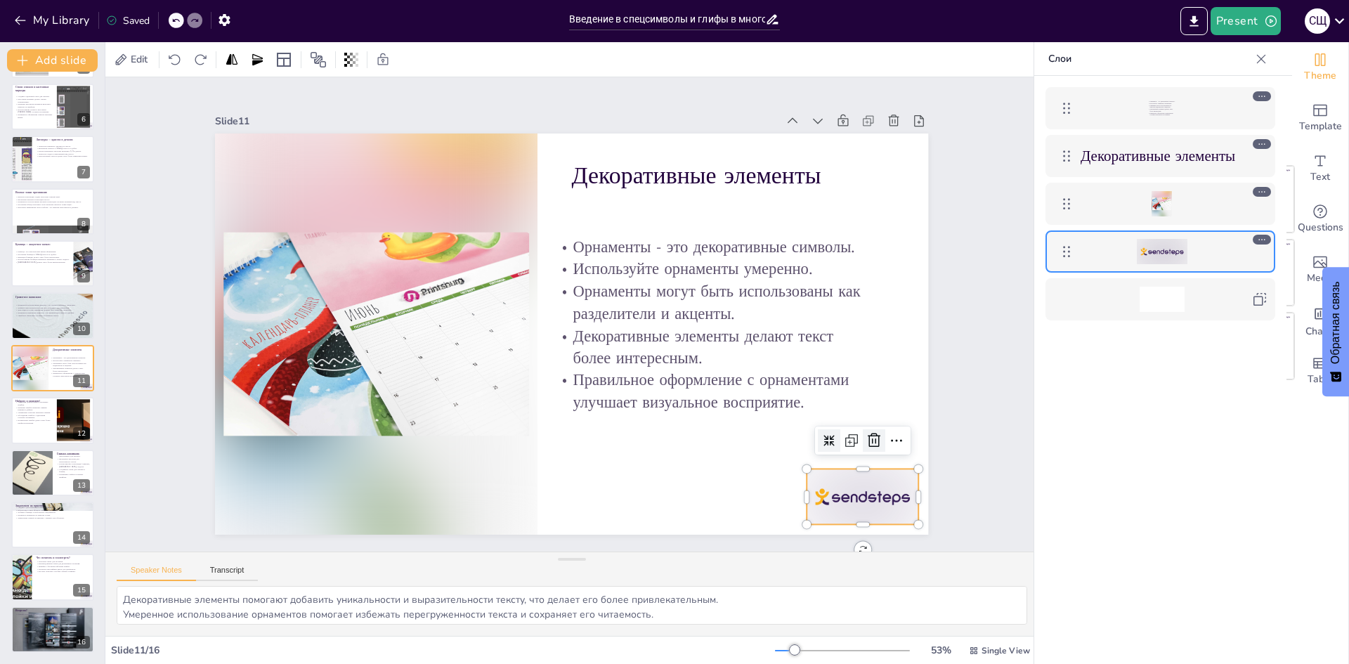
click at [258, 263] on icon at bounding box center [249, 255] width 15 height 16
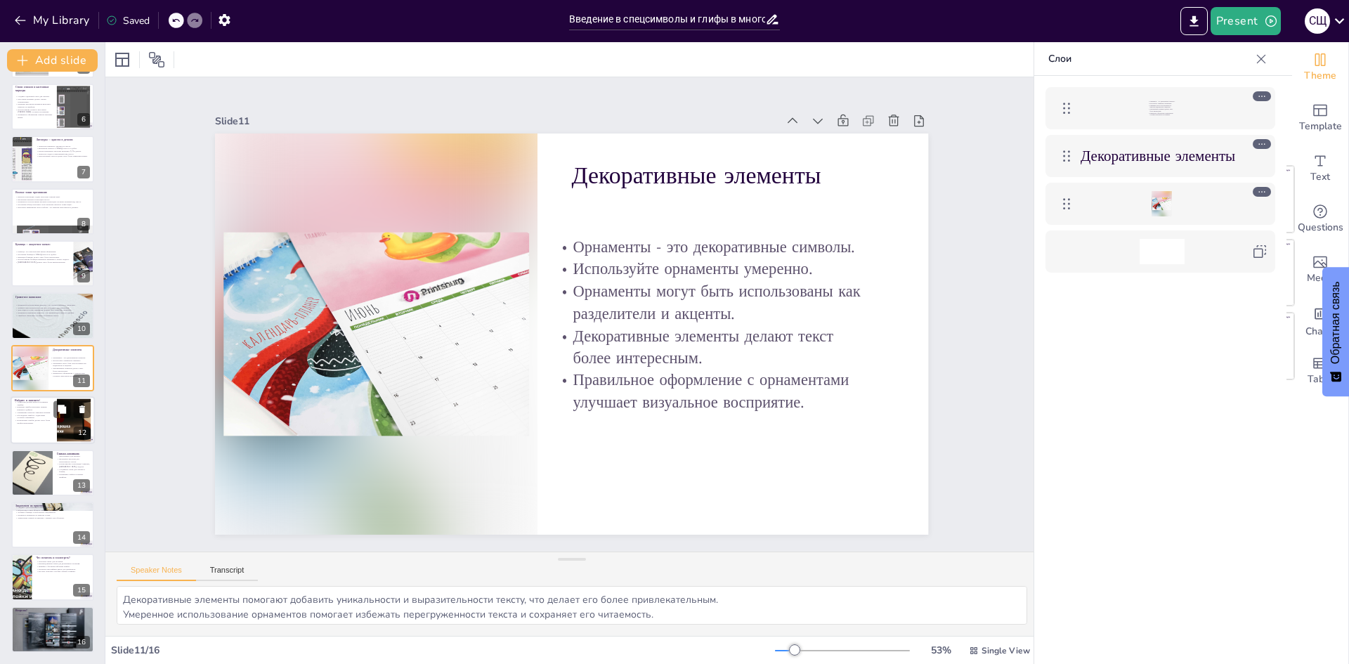
click at [34, 423] on p "Исправление ошибок делает текст более профессиональным." at bounding box center [34, 421] width 38 height 5
type textarea "Вовлечение аудитории в процесс помогает закрепить изученный материал и развивае…"
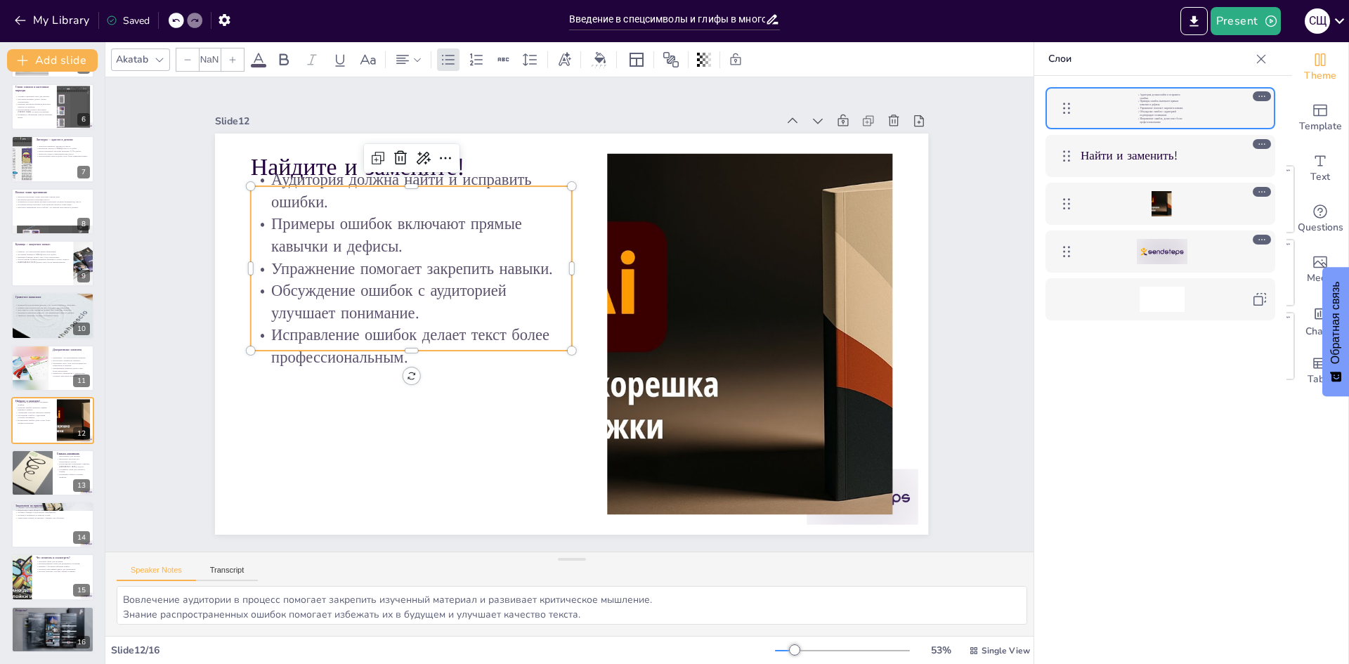
type input "32"
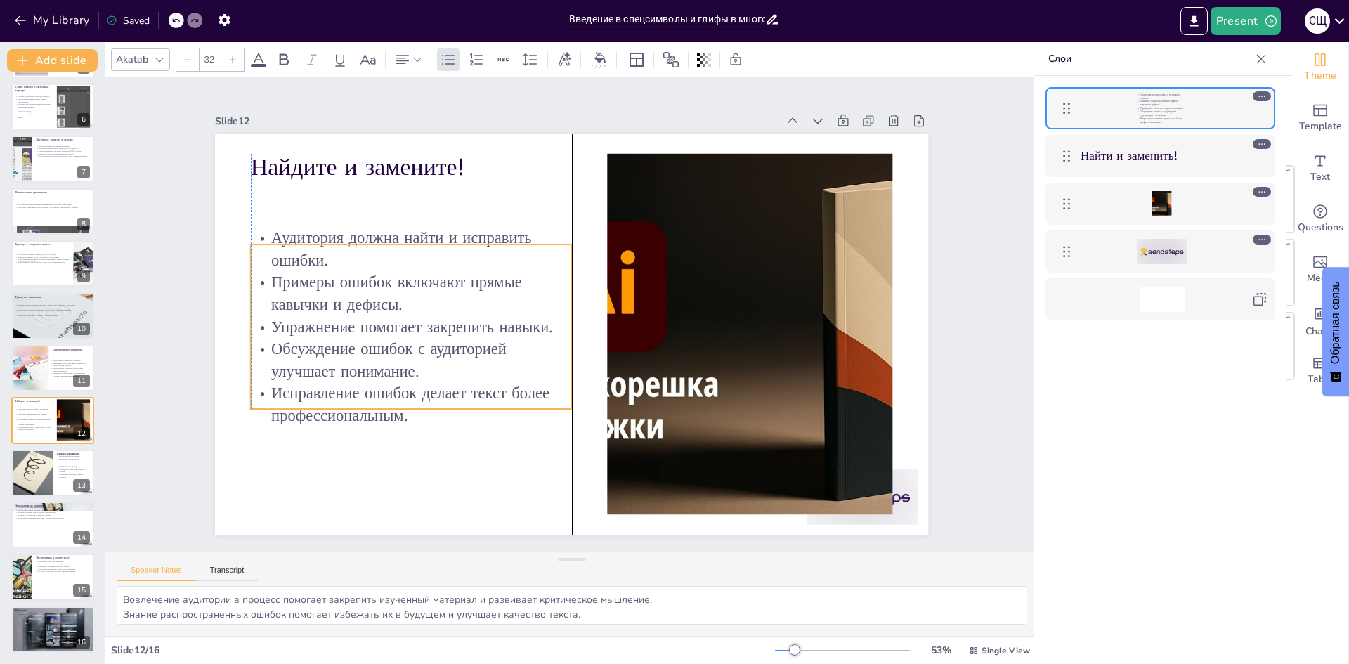
drag, startPoint x: 318, startPoint y: 244, endPoint x: 315, endPoint y: 302, distance: 58.4
click at [571, 302] on p "Примеры ошибок включают прямые кавычки и дефисы." at bounding box center [641, 167] width 141 height 319
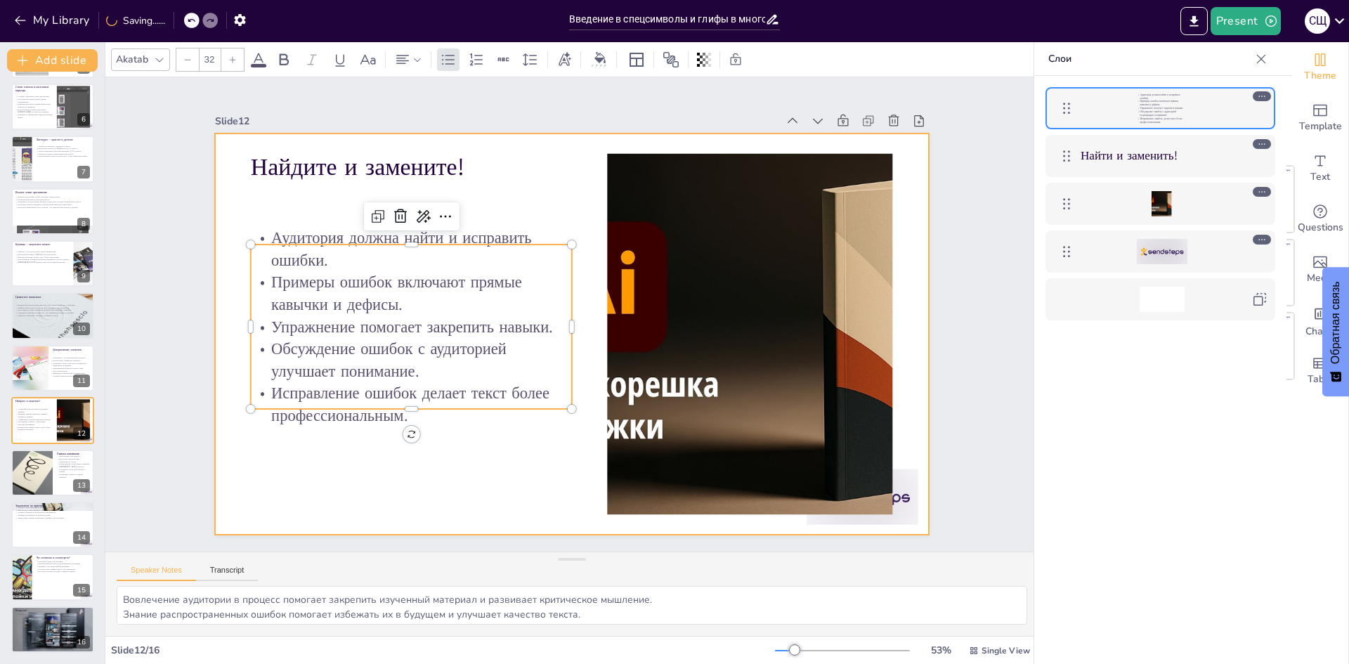
click at [315, 448] on div at bounding box center [590, 320] width 601 height 802
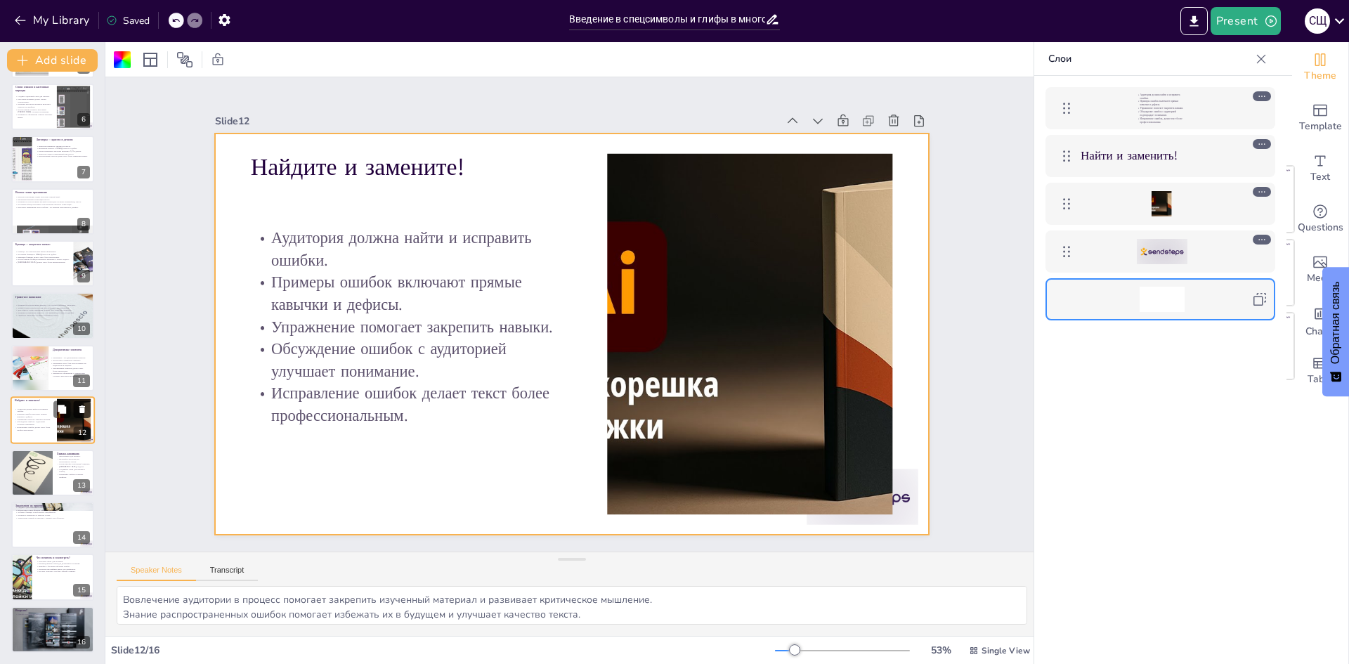
click at [82, 410] on icon at bounding box center [82, 409] width 6 height 8
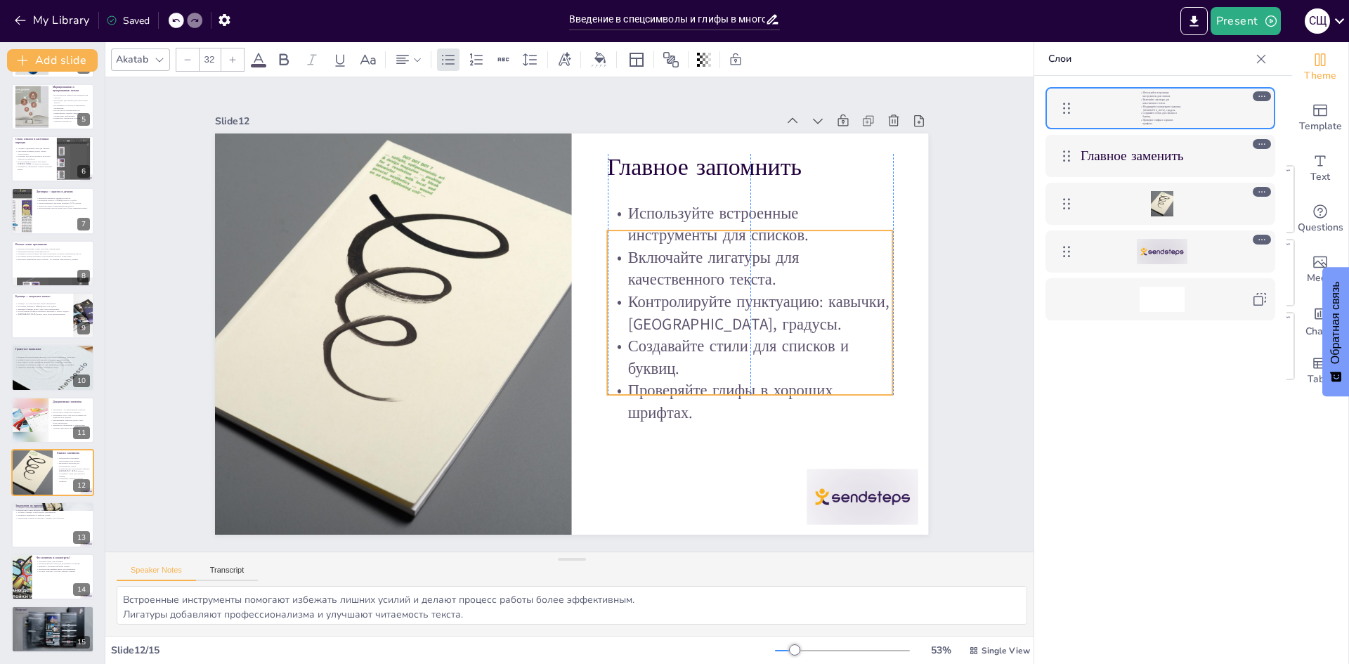
drag, startPoint x: 679, startPoint y: 261, endPoint x: 682, endPoint y: 306, distance: 44.3
click at [548, 306] on p "Контролируйте пунктуацию: кавычки, [GEOGRAPHIC_DATA], градусы." at bounding box center [408, 243] width 279 height 156
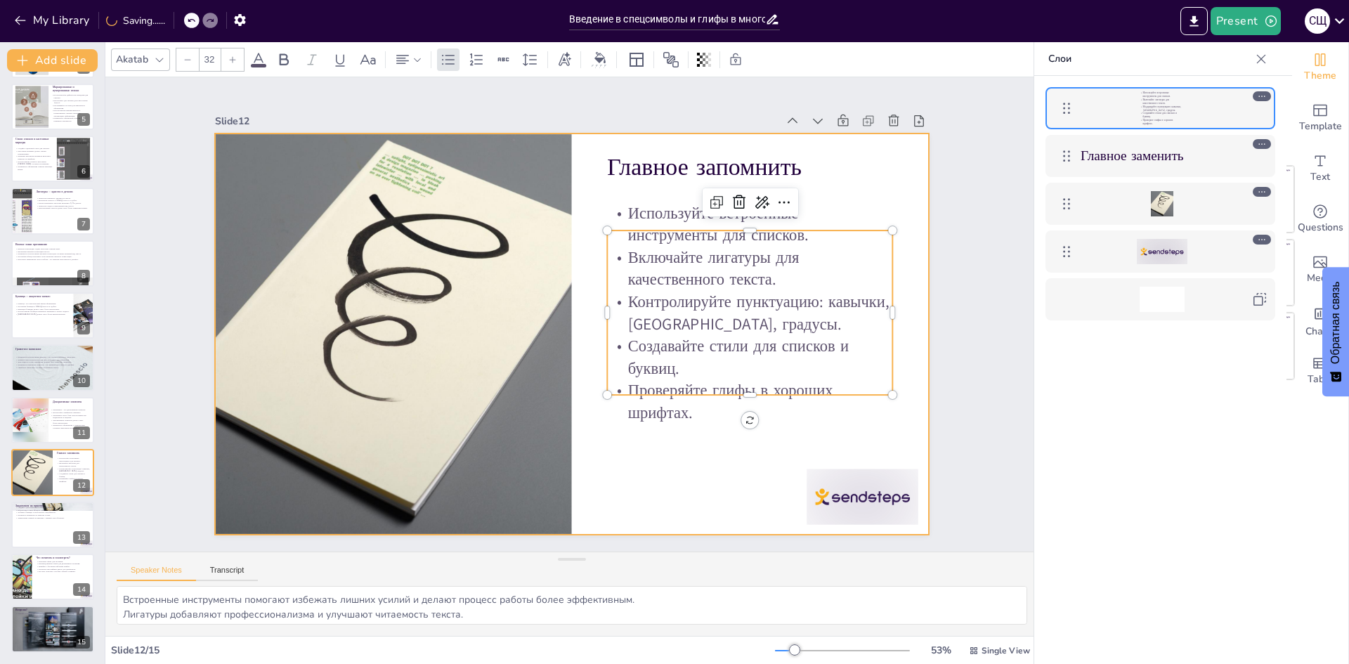
click at [683, 455] on div at bounding box center [556, 301] width 775 height 799
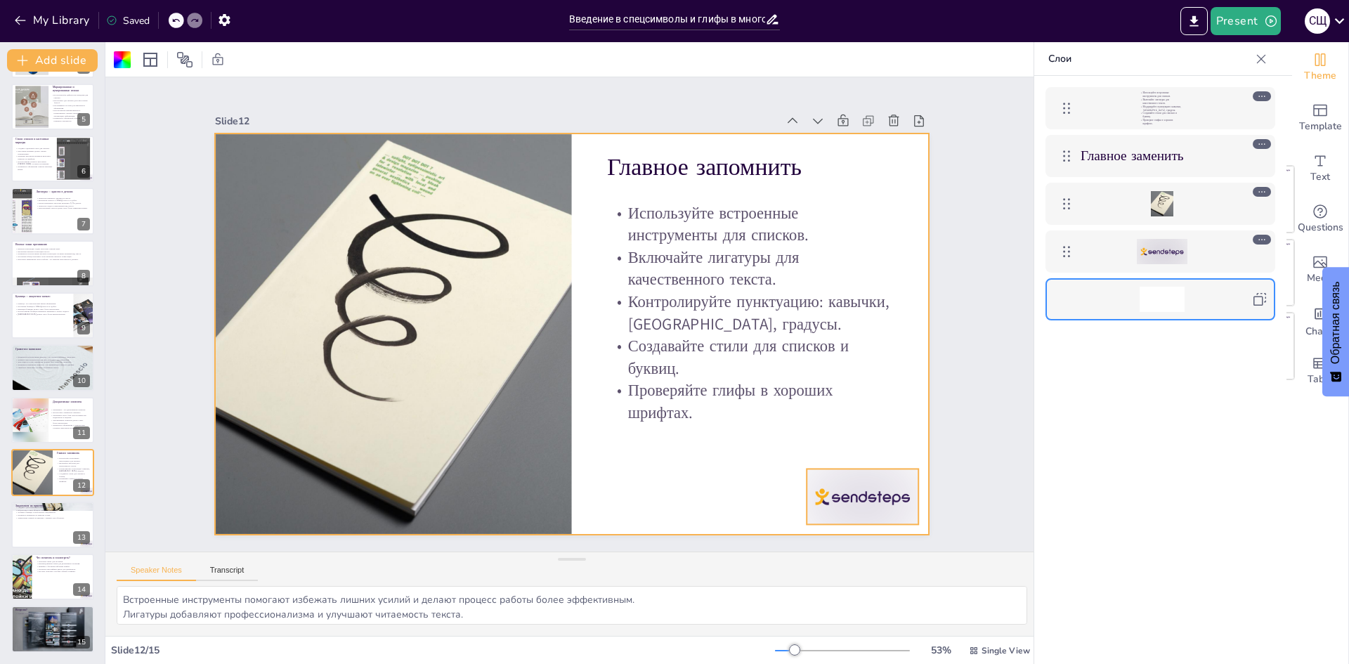
click at [762, 578] on div at bounding box center [700, 633] width 123 height 110
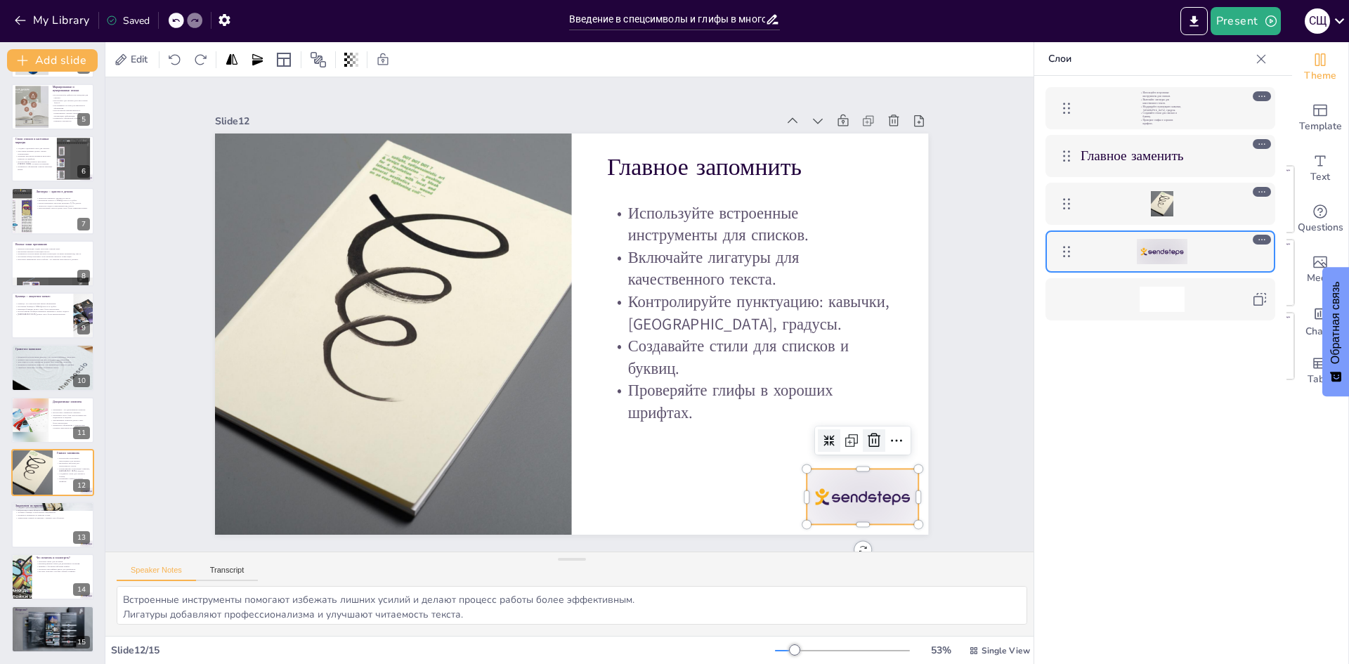
click at [828, 519] on icon at bounding box center [820, 527] width 16 height 17
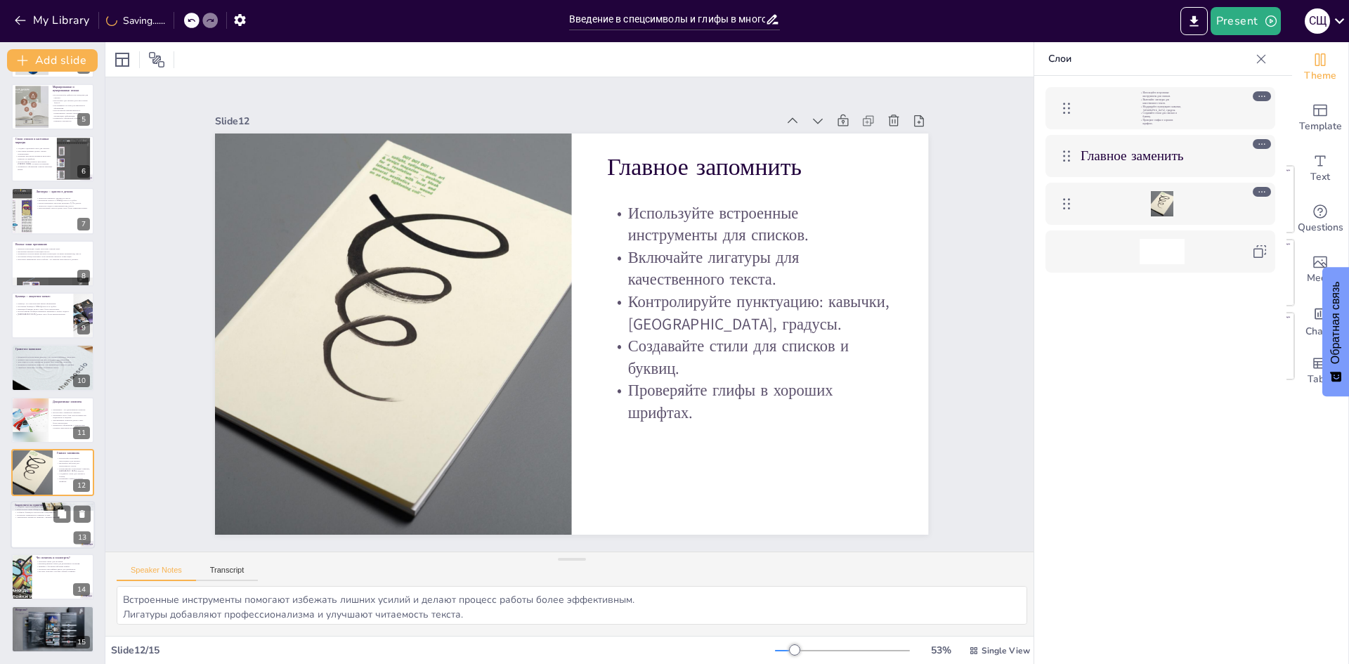
click at [52, 531] on div at bounding box center [53, 525] width 84 height 48
type textarea "Создание [PERSON_NAME] помогает закрепить полученные знания и навыки работы с п…"
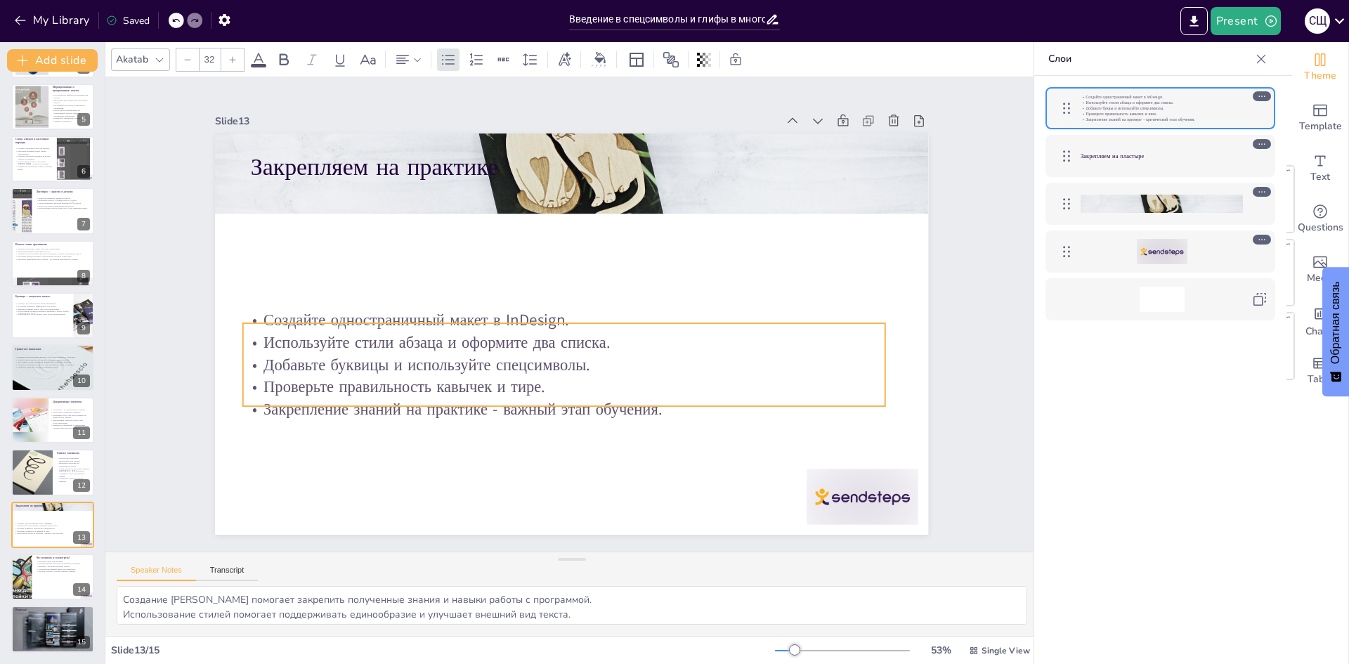
drag, startPoint x: 353, startPoint y: 205, endPoint x: 346, endPoint y: 342, distance: 137.2
click at [346, 342] on p "Используйте стили абзаца и оформите два списка." at bounding box center [573, 285] width 632 height 156
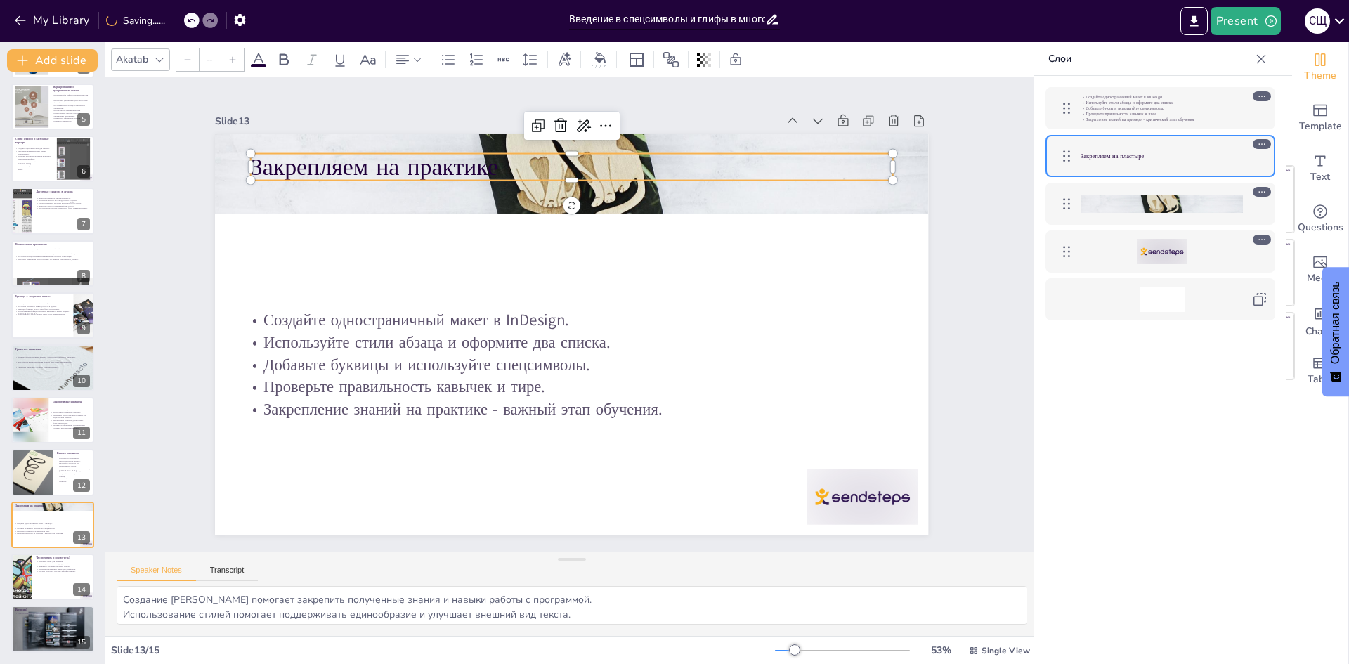
type input "48"
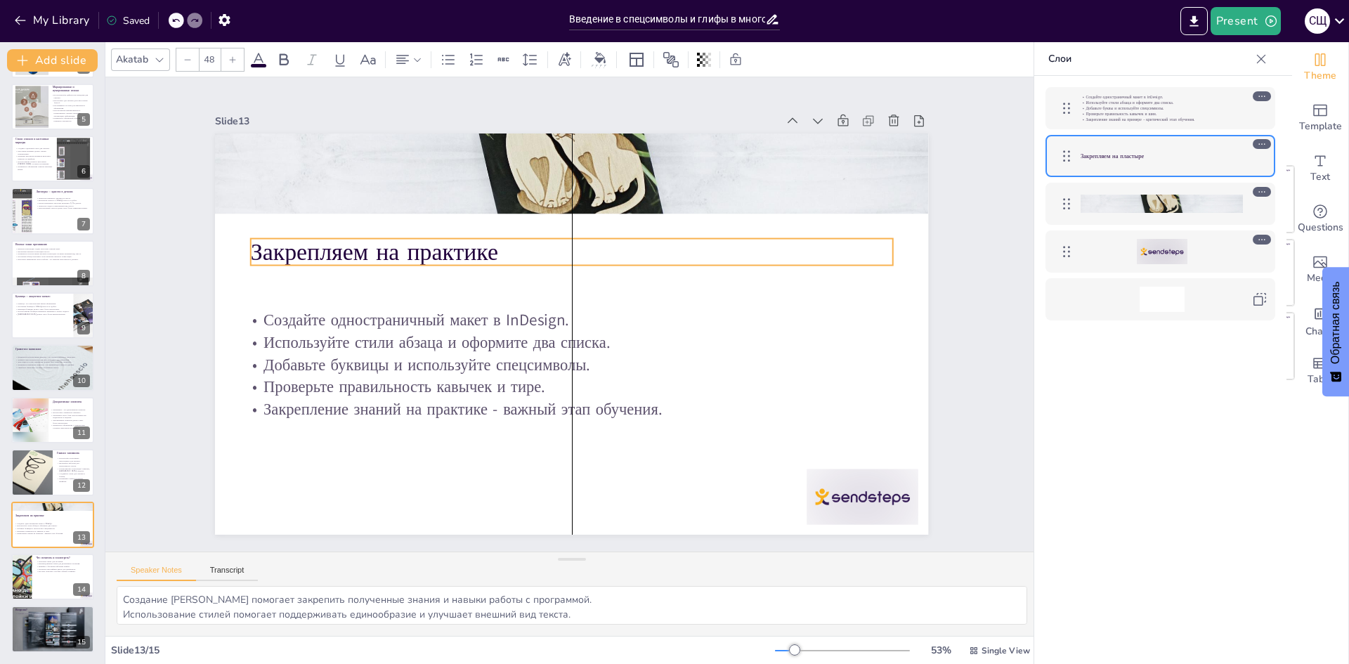
drag, startPoint x: 374, startPoint y: 156, endPoint x: 373, endPoint y: 241, distance: 85.0
click at [373, 241] on p "Закрепляем на практике" at bounding box center [608, 264] width 539 height 404
click at [864, 488] on div at bounding box center [863, 497] width 112 height 56
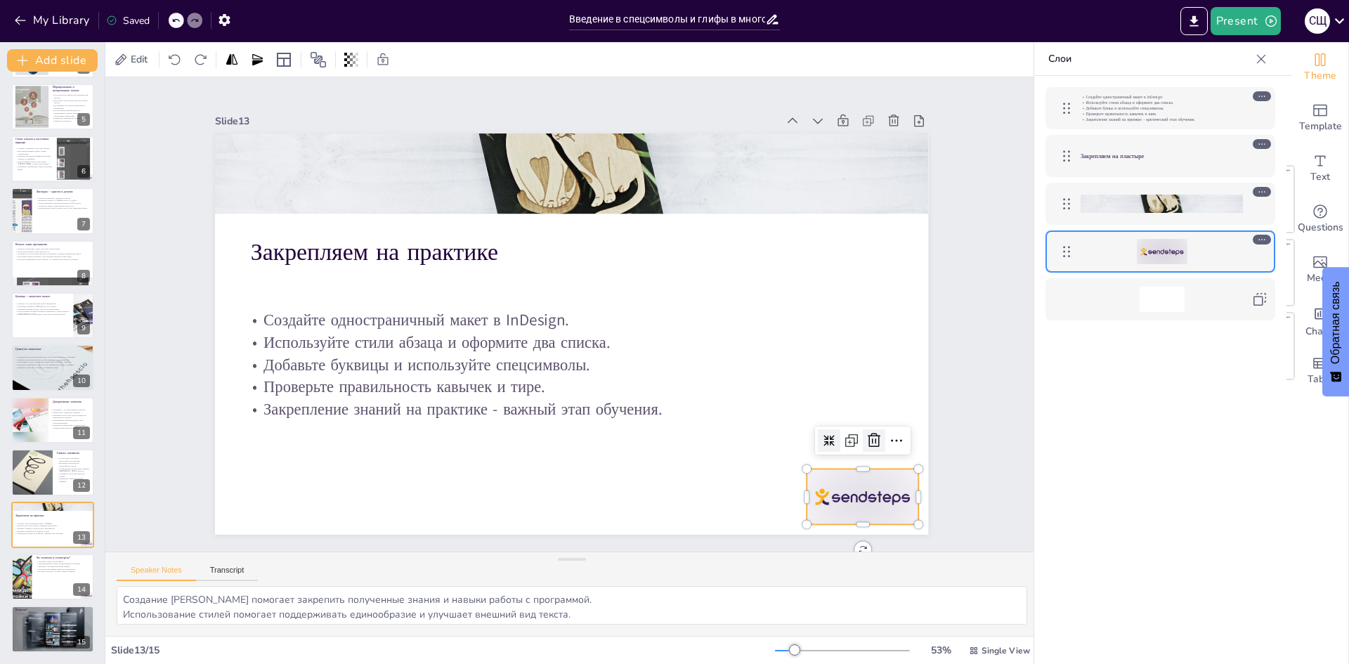
click at [323, 502] on icon at bounding box center [311, 513] width 23 height 23
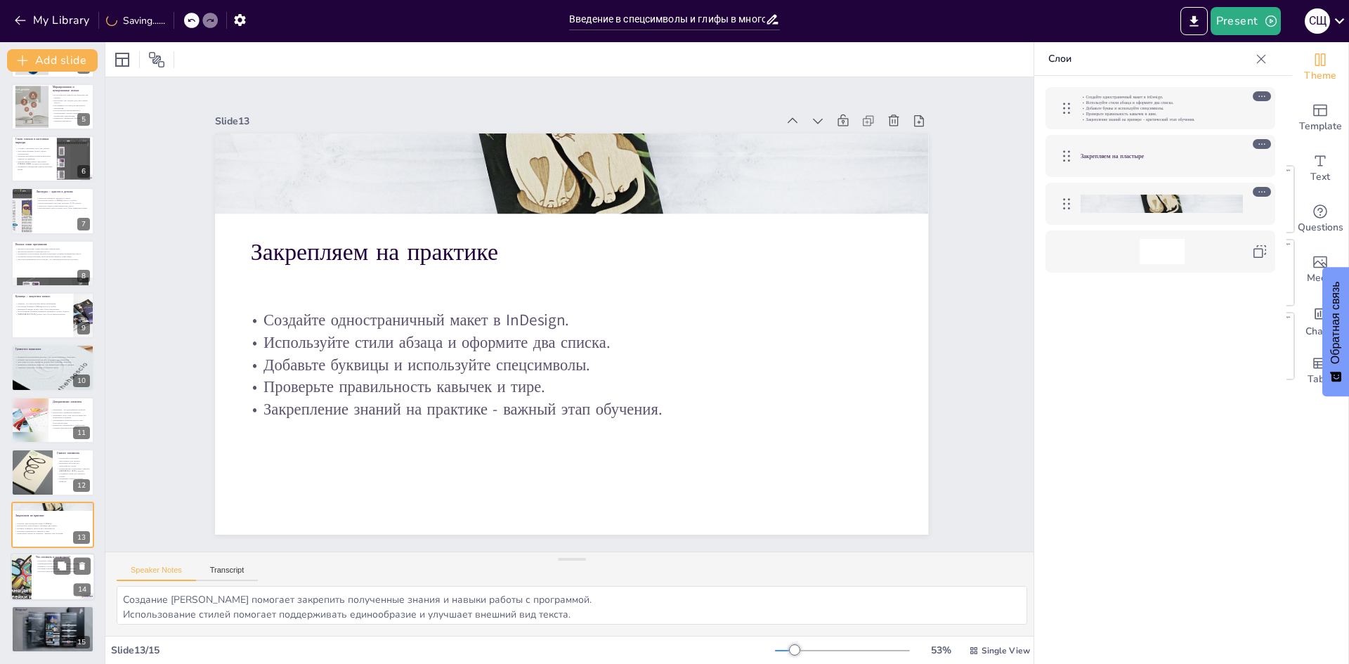
click at [53, 577] on div at bounding box center [53, 577] width 84 height 48
type textarea "Сайты предоставляют доступ к ресурсам и материалам, которые помогут углубить зн…"
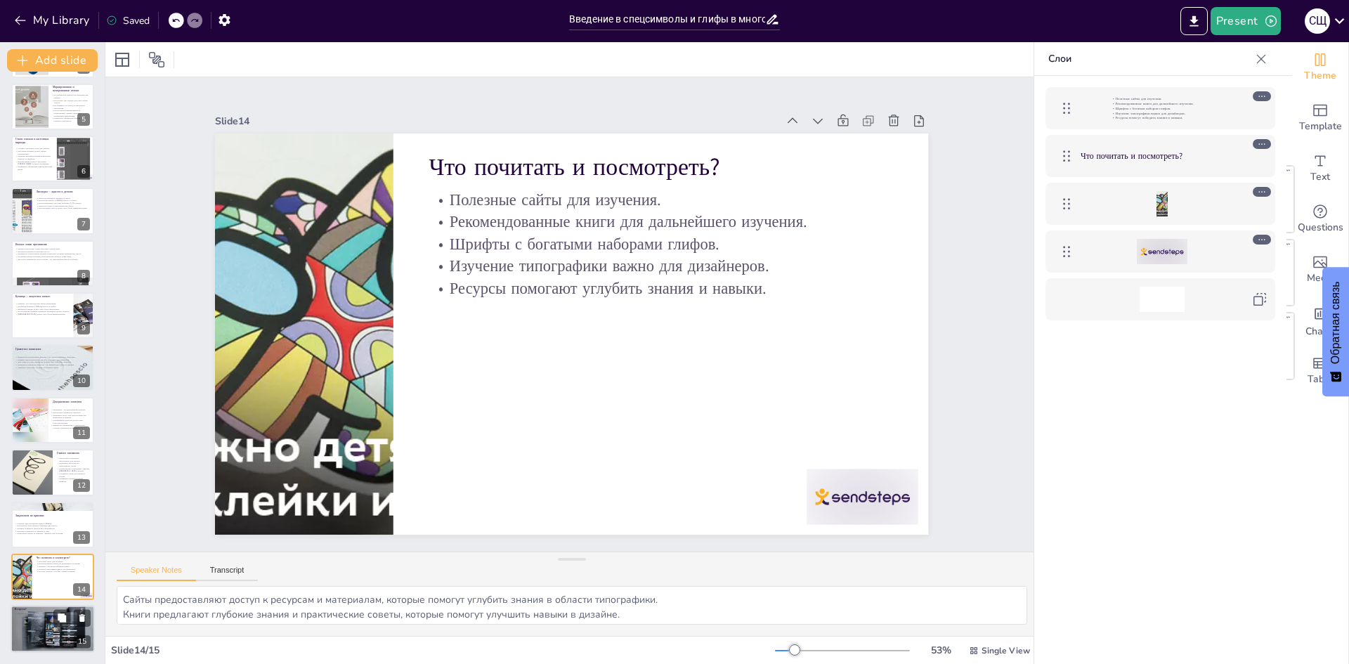
click at [52, 626] on div at bounding box center [53, 630] width 84 height 48
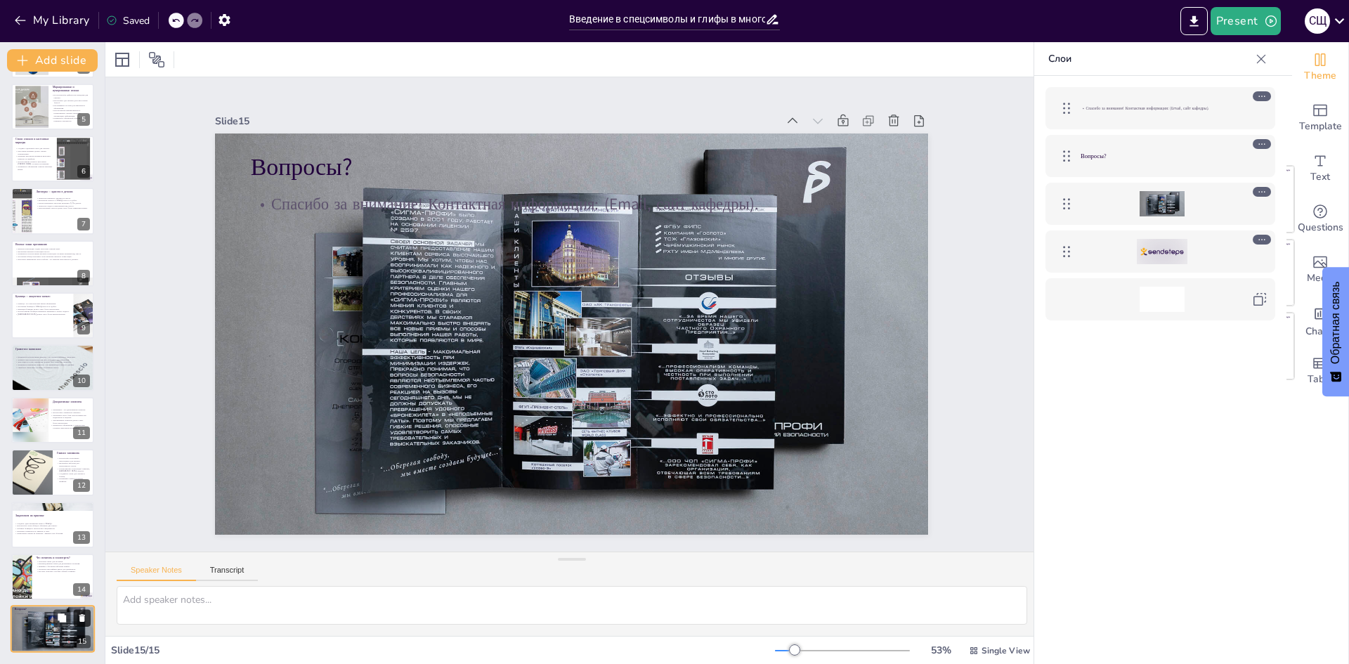
click at [82, 619] on icon at bounding box center [82, 619] width 6 height 8
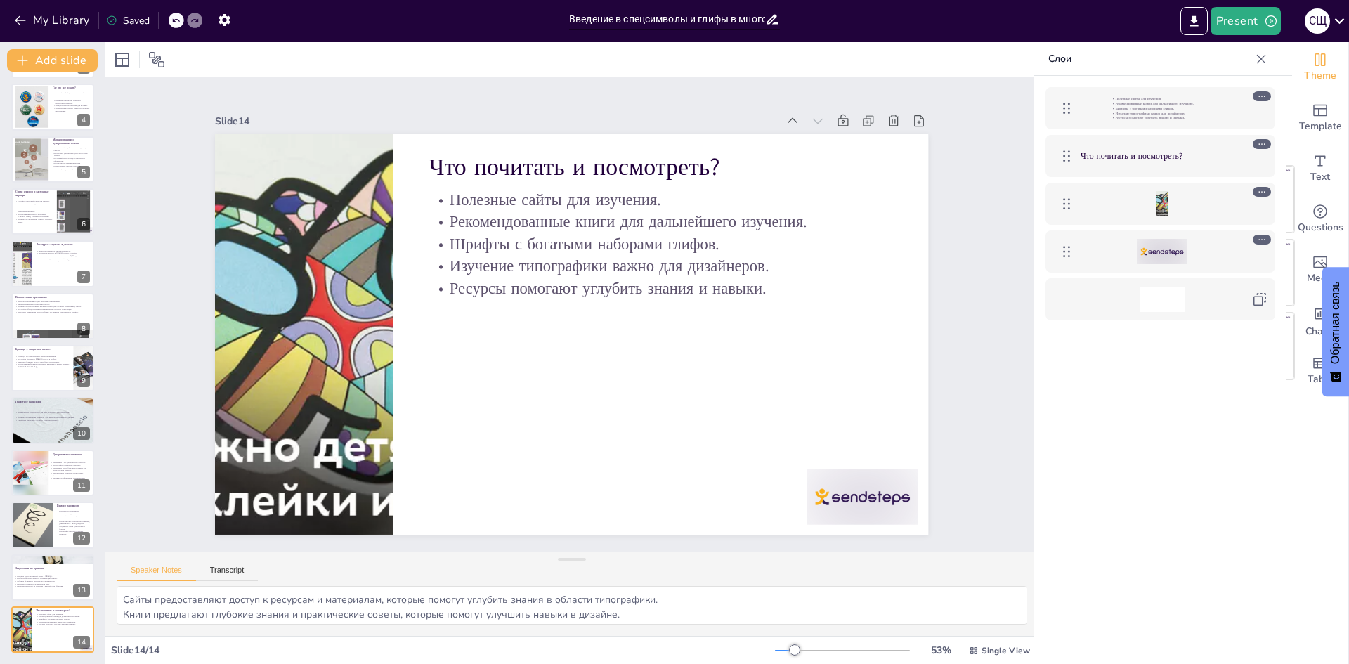
scroll to position [156, 0]
click at [84, 616] on icon at bounding box center [82, 619] width 6 height 8
type textarea "Создание [PERSON_NAME] помогает закрепить полученные знания и навыки работы с п…"
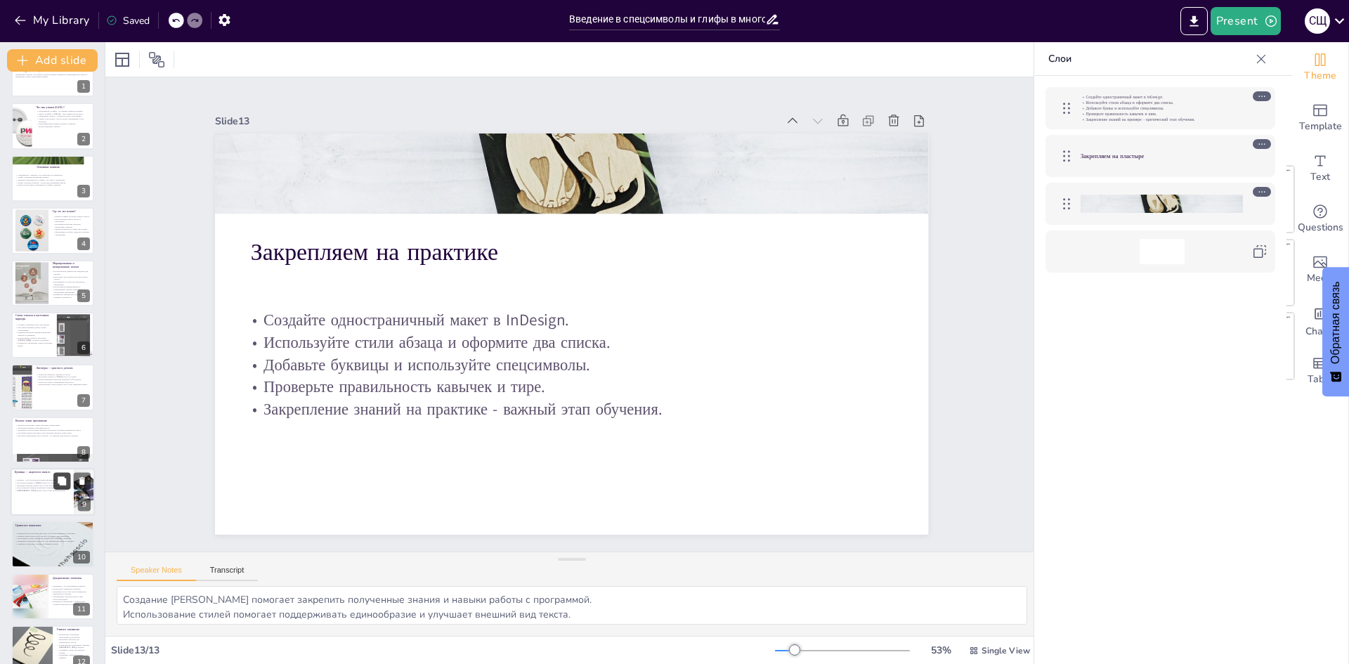
scroll to position [0, 0]
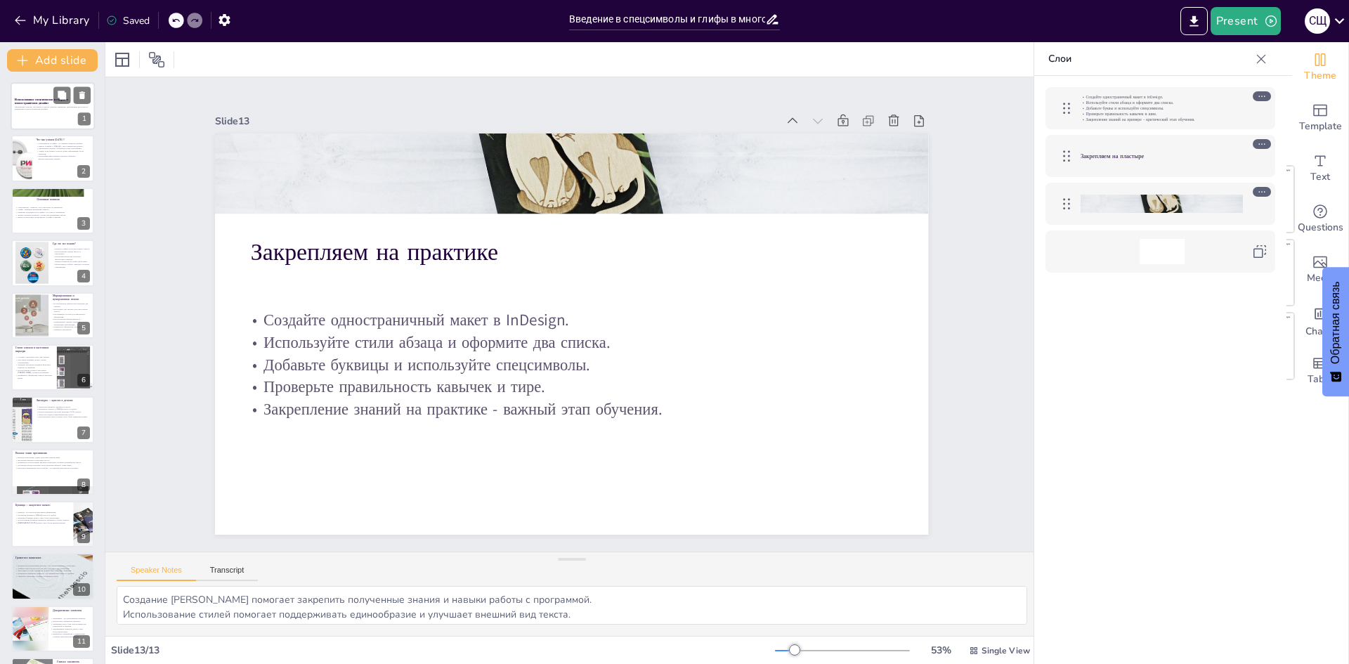
click at [42, 112] on div at bounding box center [53, 106] width 84 height 48
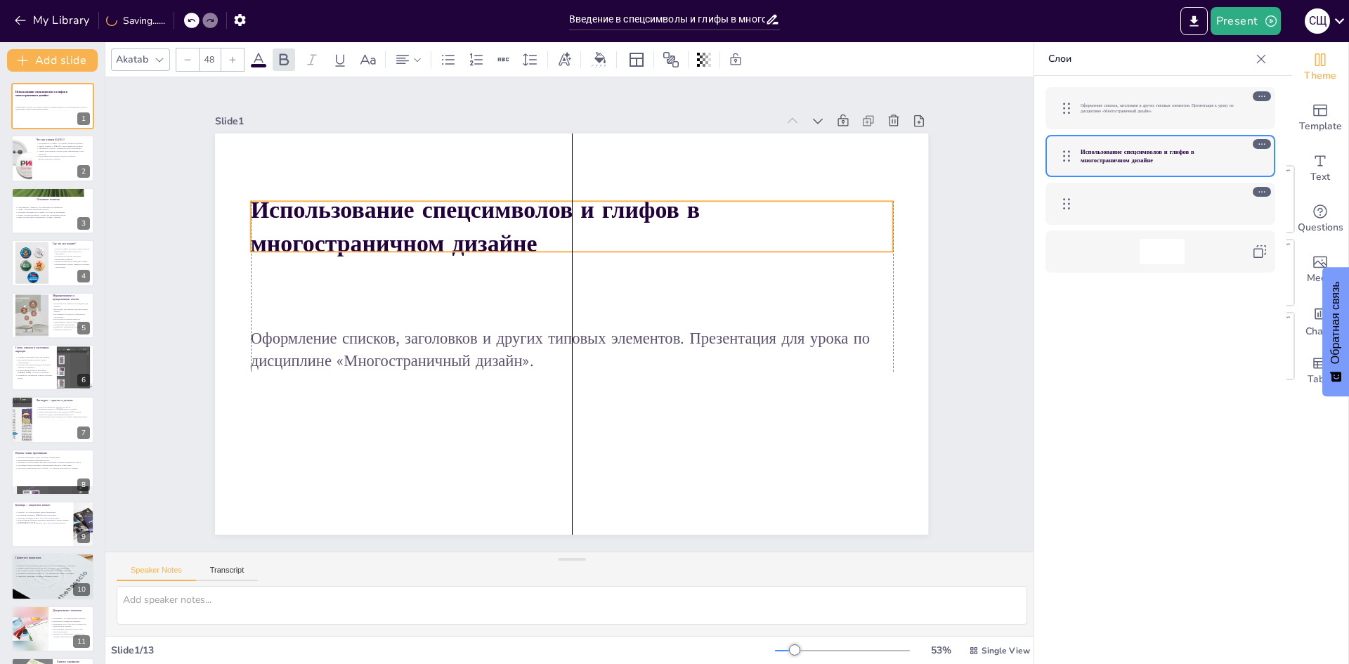
drag, startPoint x: 422, startPoint y: 289, endPoint x: 422, endPoint y: 223, distance: 66.1
click at [422, 223] on strong "Использование спецсимволов и глифов в многостраничном дизайне" at bounding box center [430, 327] width 325 height 378
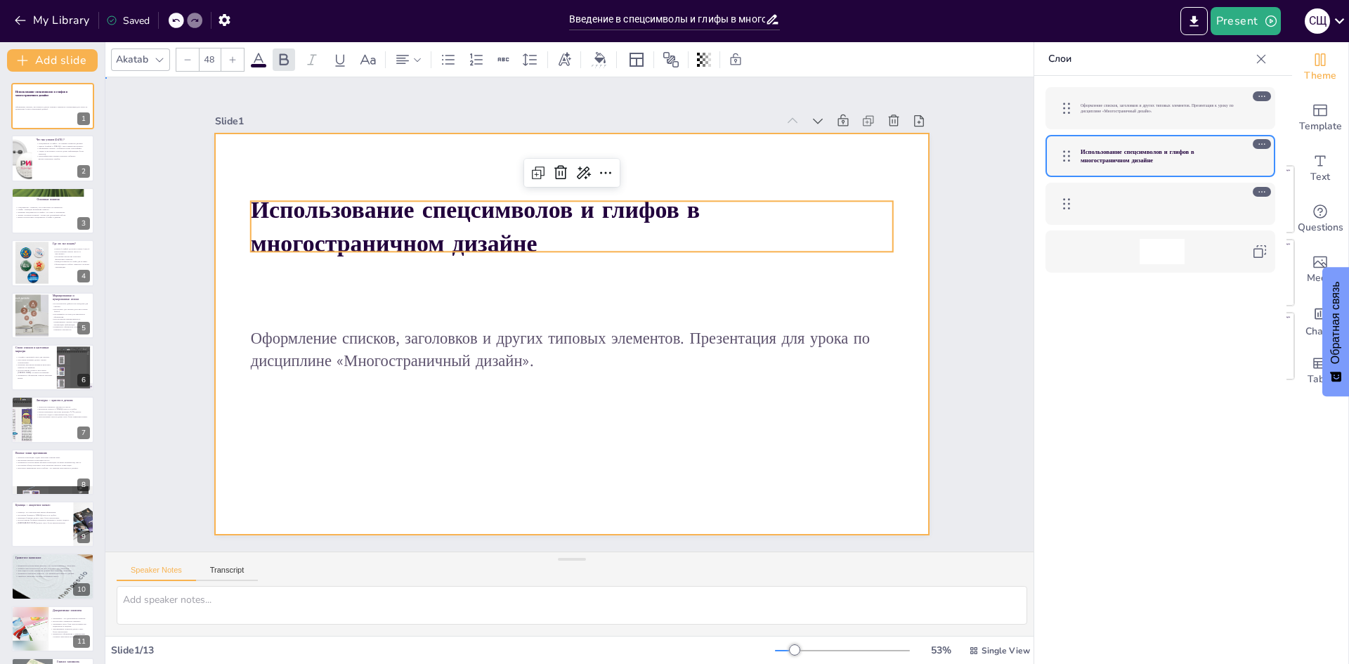
click at [757, 289] on div at bounding box center [584, 299] width 799 height 775
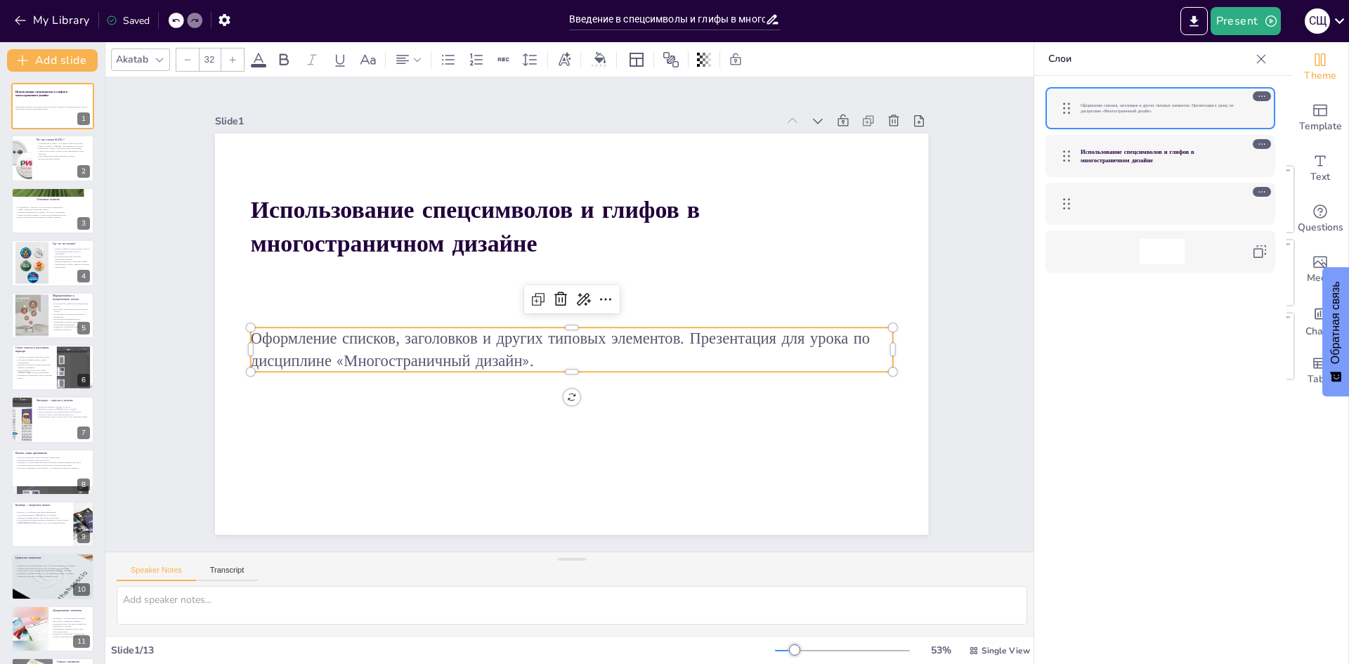
click at [400, 343] on p "Оформление списков, заголовков и других типовых элементов. Презентация для урок…" at bounding box center [543, 293] width 413 height 545
drag, startPoint x: 566, startPoint y: 370, endPoint x: 552, endPoint y: 362, distance: 16.0
click at [552, 362] on div "Использование спецсимволов и глифов в многостраничном дизайне Оформление списко…" at bounding box center [564, 296] width 815 height 657
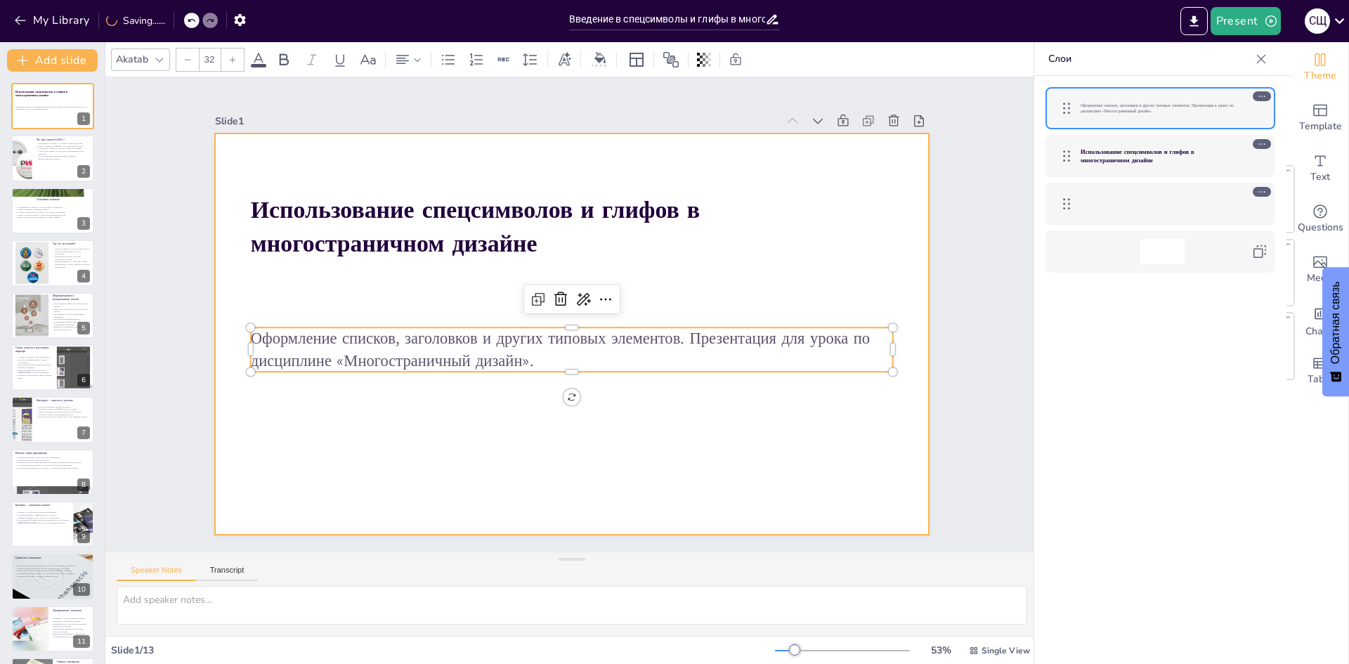
click at [557, 442] on div at bounding box center [583, 331] width 813 height 744
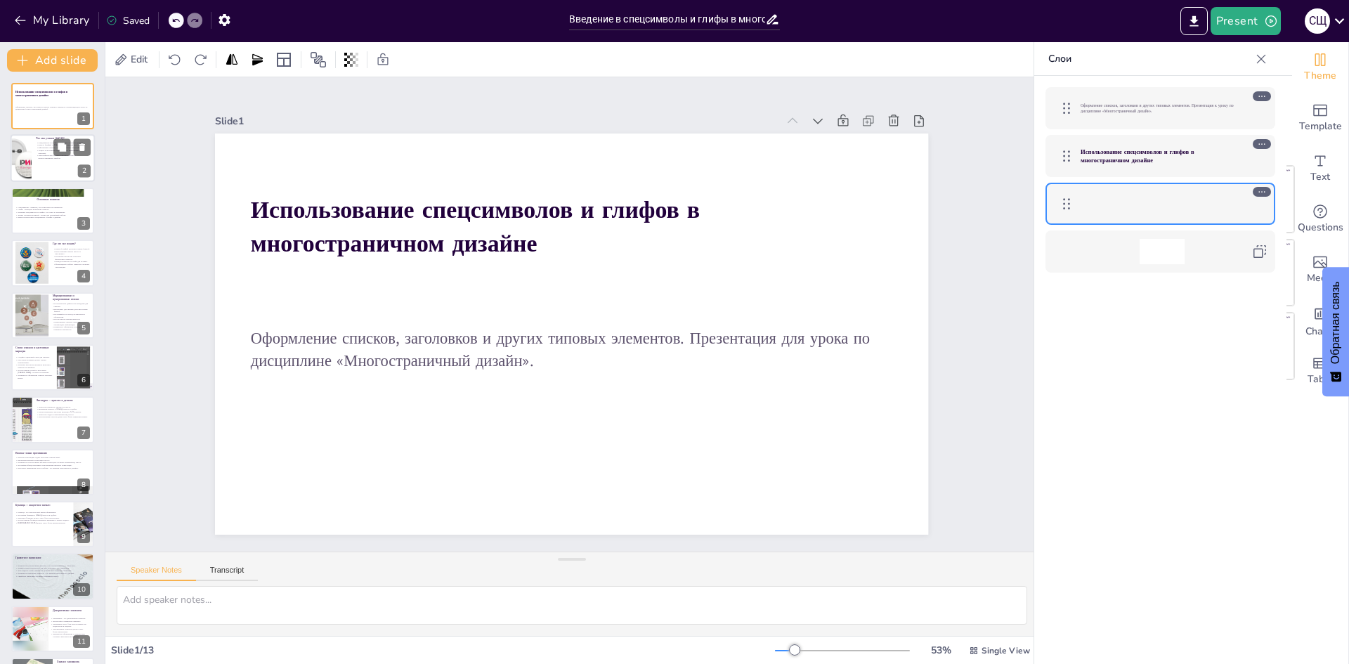
click at [28, 162] on div at bounding box center [20, 159] width 49 height 48
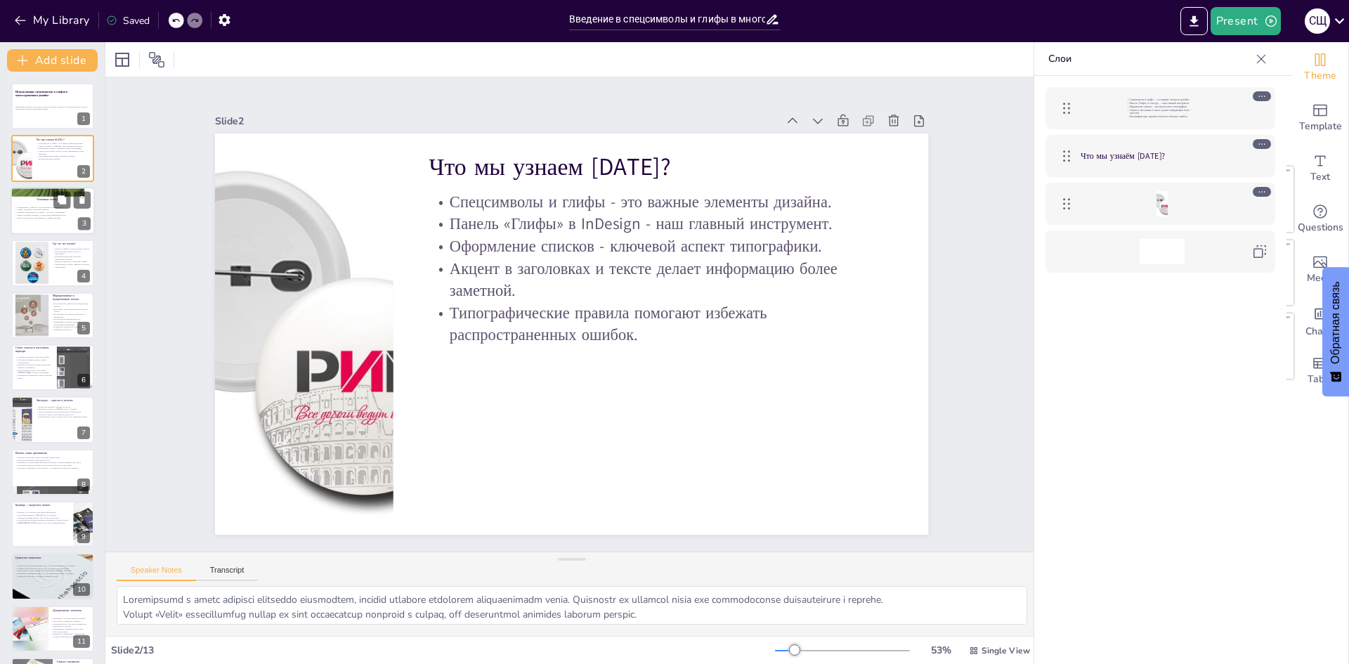
click at [37, 215] on p "Знание основных понятий - основа для дальнейшей работы." at bounding box center [53, 215] width 76 height 3
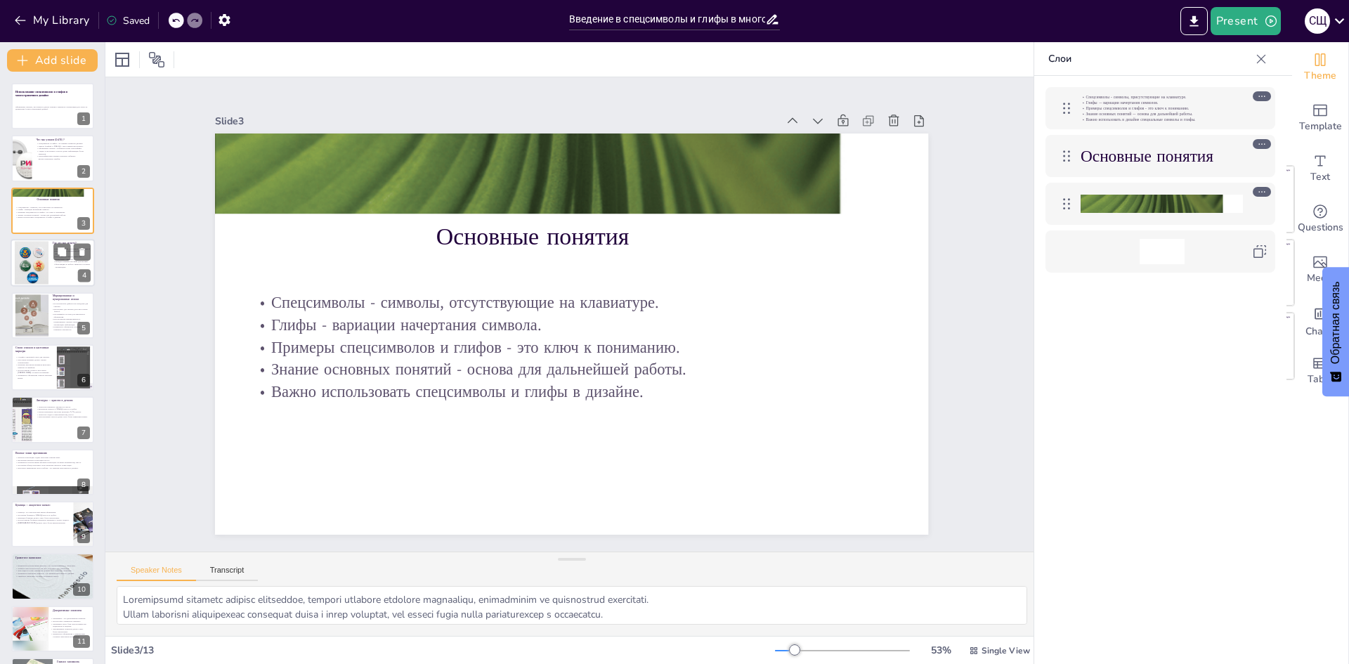
click at [32, 273] on div at bounding box center [32, 262] width 34 height 51
type textarea "Знание местоположения панели «Глифы» позволяет быстро находить нужные инструмен…"
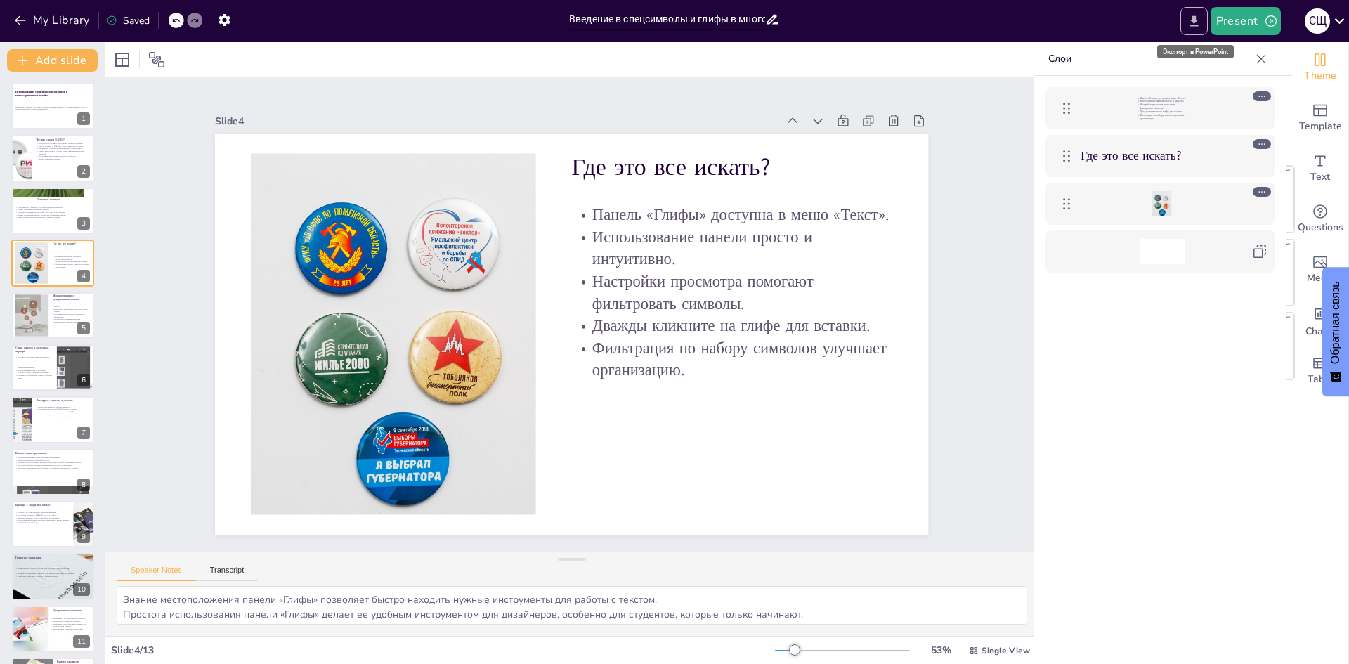
click at [1199, 21] on icon "Export to PowerPoint" at bounding box center [1194, 21] width 15 height 15
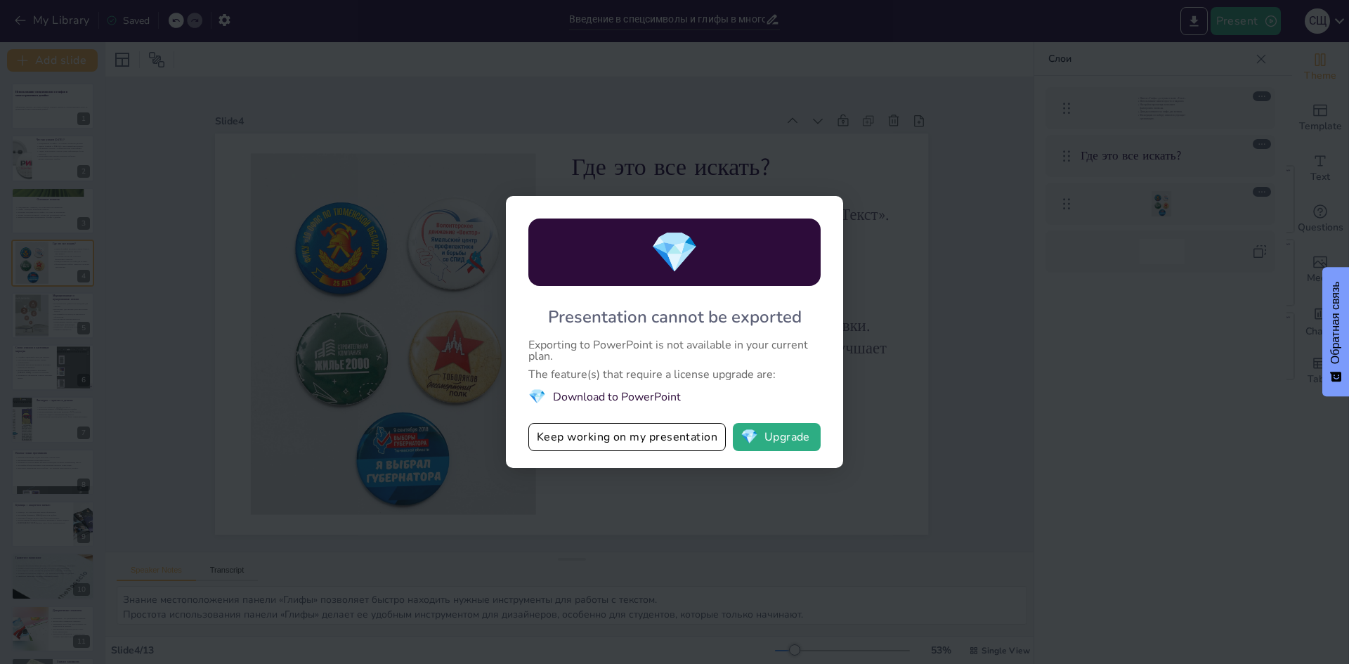
click at [1022, 344] on div "💎 Presentation cannot be exported Exporting to PowerPoint is not available in y…" at bounding box center [674, 332] width 1349 height 664
click at [624, 438] on button "Keep working on my presentation" at bounding box center [626, 437] width 197 height 28
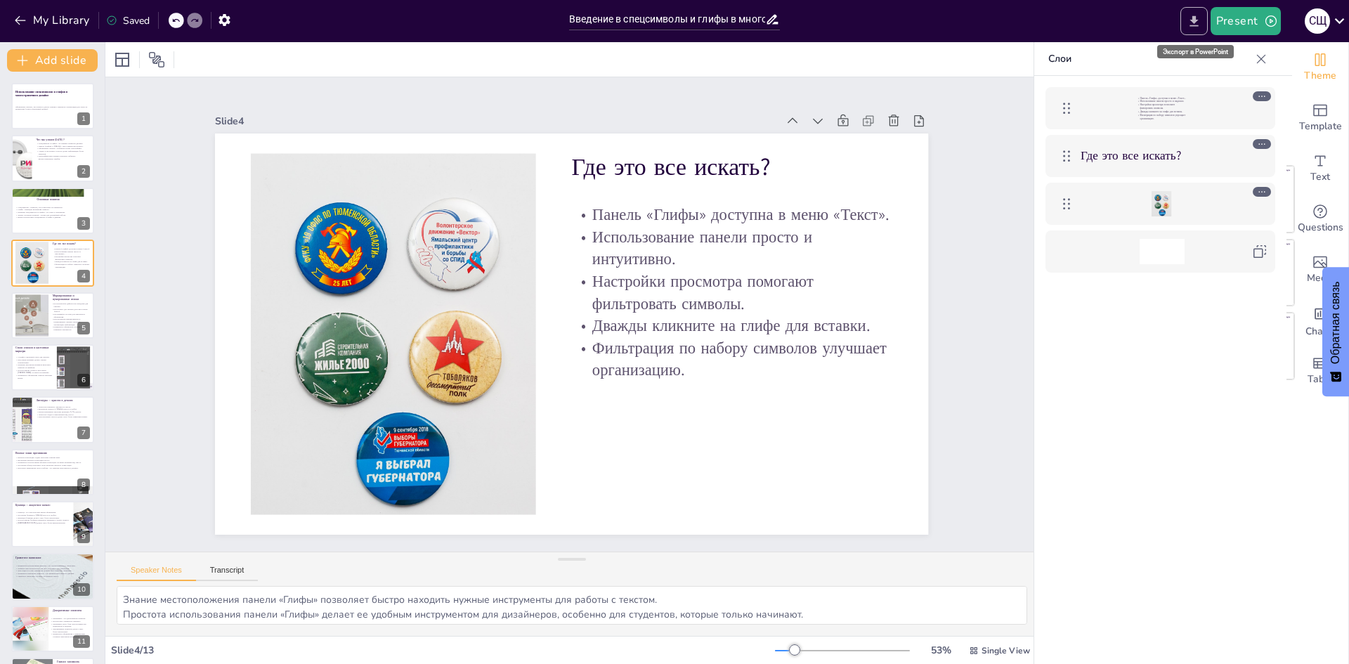
click at [1194, 17] on icon "Export to PowerPoint" at bounding box center [1194, 20] width 8 height 11
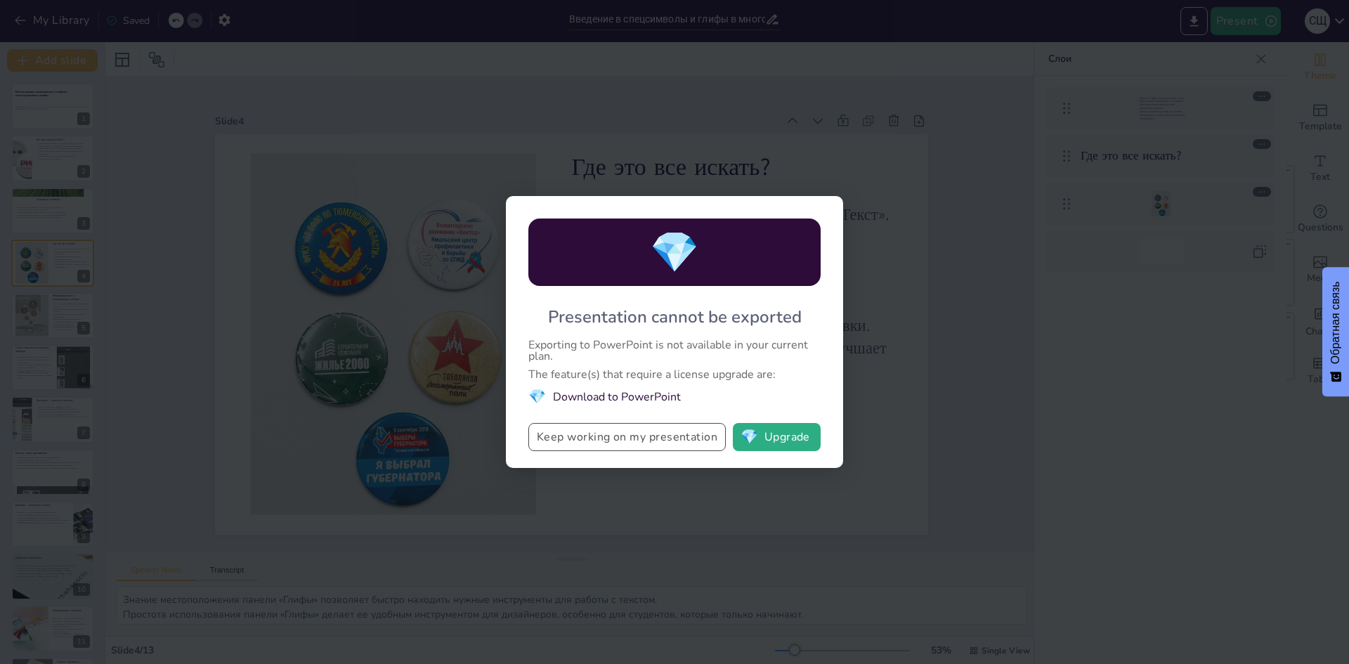
click at [641, 438] on button "Keep working on my presentation" at bounding box center [626, 437] width 197 height 28
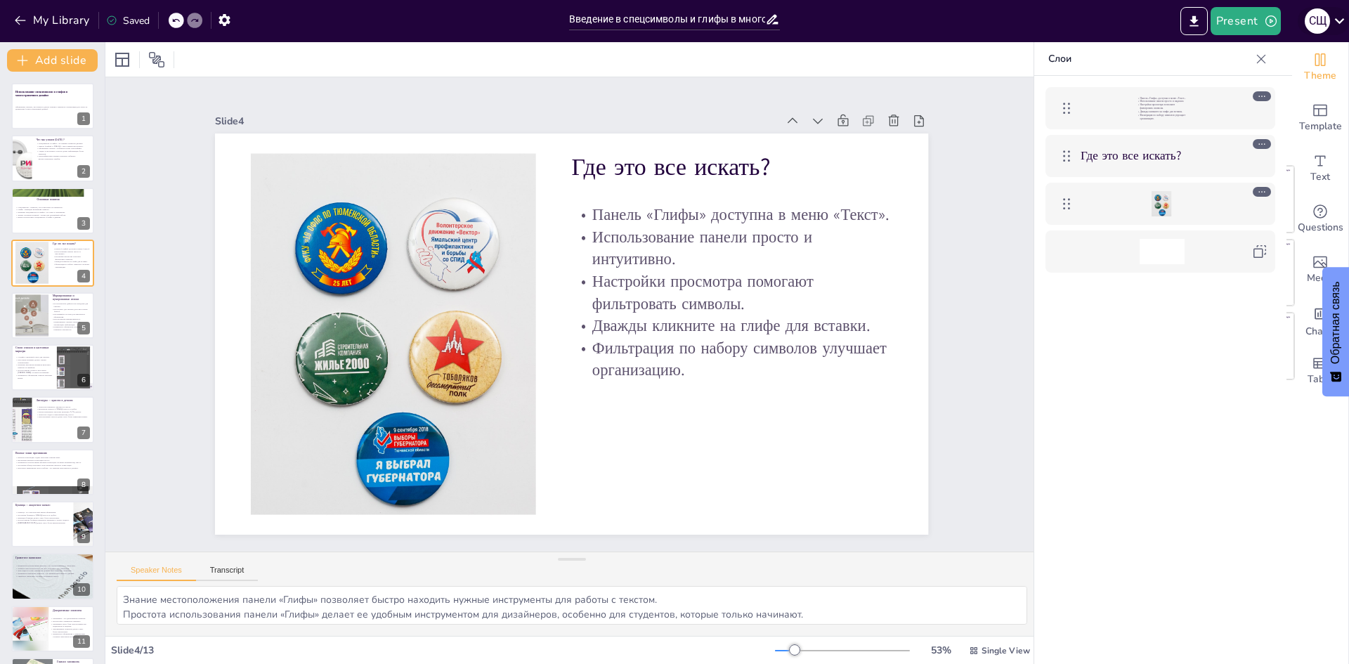
click at [1339, 19] on icon at bounding box center [1339, 20] width 19 height 19
click at [1116, 404] on div at bounding box center [674, 332] width 1349 height 664
click at [1275, 18] on icon "button" at bounding box center [1271, 21] width 14 height 14
click at [1149, 346] on div at bounding box center [674, 332] width 1349 height 664
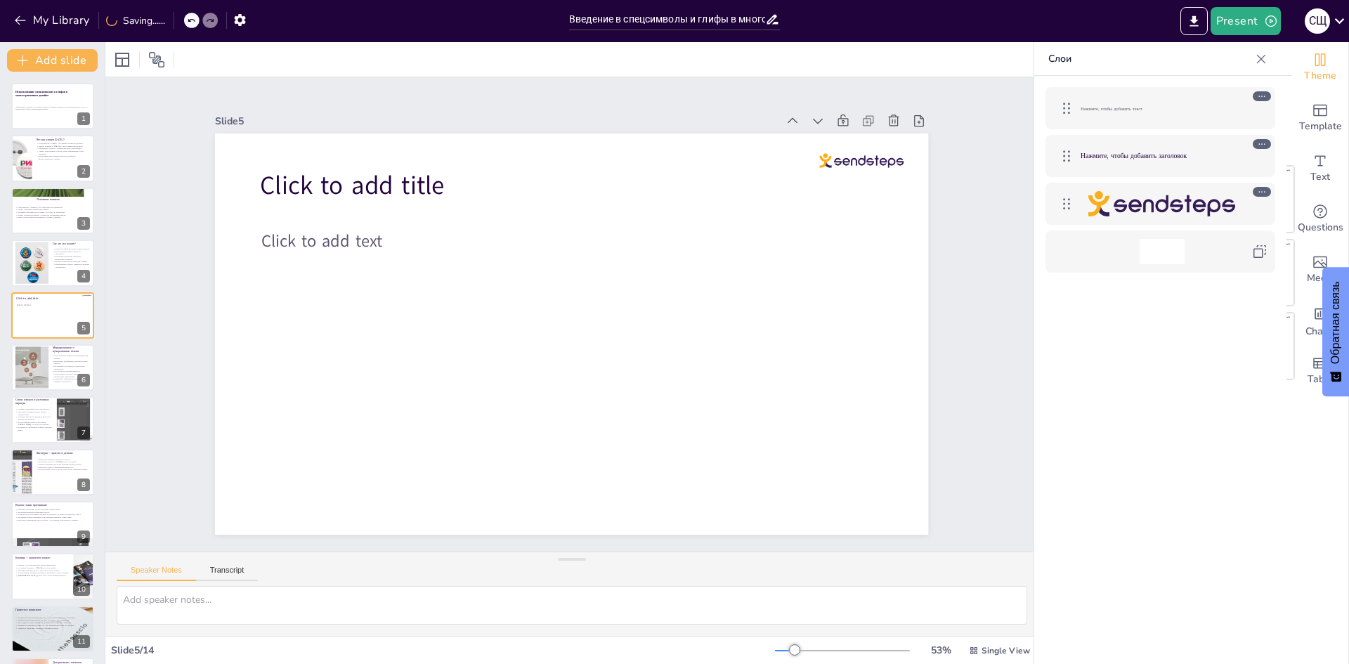
click at [197, 15] on div at bounding box center [191, 20] width 15 height 15
click at [175, 19] on icon at bounding box center [175, 20] width 8 height 8
click at [34, 108] on p "Оформление списков, заголовков и других типовых элементов. Презентация для урок…" at bounding box center [53, 107] width 76 height 5
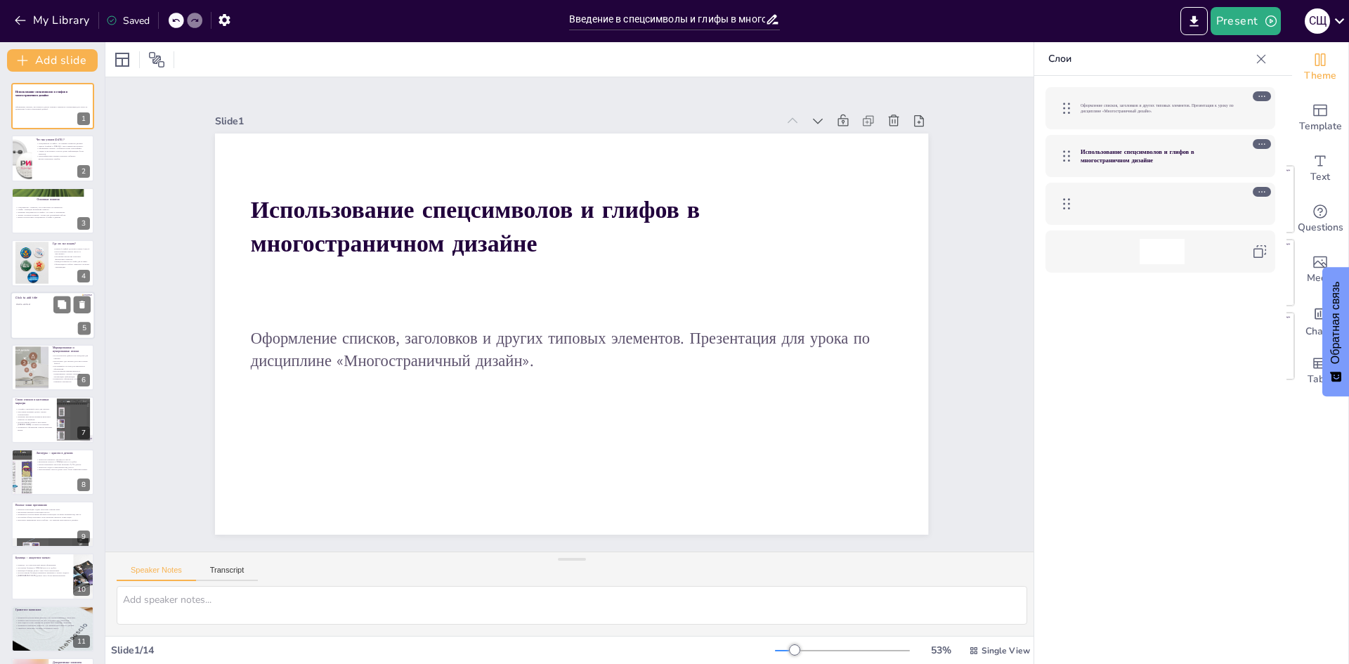
click at [26, 308] on div at bounding box center [53, 316] width 84 height 48
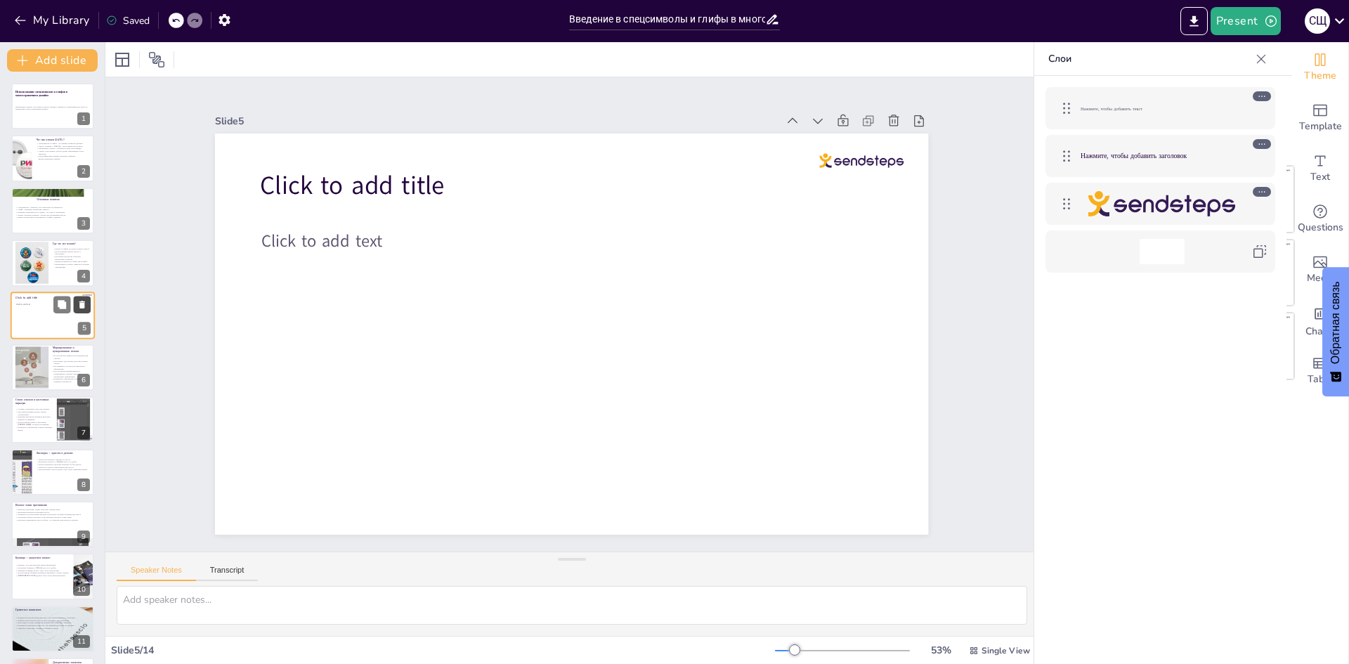
click at [82, 304] on icon at bounding box center [82, 305] width 6 height 8
type textarea "Использование дефисов и звездочек может сделать списки неаккуратными и трудночи…"
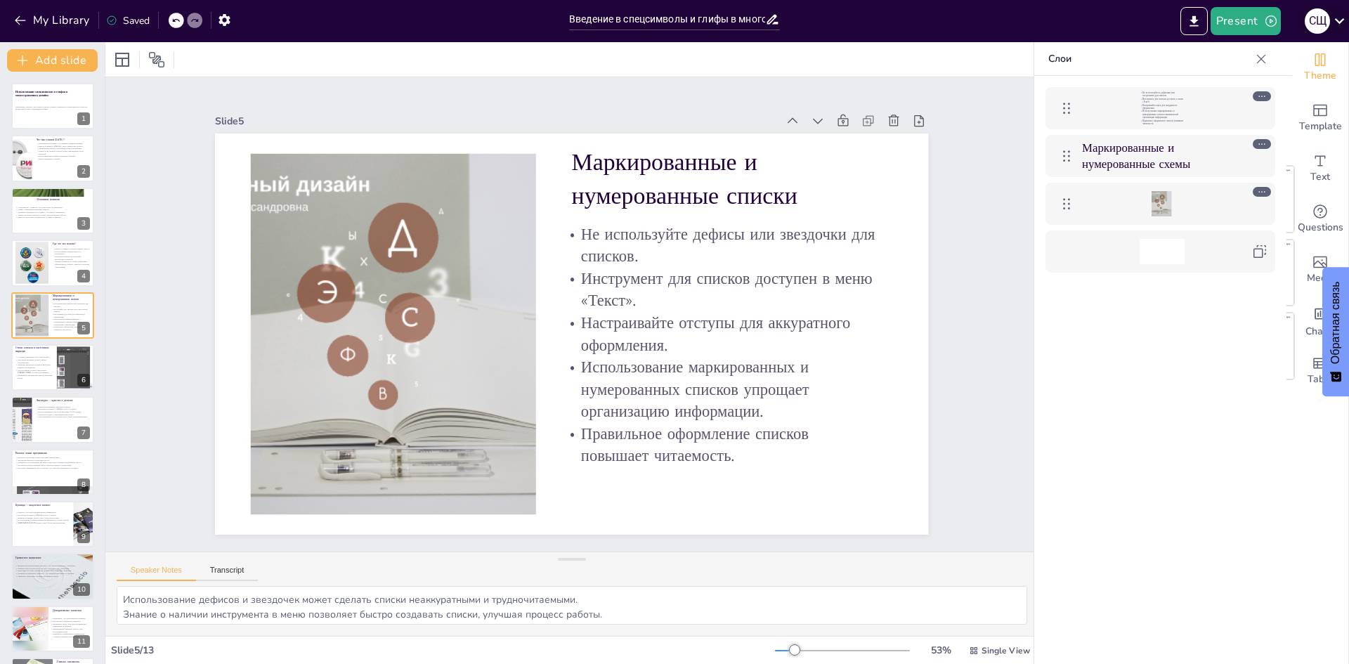
click at [1336, 24] on icon at bounding box center [1339, 20] width 19 height 19
click at [1199, 333] on div at bounding box center [674, 332] width 1349 height 664
click at [230, 15] on icon "button" at bounding box center [224, 20] width 15 height 15
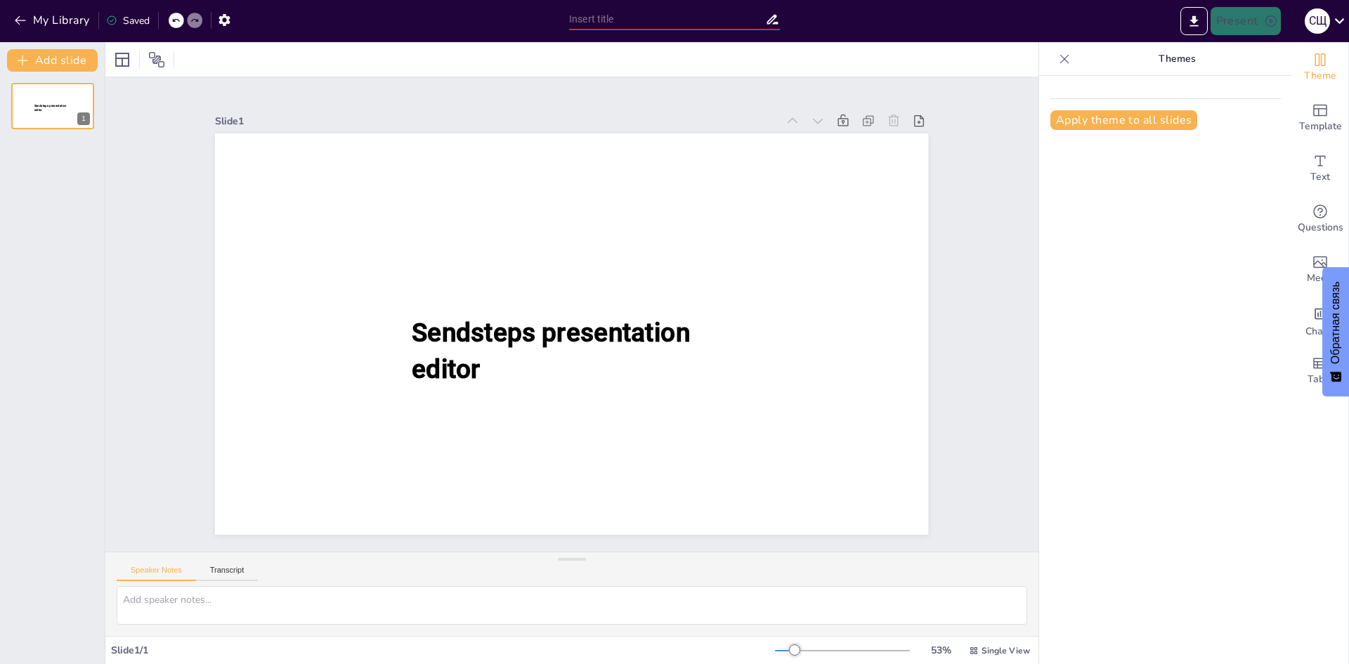
type input "Спецсимволы и глифы: Эффективное оформление текстовых элементов"
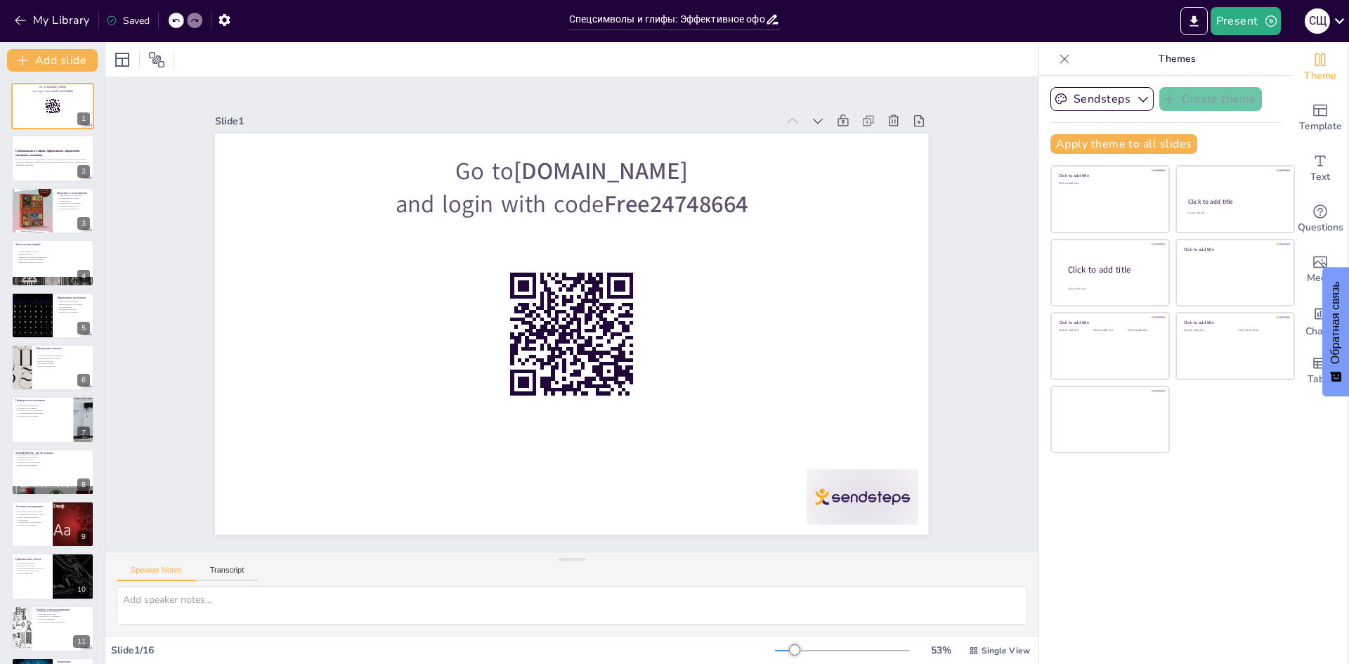
checkbox input "true"
